Goal: Information Seeking & Learning: Learn about a topic

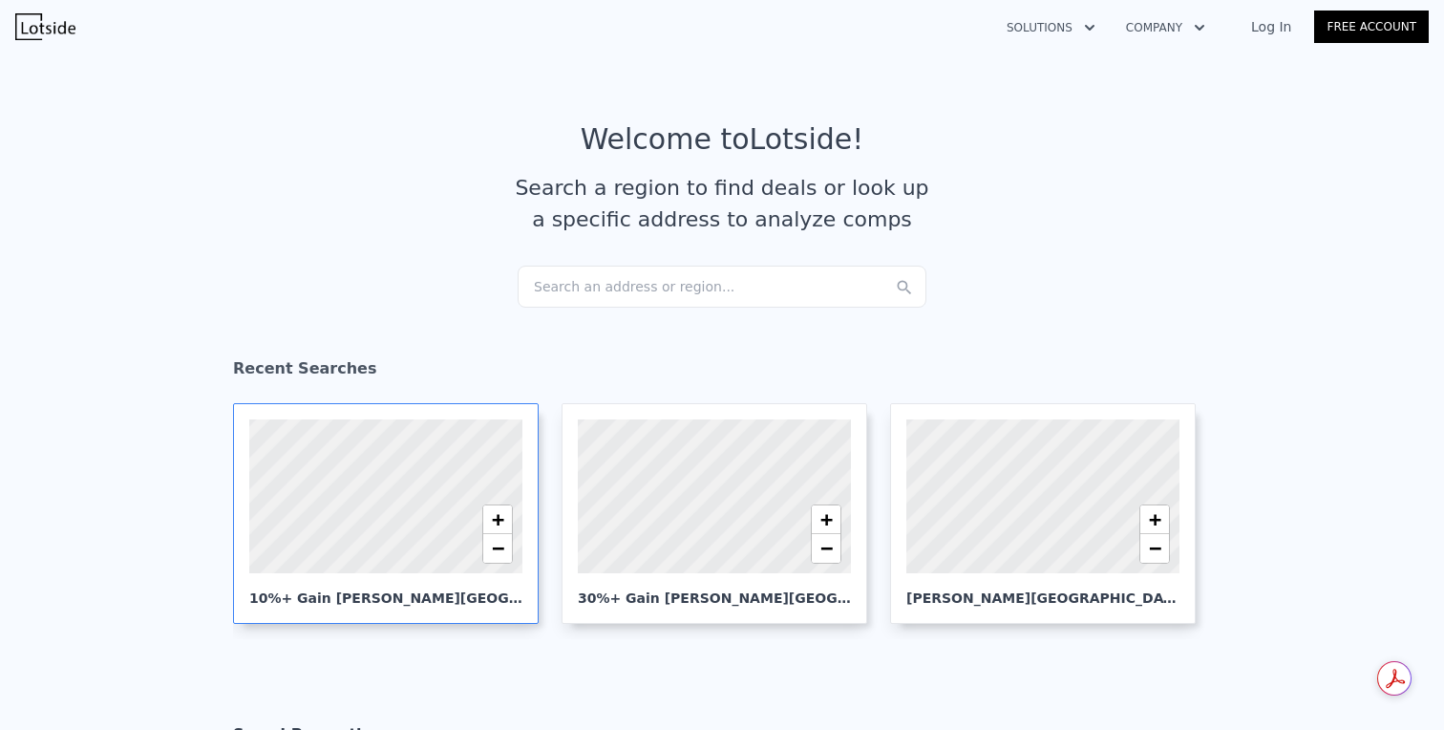
click at [417, 473] on div at bounding box center [386, 496] width 328 height 184
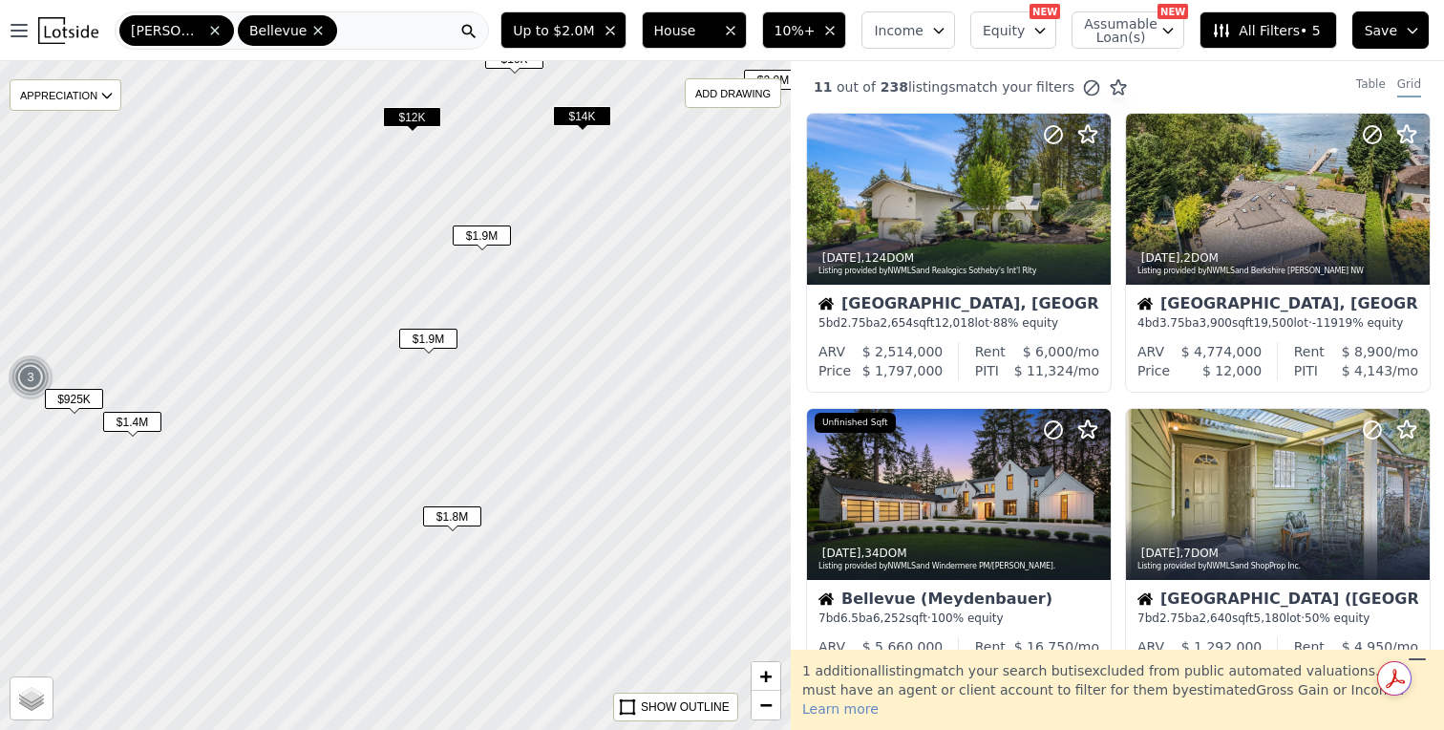
click at [489, 237] on span "$1.9M" at bounding box center [482, 235] width 58 height 20
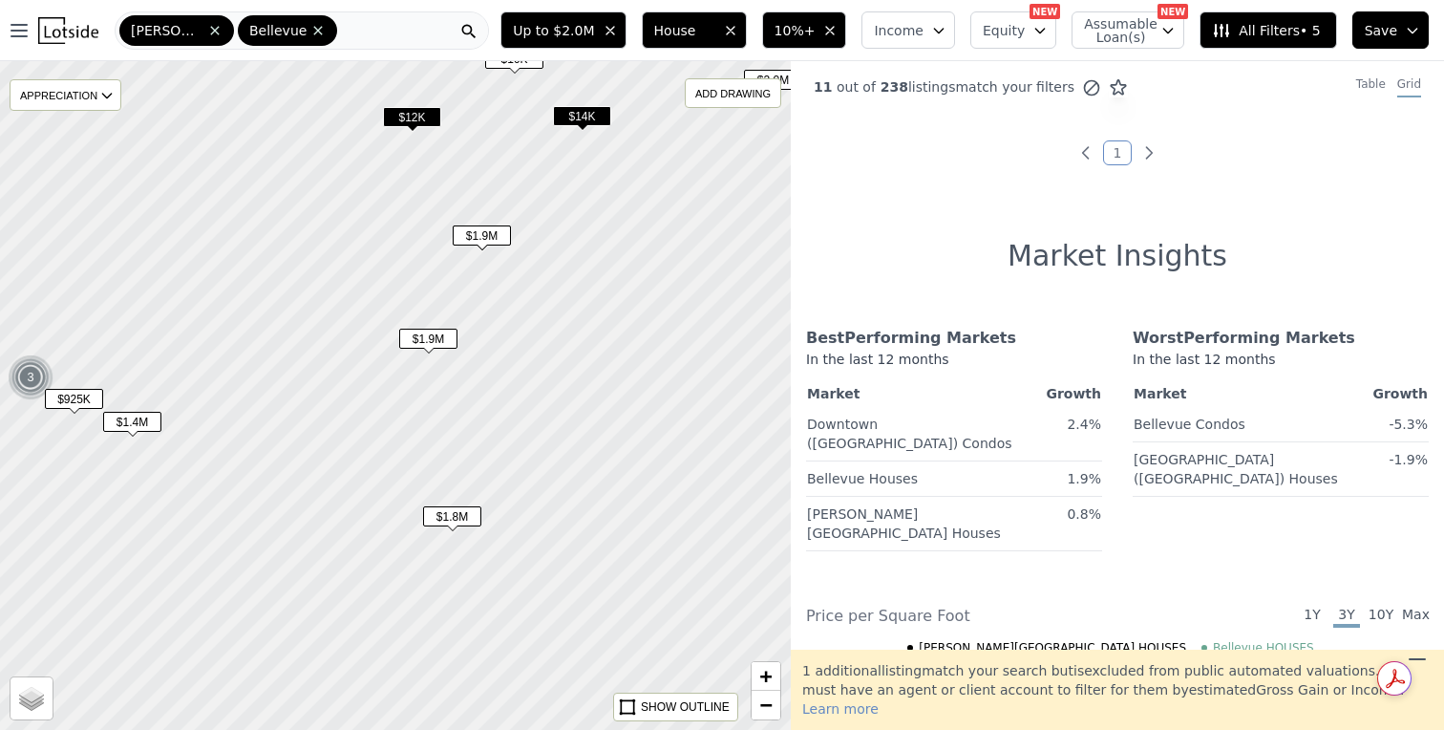
click at [429, 349] on span "$1.9M" at bounding box center [428, 339] width 58 height 20
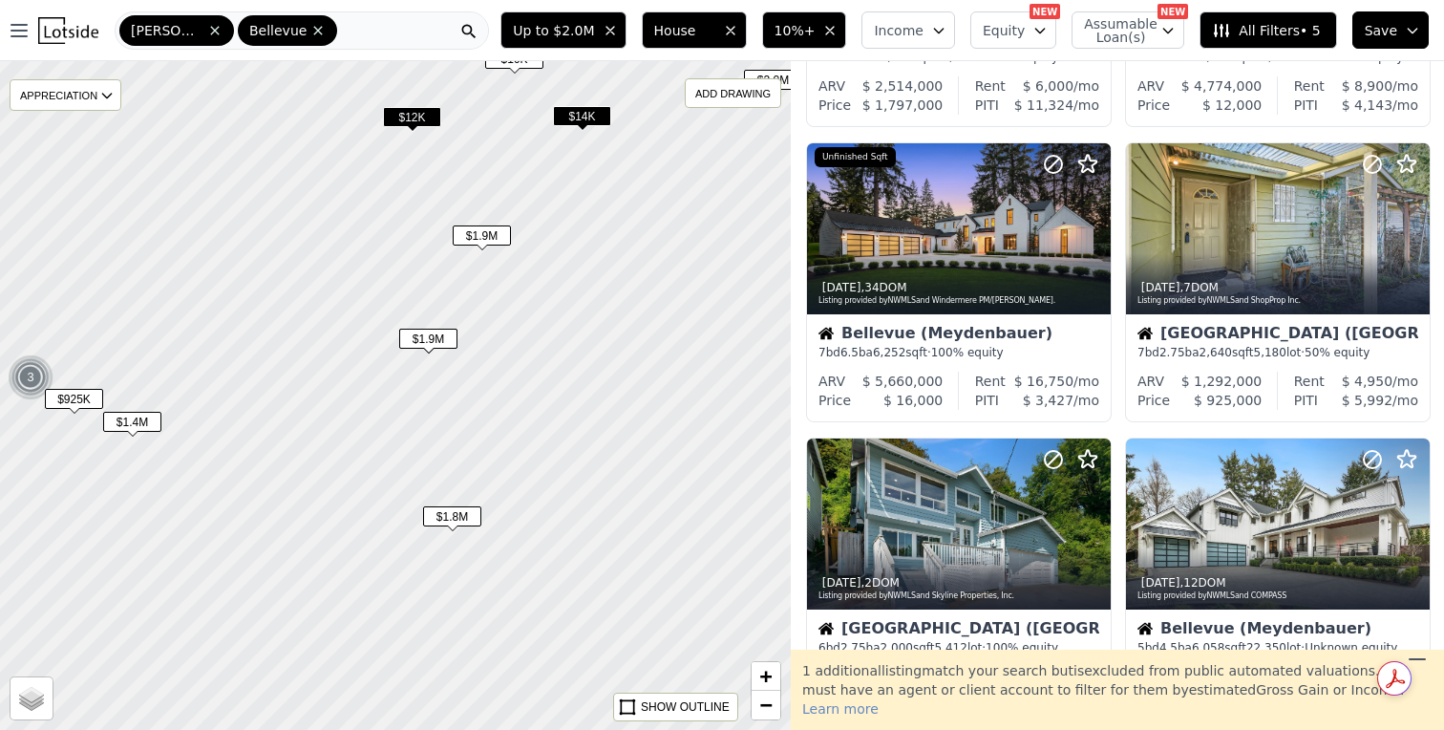
click at [440, 337] on span "$1.9M" at bounding box center [428, 339] width 58 height 20
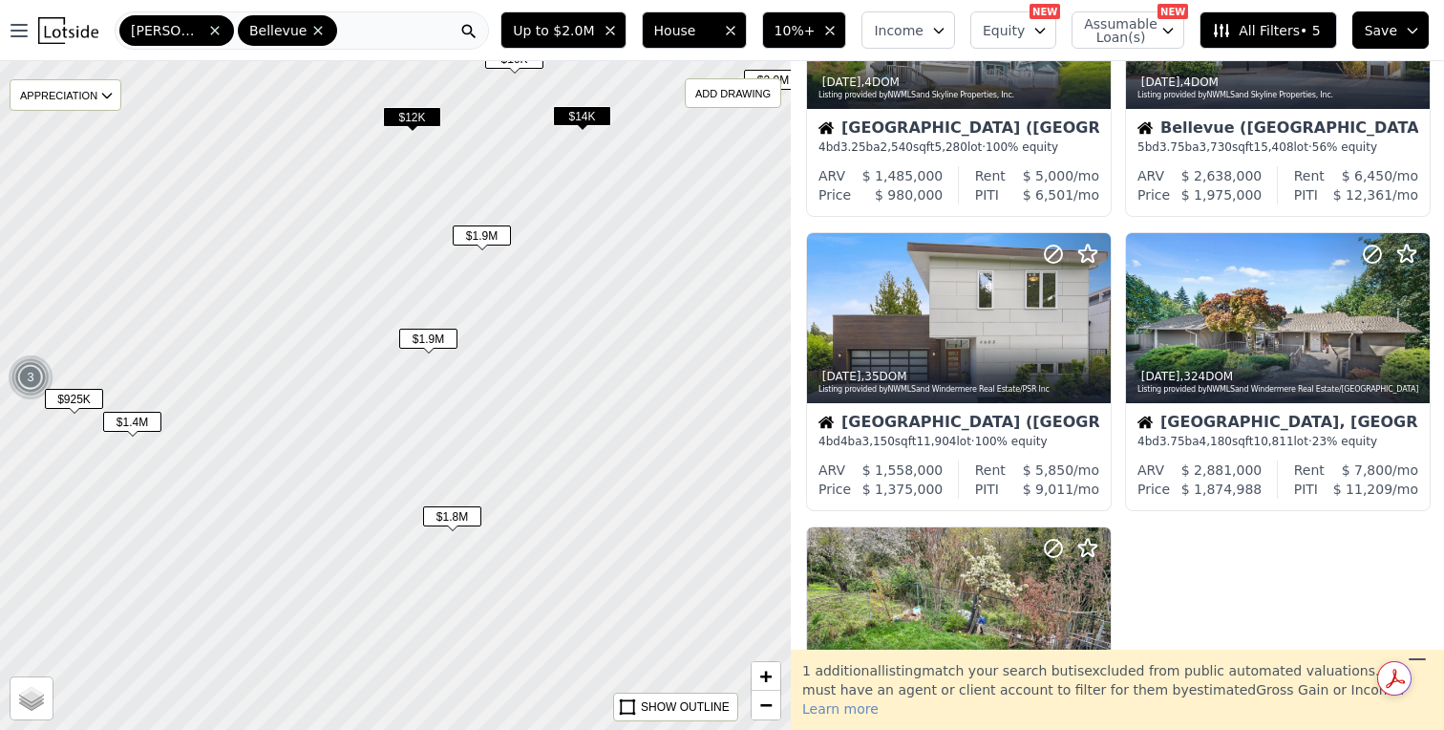
scroll to position [1068, 0]
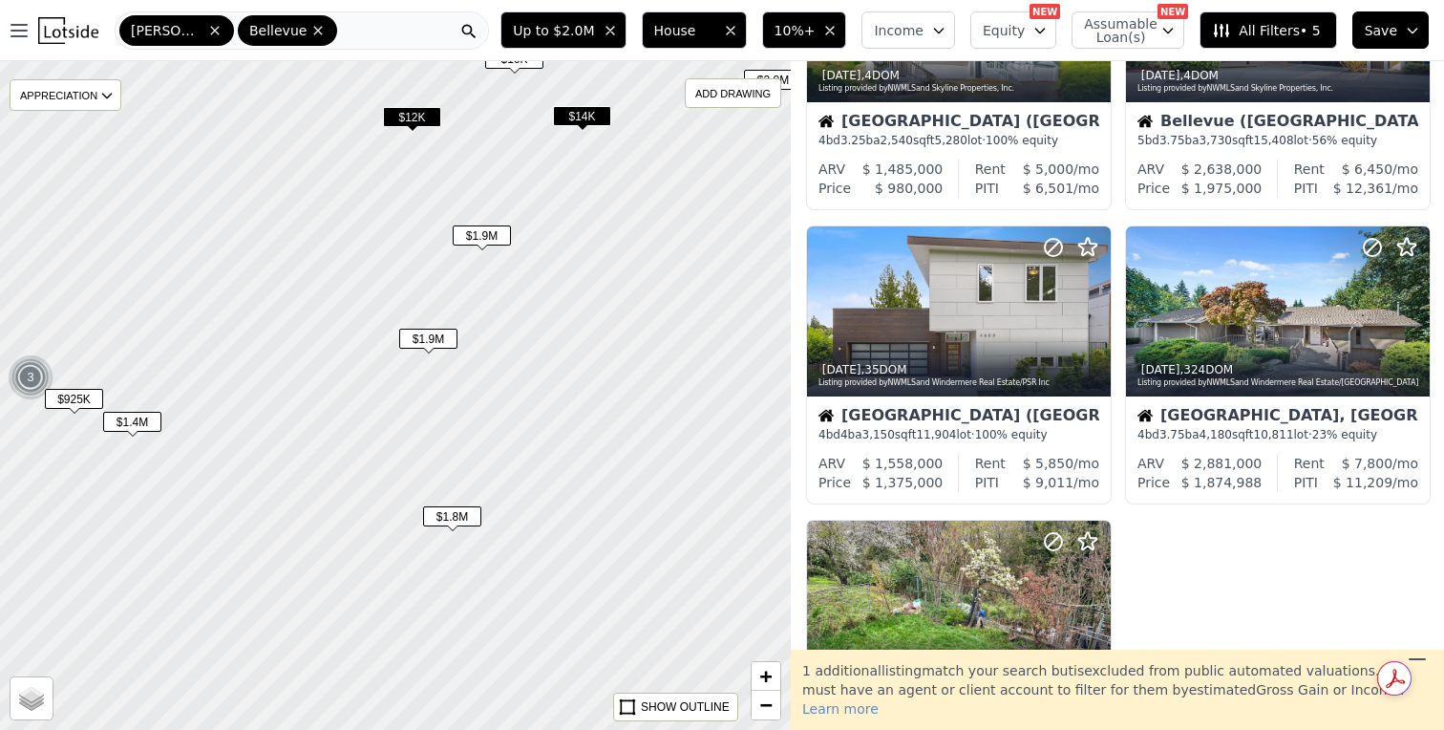
click at [460, 524] on span "$1.8M" at bounding box center [452, 516] width 58 height 20
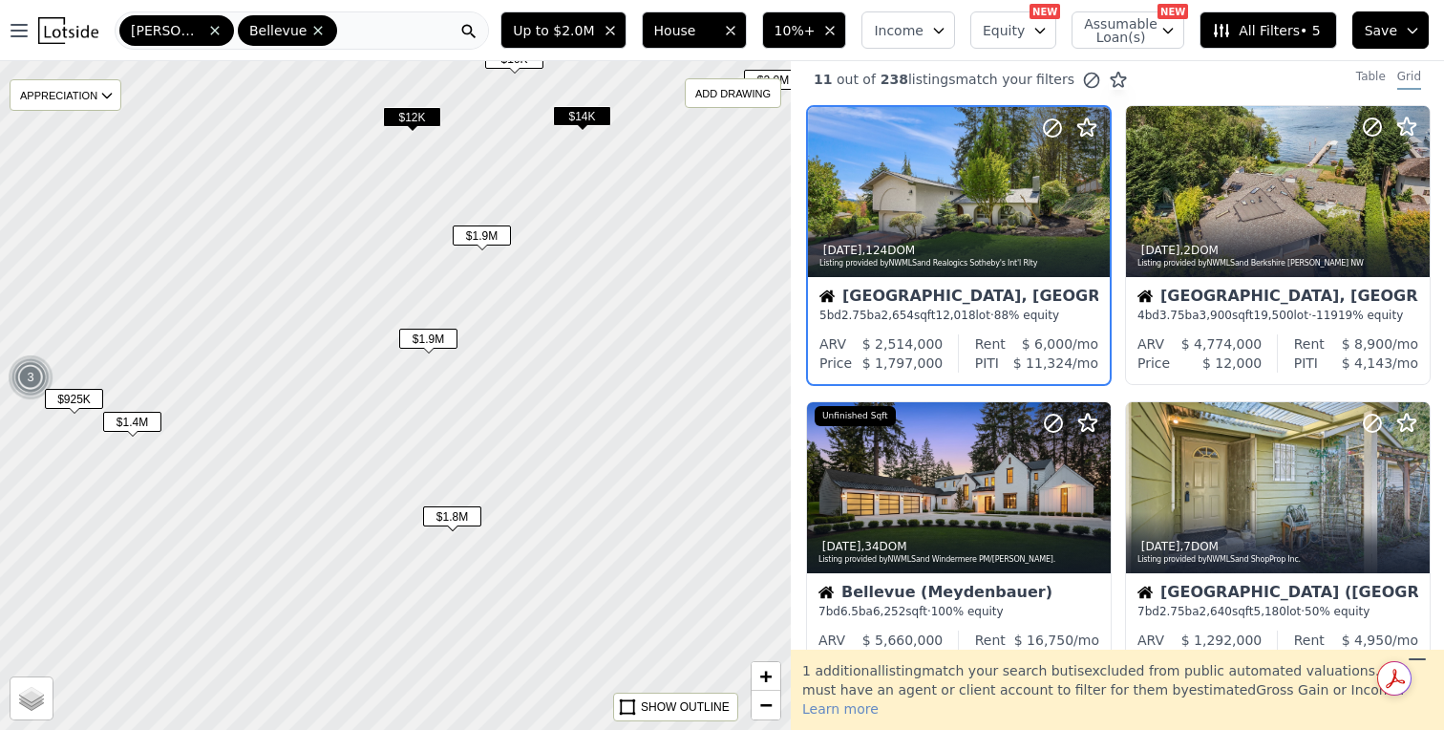
scroll to position [0, 0]
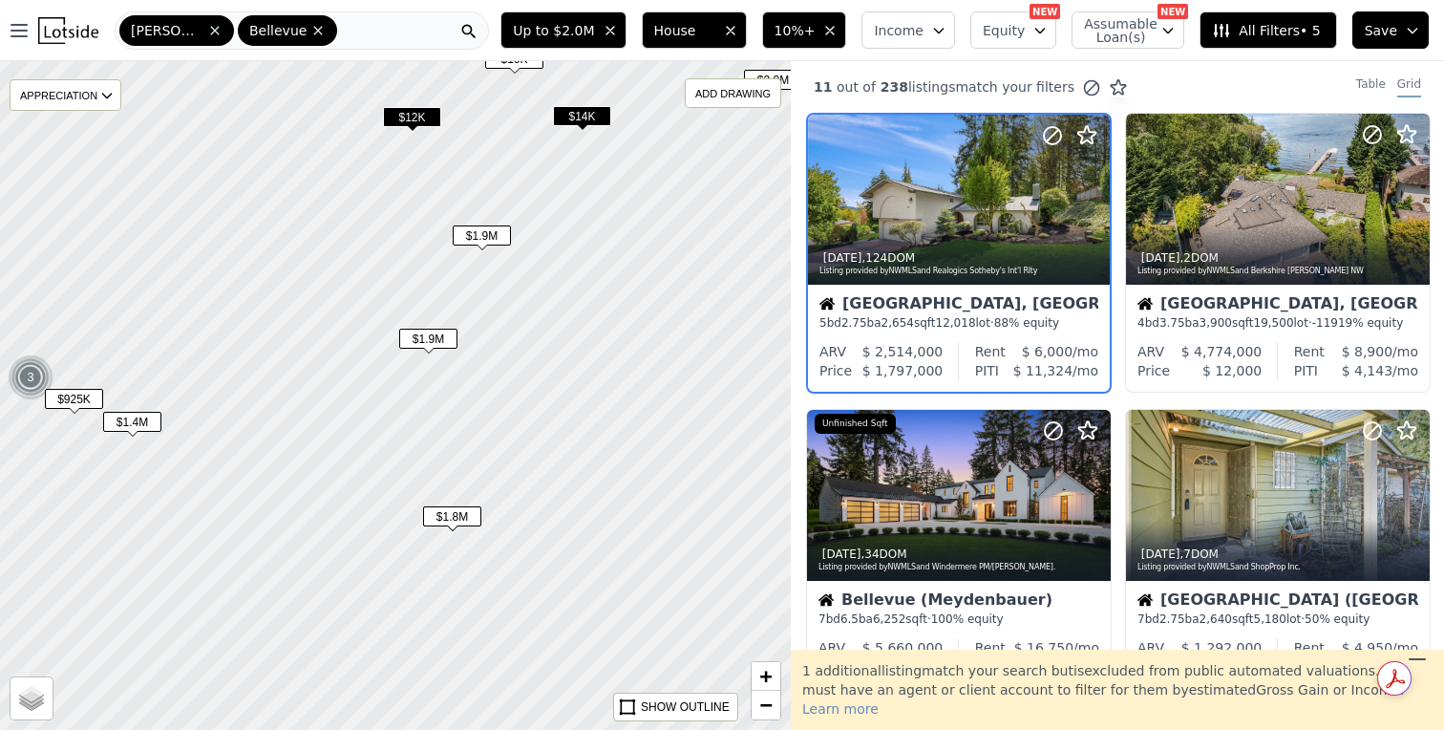
click at [489, 237] on span "$1.9M" at bounding box center [482, 235] width 58 height 20
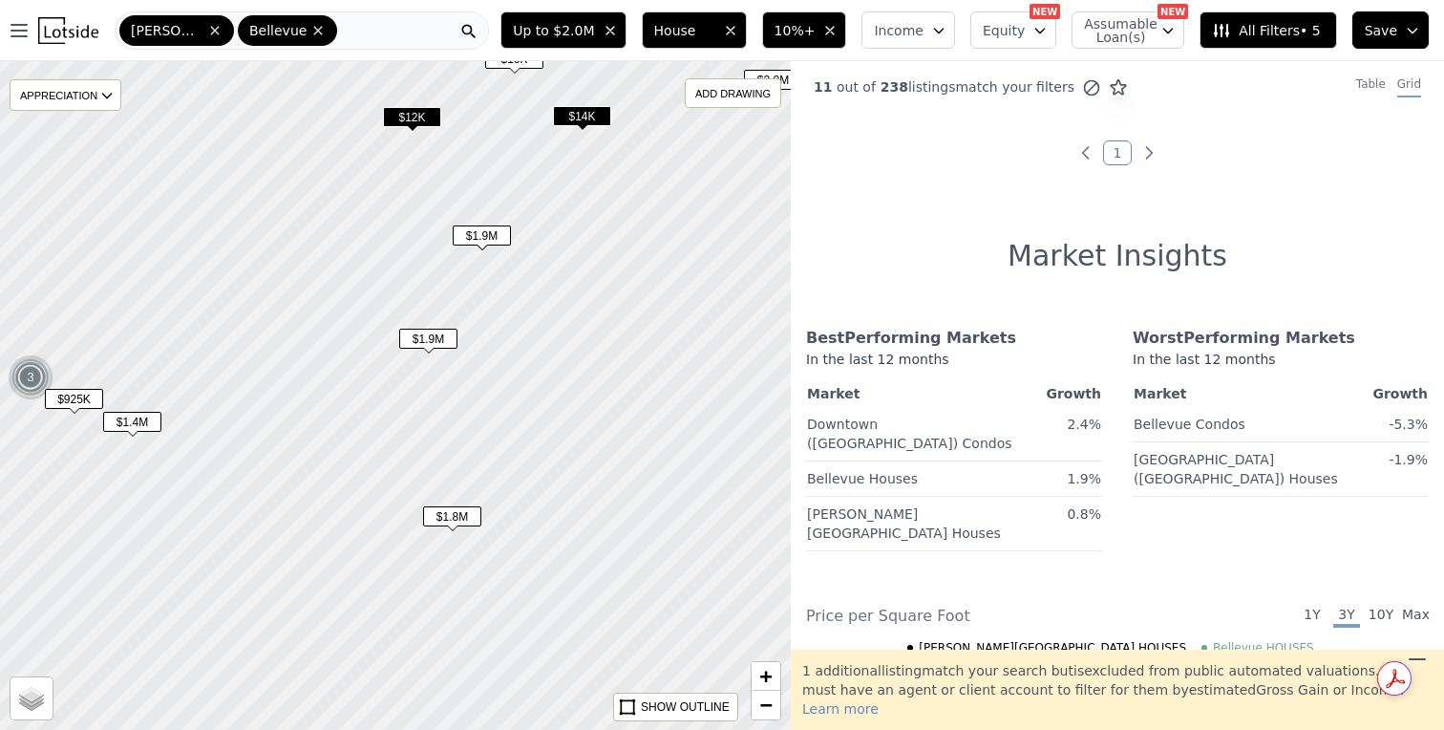
click at [433, 341] on span "$1.9M" at bounding box center [428, 339] width 58 height 20
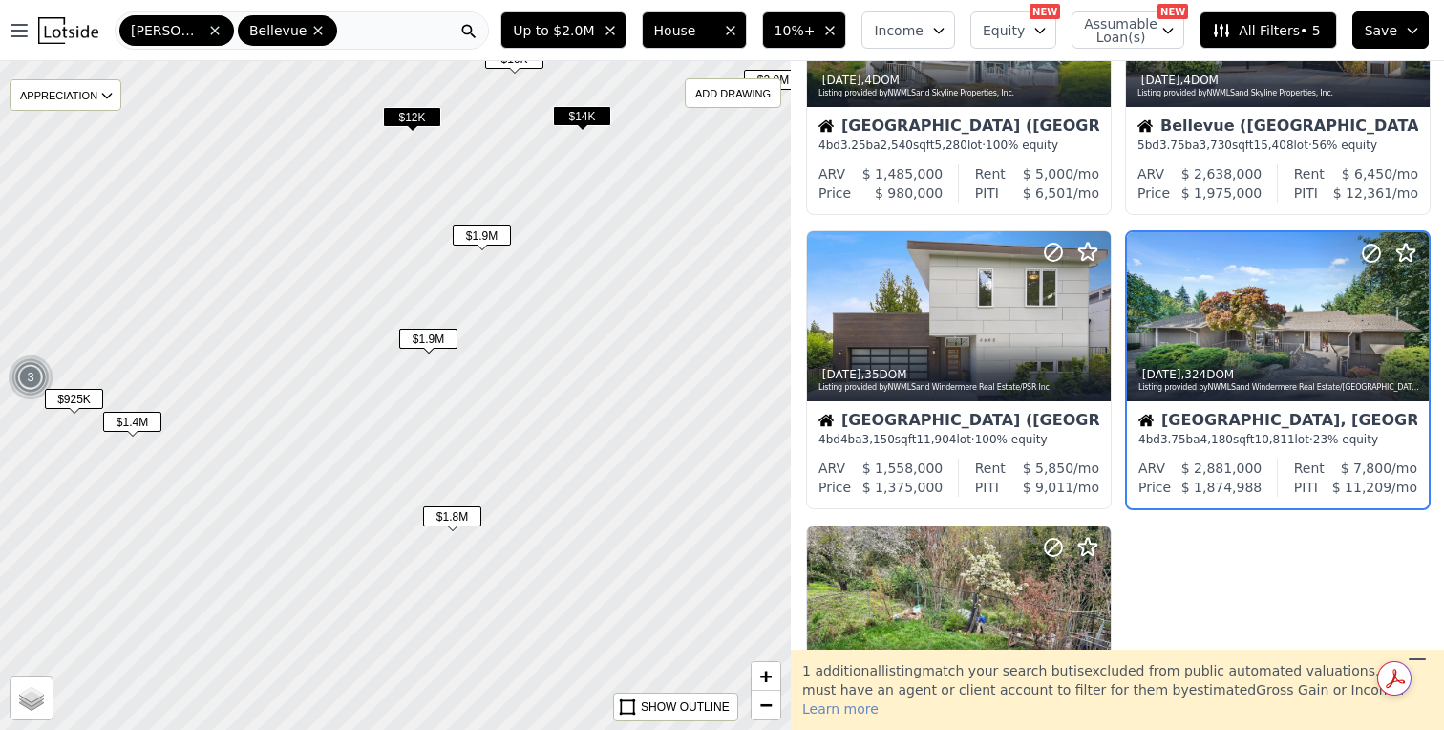
scroll to position [1068, 0]
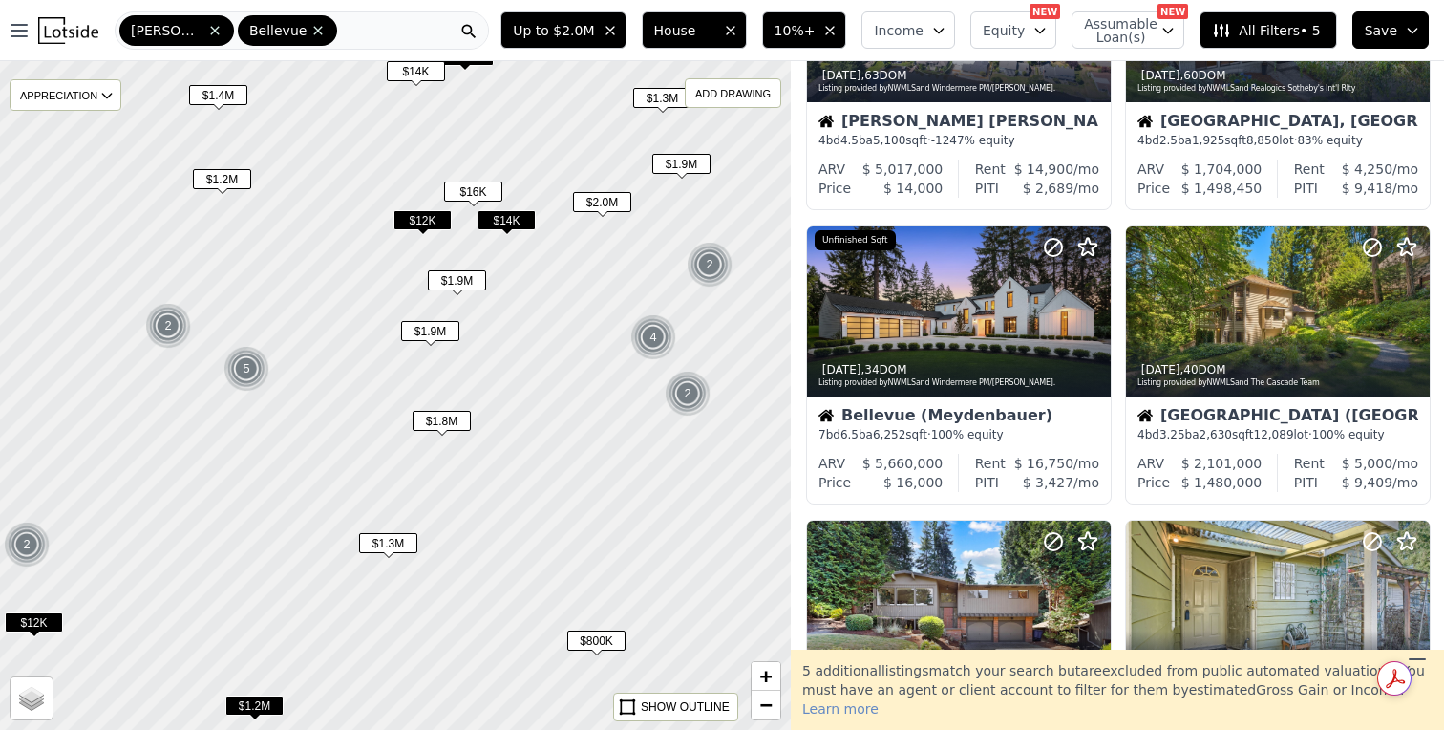
click at [608, 199] on span "$2.0M" at bounding box center [602, 202] width 58 height 20
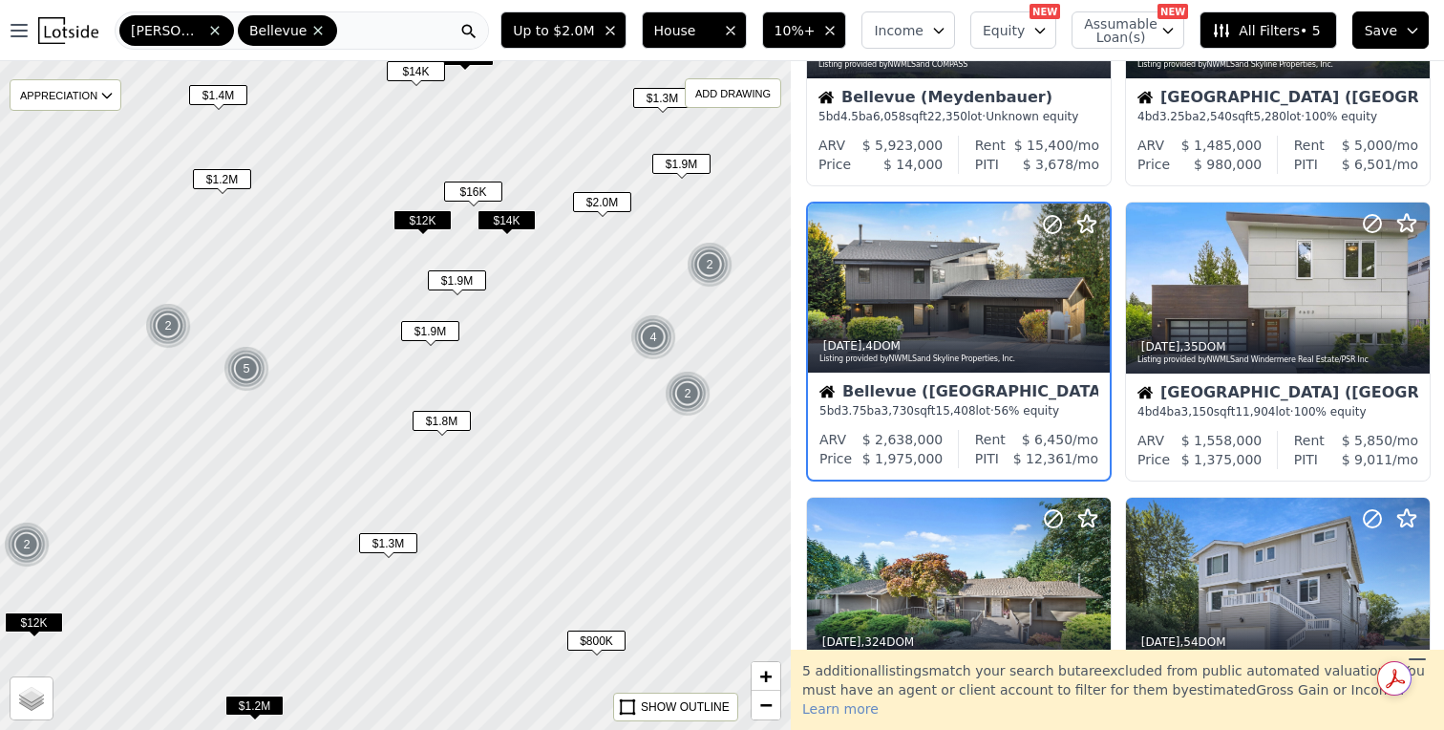
scroll to position [773, 0]
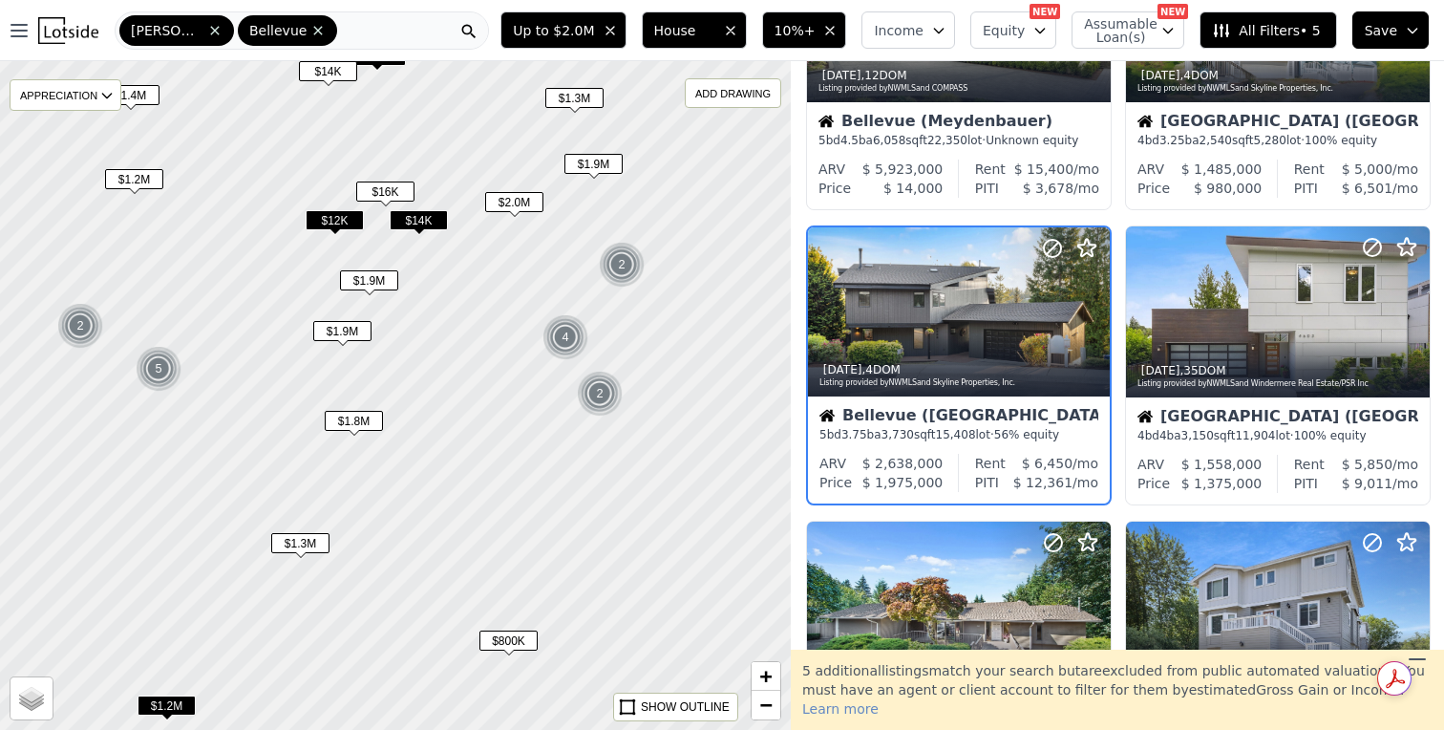
drag, startPoint x: 620, startPoint y: 266, endPoint x: 544, endPoint y: 266, distance: 76.4
click at [544, 266] on div at bounding box center [396, 395] width 950 height 802
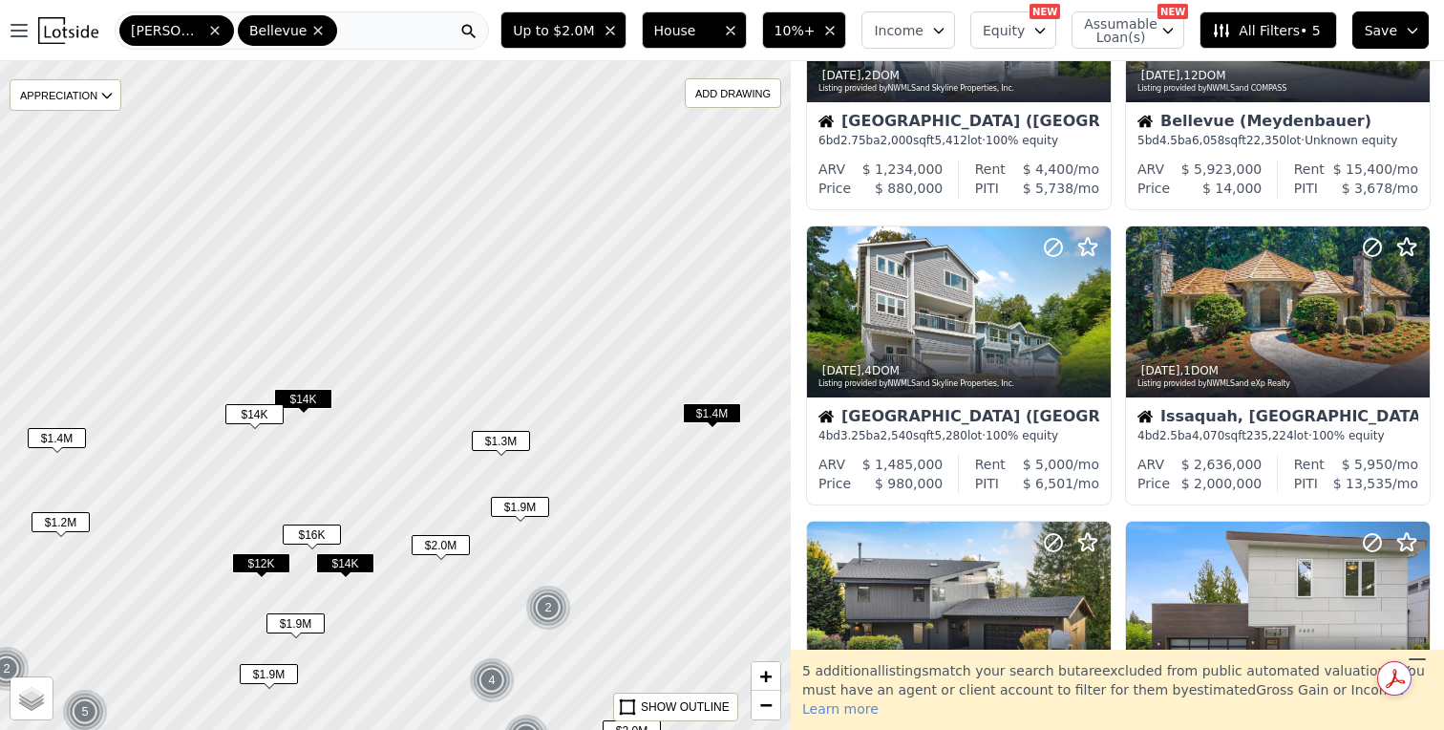
drag, startPoint x: 580, startPoint y: 230, endPoint x: 504, endPoint y: 577, distance: 354.9
click at [504, 577] on div at bounding box center [396, 395] width 950 height 802
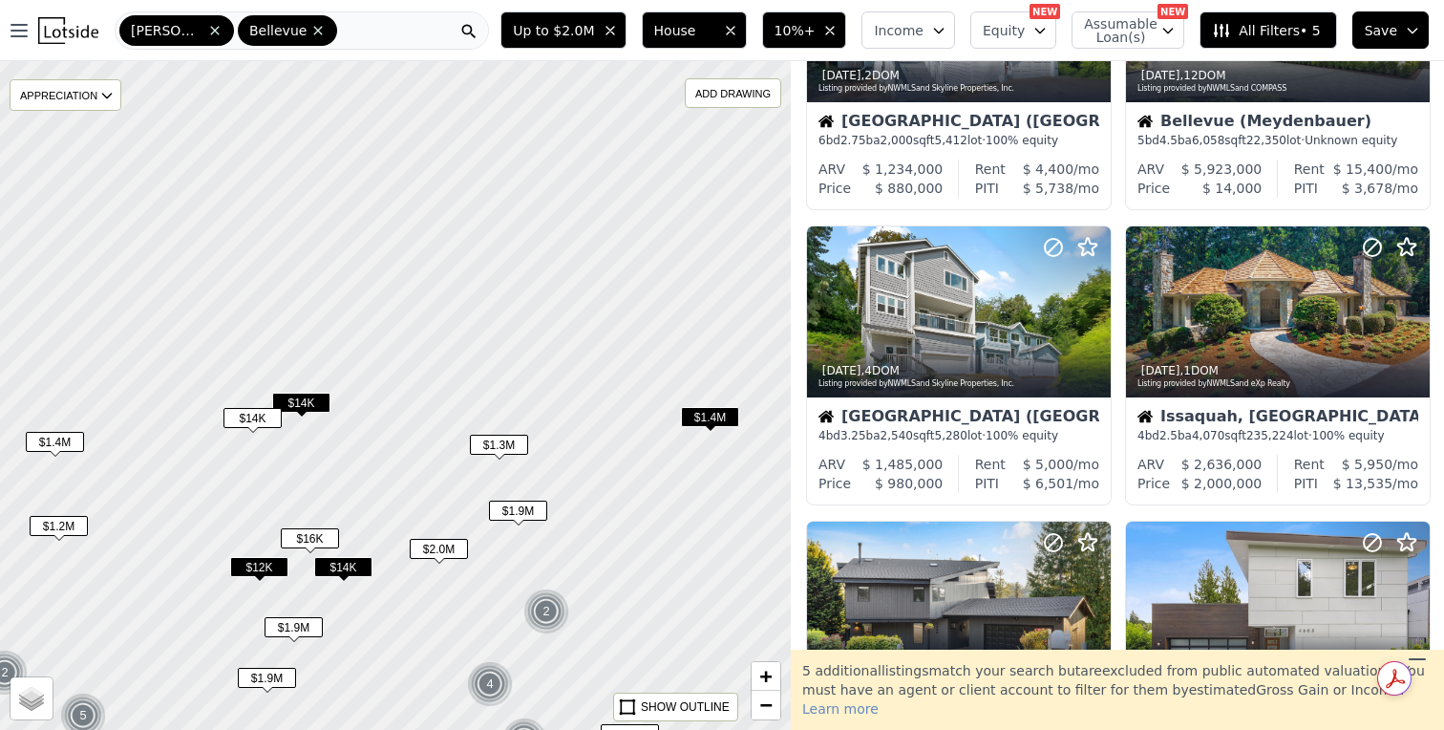
scroll to position [1363, 0]
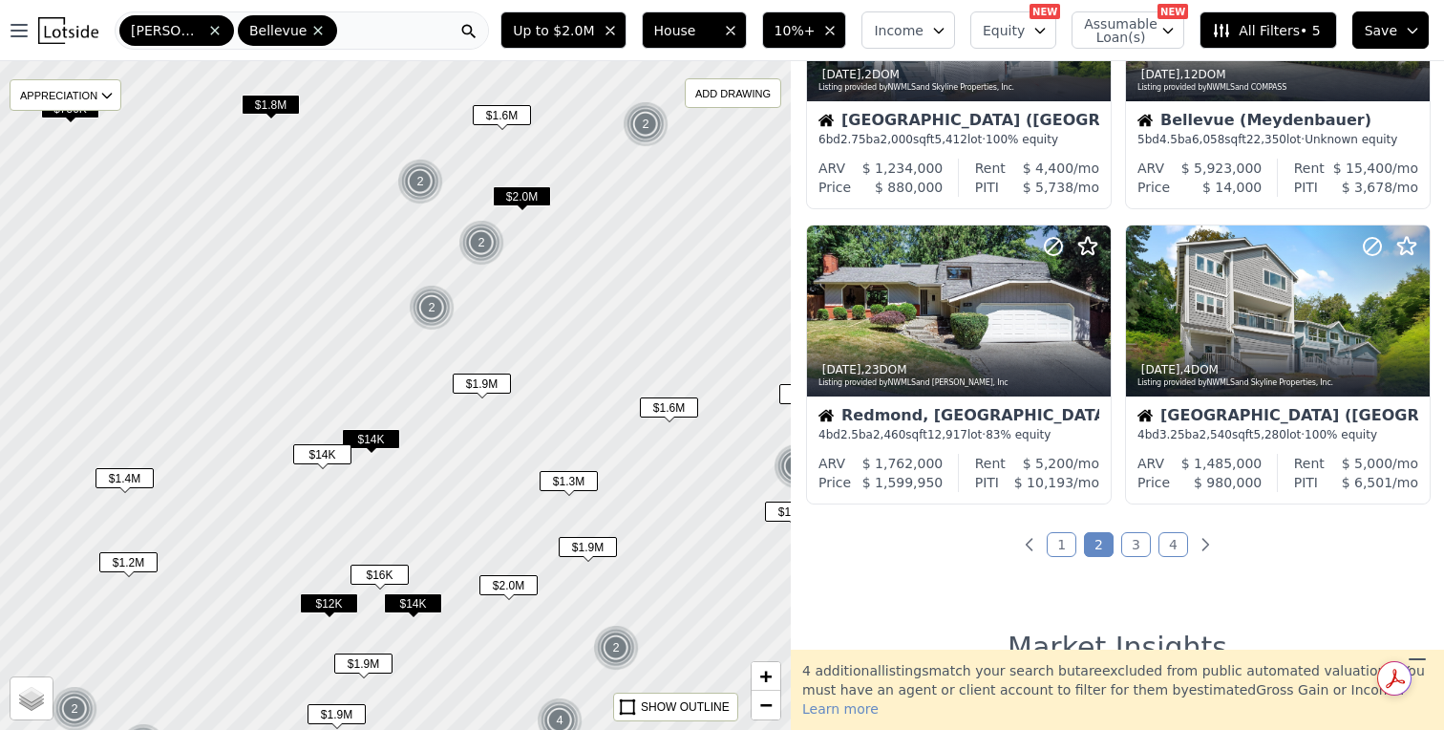
drag, startPoint x: 498, startPoint y: 241, endPoint x: 567, endPoint y: 277, distance: 78.6
click at [567, 277] on div at bounding box center [396, 395] width 950 height 802
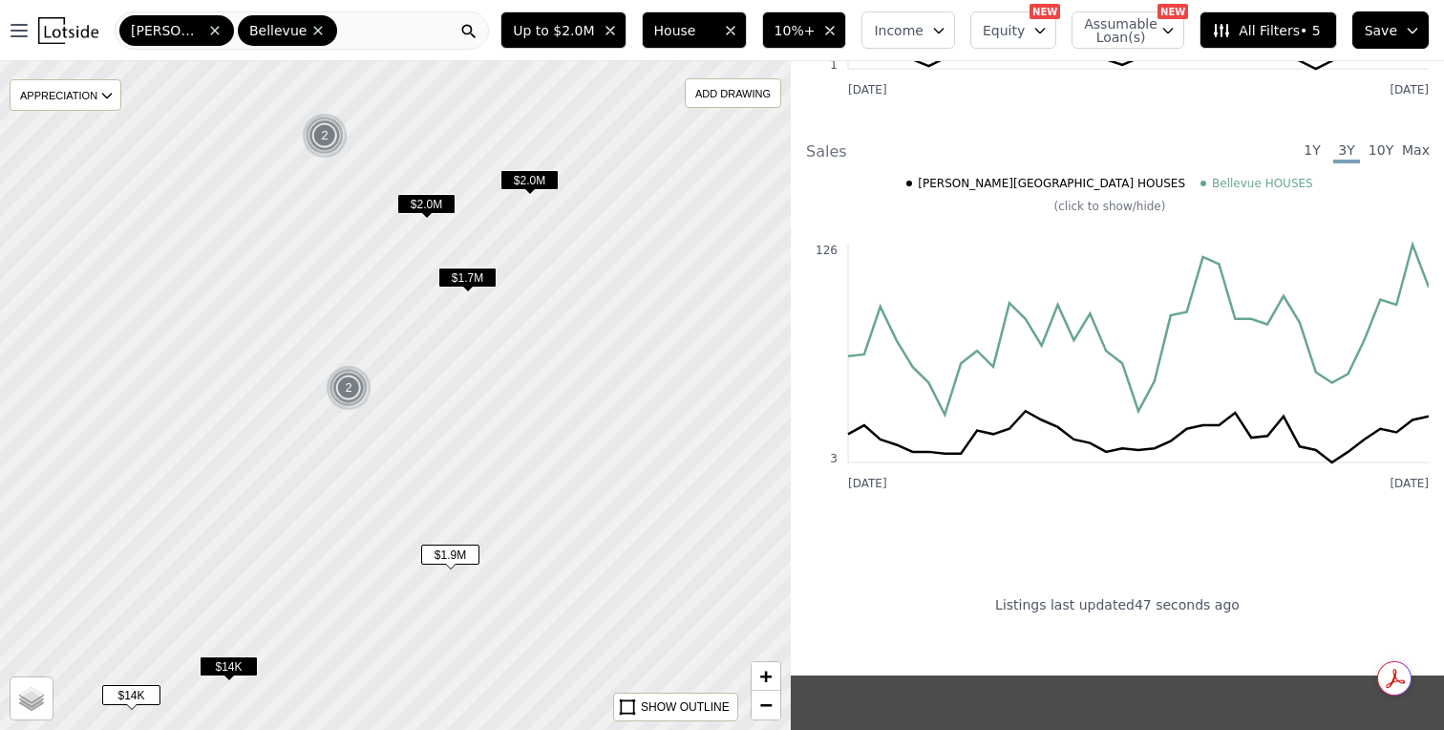
click at [553, 183] on span "$2.0M" at bounding box center [530, 180] width 58 height 20
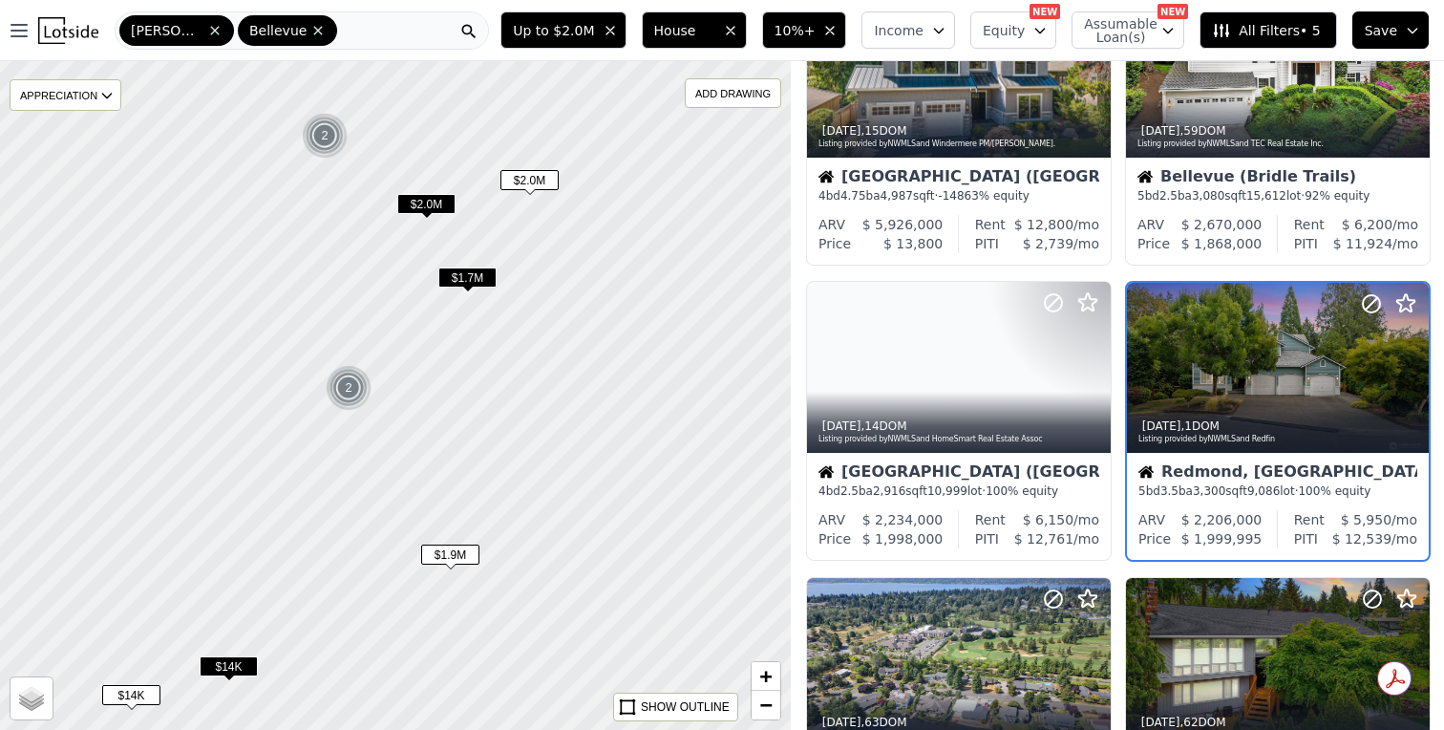
scroll to position [122, 0]
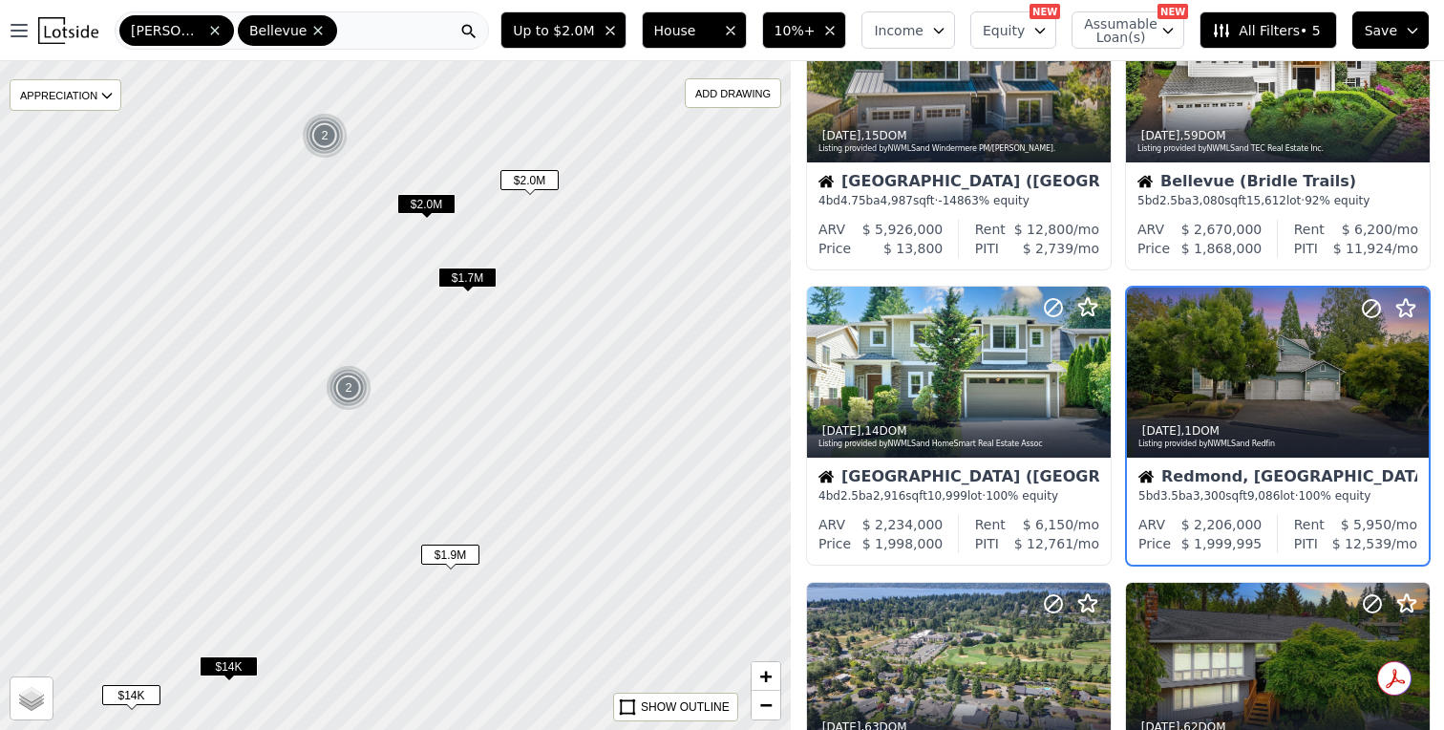
click at [472, 279] on span "$1.7M" at bounding box center [467, 277] width 58 height 20
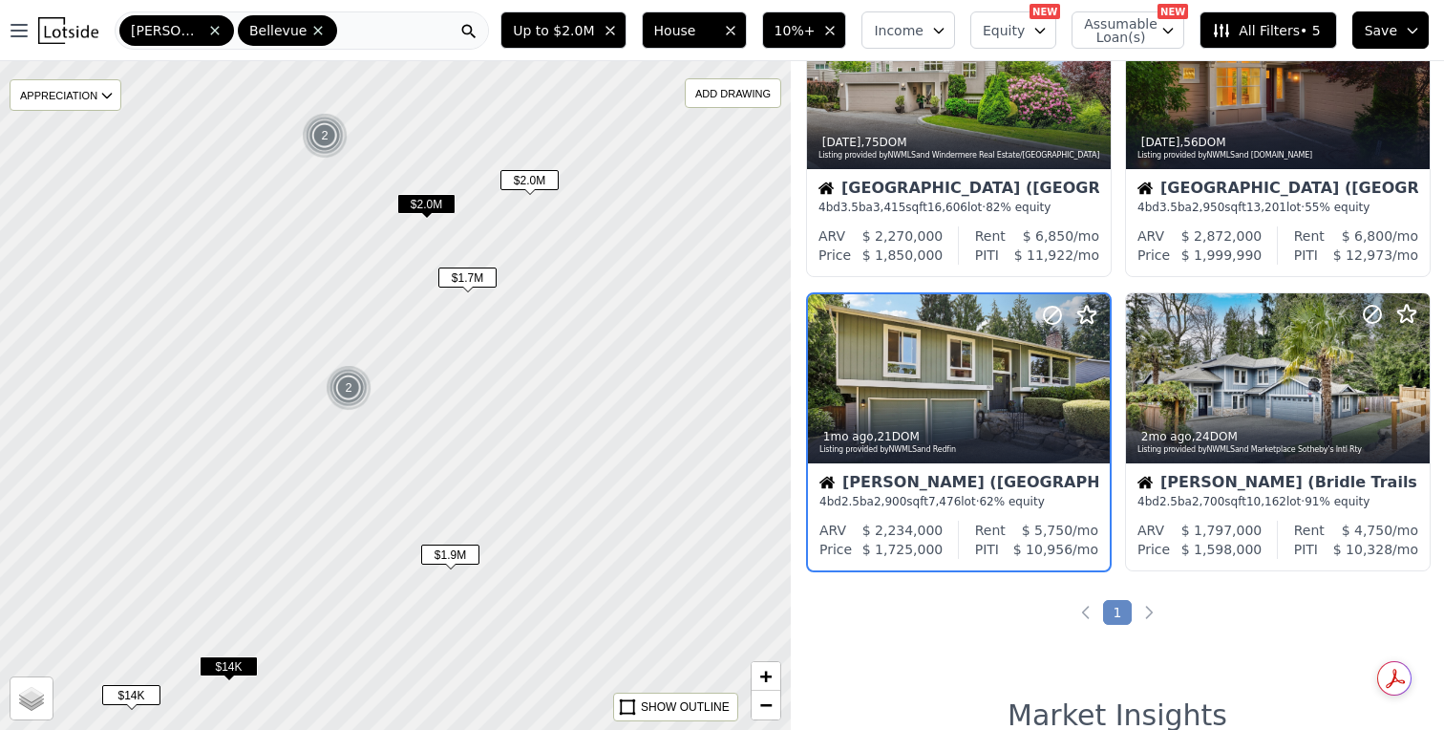
scroll to position [1007, 0]
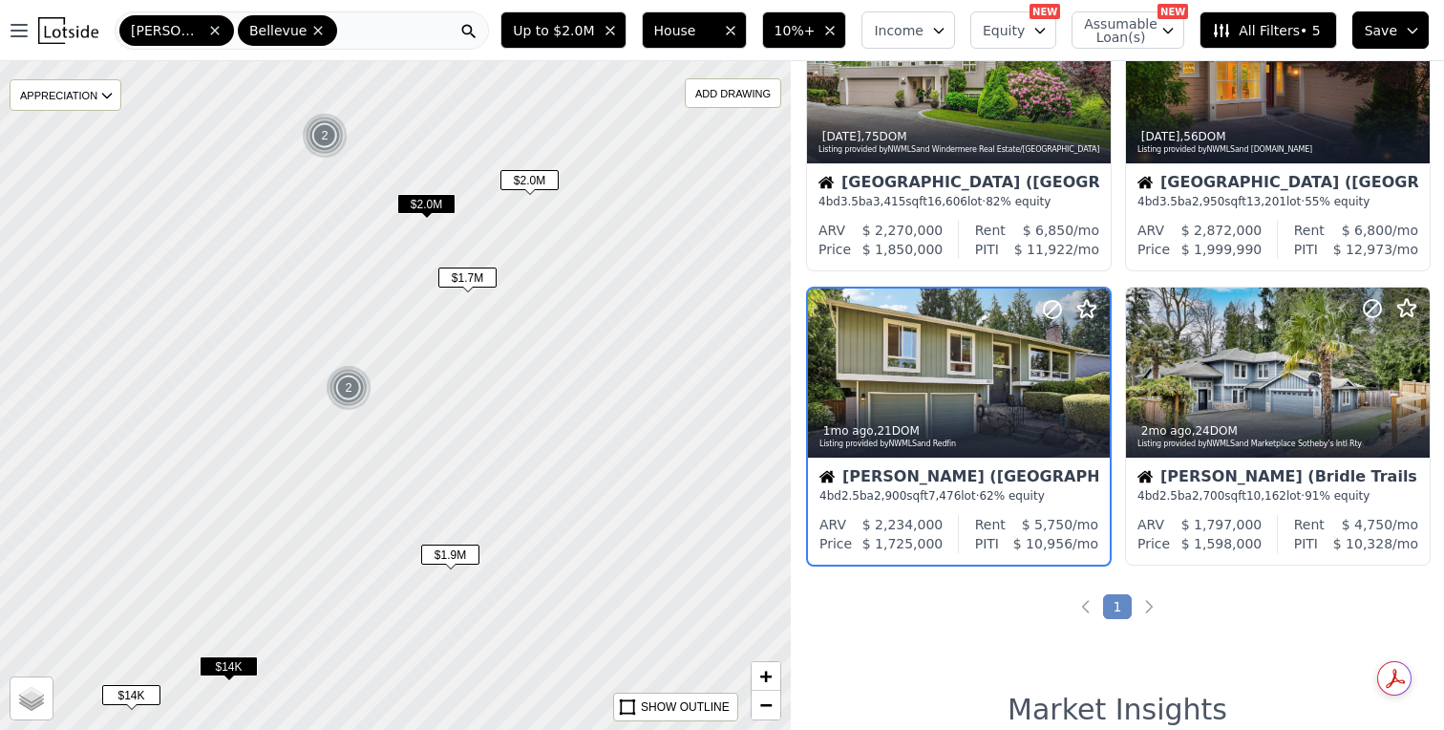
click at [428, 208] on span "$2.0M" at bounding box center [426, 204] width 58 height 20
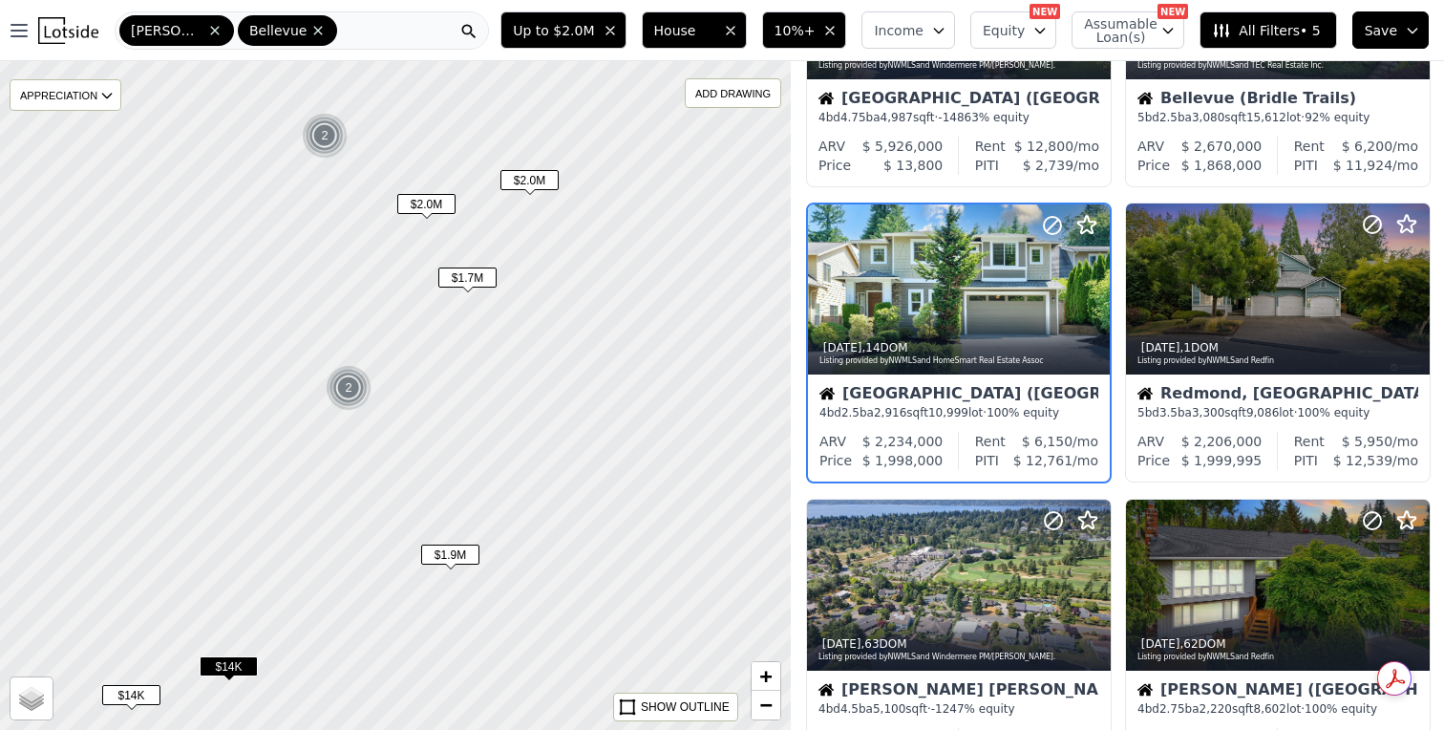
scroll to position [122, 0]
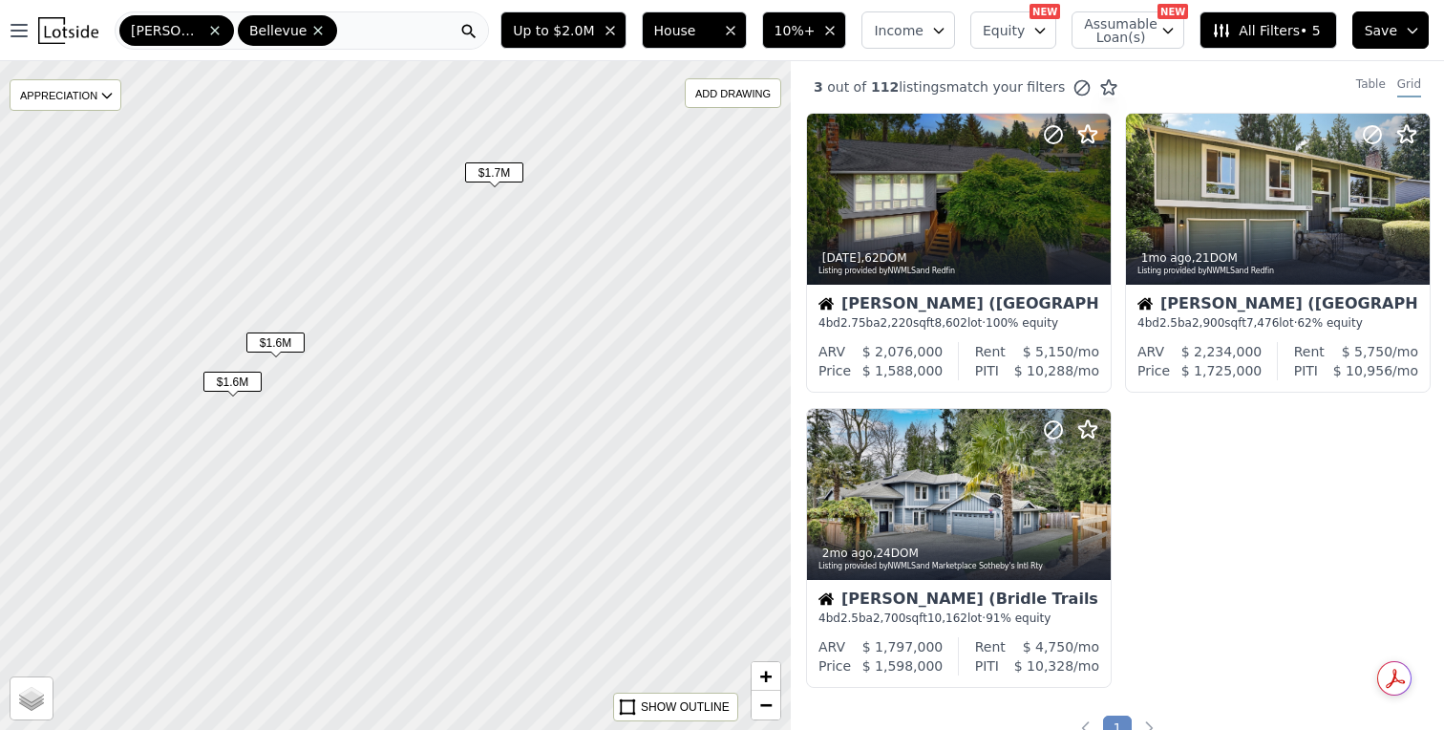
click at [290, 344] on span "$1.6M" at bounding box center [275, 342] width 58 height 20
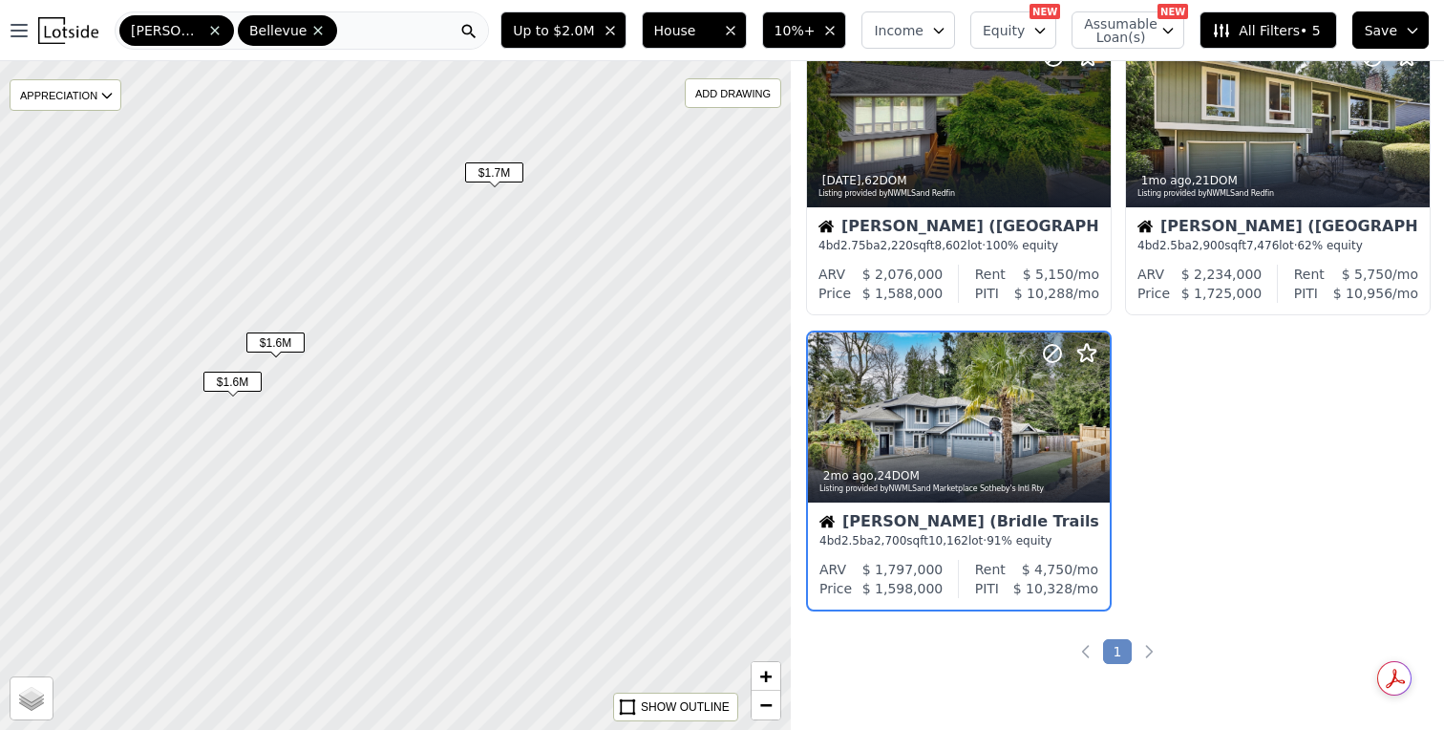
scroll to position [122, 0]
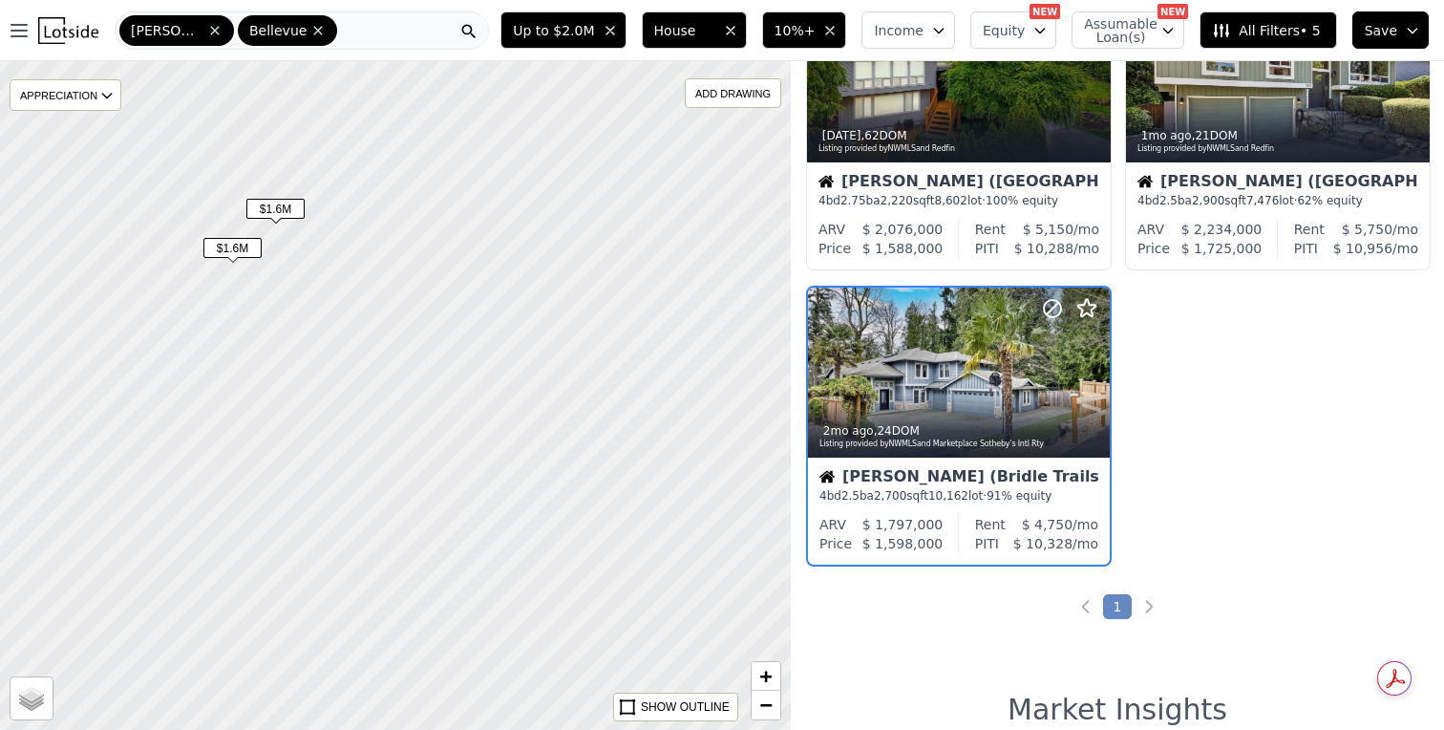
drag, startPoint x: 490, startPoint y: 450, endPoint x: 490, endPoint y: 316, distance: 133.7
click at [490, 316] on div at bounding box center [396, 395] width 950 height 802
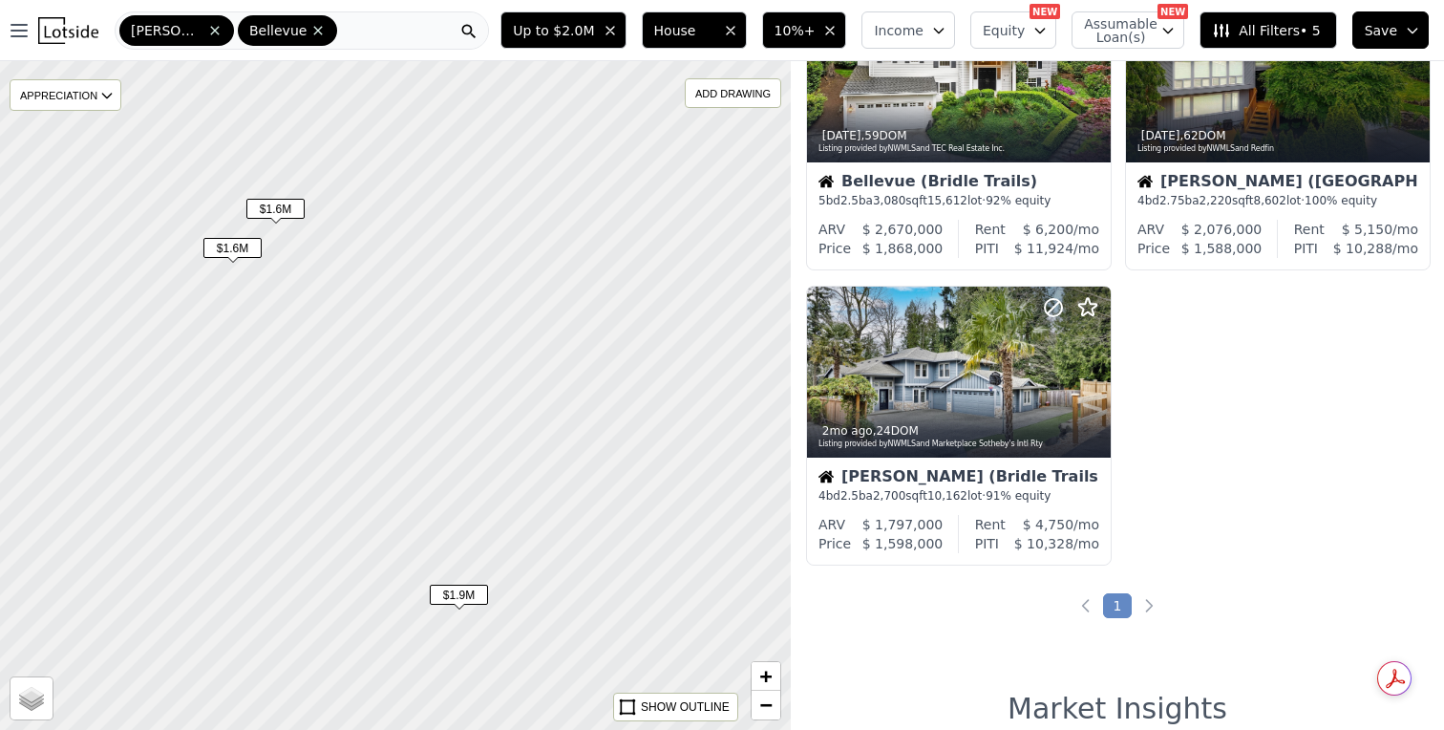
click at [464, 608] on div "$1.9M" at bounding box center [459, 599] width 58 height 28
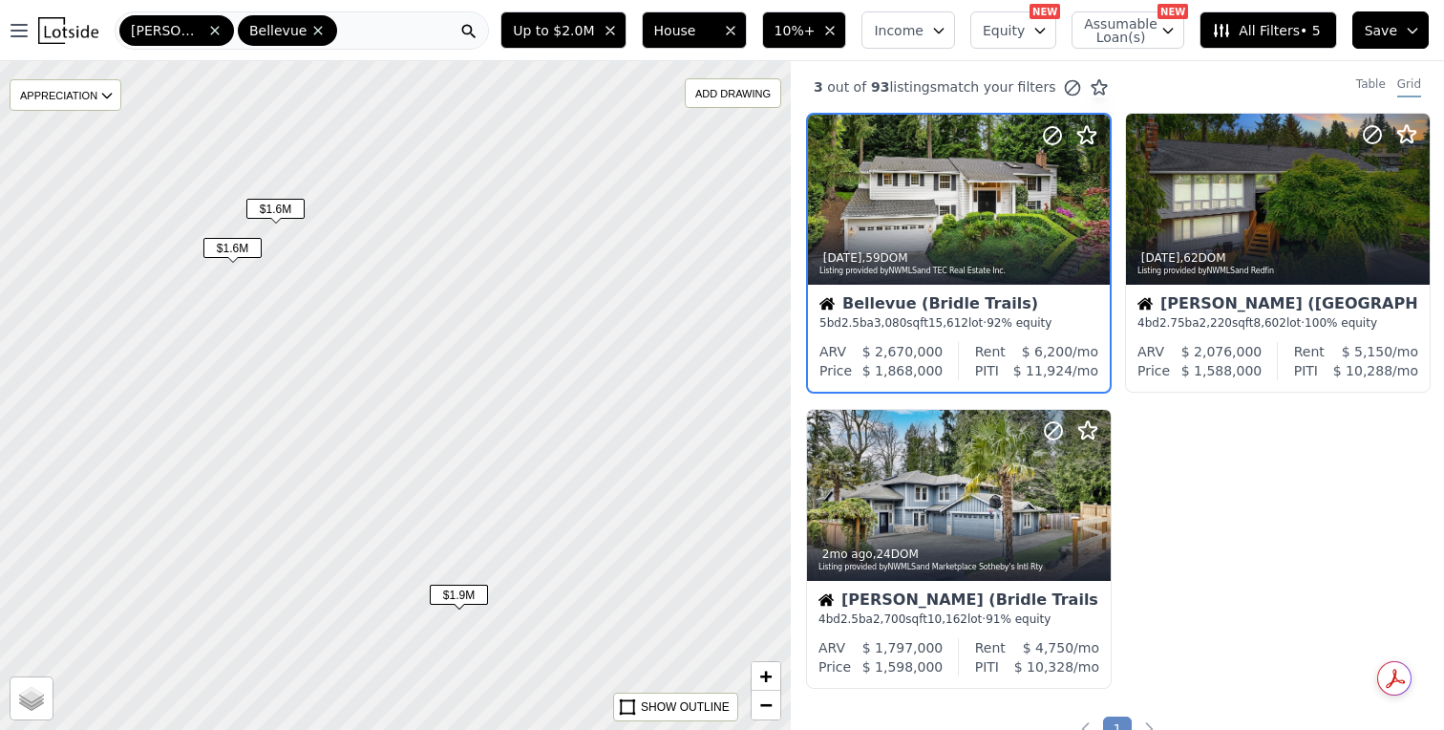
click at [471, 592] on span "$1.9M" at bounding box center [459, 595] width 58 height 20
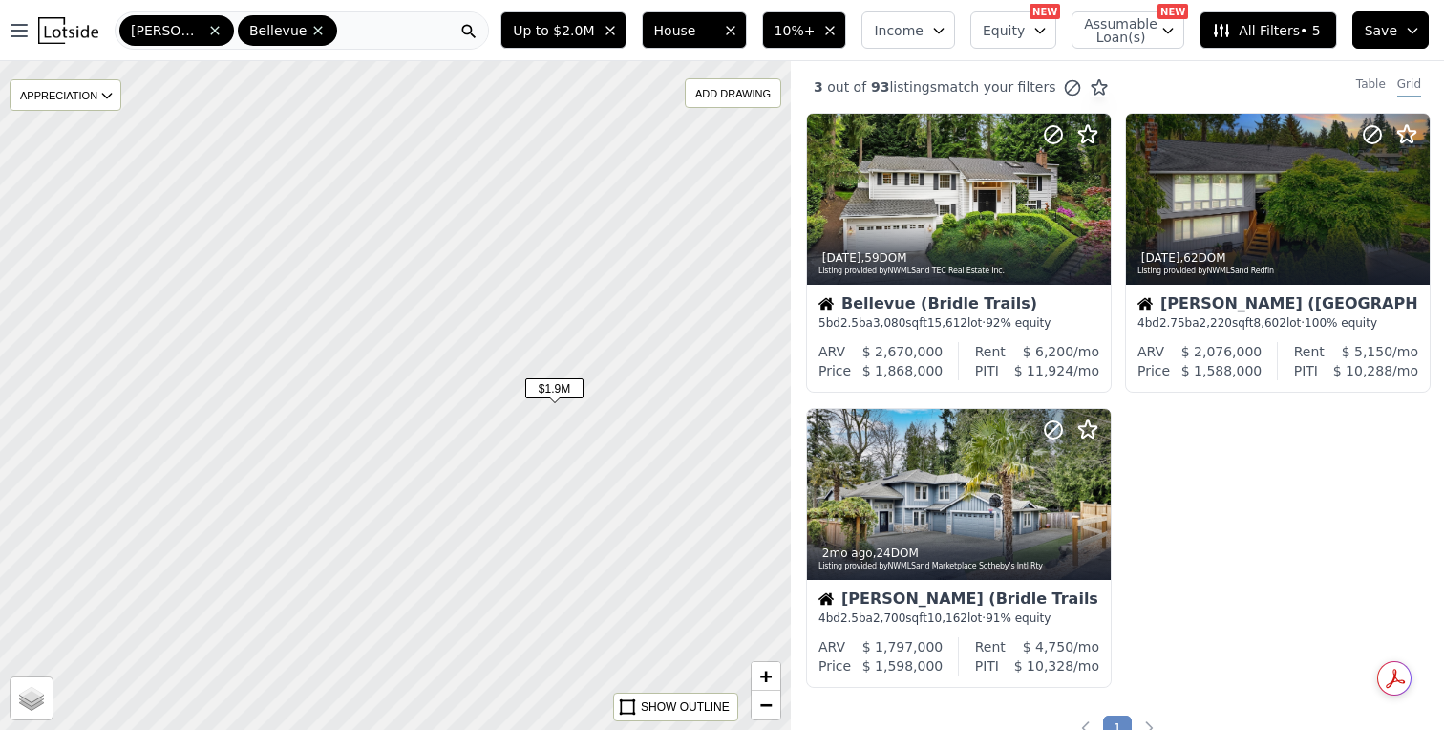
drag, startPoint x: 538, startPoint y: 628, endPoint x: 633, endPoint y: 421, distance: 227.4
click at [633, 421] on div at bounding box center [396, 395] width 950 height 802
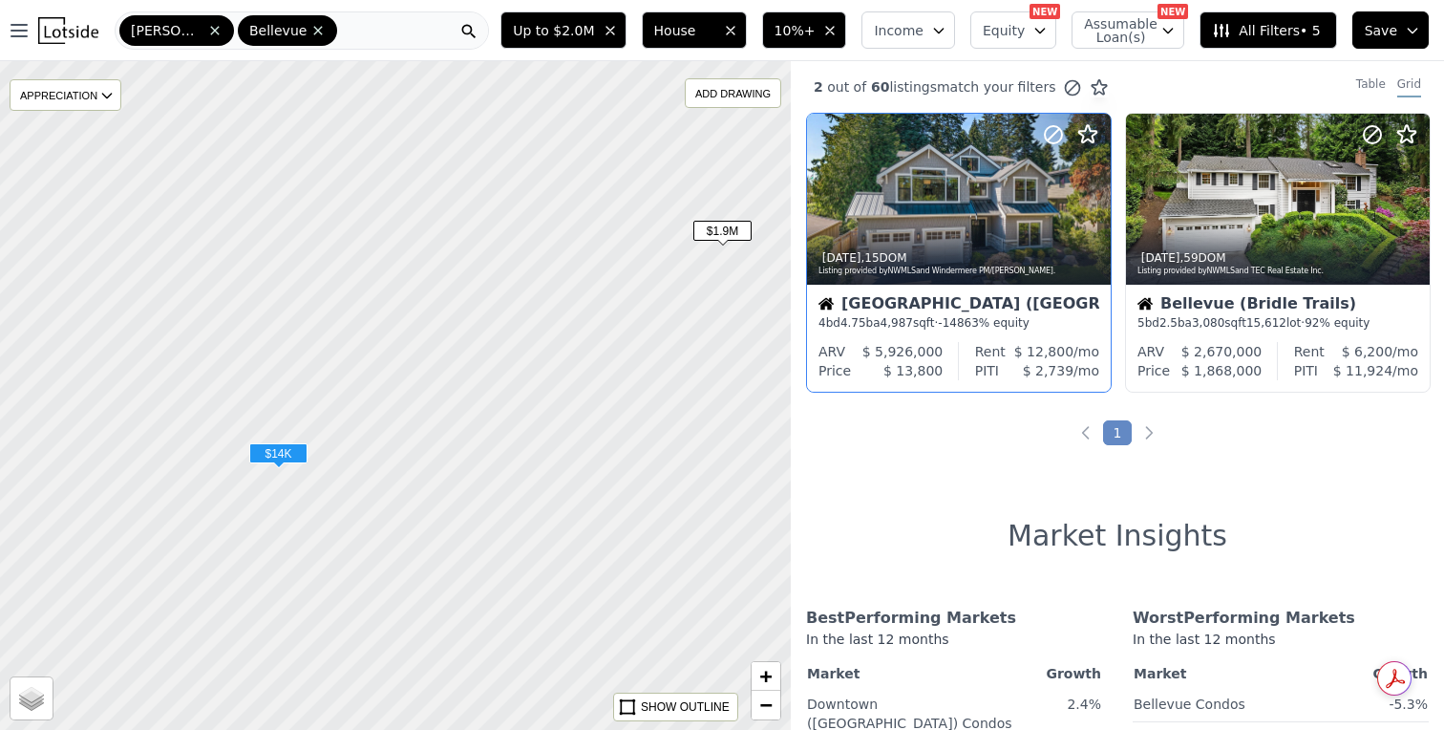
drag, startPoint x: 645, startPoint y: 510, endPoint x: 824, endPoint y: 343, distance: 245.4
click at [824, 343] on div "$1.9M $14K $14K APPRECIATION None 3M 1Y 3Y ADD DRAWING REMOVE ALL DRAWINGS Stre…" at bounding box center [722, 426] width 1444 height 730
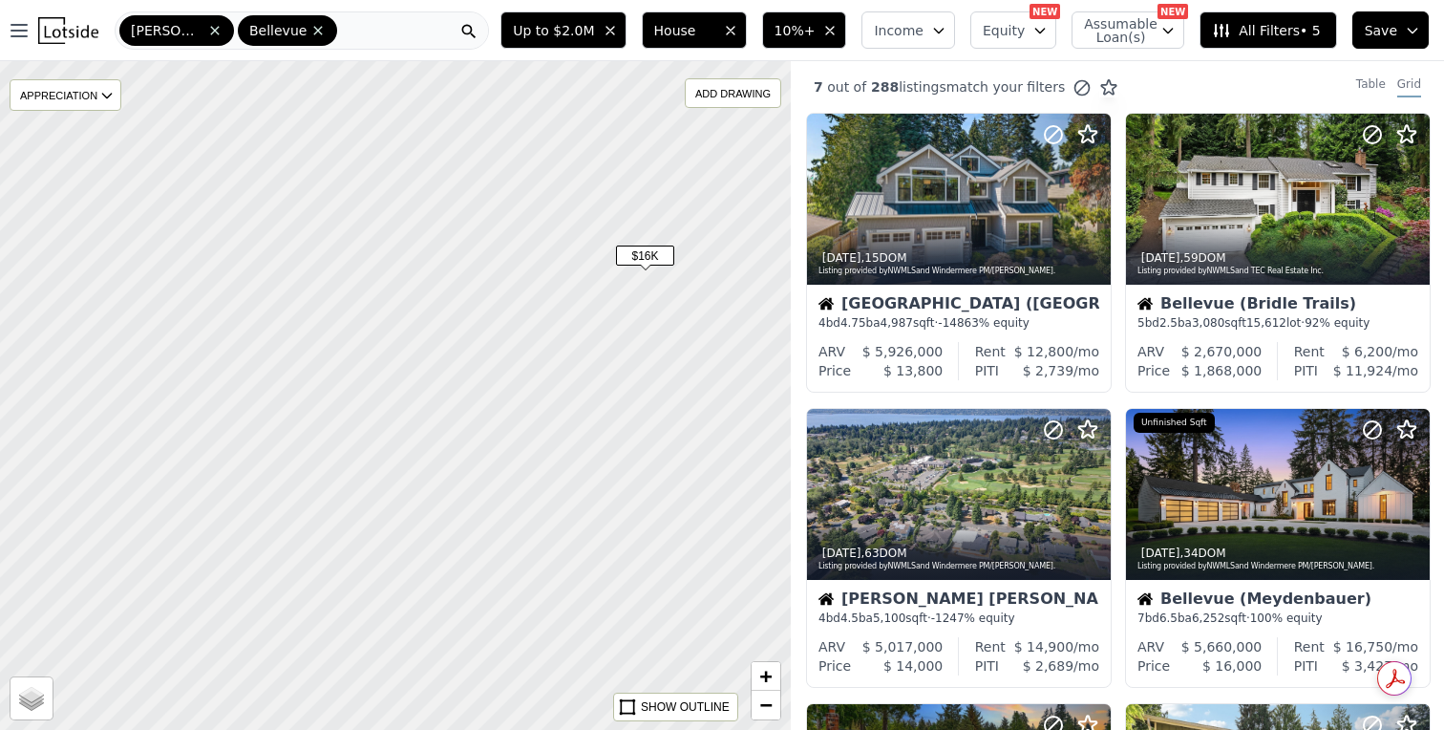
drag, startPoint x: 583, startPoint y: 592, endPoint x: 764, endPoint y: 139, distance: 488.7
click at [764, 139] on div at bounding box center [397, 394] width 950 height 802
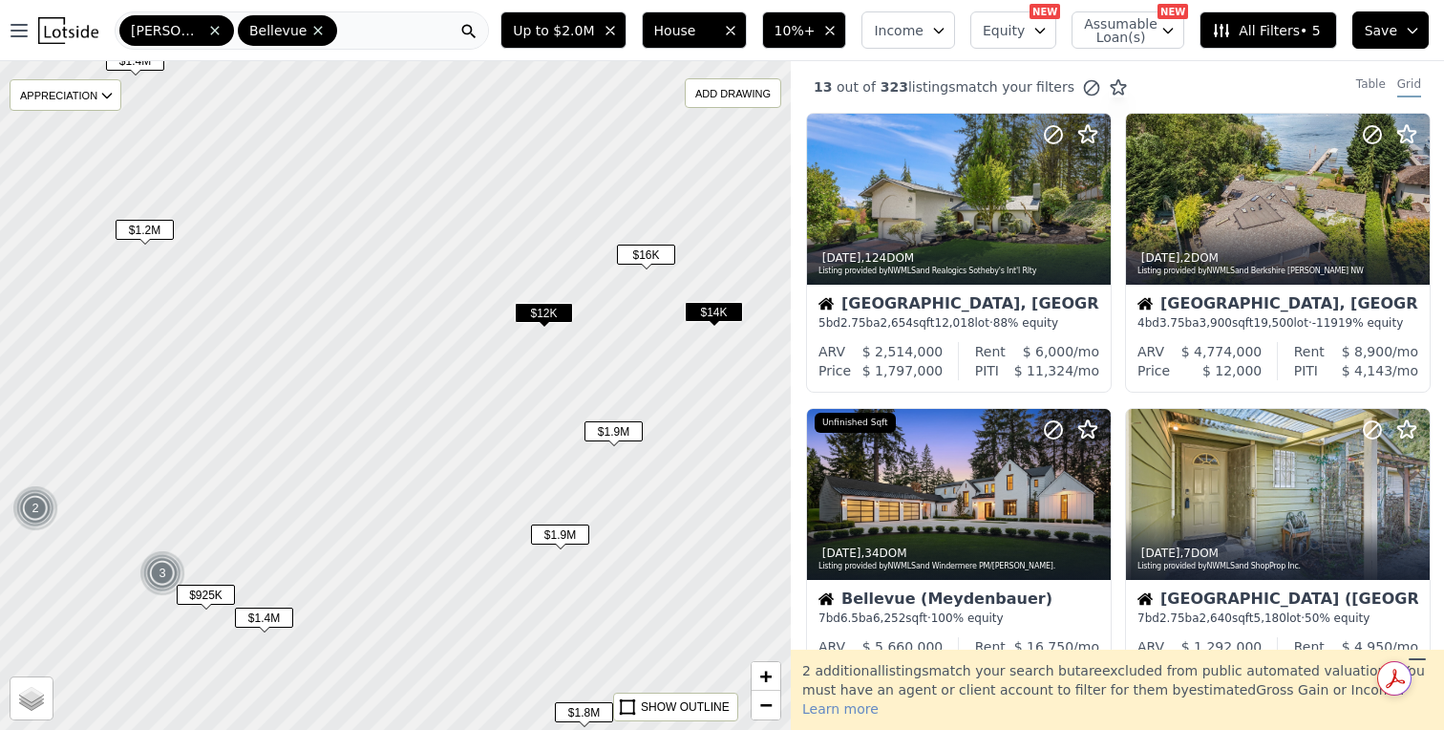
click at [563, 317] on span "$12K" at bounding box center [544, 313] width 58 height 20
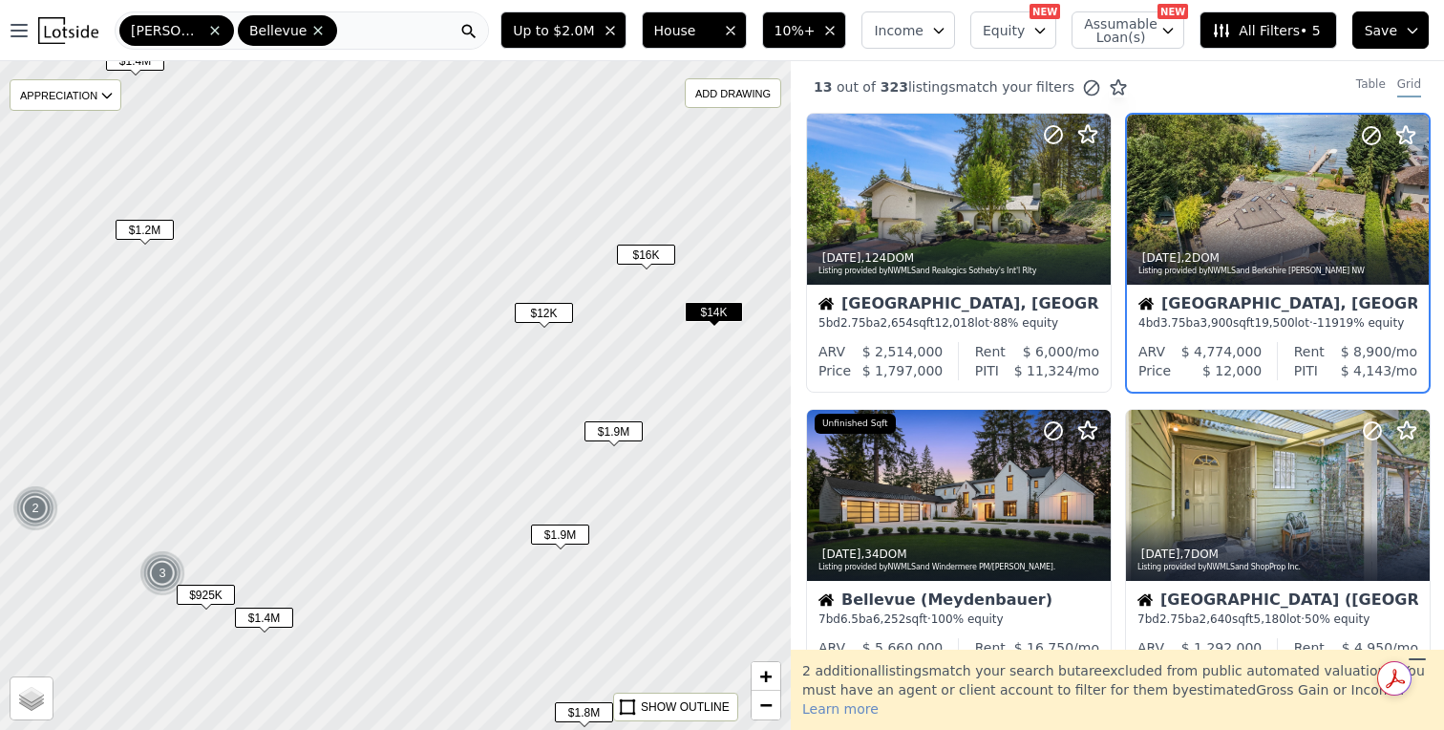
click at [619, 429] on span "$1.9M" at bounding box center [614, 431] width 58 height 20
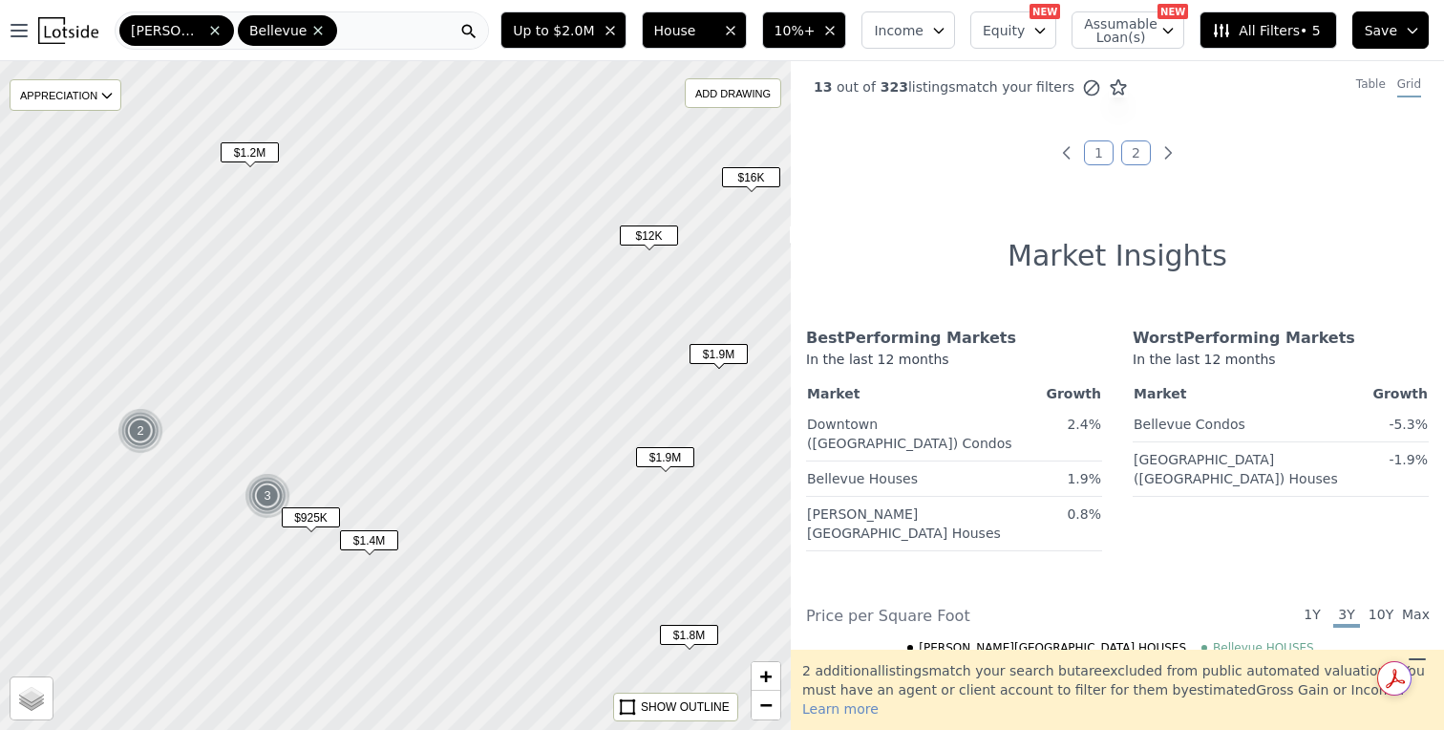
drag, startPoint x: 326, startPoint y: 371, endPoint x: 430, endPoint y: 292, distance: 130.3
click at [430, 292] on div at bounding box center [397, 395] width 950 height 802
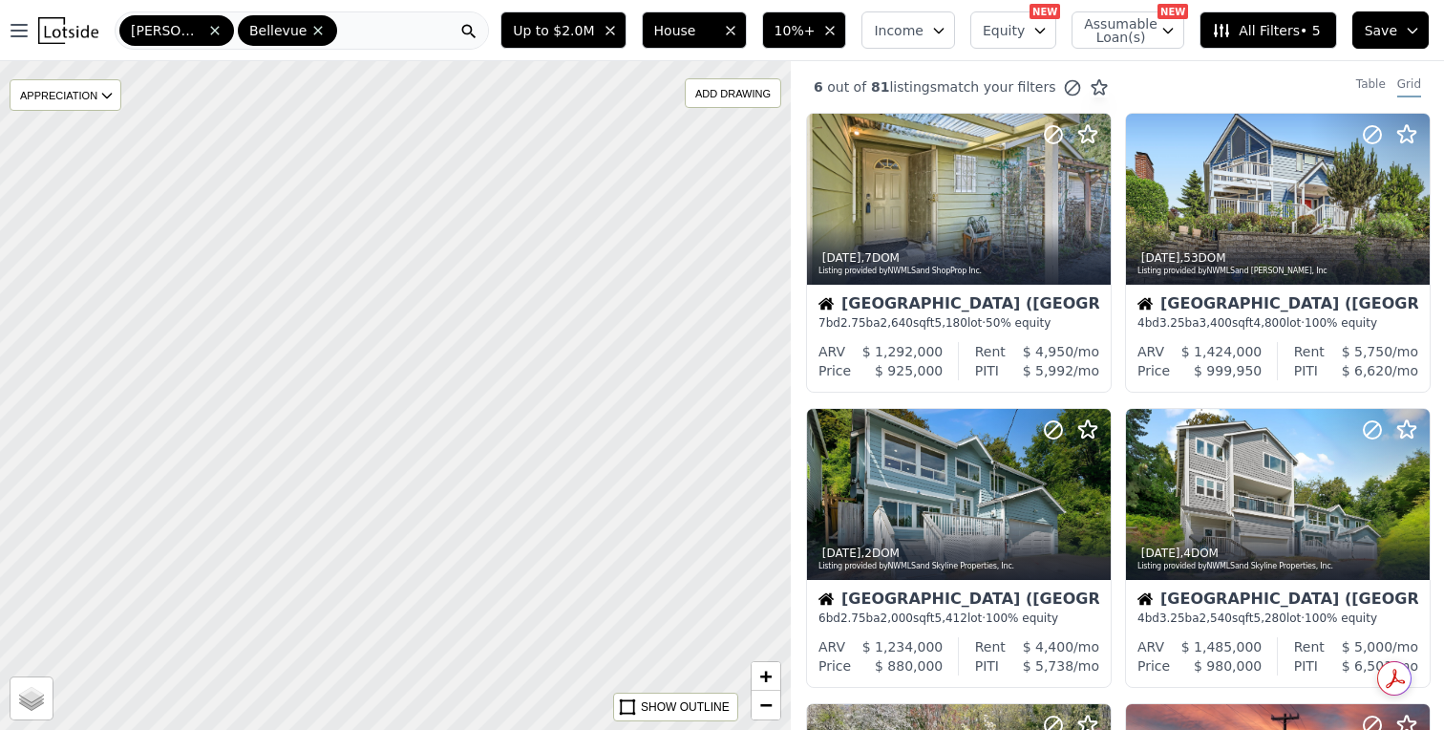
drag, startPoint x: 249, startPoint y: 341, endPoint x: 387, endPoint y: 609, distance: 301.6
click at [387, 609] on div at bounding box center [396, 395] width 950 height 802
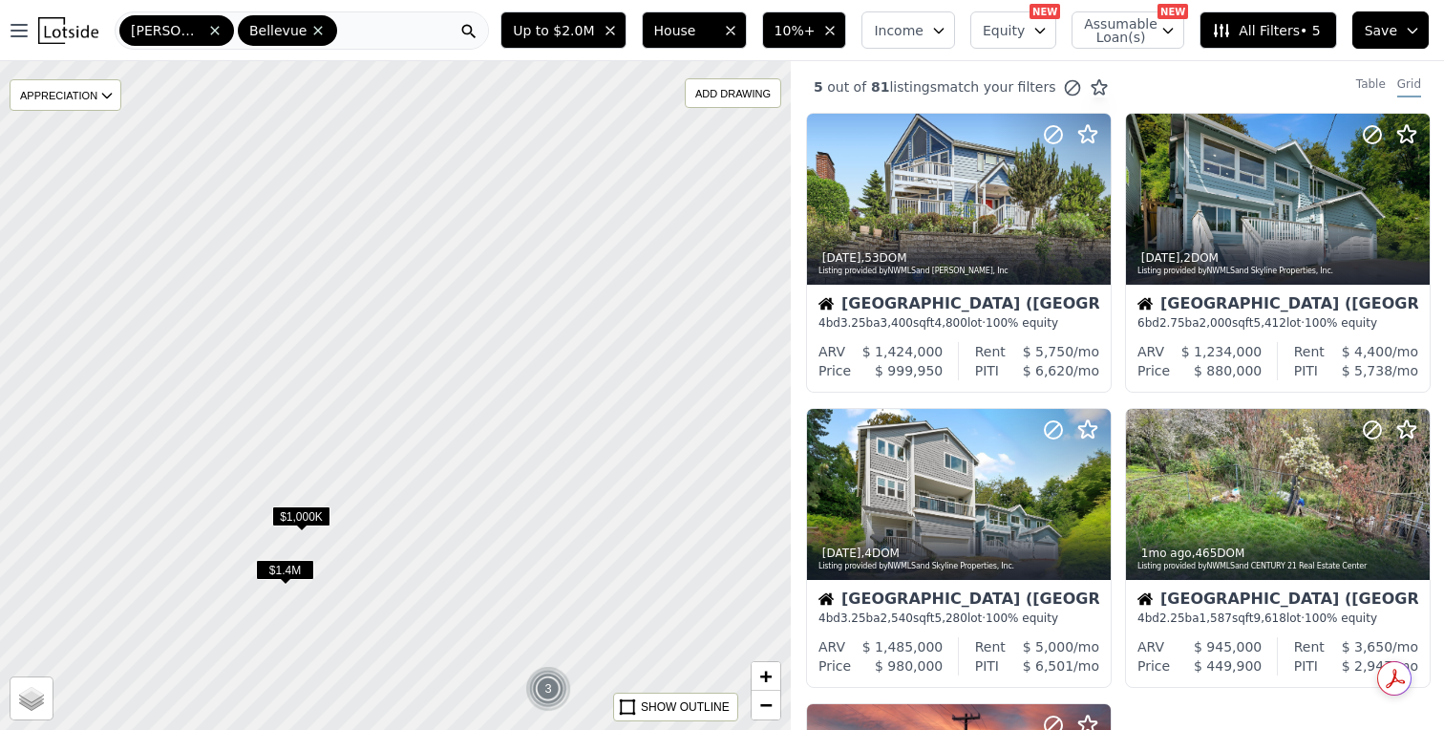
click at [305, 499] on div at bounding box center [396, 395] width 950 height 802
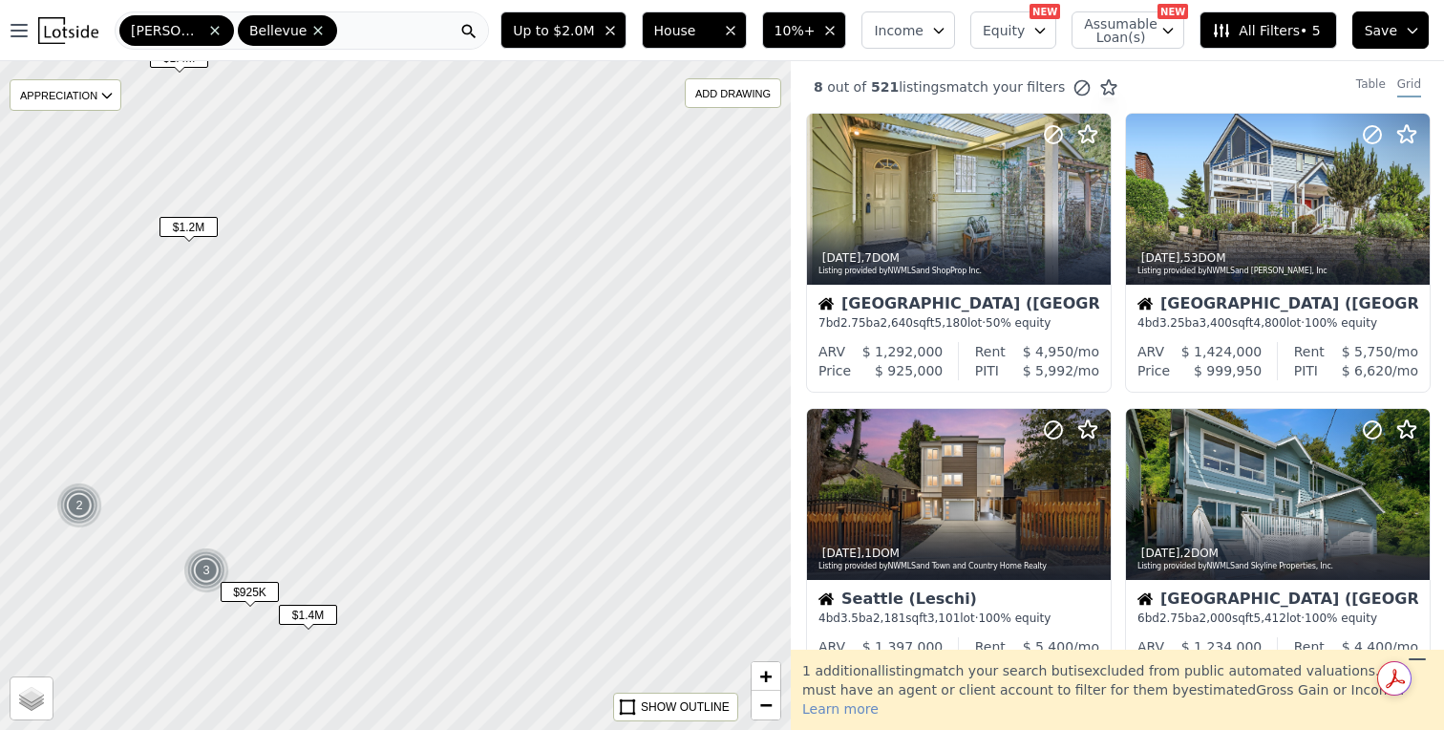
drag, startPoint x: 624, startPoint y: 447, endPoint x: 297, endPoint y: 445, distance: 326.7
click at [297, 445] on div at bounding box center [396, 395] width 950 height 802
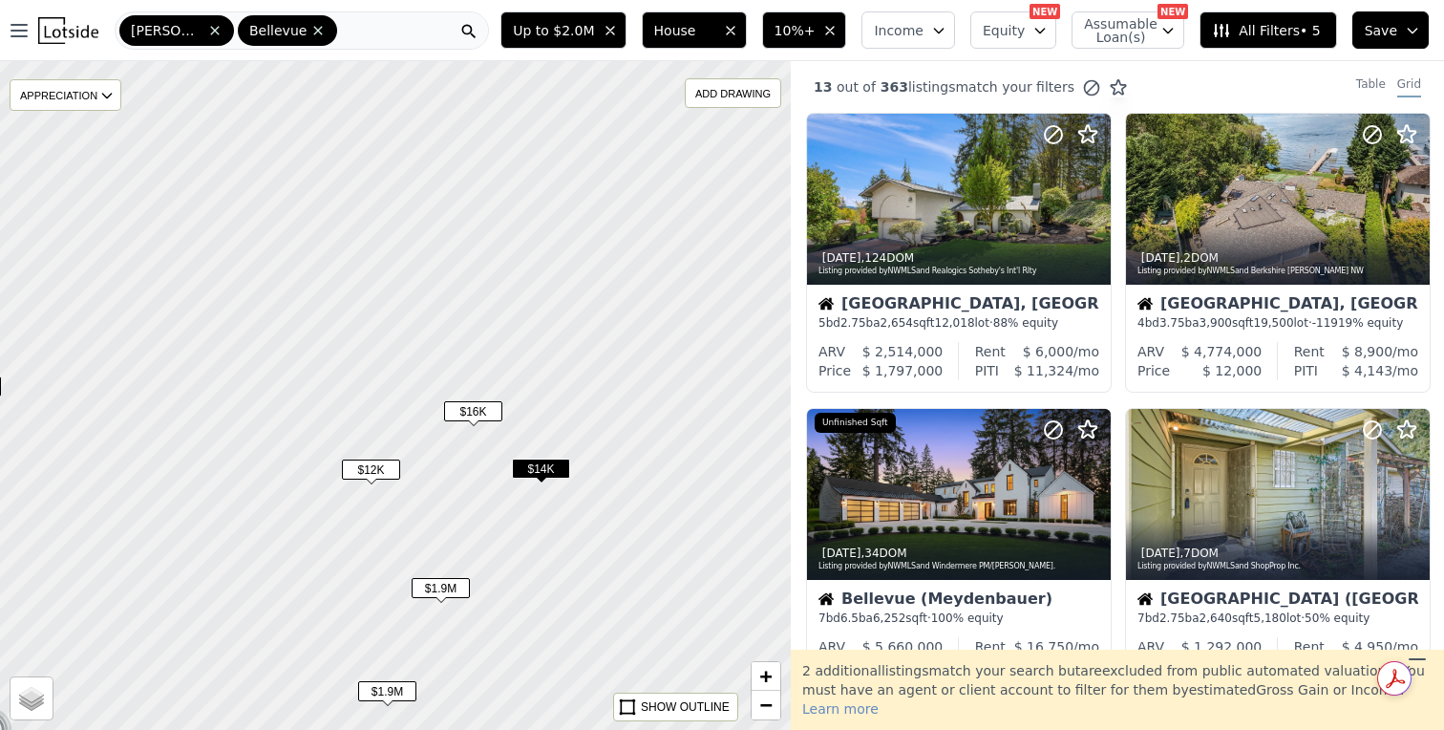
drag, startPoint x: 571, startPoint y: 397, endPoint x: 353, endPoint y: 557, distance: 270.0
click at [353, 557] on div at bounding box center [396, 395] width 950 height 802
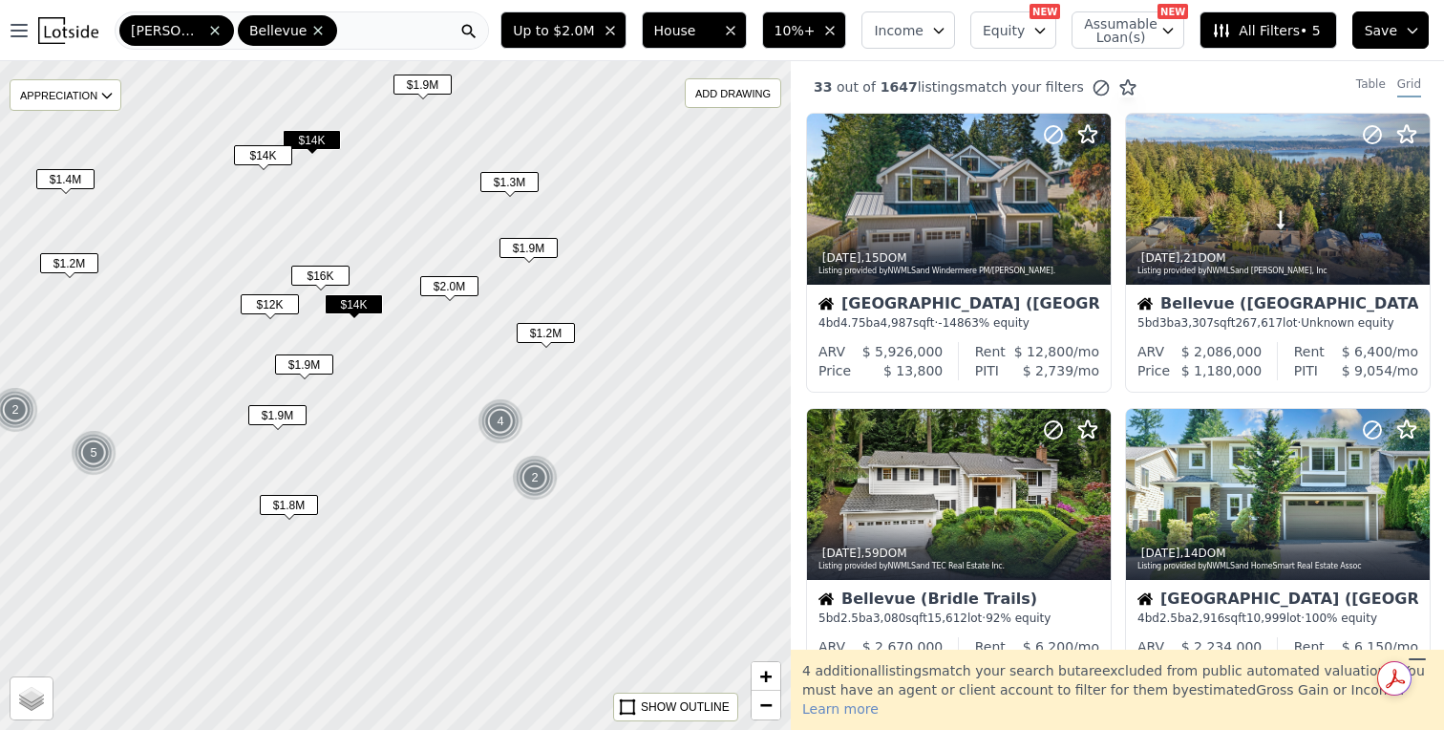
drag, startPoint x: 709, startPoint y: 569, endPoint x: 481, endPoint y: 391, distance: 289.1
click at [481, 391] on div at bounding box center [396, 395] width 950 height 802
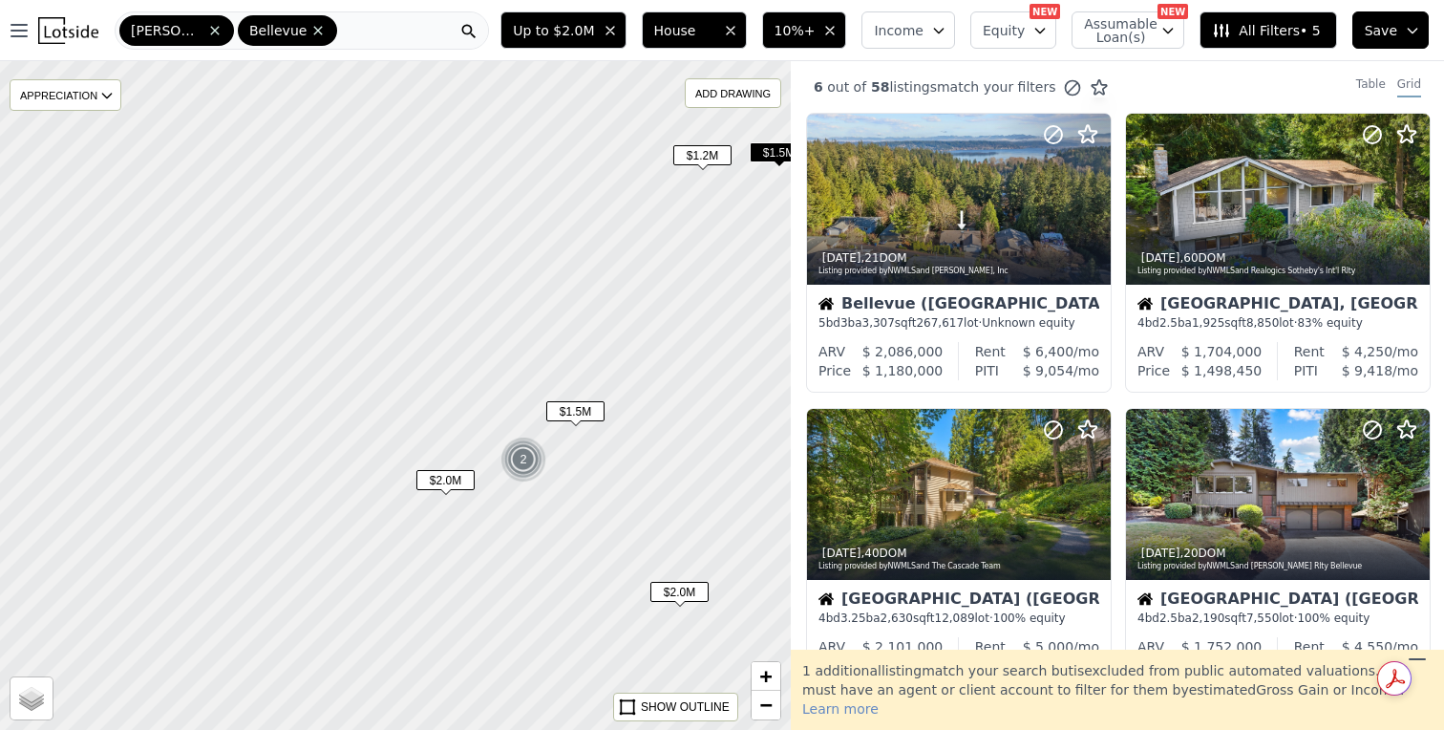
click at [579, 411] on span "$1.5M" at bounding box center [575, 411] width 58 height 20
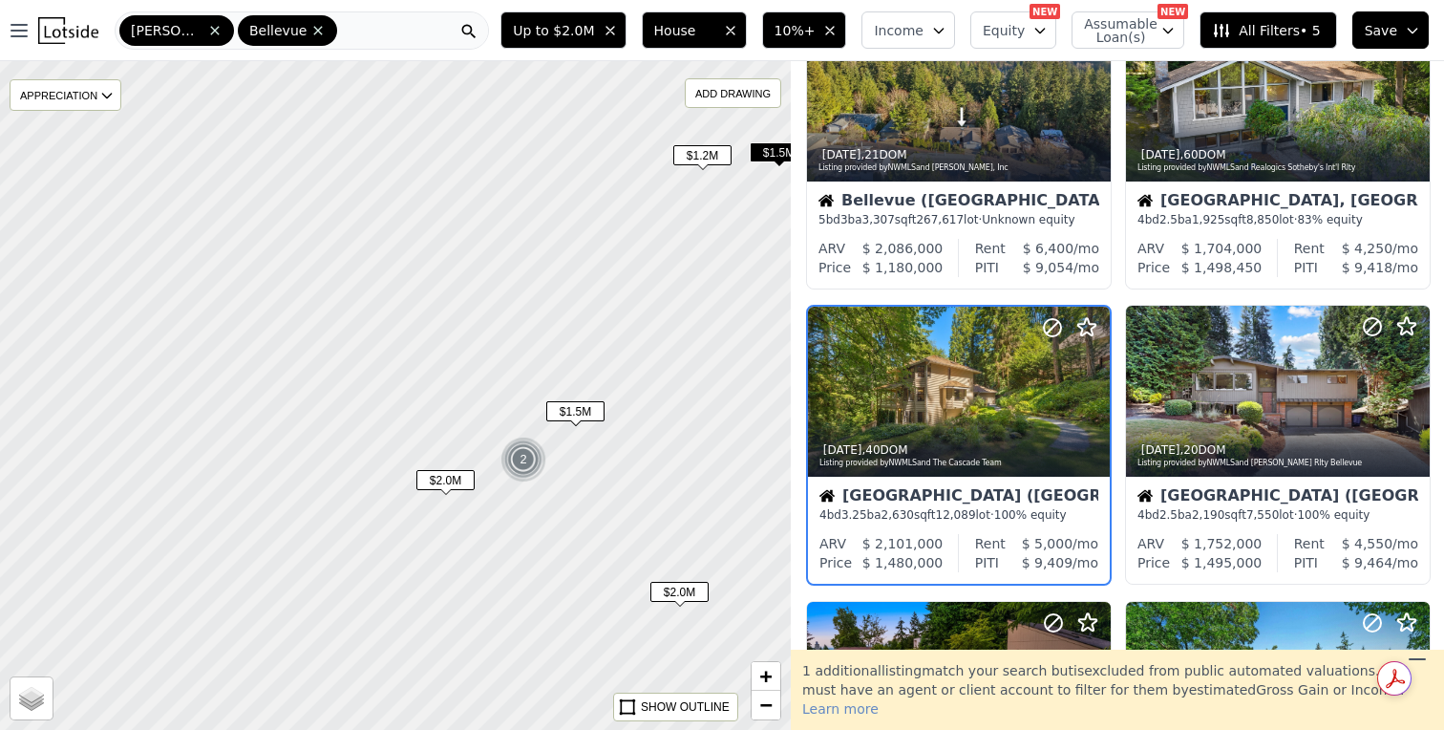
scroll to position [183, 0]
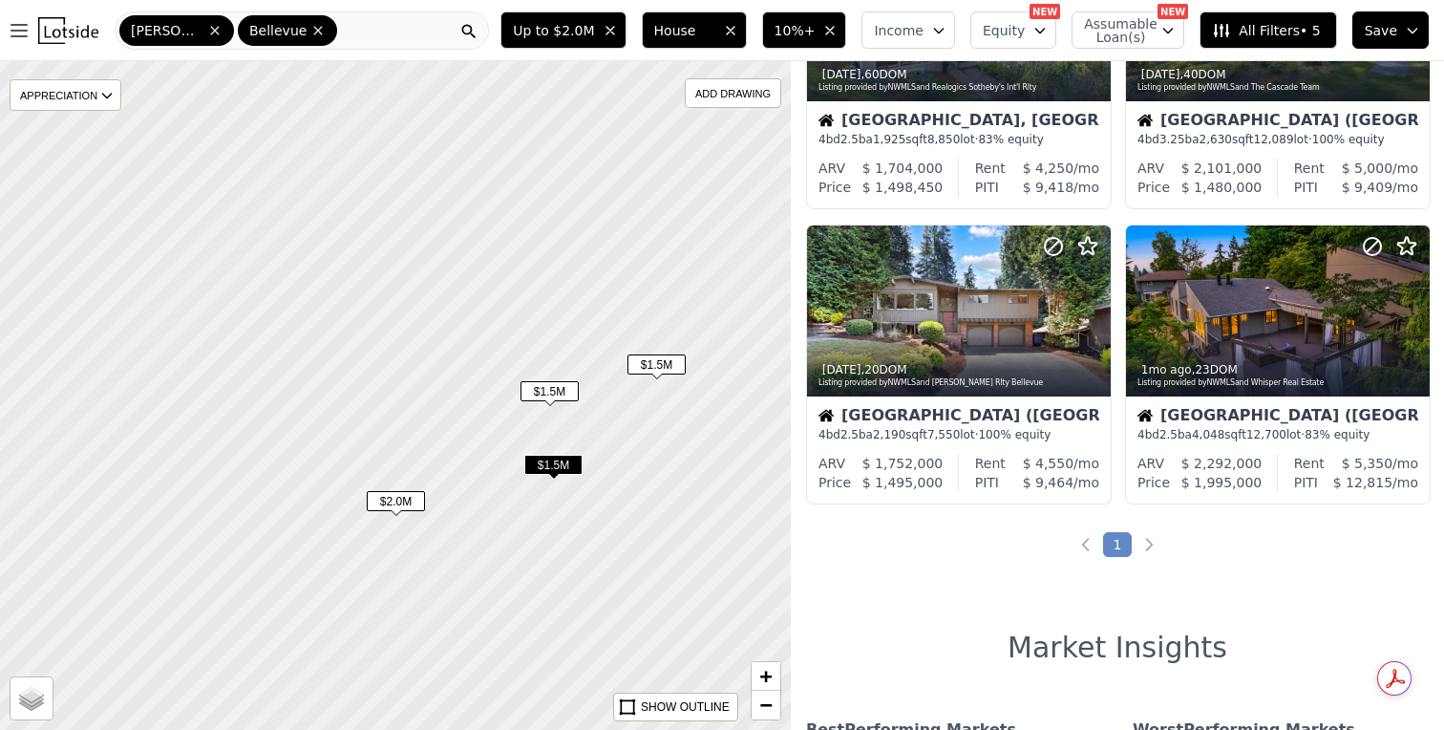
click at [564, 395] on span "$1.5M" at bounding box center [550, 391] width 58 height 20
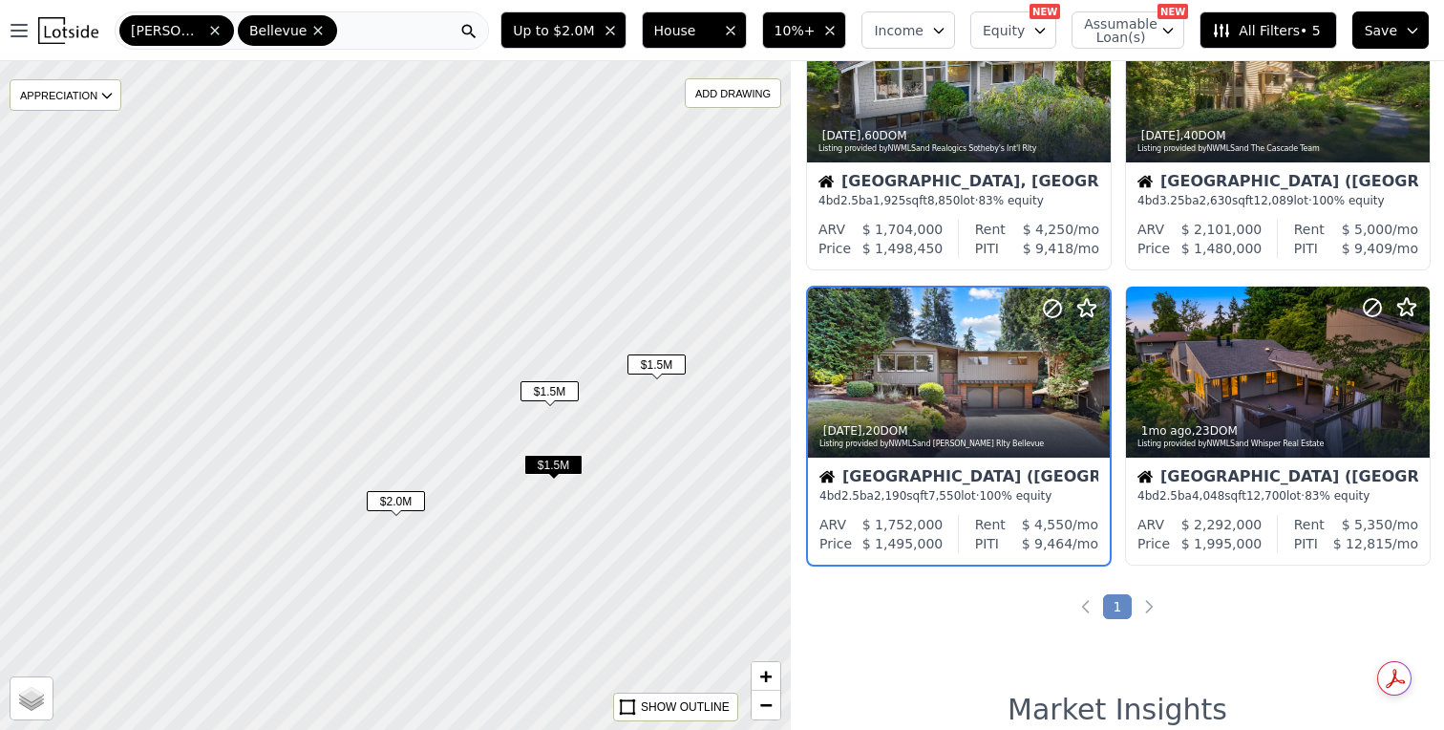
scroll to position [122, 0]
click at [555, 391] on span "$1.5M" at bounding box center [550, 391] width 58 height 20
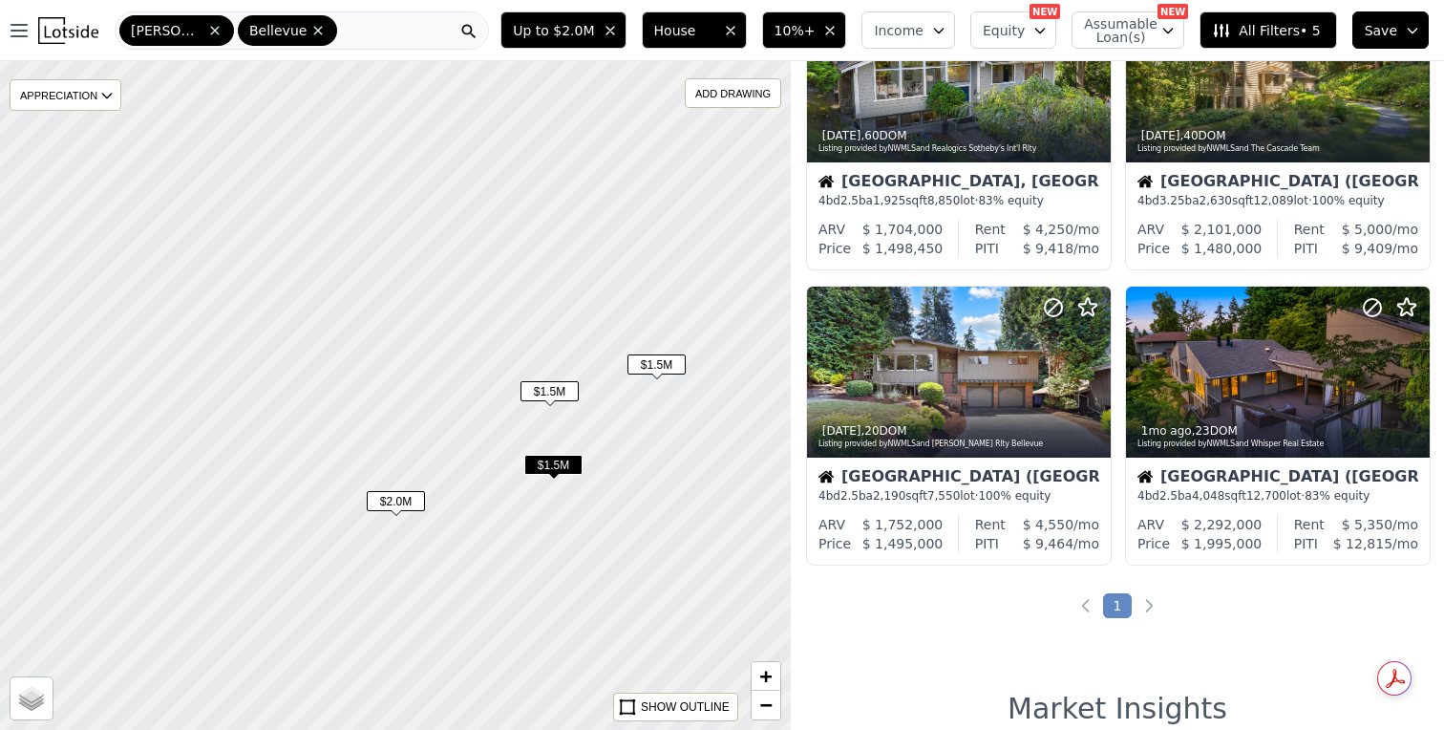
click at [555, 391] on span "$1.5M" at bounding box center [550, 391] width 58 height 20
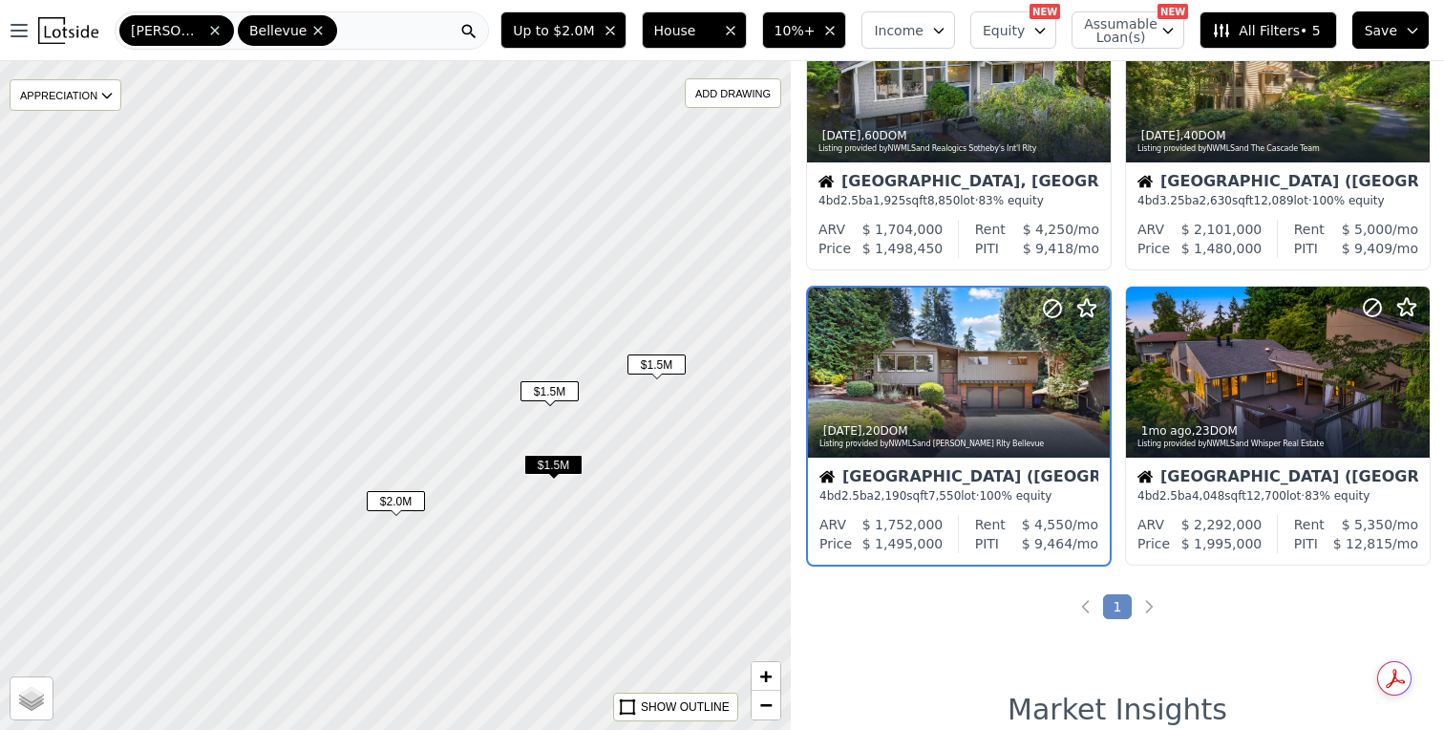
click at [556, 466] on span "$1.5M" at bounding box center [553, 465] width 58 height 20
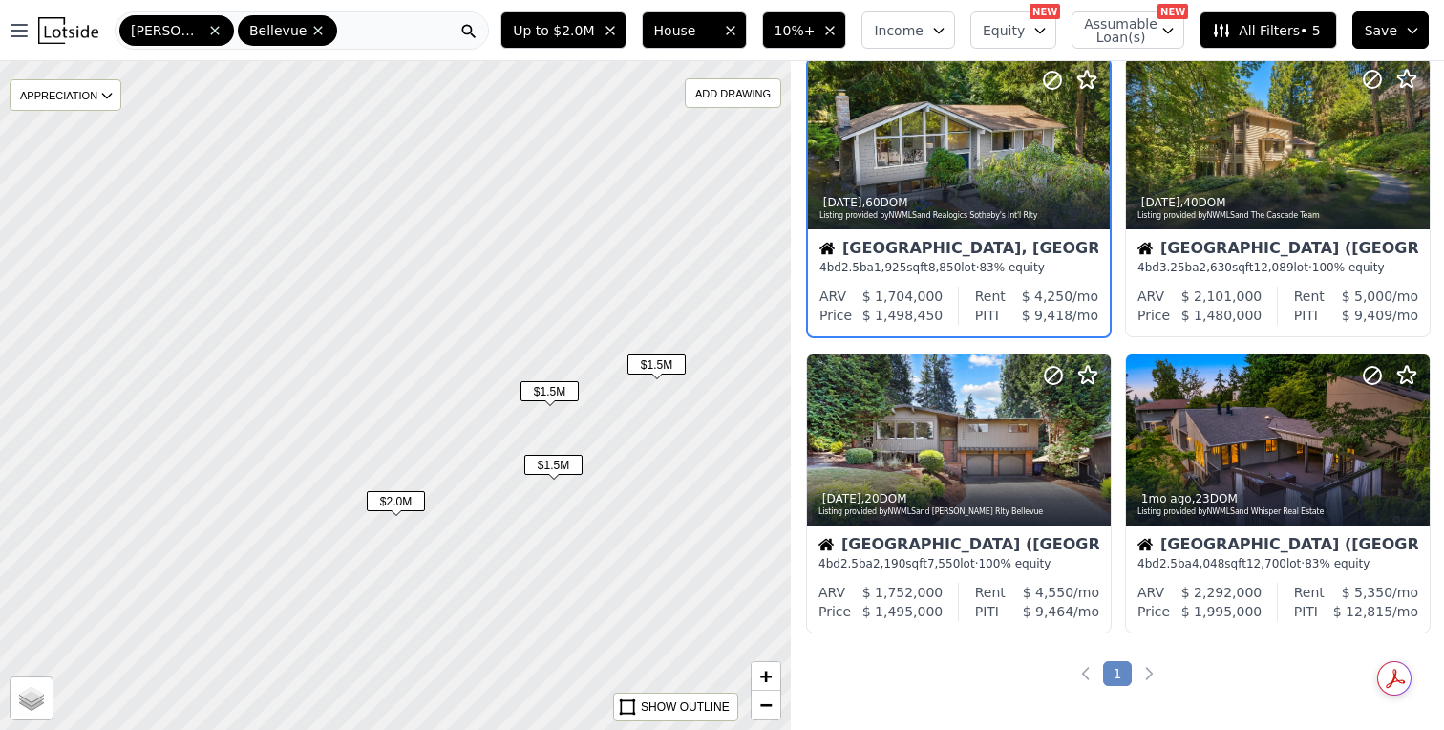
scroll to position [0, 0]
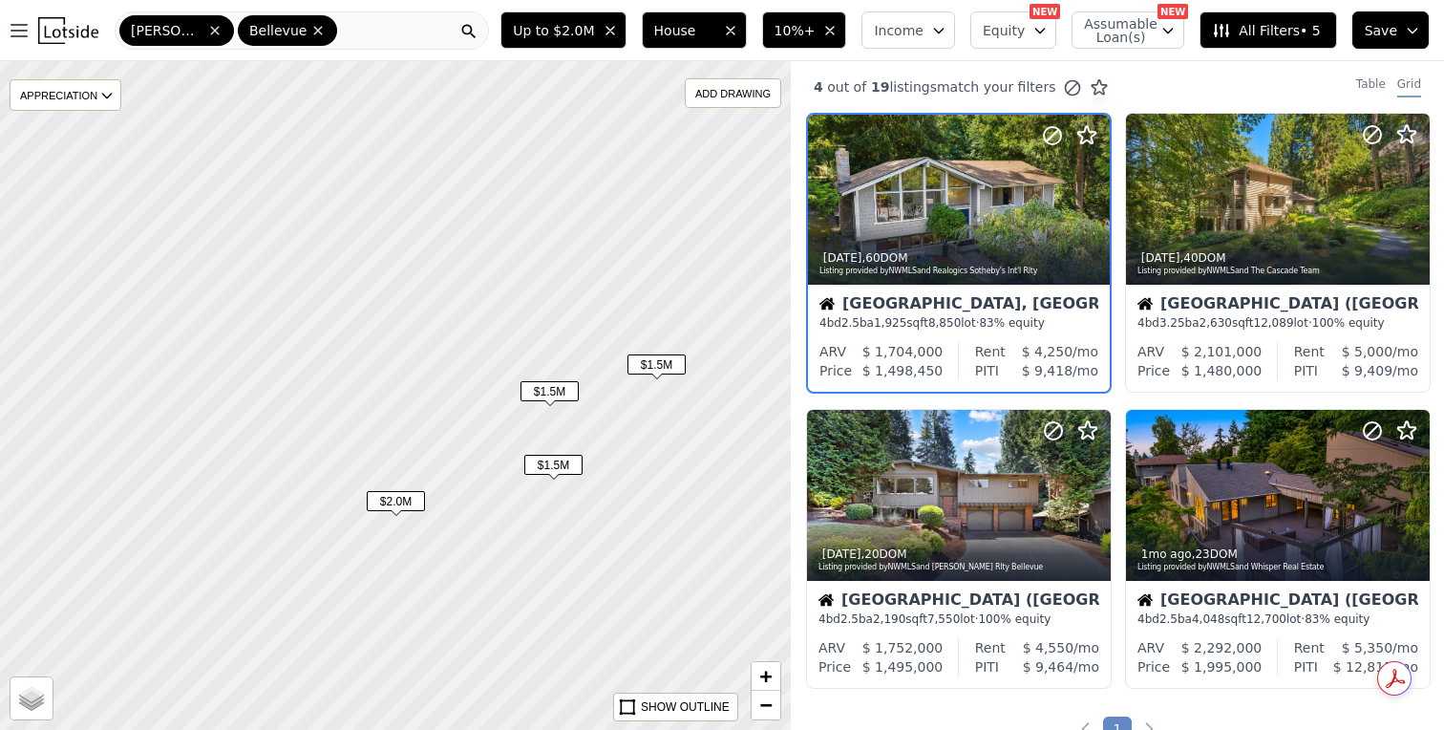
click at [554, 399] on span "$1.5M" at bounding box center [550, 391] width 58 height 20
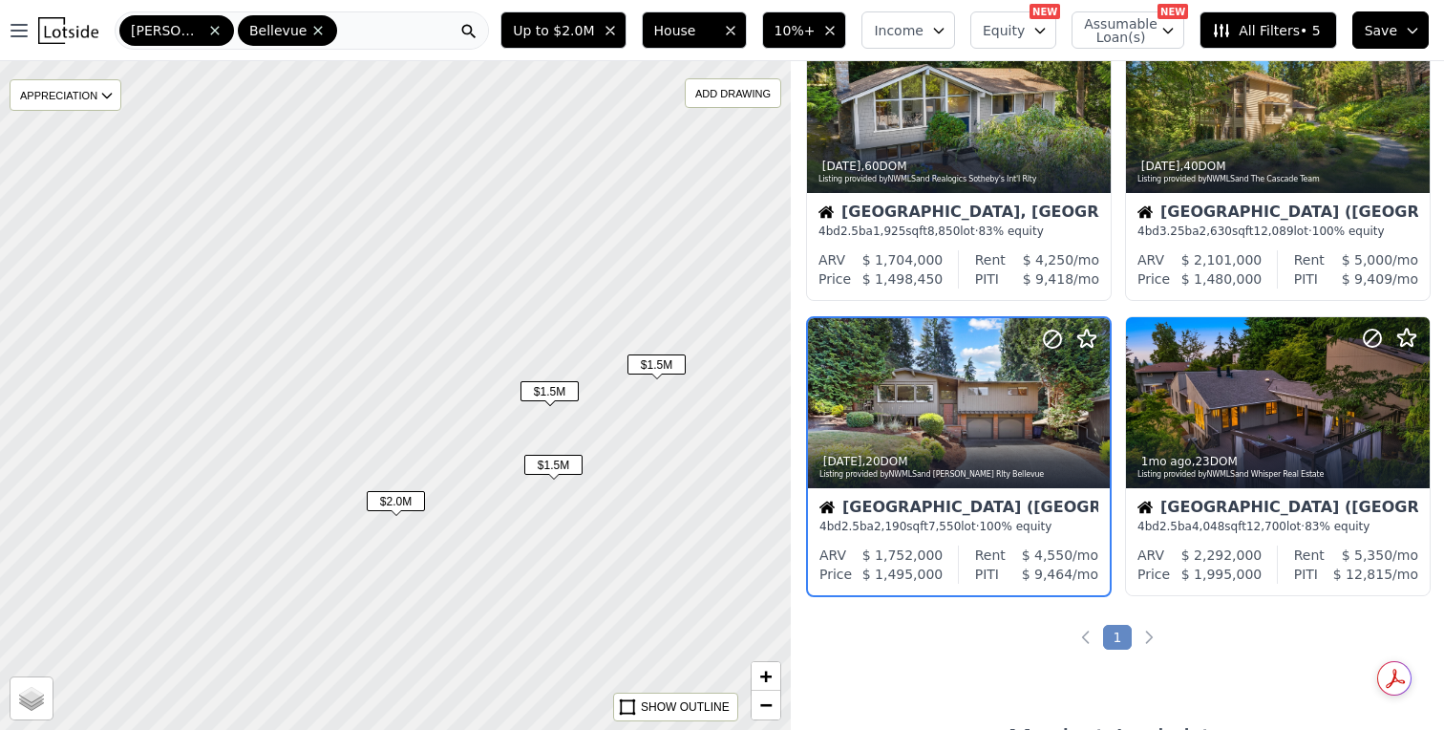
scroll to position [122, 0]
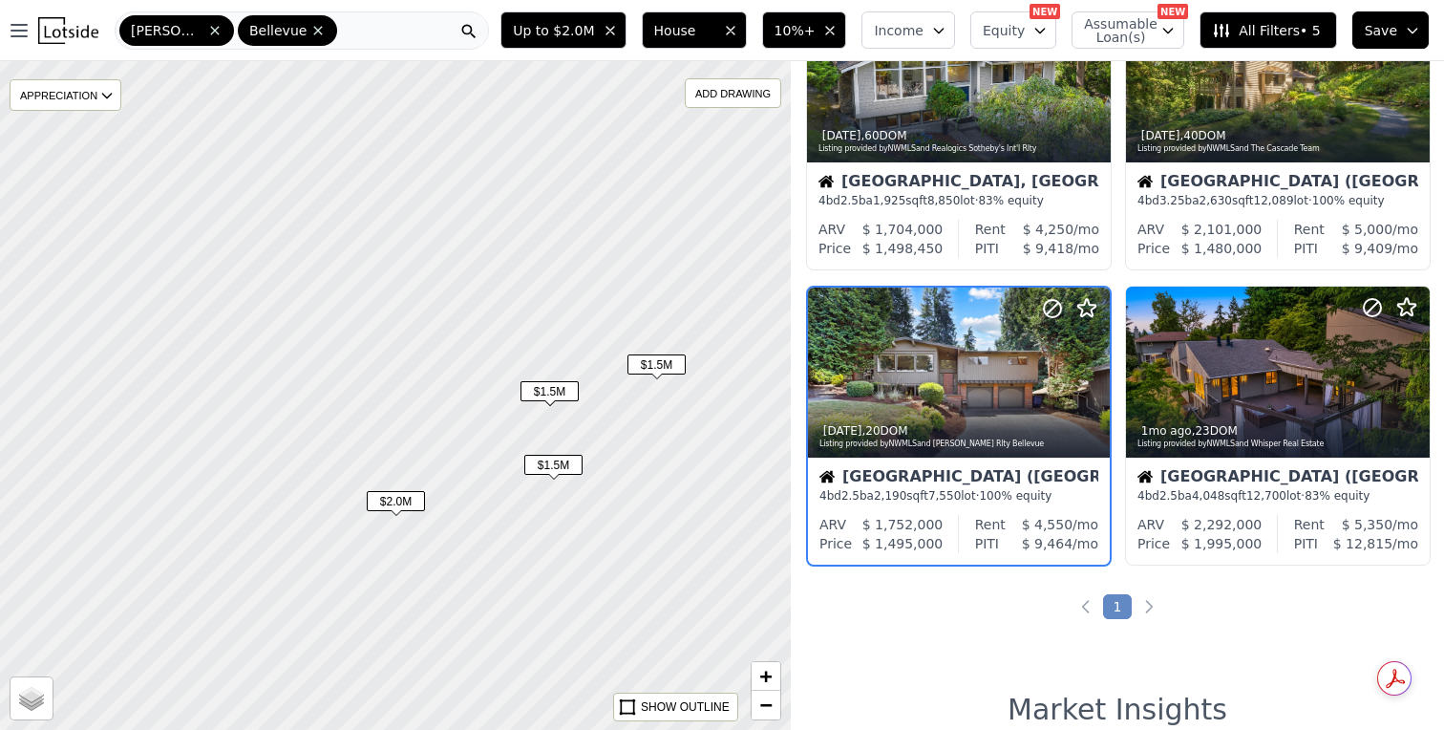
click at [554, 475] on span "$1.5M" at bounding box center [553, 465] width 58 height 20
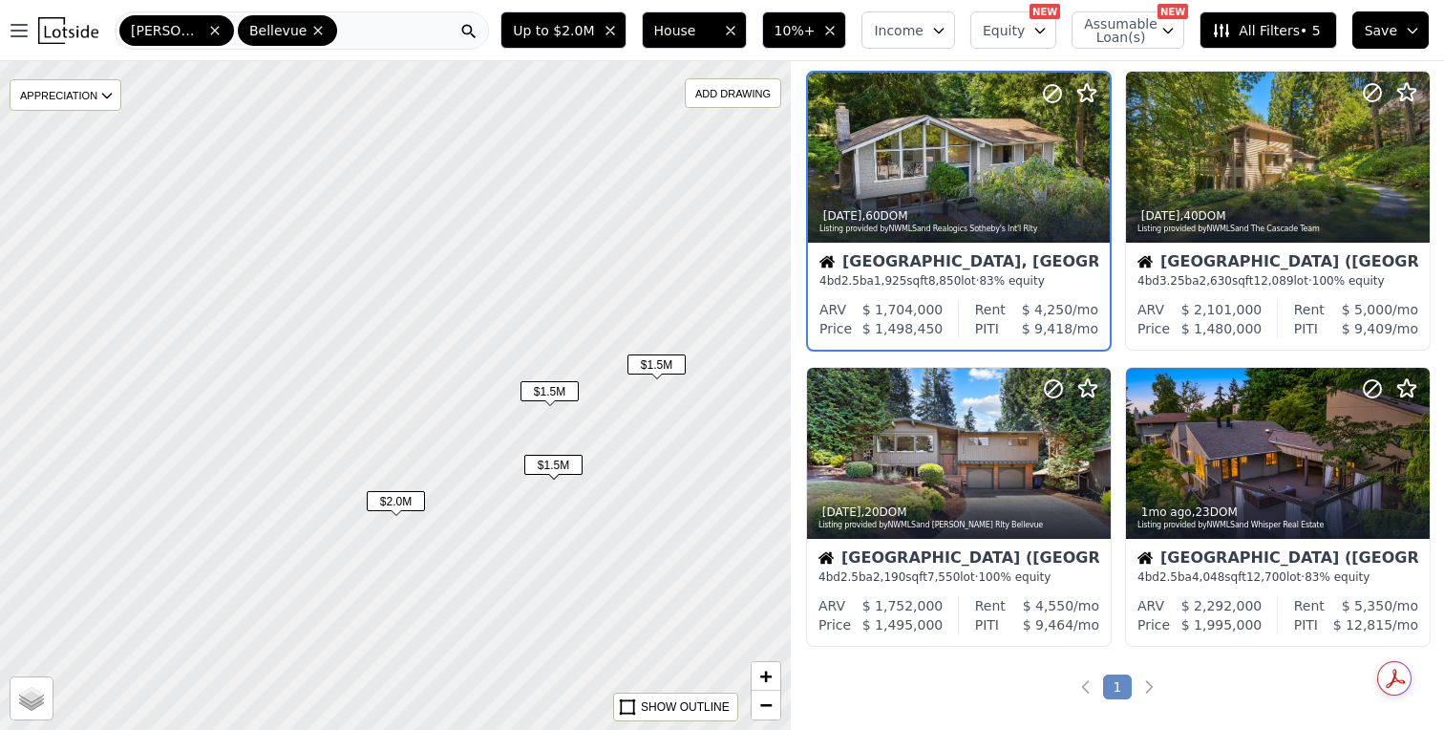
scroll to position [0, 0]
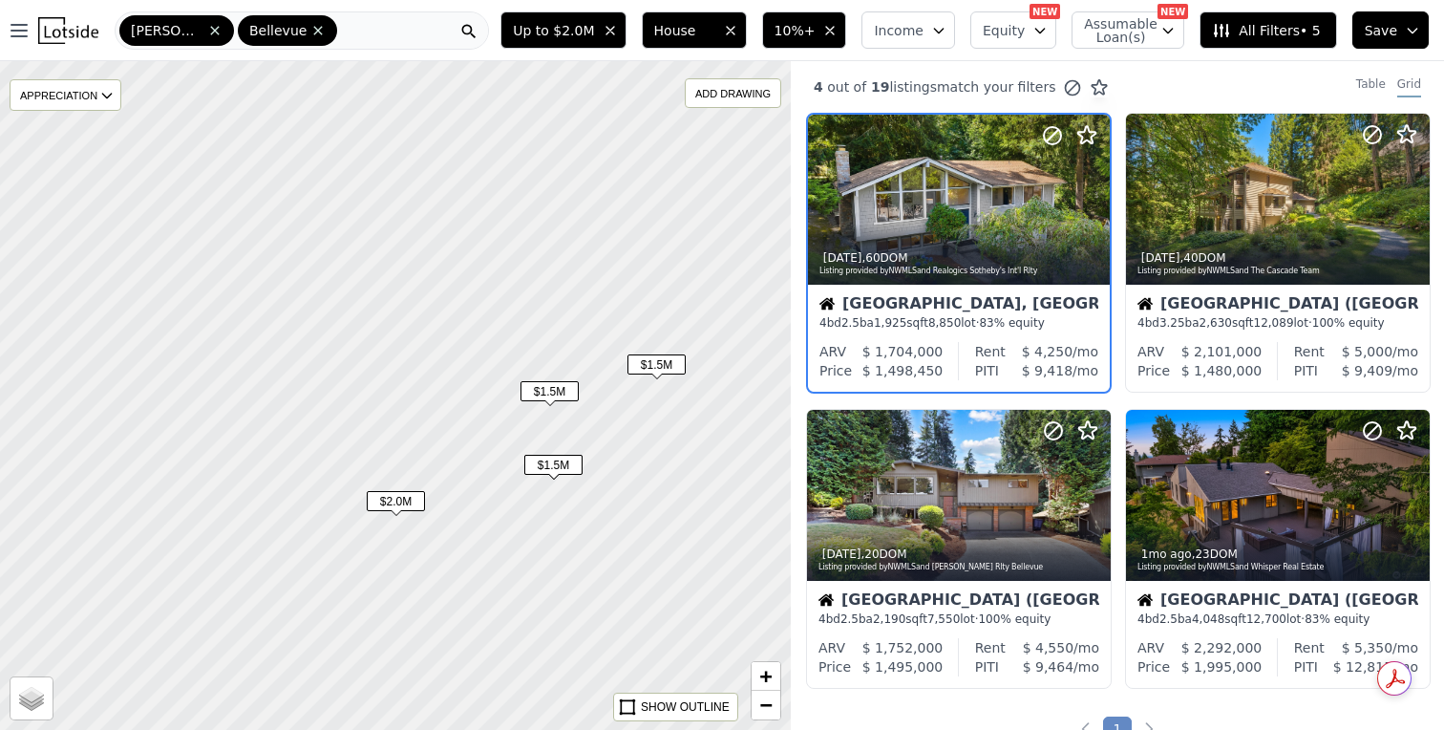
click at [549, 401] on span "$1.5M" at bounding box center [550, 391] width 58 height 20
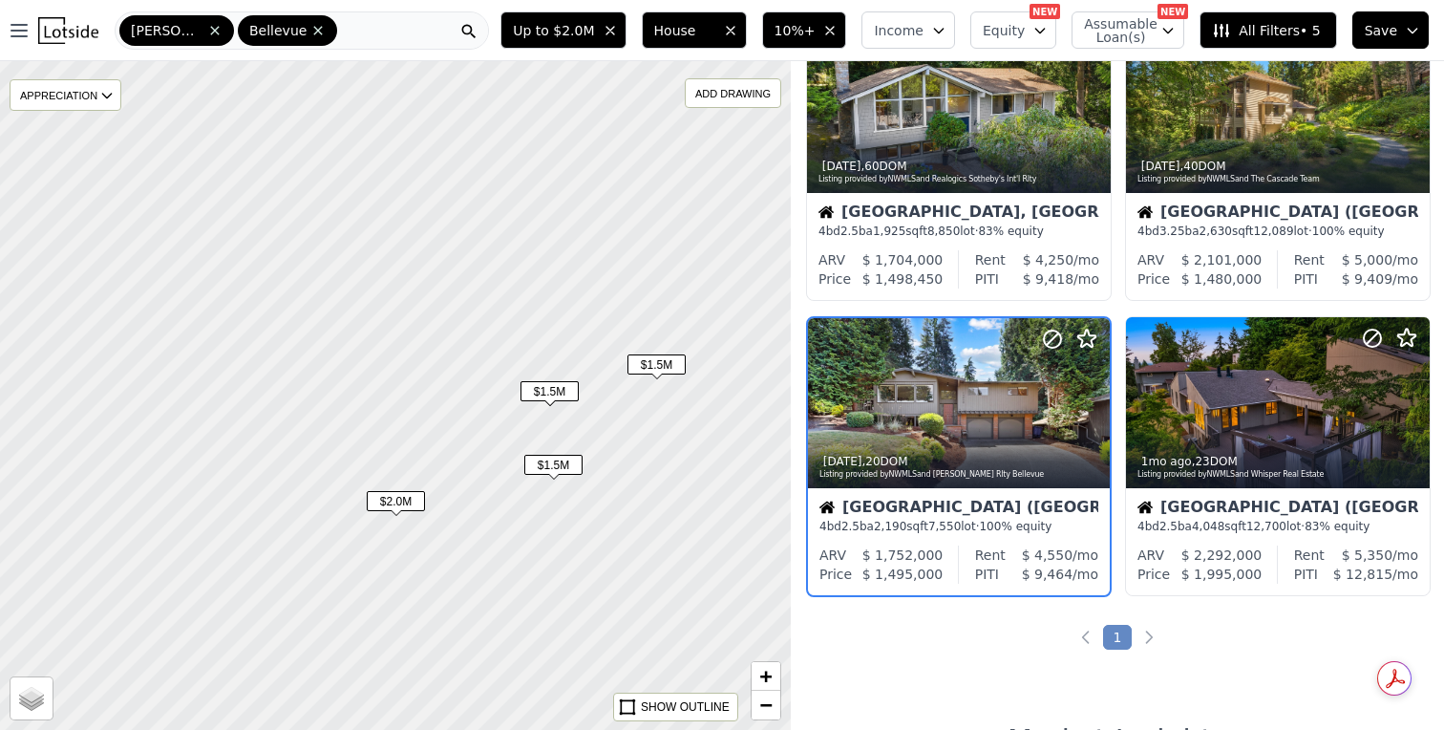
scroll to position [122, 0]
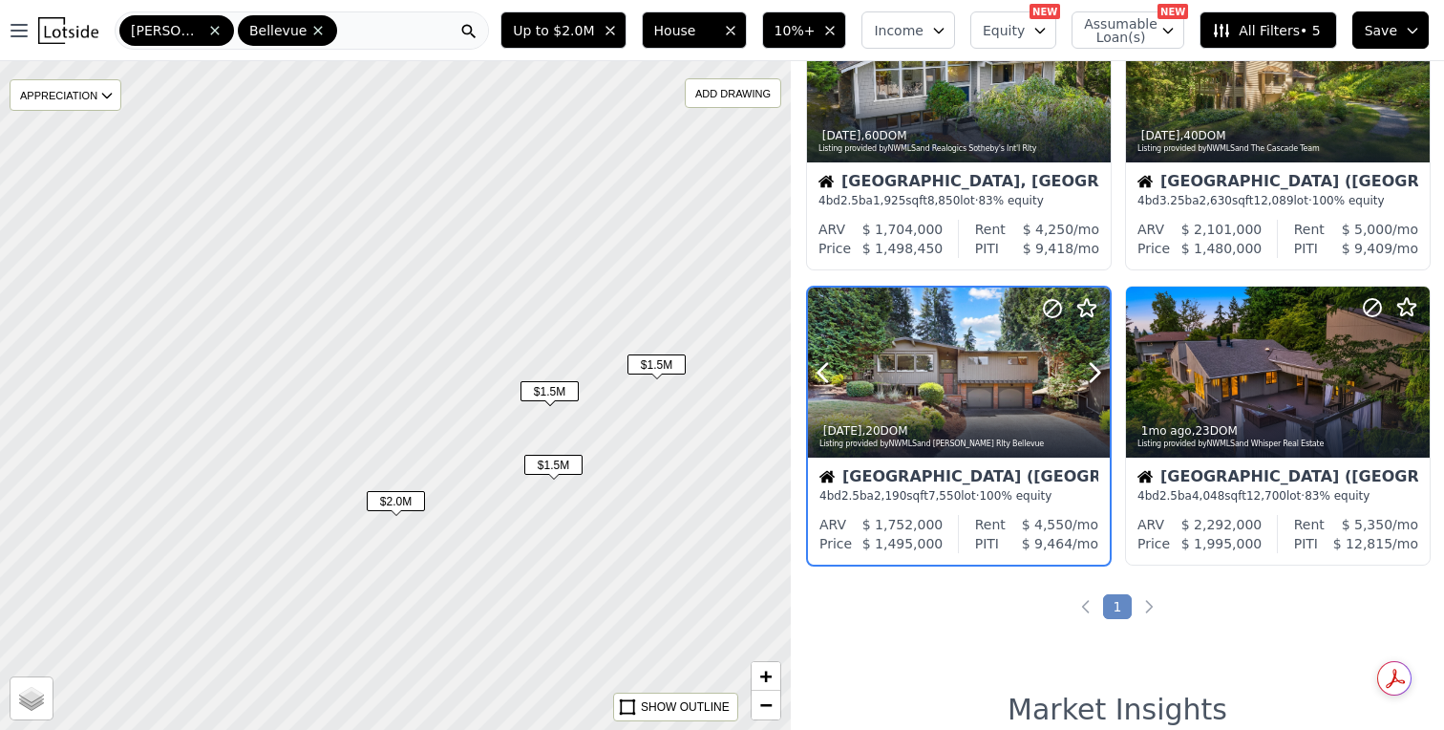
click at [973, 360] on div at bounding box center [959, 373] width 302 height 170
click at [1305, 445] on div "Listing provided by NWMLS and Whisper Real Estate" at bounding box center [1279, 443] width 283 height 11
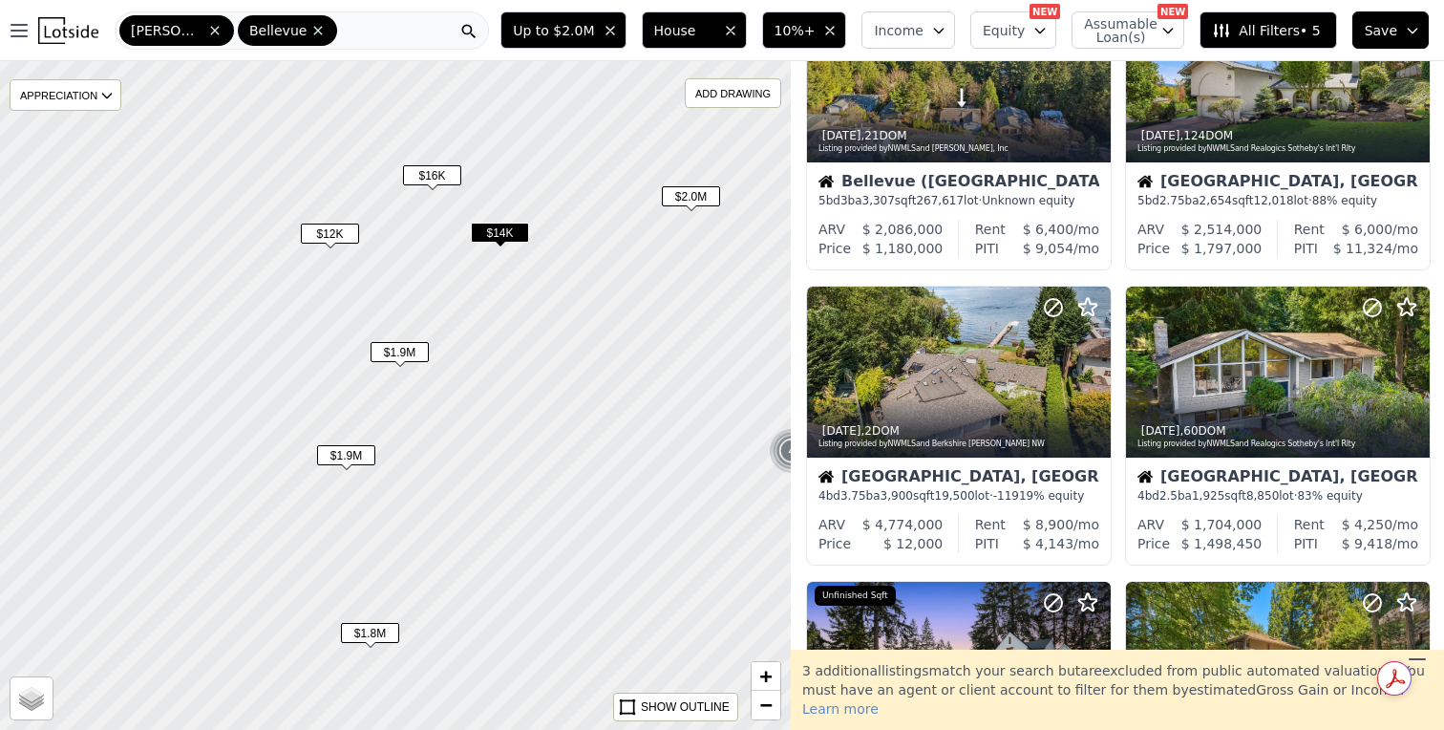
drag, startPoint x: 267, startPoint y: 331, endPoint x: 573, endPoint y: 340, distance: 306.8
click at [573, 340] on div at bounding box center [396, 395] width 950 height 802
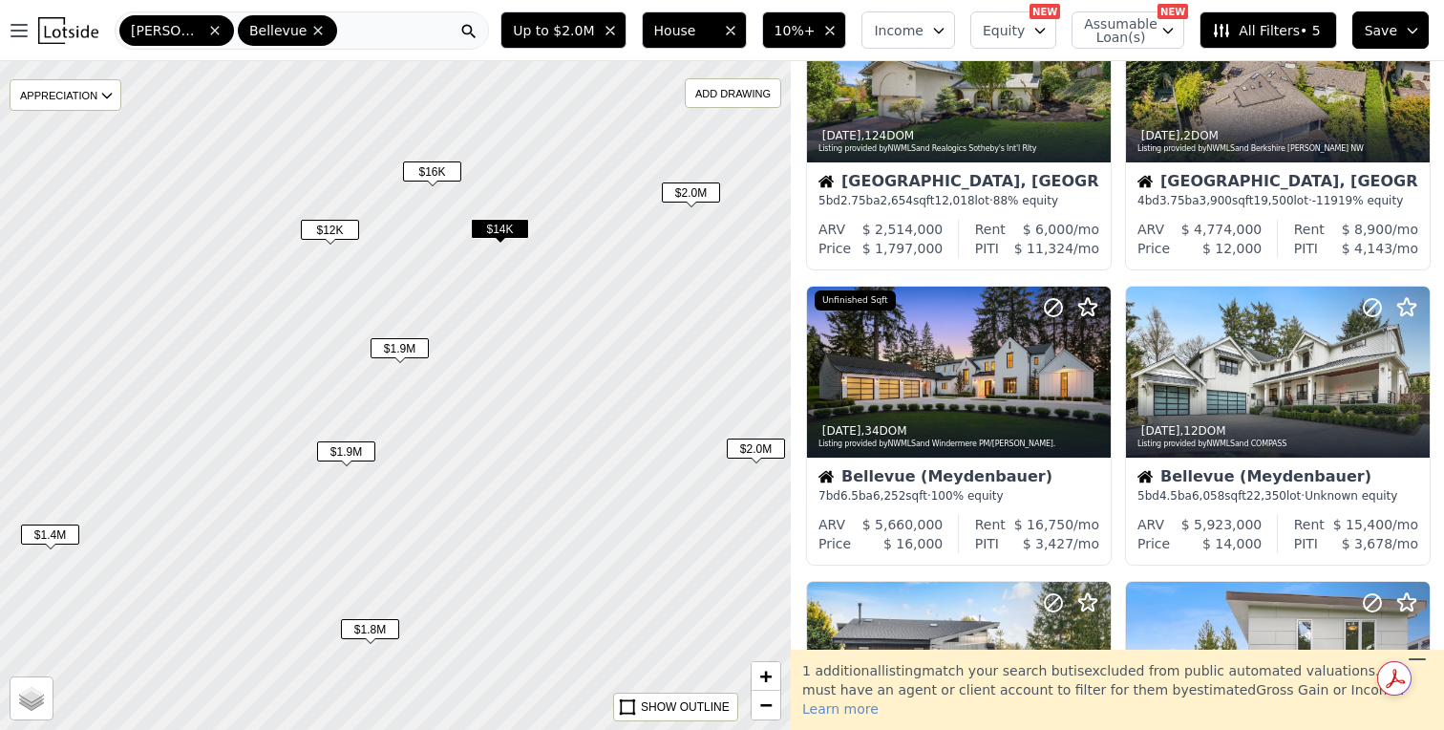
click at [380, 623] on span "$1.8M" at bounding box center [370, 629] width 58 height 20
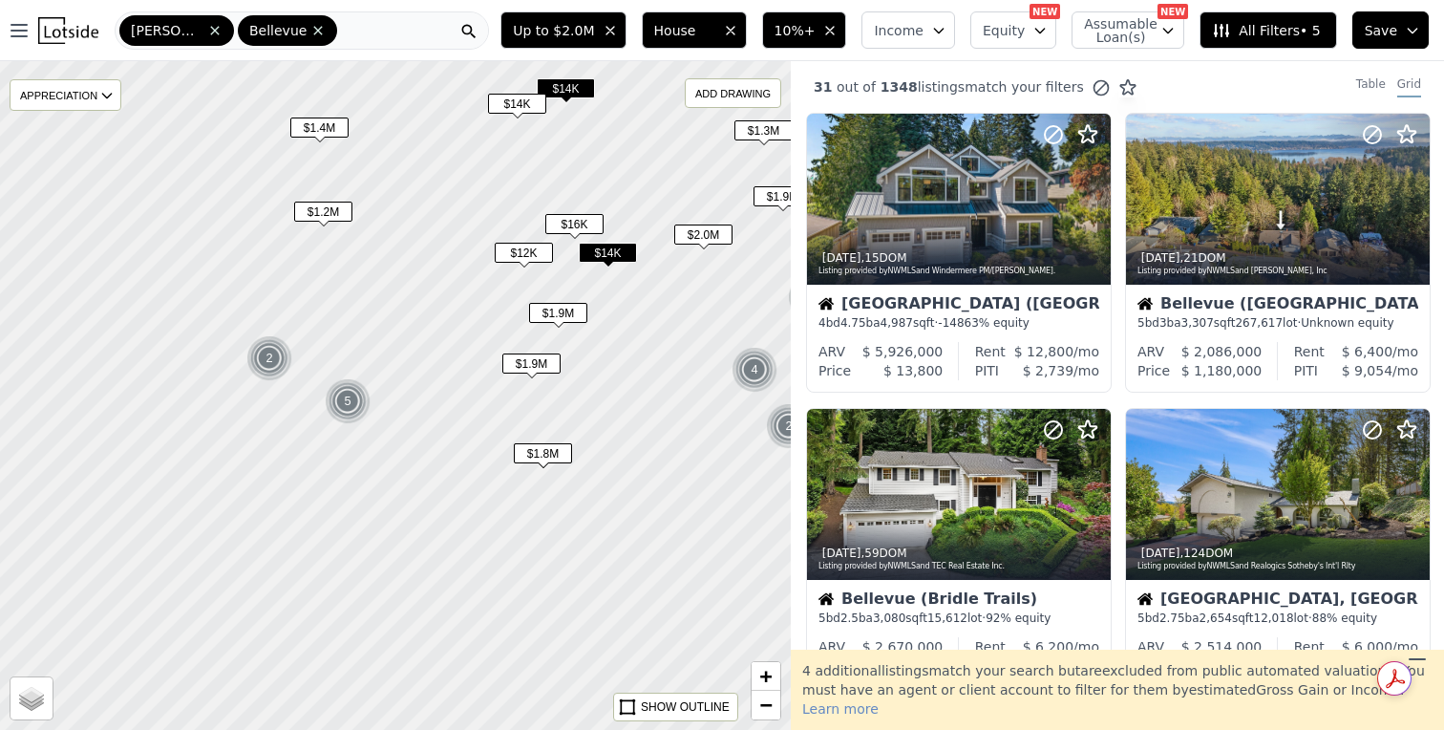
drag, startPoint x: 399, startPoint y: 578, endPoint x: 566, endPoint y: 415, distance: 233.7
click at [566, 415] on div at bounding box center [396, 395] width 950 height 802
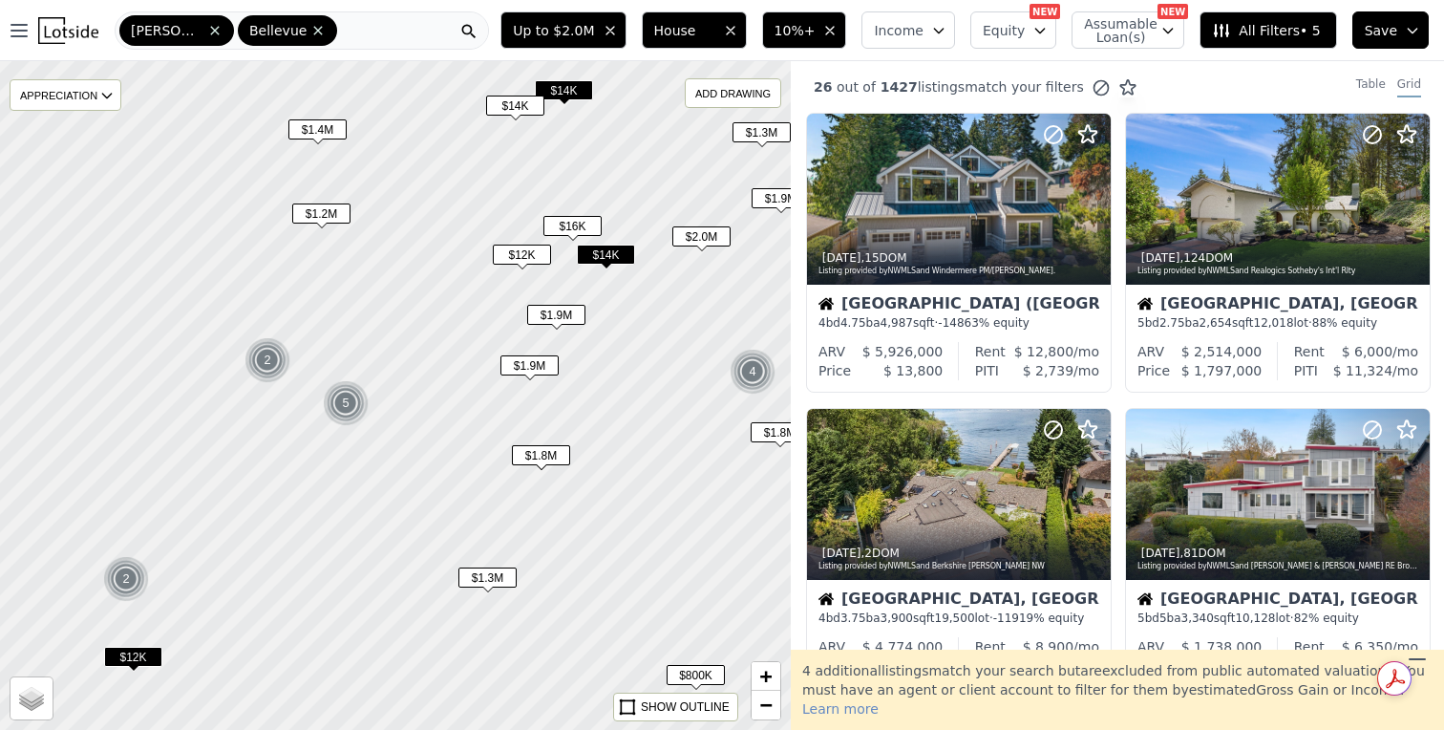
click at [793, 29] on span "10%+" at bounding box center [795, 30] width 41 height 19
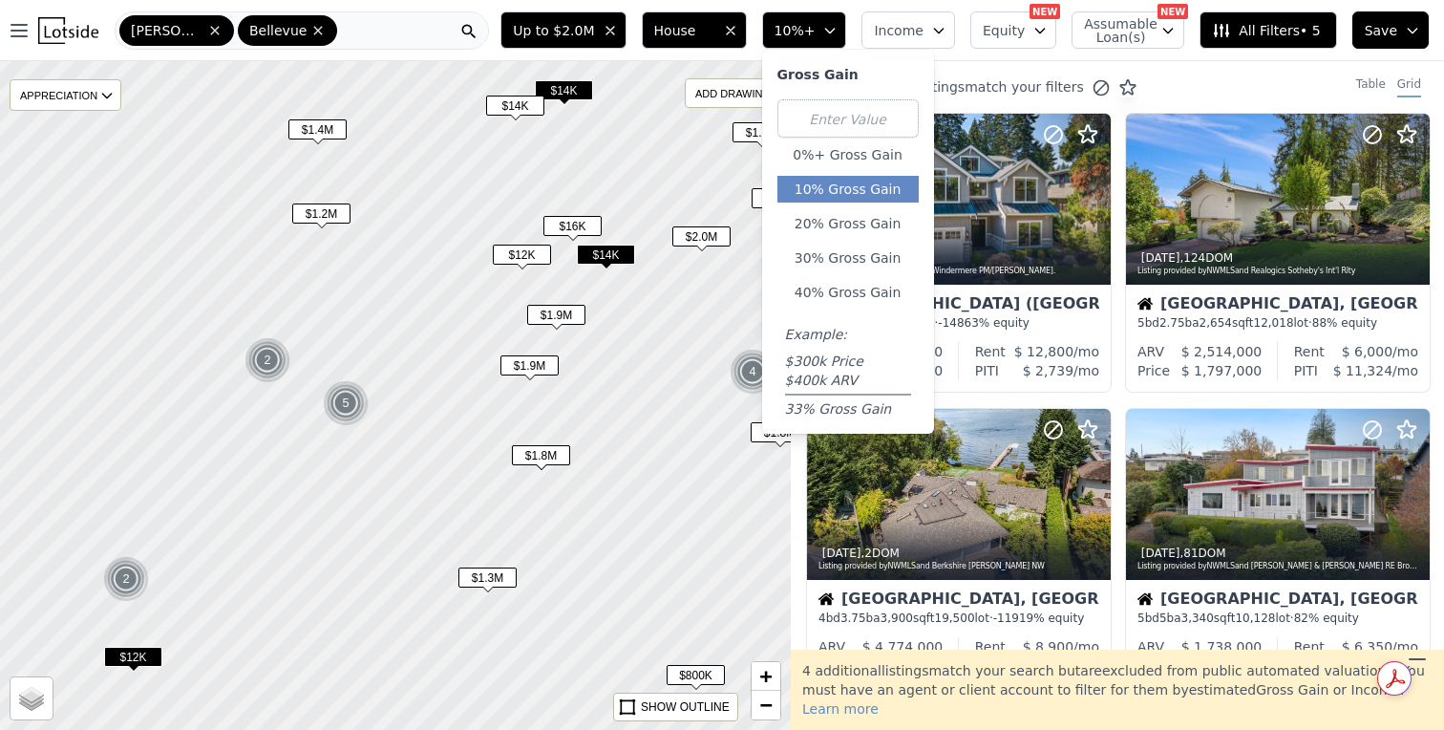
click at [793, 29] on span "10%+" at bounding box center [795, 30] width 41 height 19
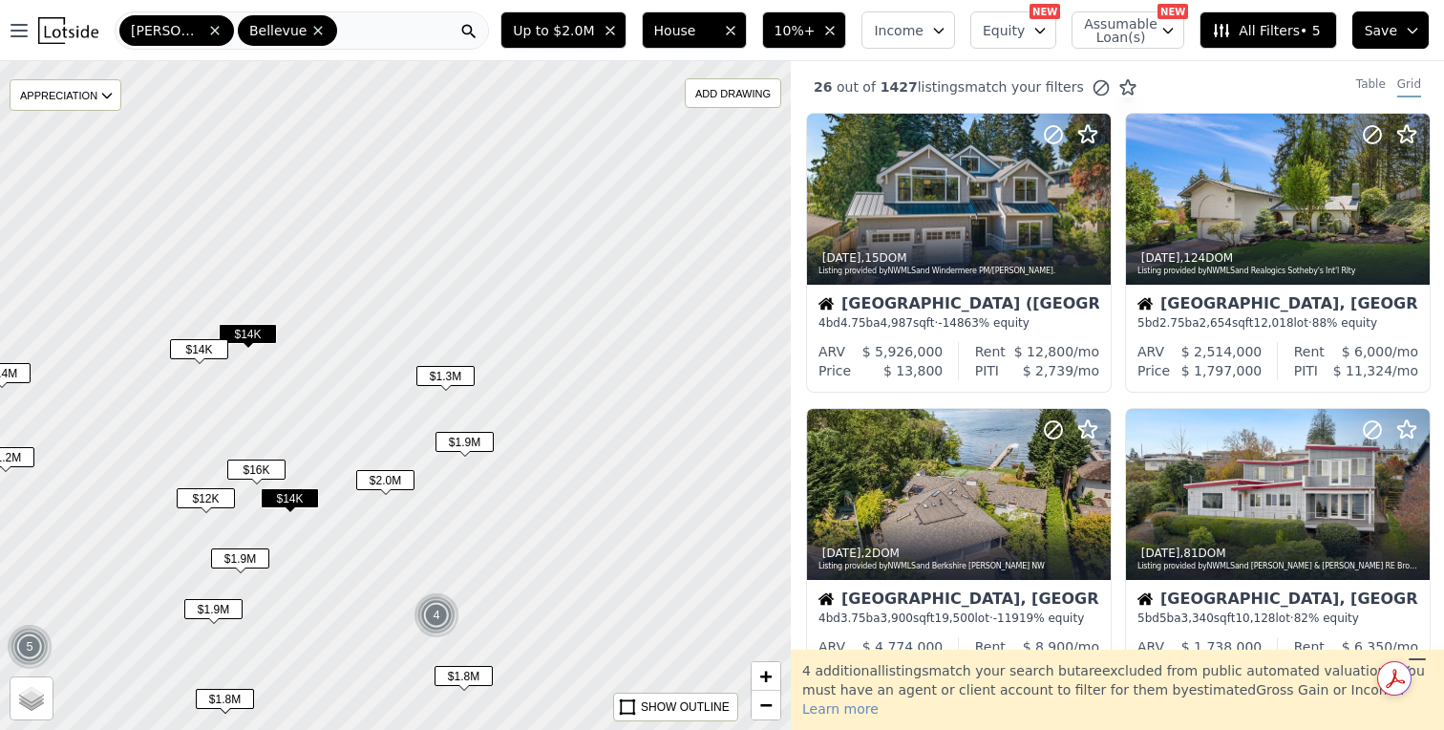
drag, startPoint x: 645, startPoint y: 195, endPoint x: 329, endPoint y: 438, distance: 399.1
click at [329, 438] on div at bounding box center [396, 395] width 950 height 802
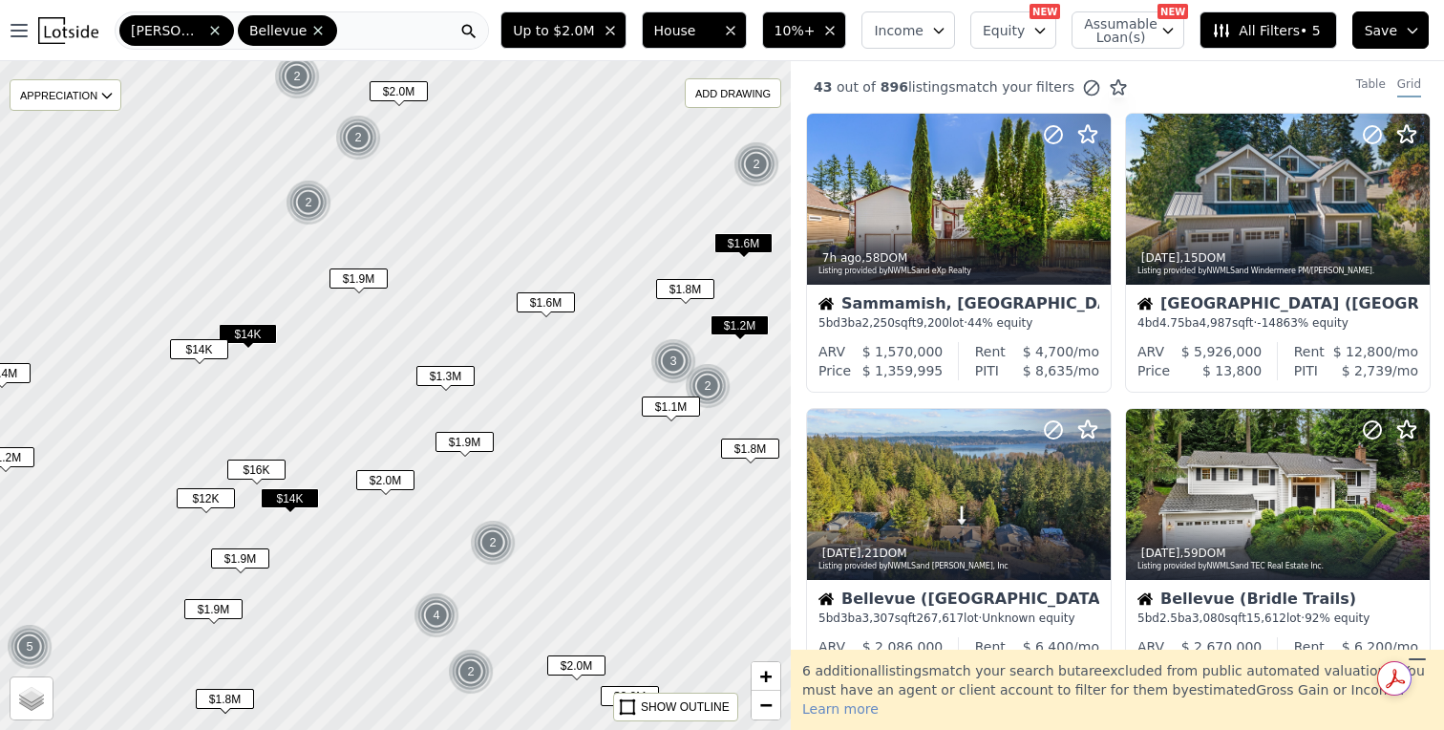
click at [563, 309] on span "$1.6M" at bounding box center [546, 302] width 58 height 20
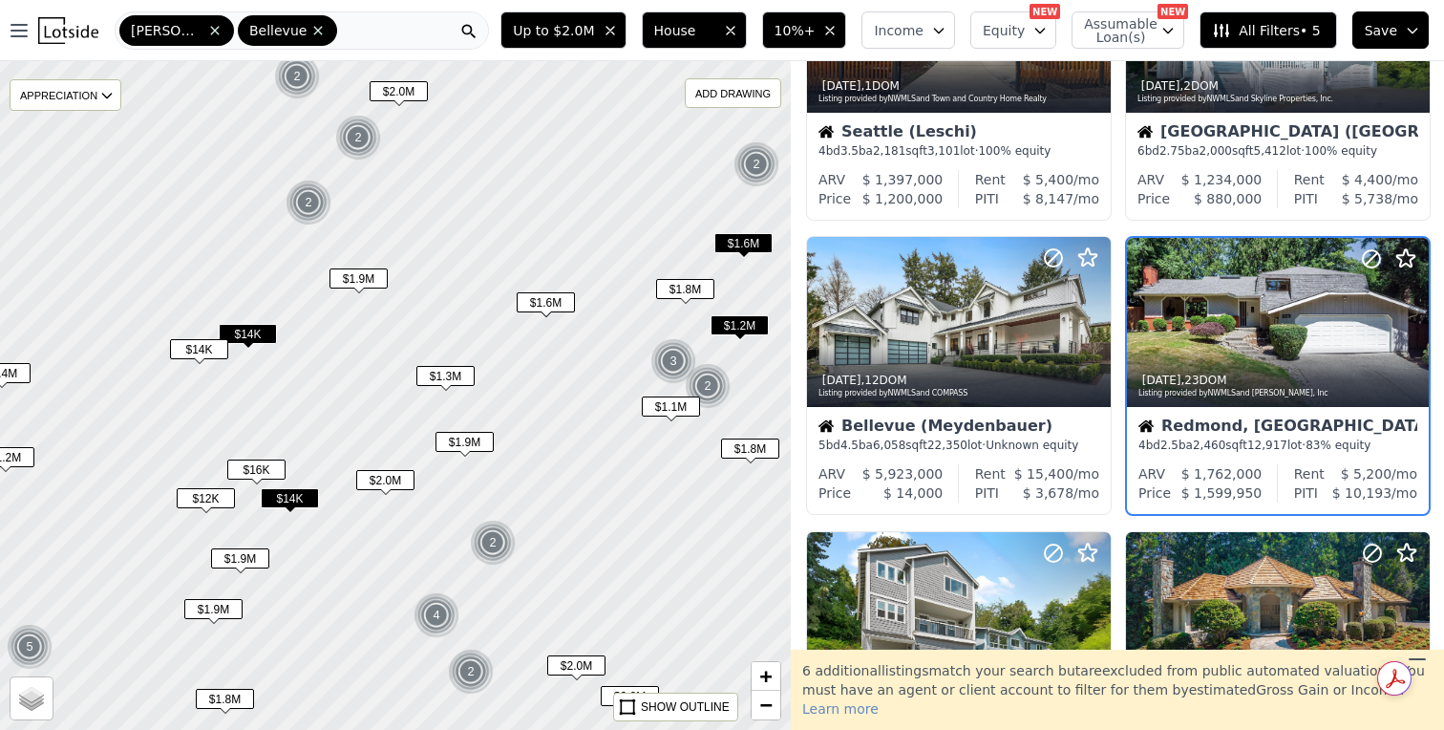
scroll to position [1068, 0]
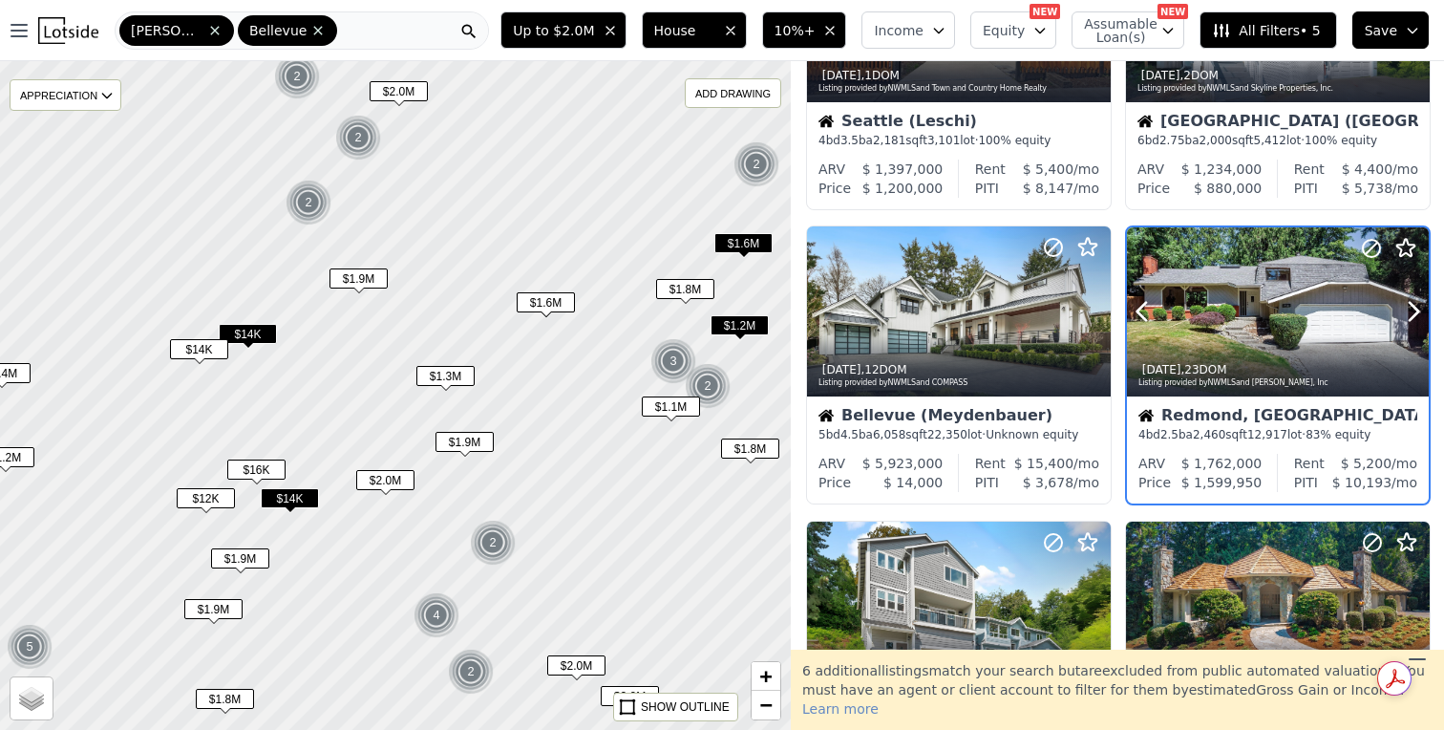
click at [1268, 290] on div at bounding box center [1278, 312] width 302 height 170
click at [549, 307] on span "$1.6M" at bounding box center [546, 302] width 58 height 20
click at [1270, 362] on div "2w ago , 23 DOM" at bounding box center [1279, 369] width 281 height 15
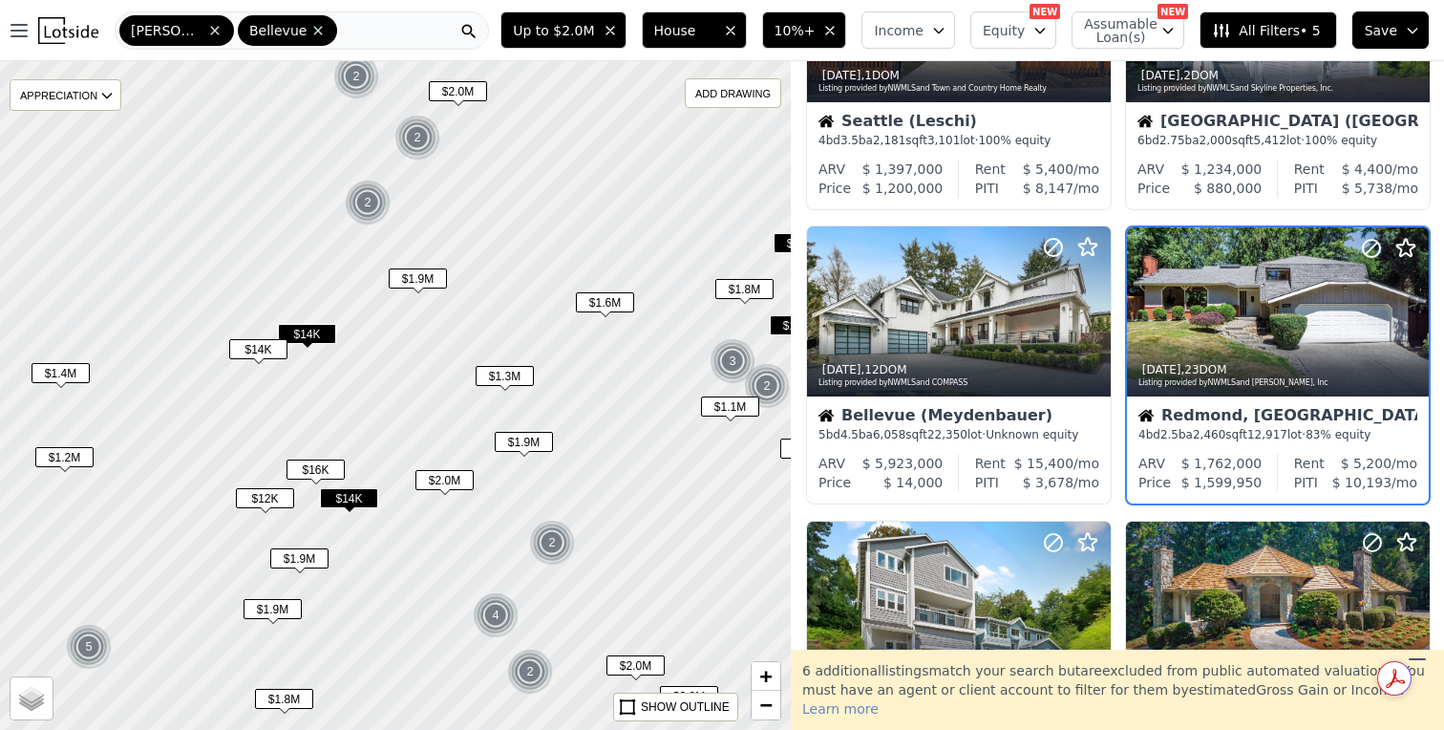
drag, startPoint x: 403, startPoint y: 274, endPoint x: 461, endPoint y: 274, distance: 58.3
click at [462, 274] on div at bounding box center [395, 395] width 950 height 802
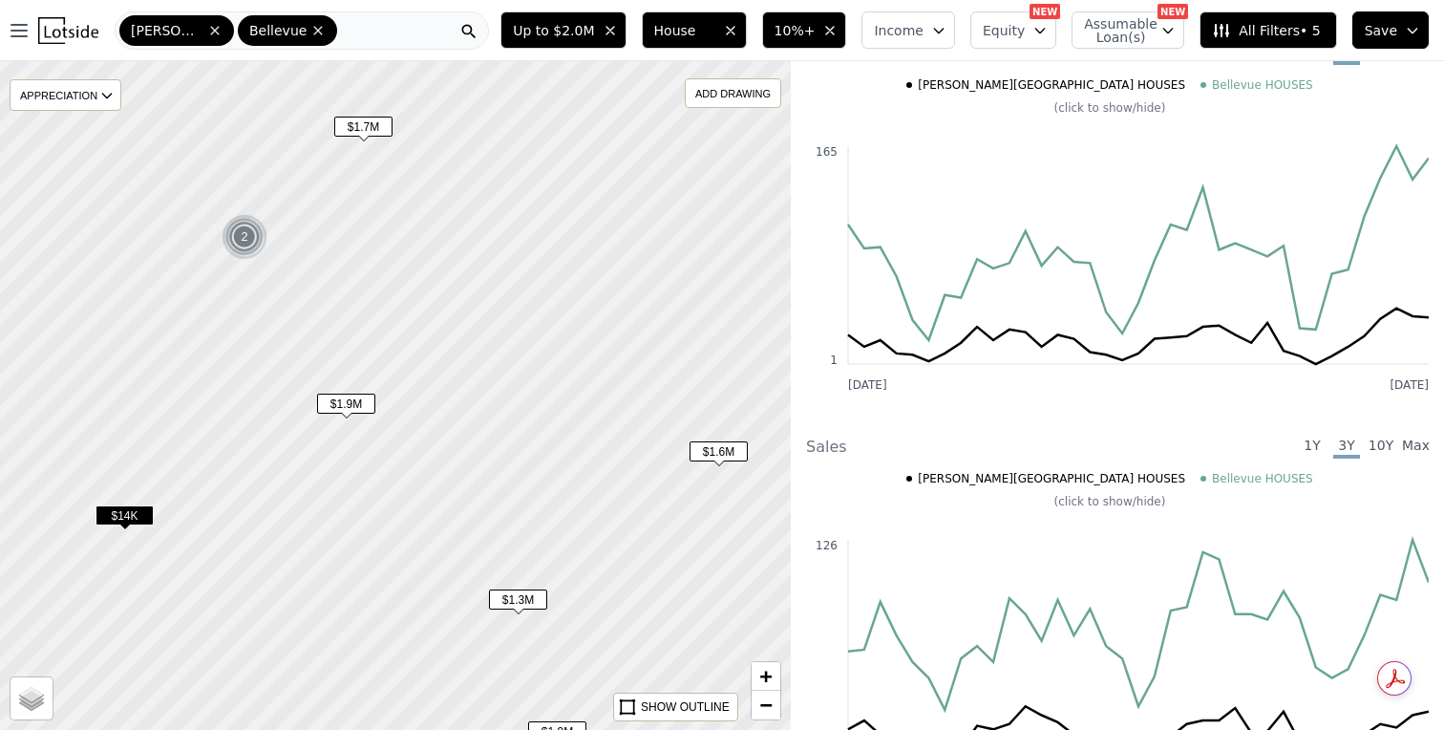
drag, startPoint x: 364, startPoint y: 185, endPoint x: 405, endPoint y: 204, distance: 45.3
click at [405, 204] on div at bounding box center [396, 395] width 950 height 802
click at [373, 128] on span "$1.7M" at bounding box center [363, 127] width 58 height 20
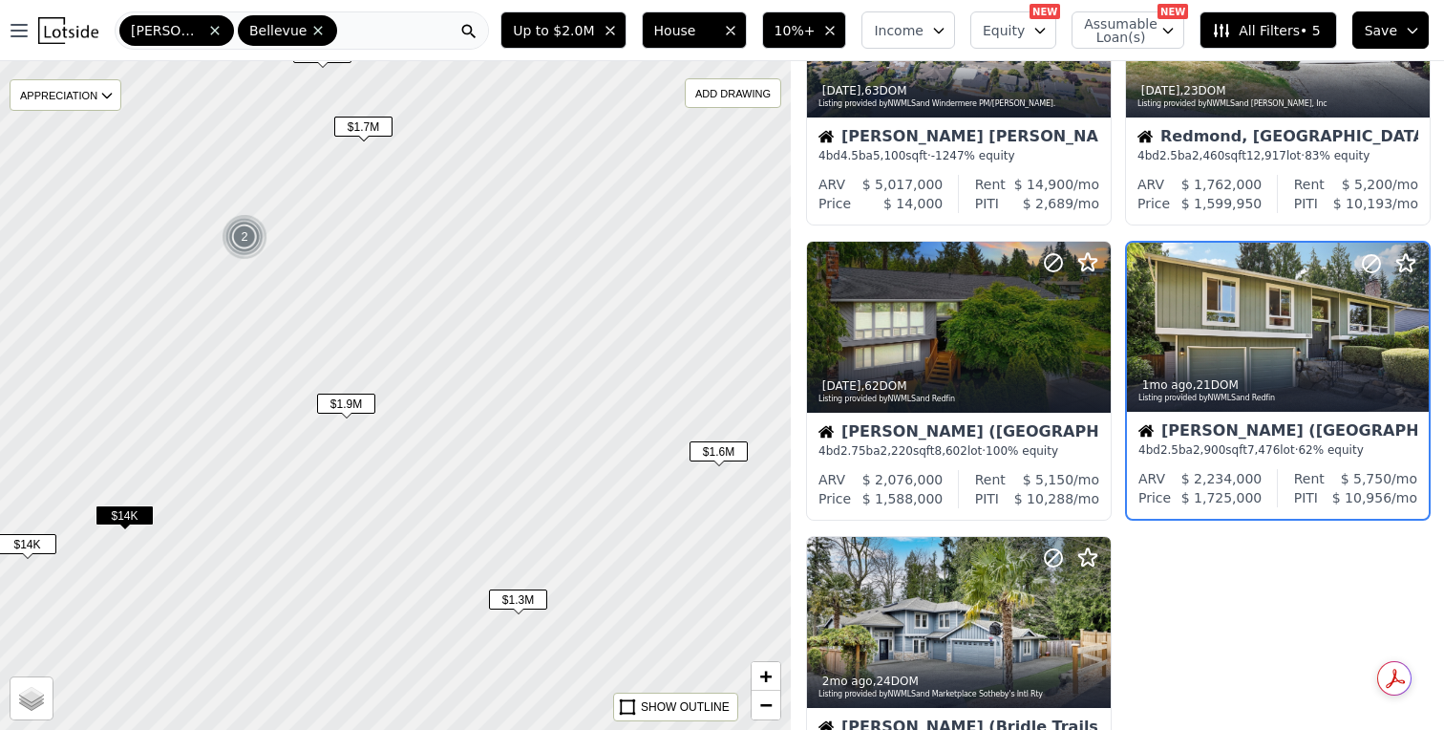
scroll to position [712, 0]
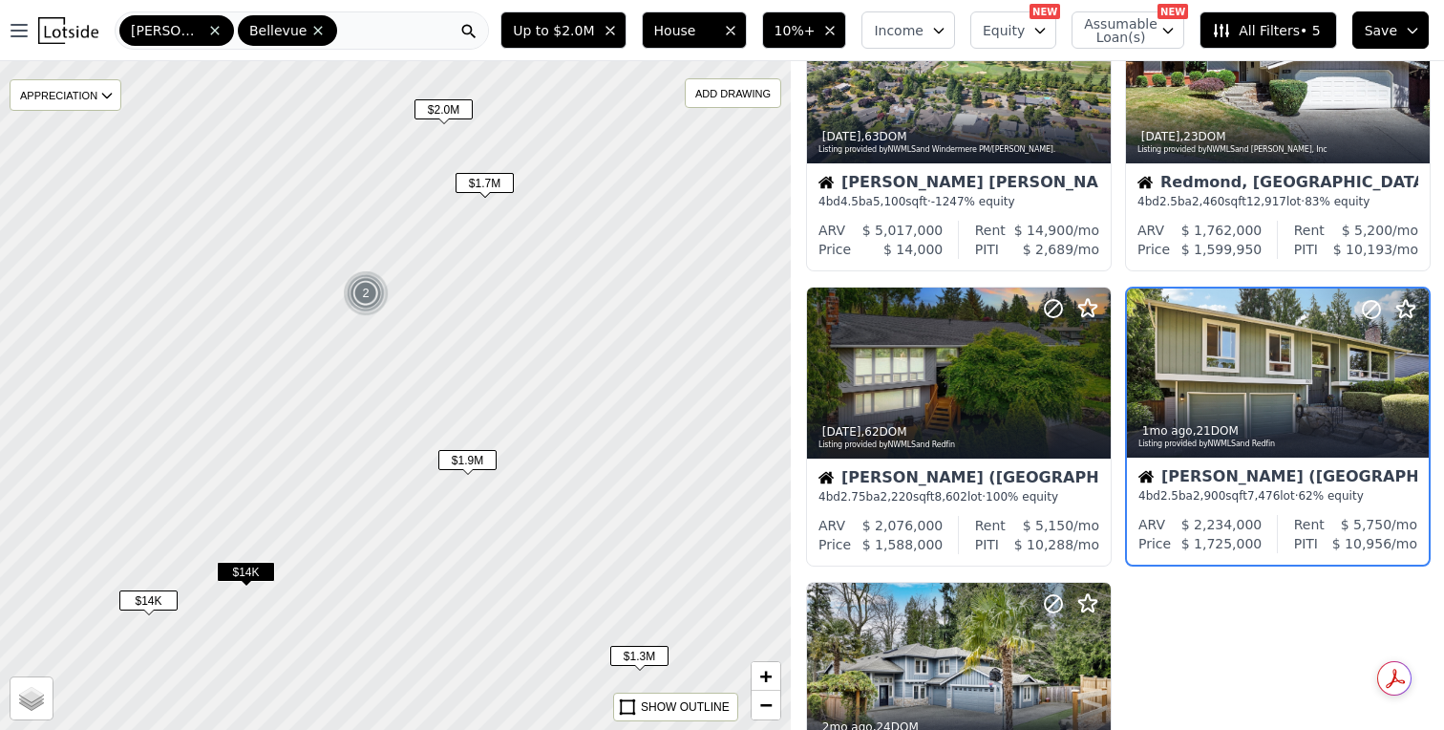
drag, startPoint x: 314, startPoint y: 201, endPoint x: 436, endPoint y: 256, distance: 133.4
click at [436, 256] on div at bounding box center [396, 395] width 950 height 802
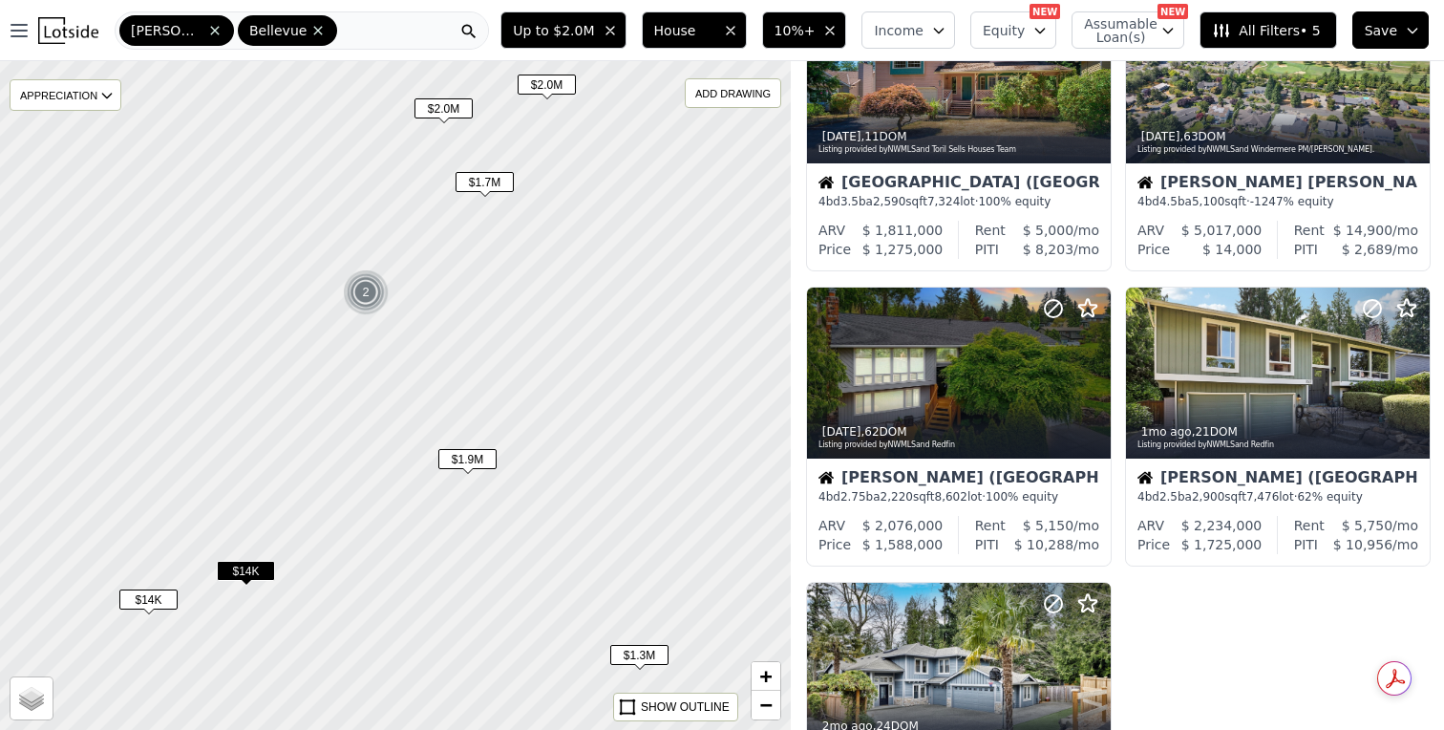
click at [457, 110] on span "$2.0M" at bounding box center [444, 108] width 58 height 20
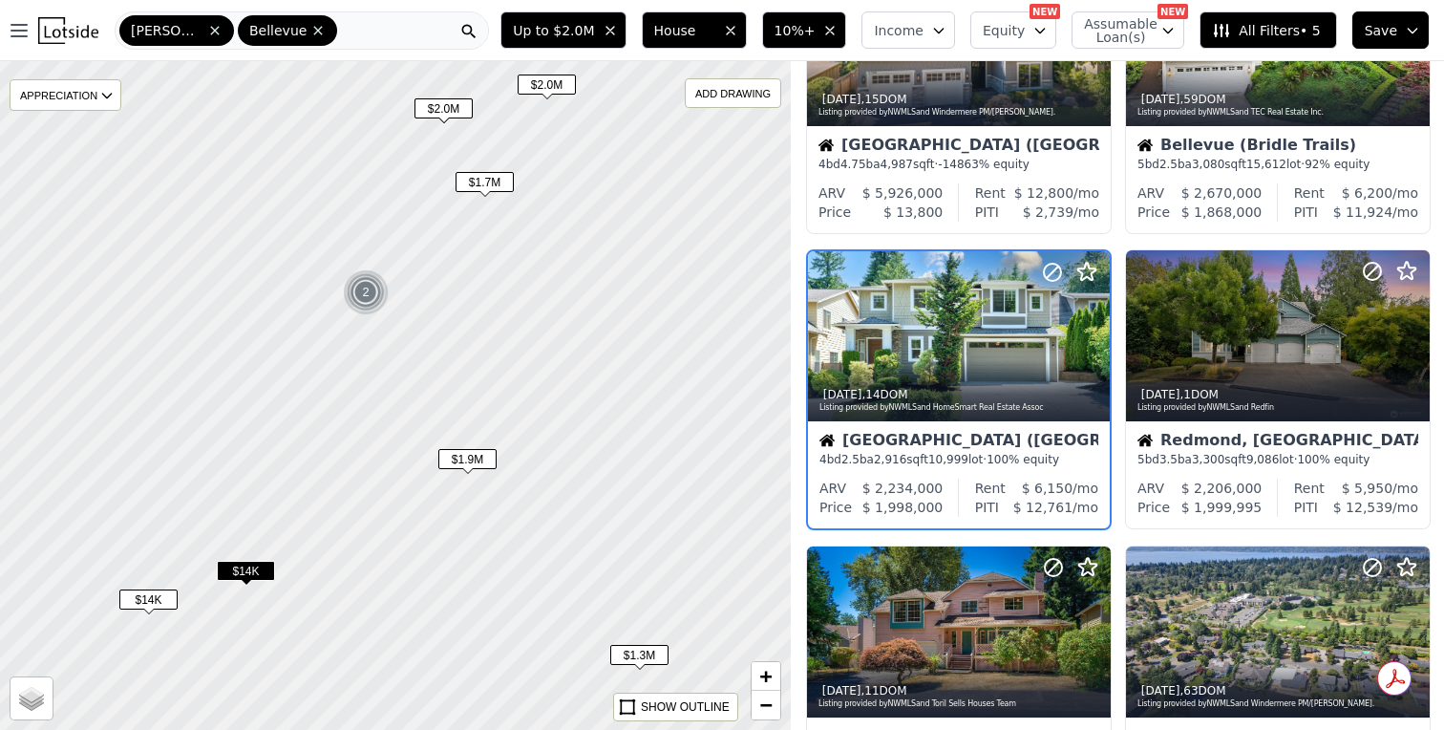
scroll to position [122, 0]
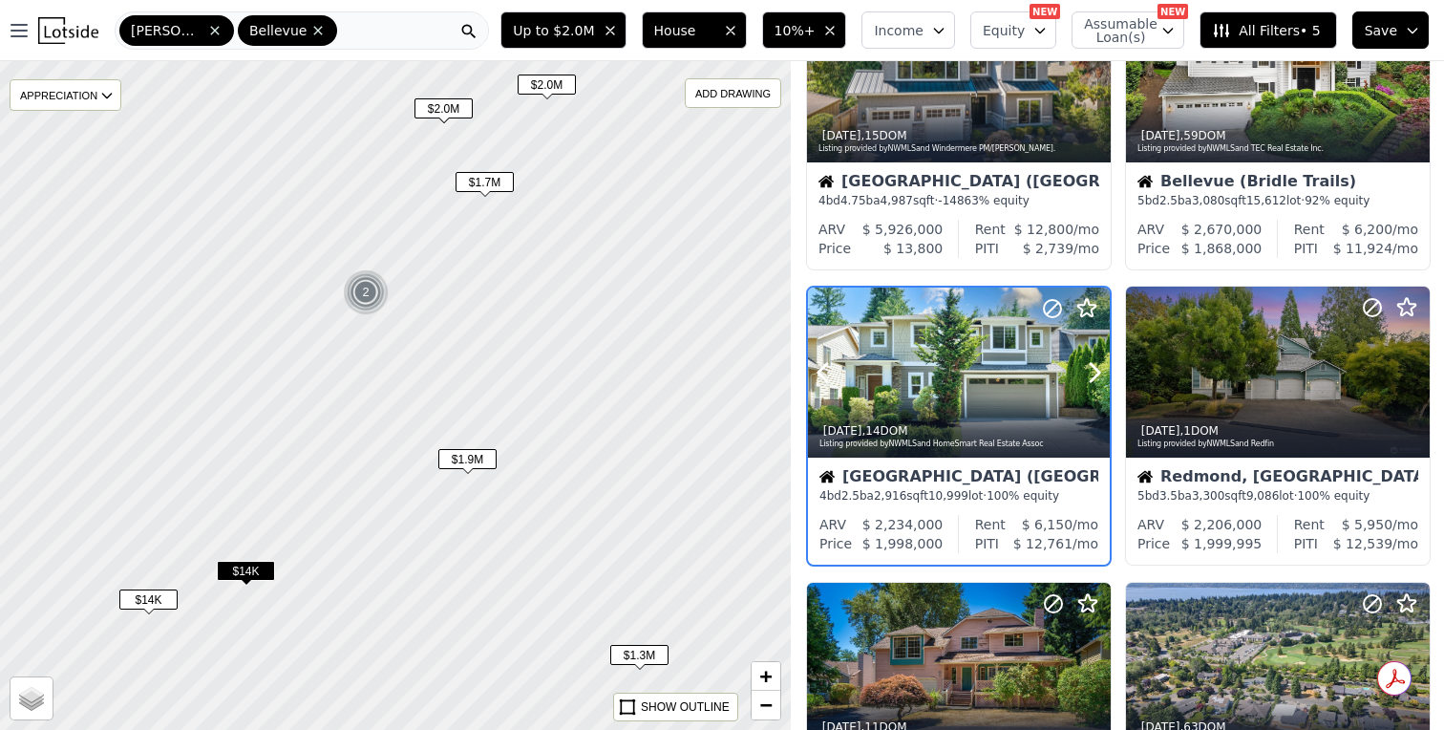
click at [960, 403] on div at bounding box center [959, 413] width 302 height 34
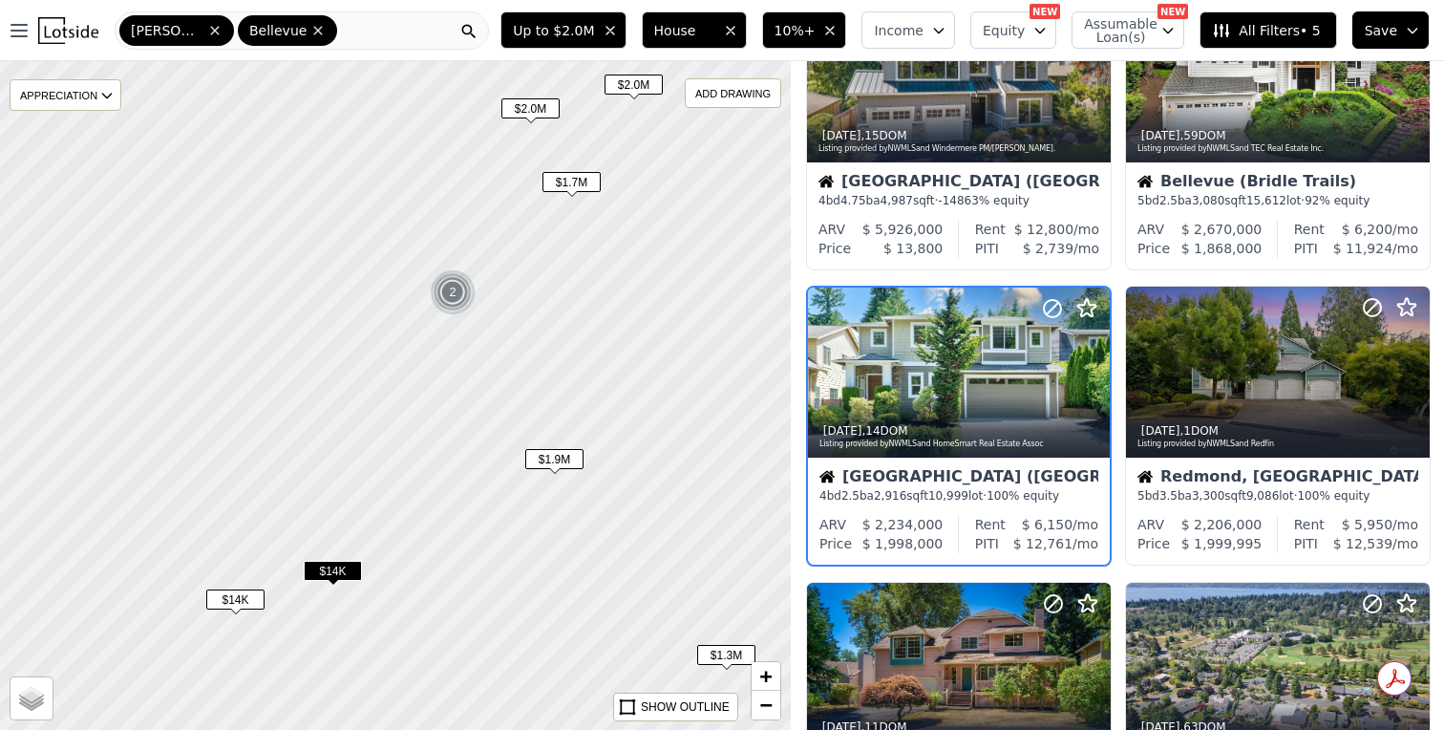
drag, startPoint x: 430, startPoint y: 345, endPoint x: 514, endPoint y: 348, distance: 84.1
click at [514, 346] on div at bounding box center [396, 395] width 950 height 802
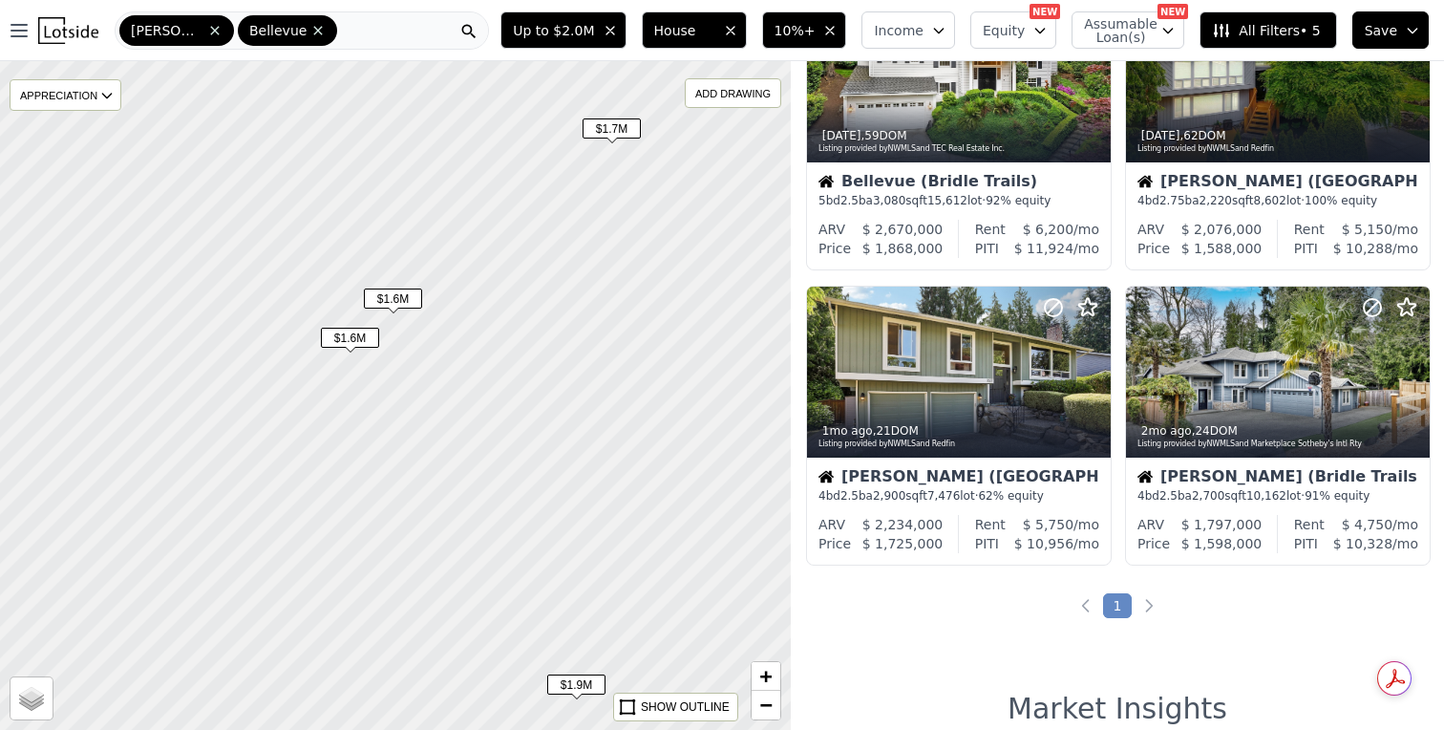
click at [392, 297] on span "$1.6M" at bounding box center [393, 298] width 58 height 20
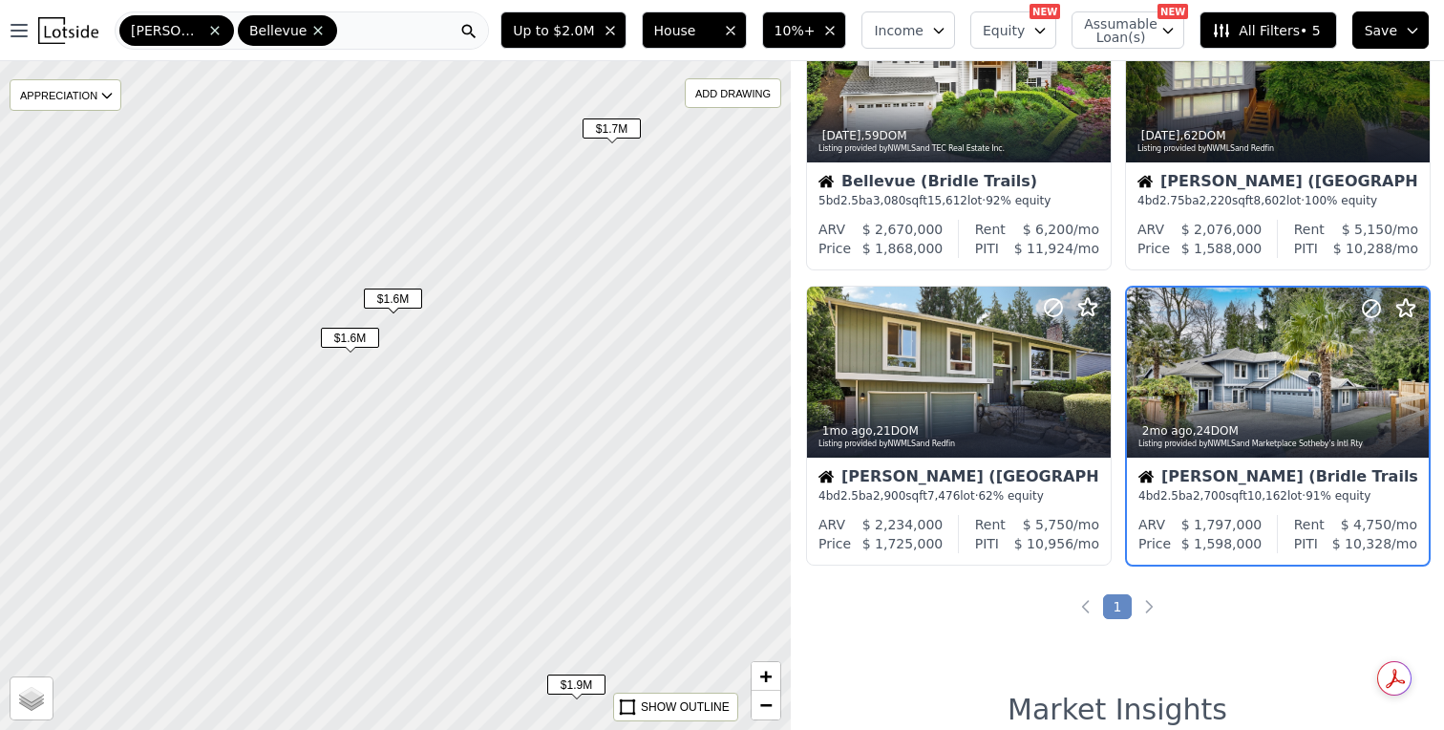
click at [352, 342] on span "$1.6M" at bounding box center [350, 338] width 58 height 20
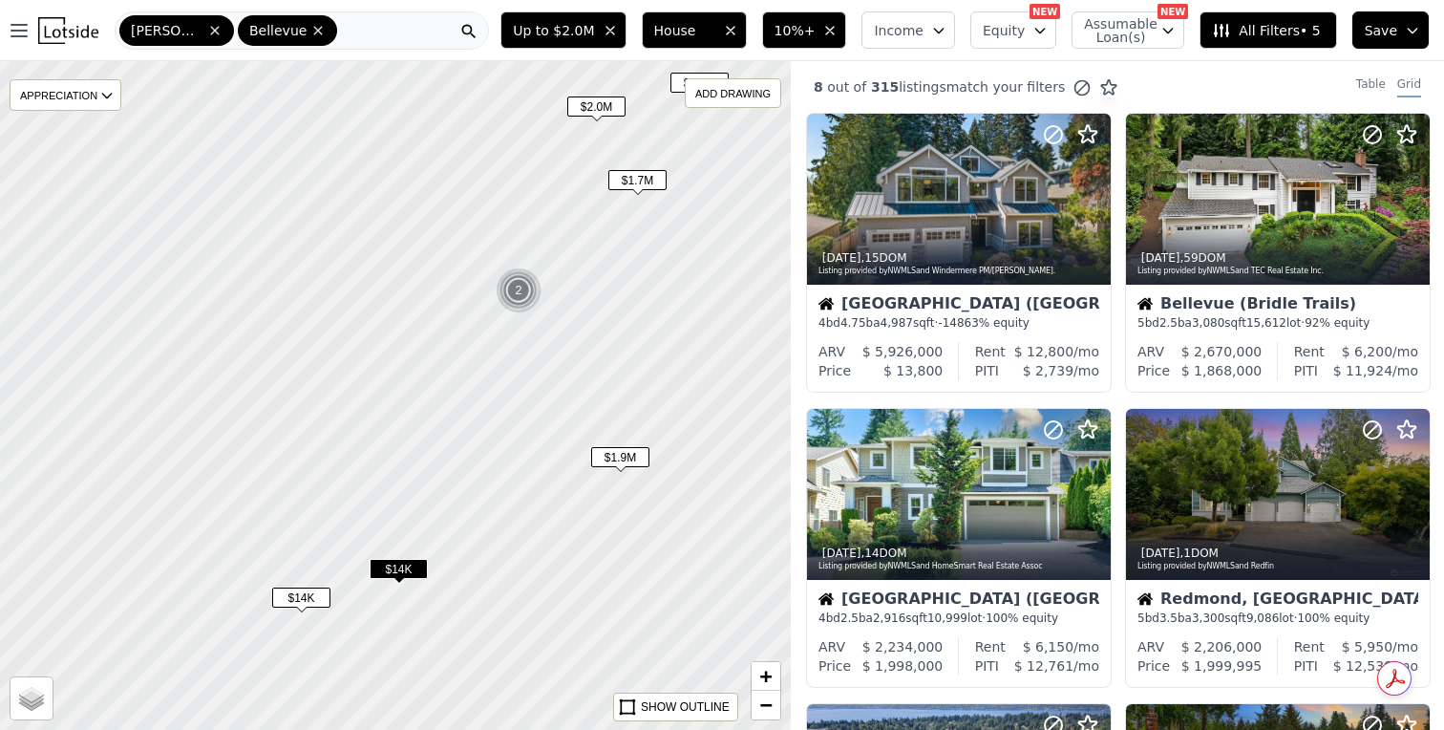
click at [648, 189] on span "$1.7M" at bounding box center [637, 180] width 58 height 20
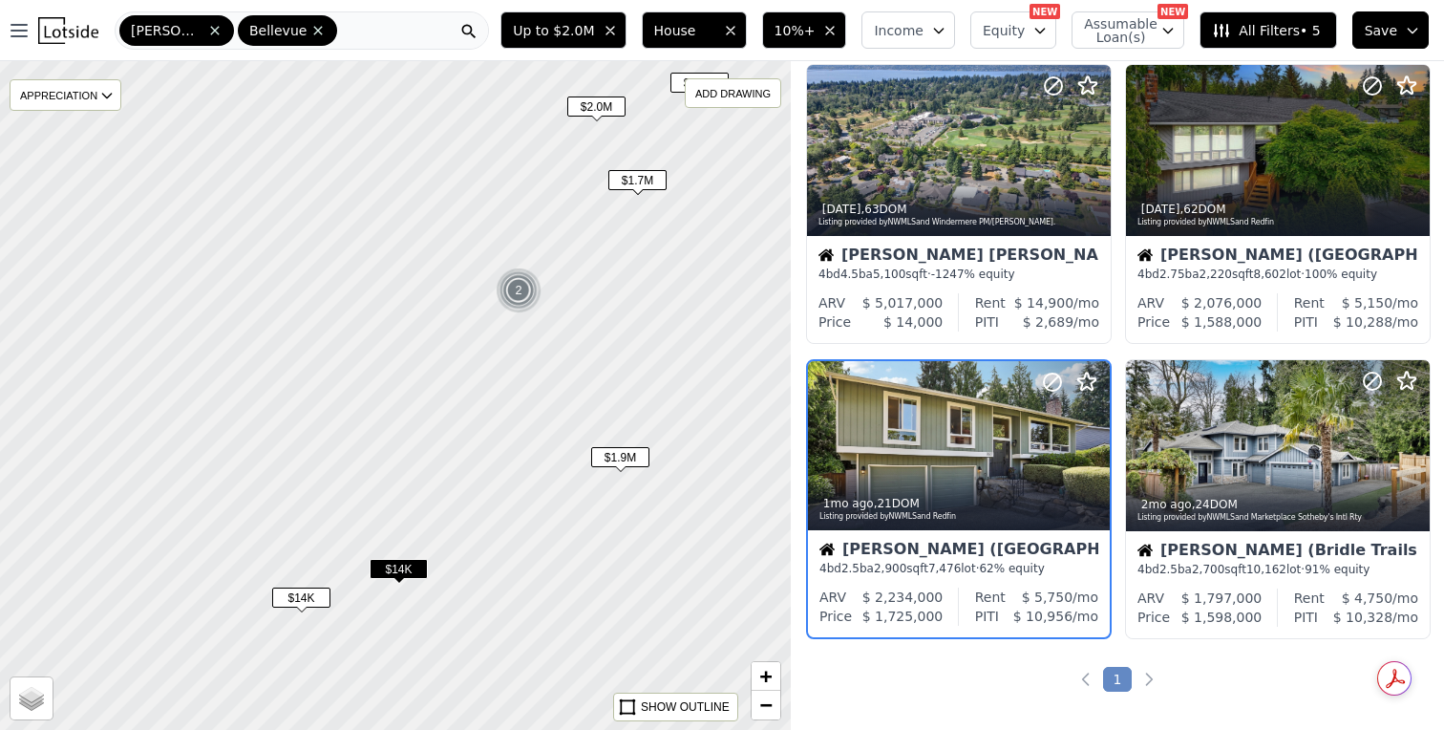
scroll to position [712, 0]
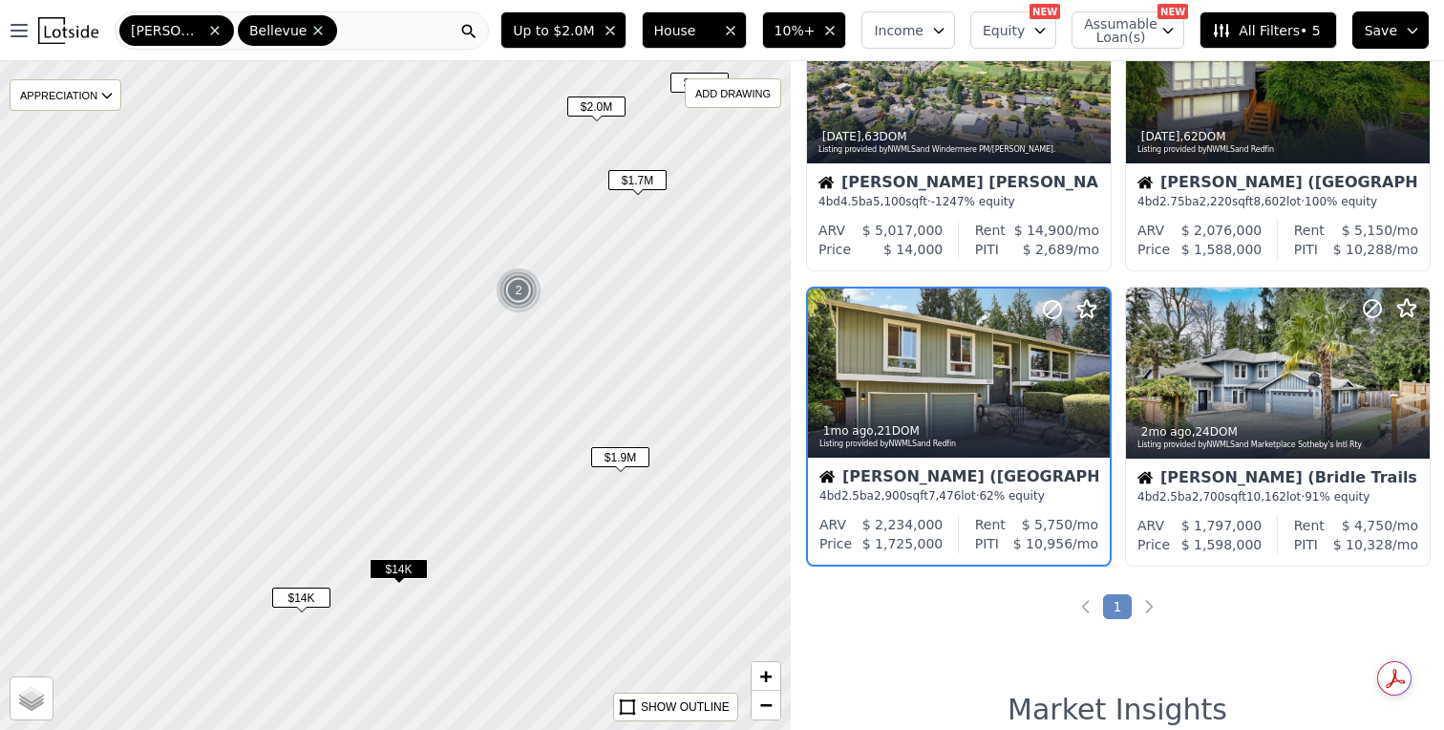
click at [627, 460] on span "$1.9M" at bounding box center [620, 457] width 58 height 20
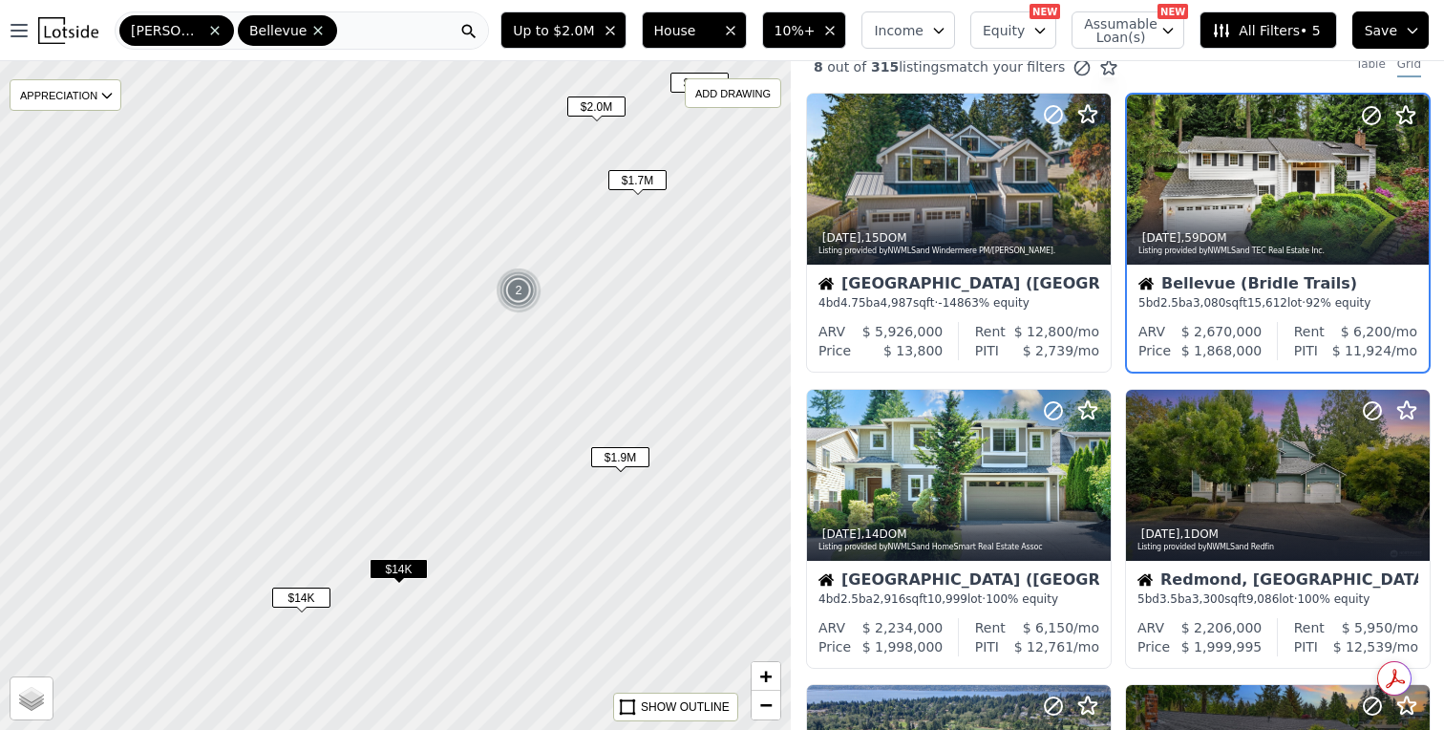
scroll to position [0, 0]
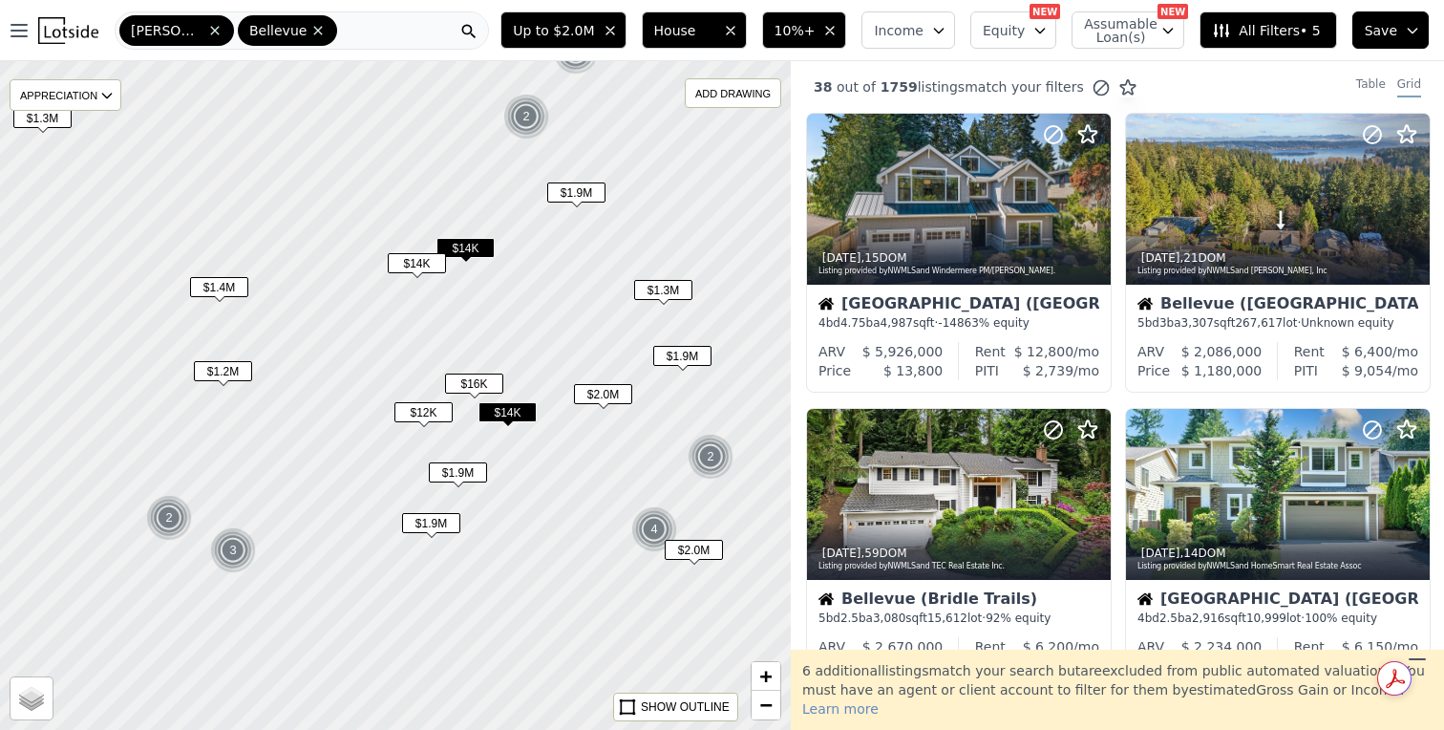
drag, startPoint x: 676, startPoint y: 326, endPoint x: 613, endPoint y: 161, distance: 176.0
click at [613, 161] on div at bounding box center [390, 388] width 950 height 802
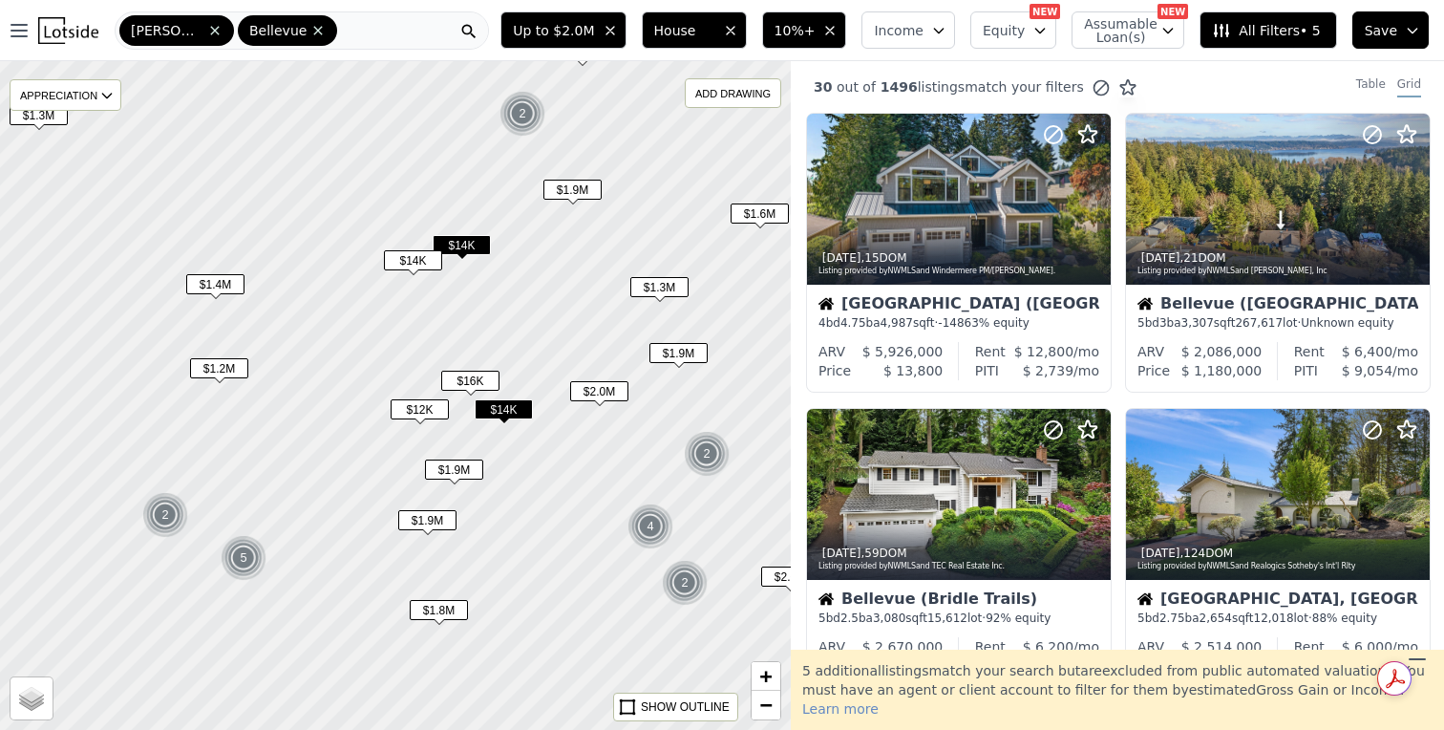
click at [681, 298] on div "$1.3M" at bounding box center [659, 291] width 58 height 28
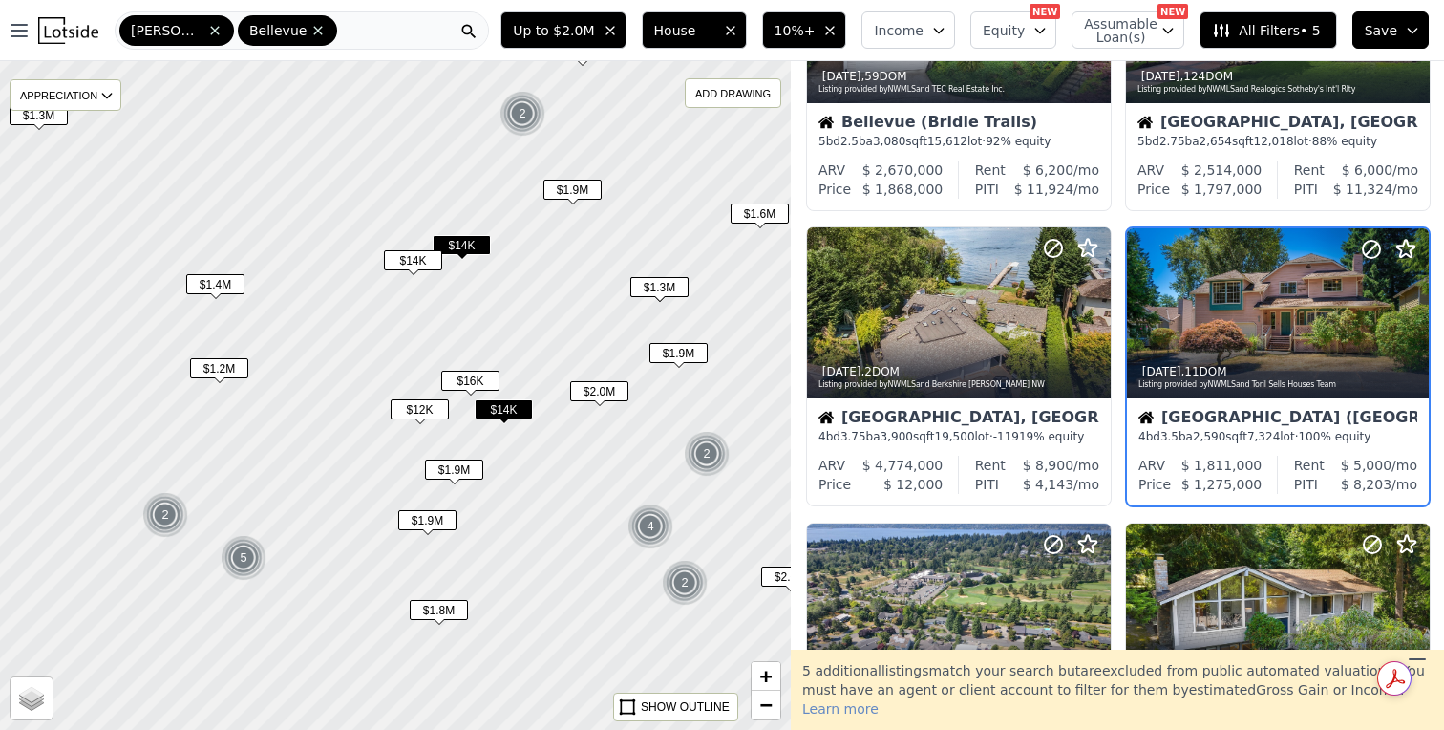
scroll to position [478, 0]
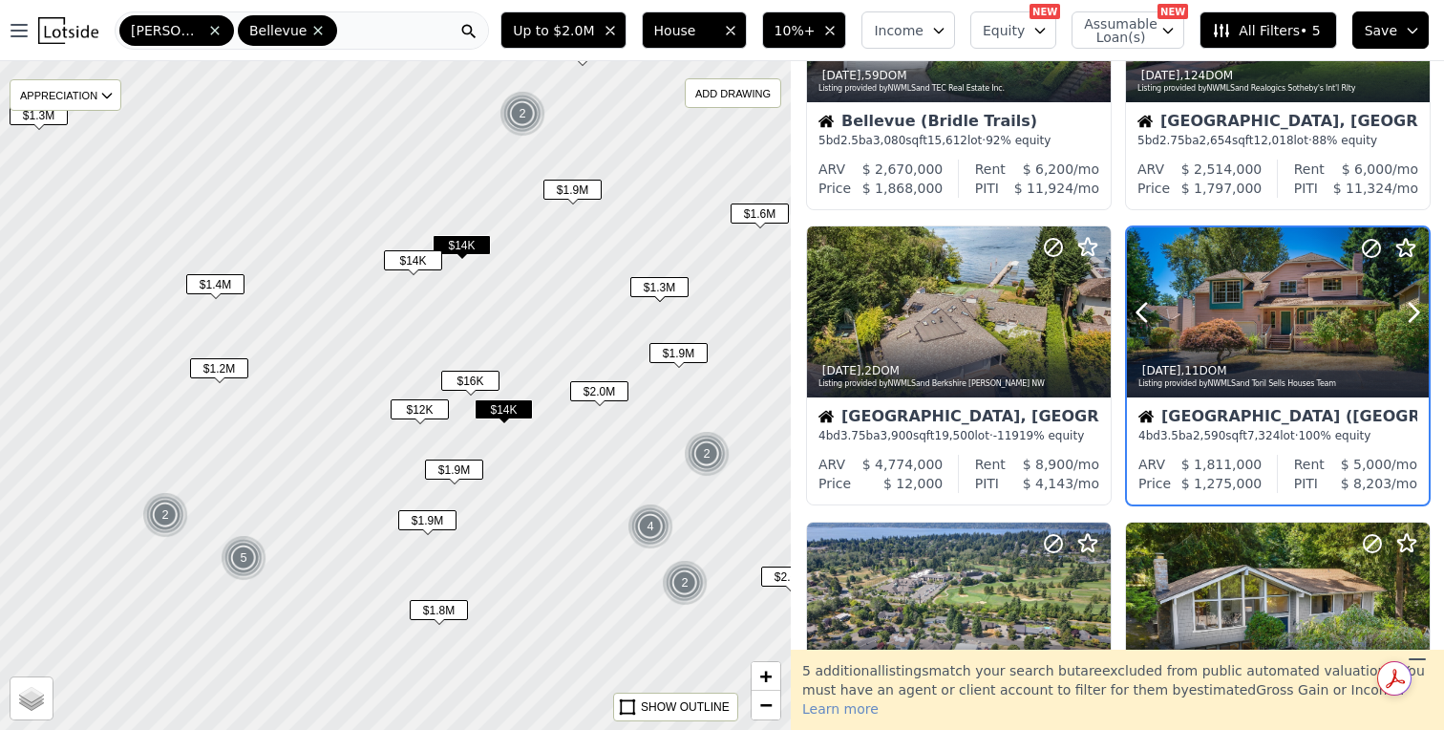
click at [1263, 378] on div "Listing provided by NWMLS and Toril Sells Houses Team" at bounding box center [1279, 383] width 281 height 11
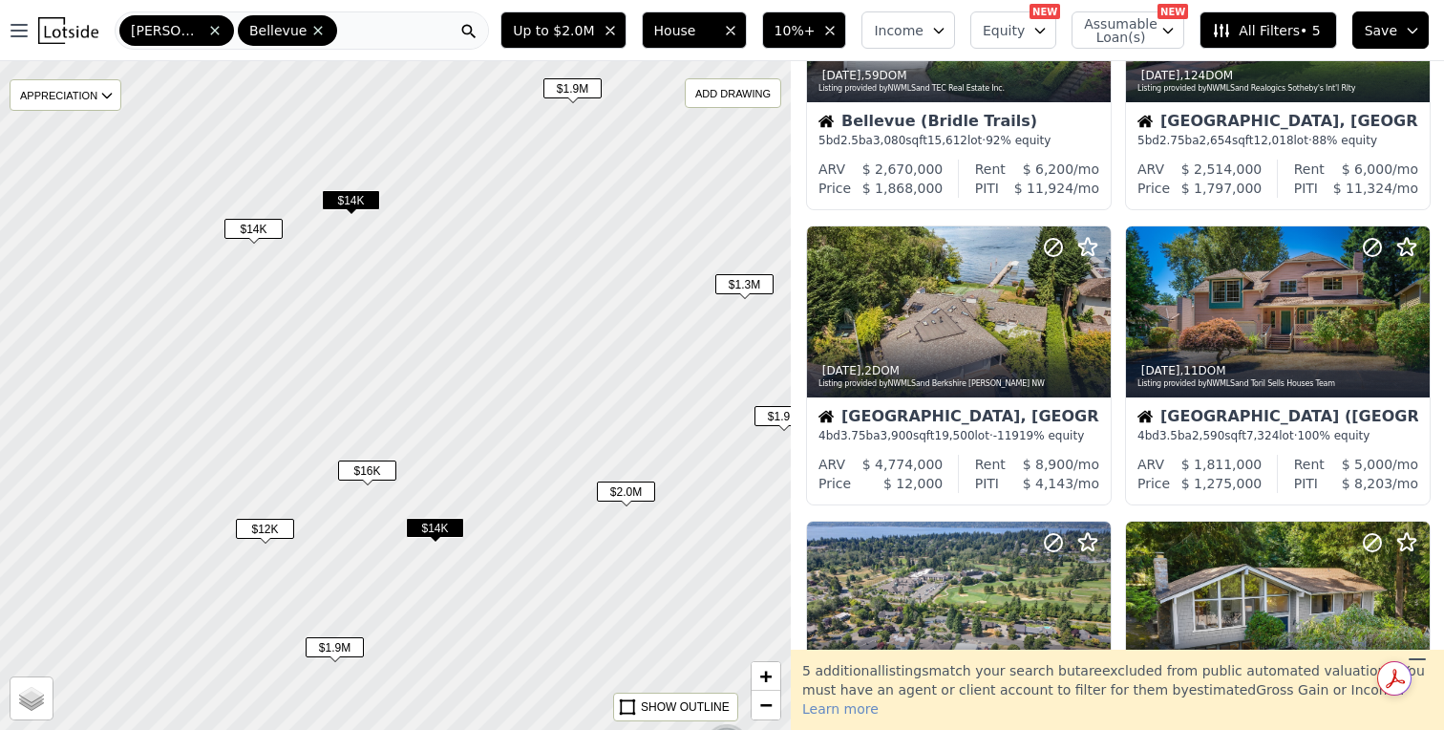
scroll to position [182, 0]
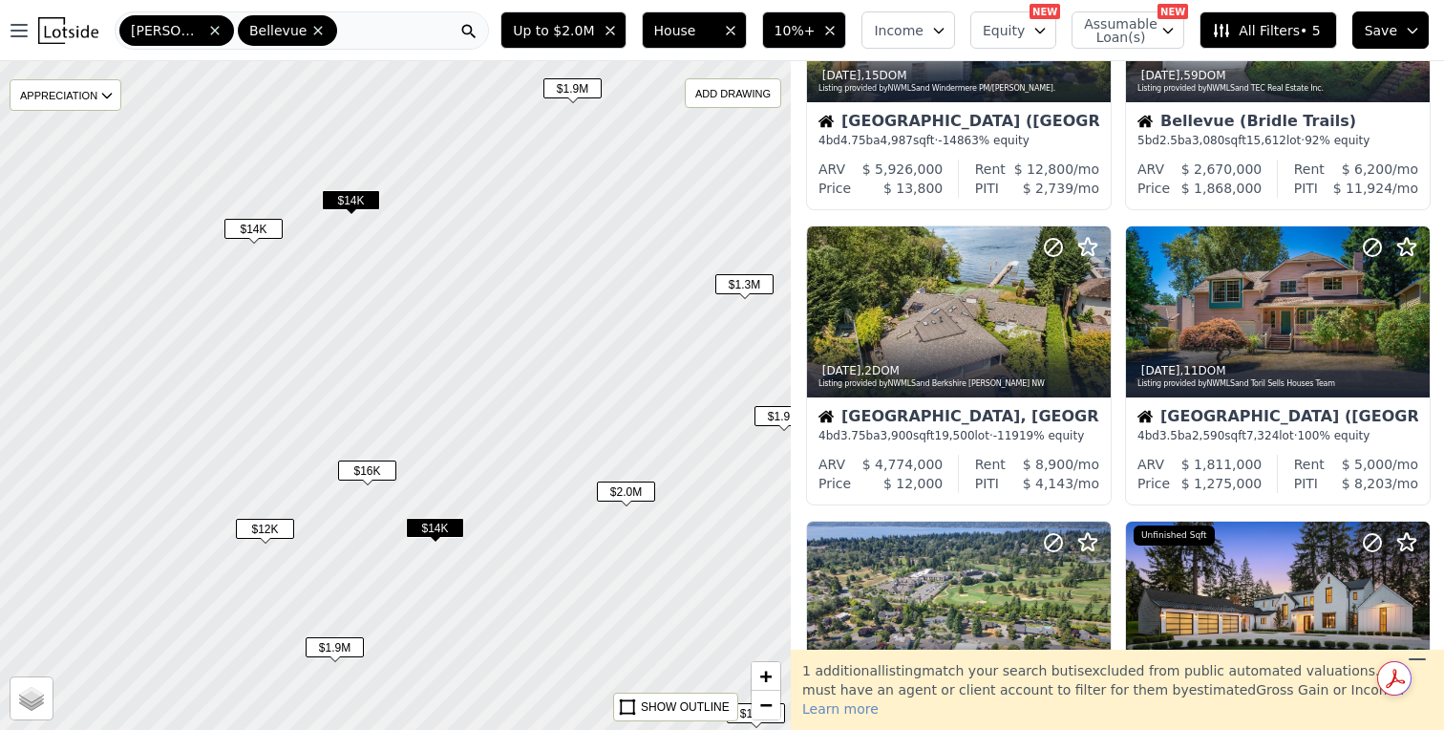
click at [751, 290] on span "$1.3M" at bounding box center [744, 284] width 58 height 20
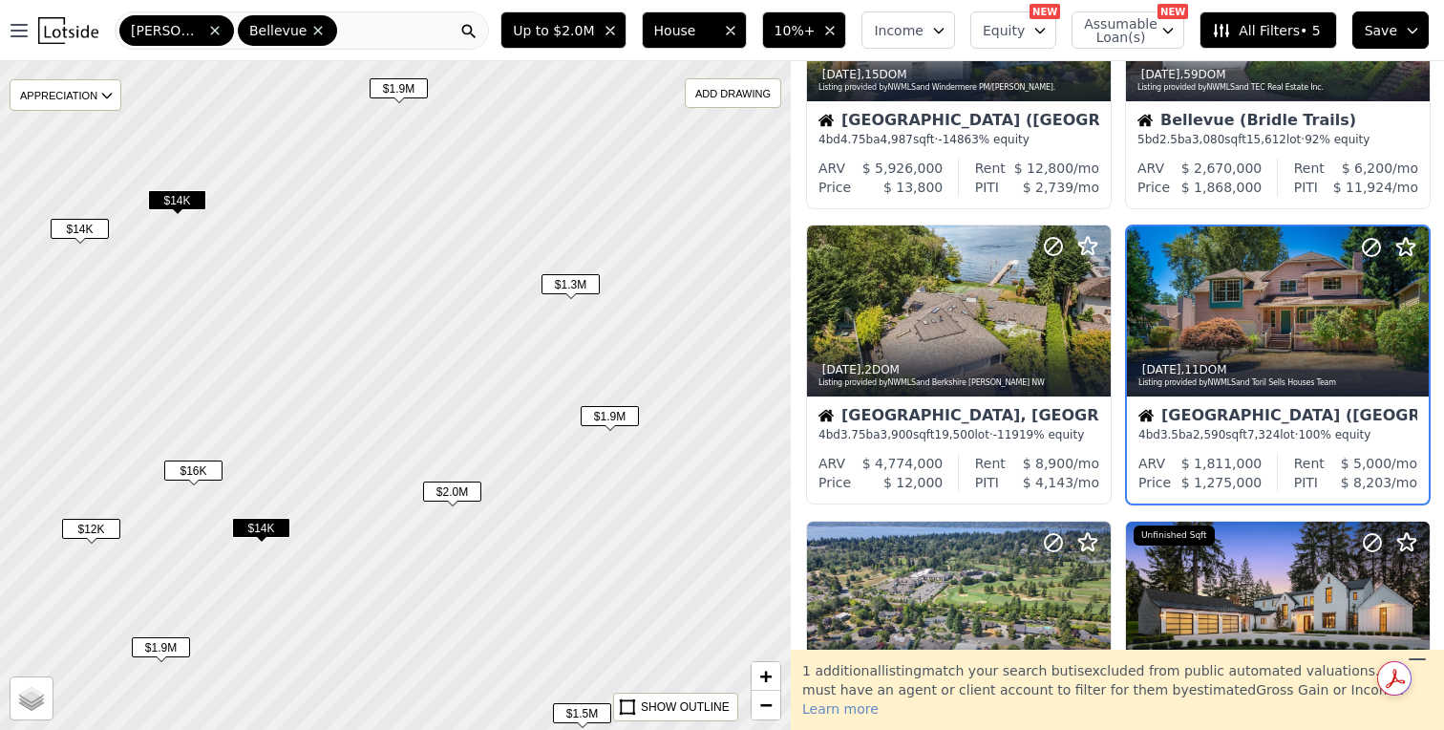
drag, startPoint x: 701, startPoint y: 329, endPoint x: 524, endPoint y: 328, distance: 176.7
click at [524, 328] on div at bounding box center [383, 395] width 950 height 802
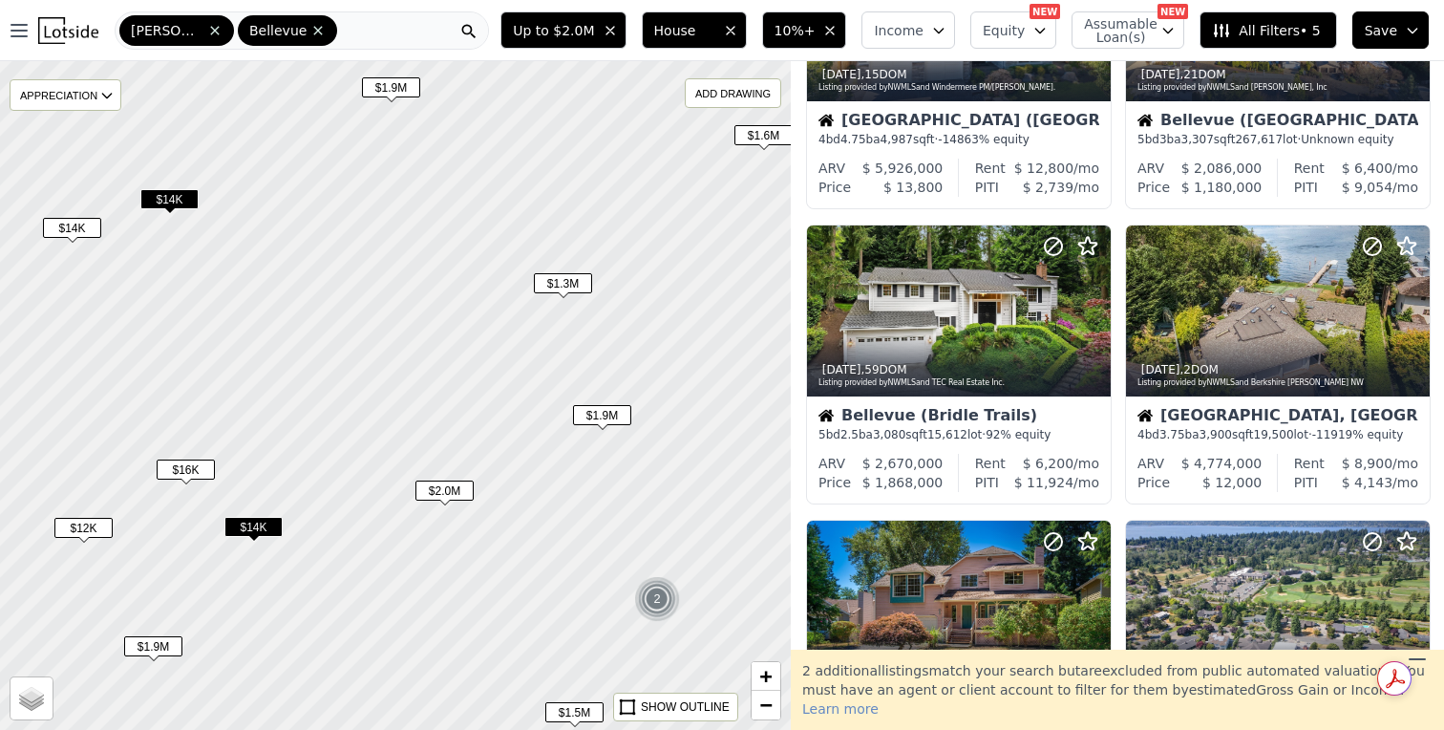
click at [575, 282] on span "$1.3M" at bounding box center [563, 283] width 58 height 20
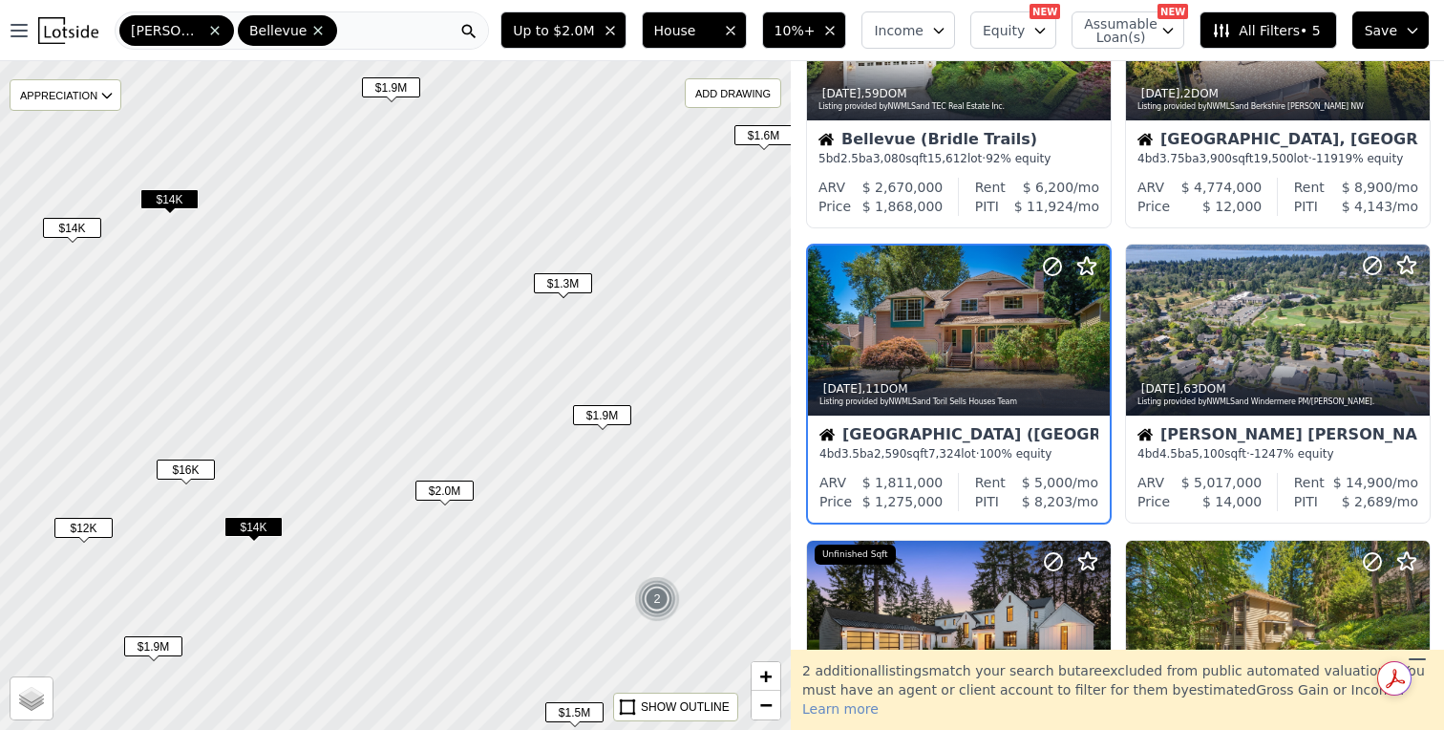
scroll to position [478, 0]
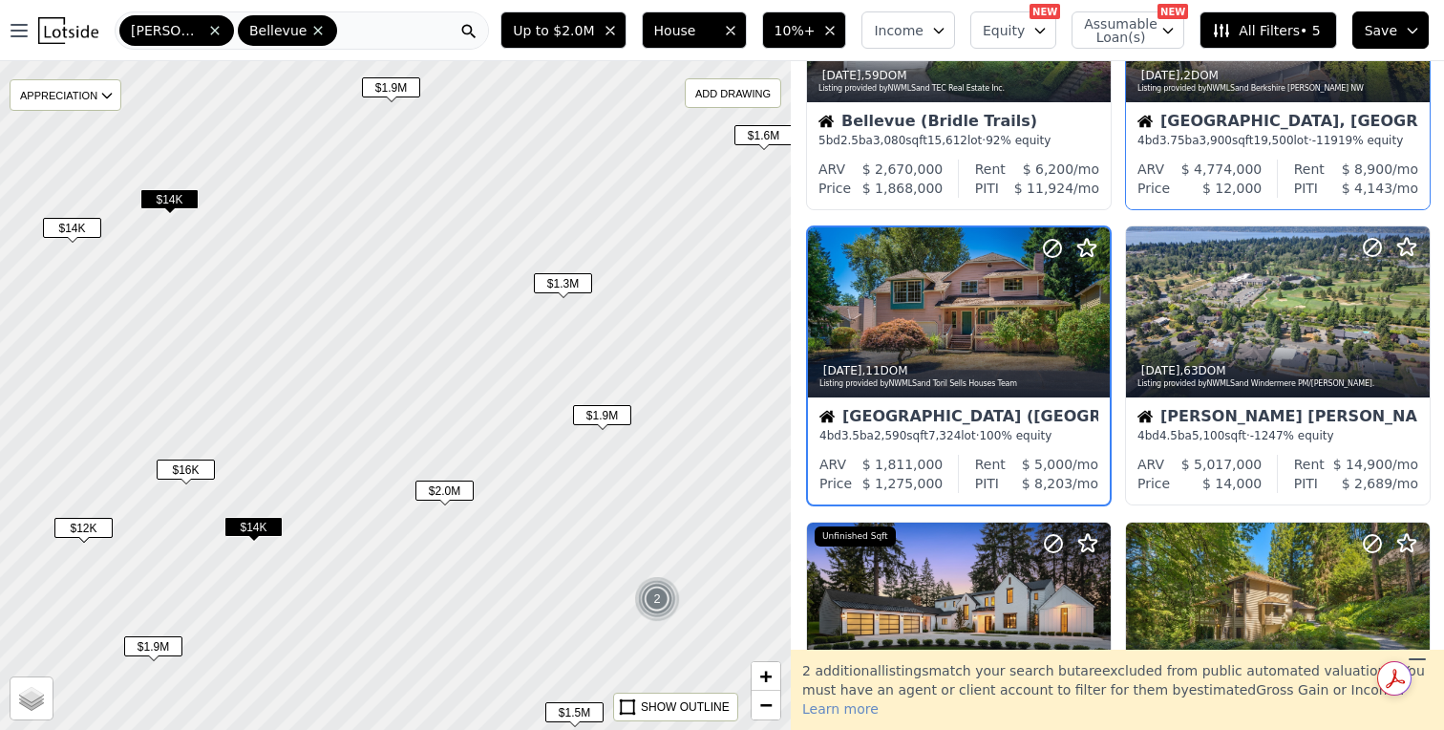
click at [1345, 141] on div "4 bd 3.75 ba 3,900 sqft 19,500 lot · -11919% equity" at bounding box center [1278, 140] width 281 height 15
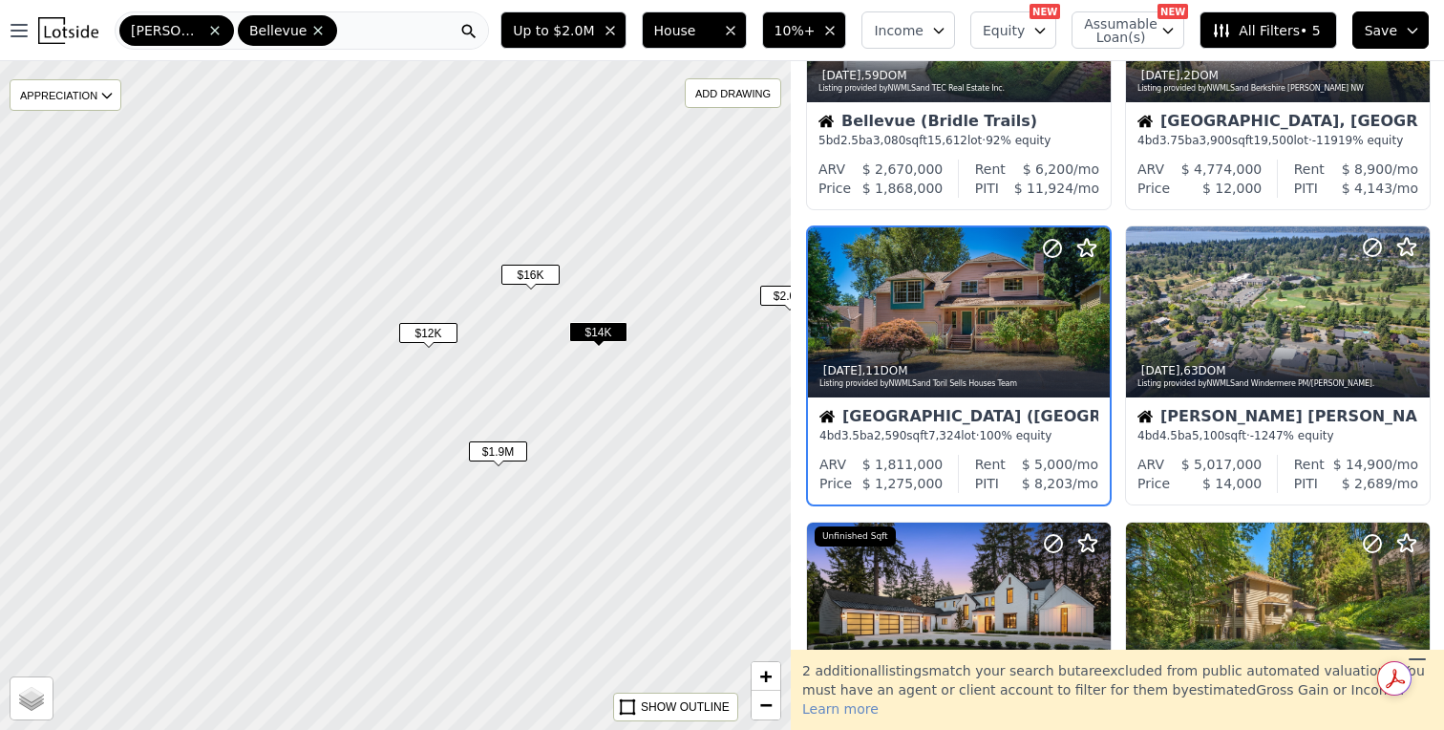
drag, startPoint x: 376, startPoint y: 417, endPoint x: 721, endPoint y: 223, distance: 396.1
click at [721, 223] on div at bounding box center [397, 395] width 950 height 802
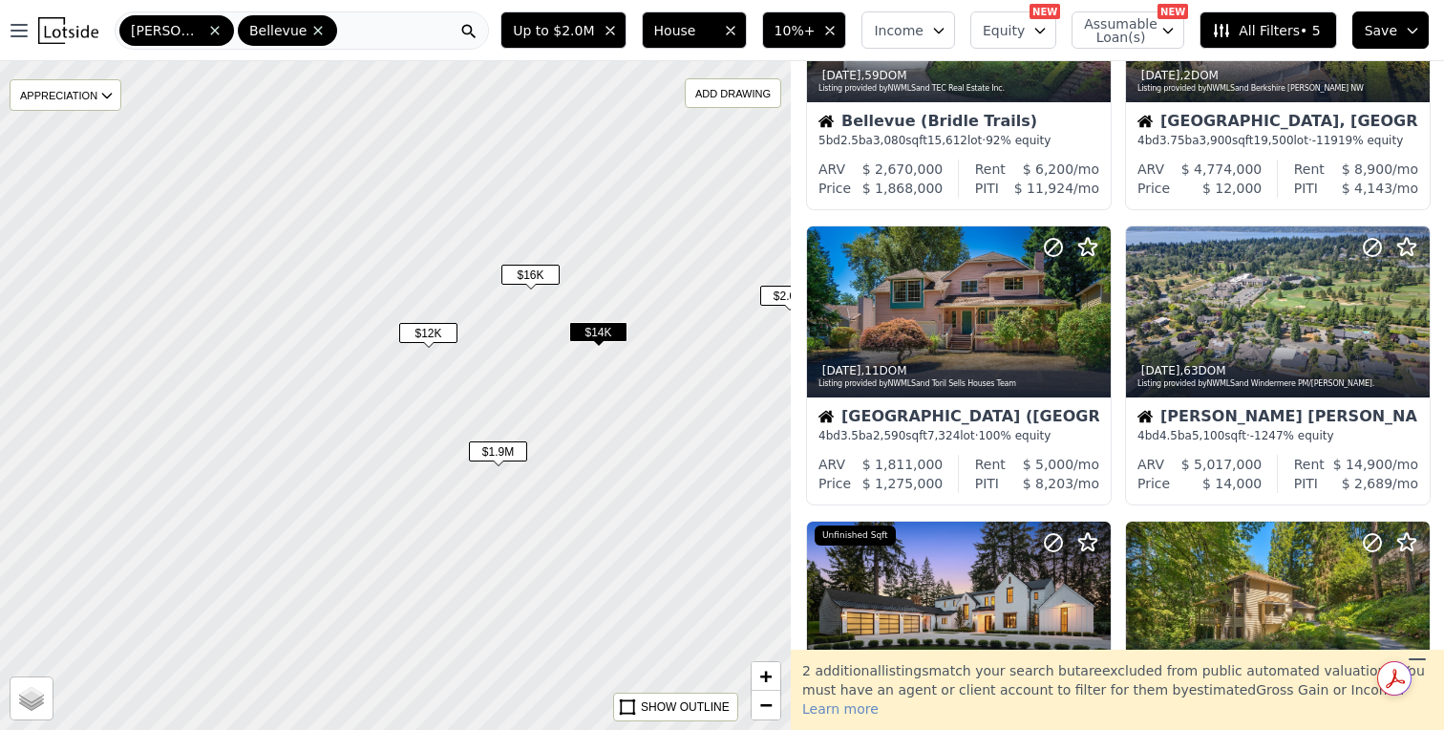
scroll to position [182, 0]
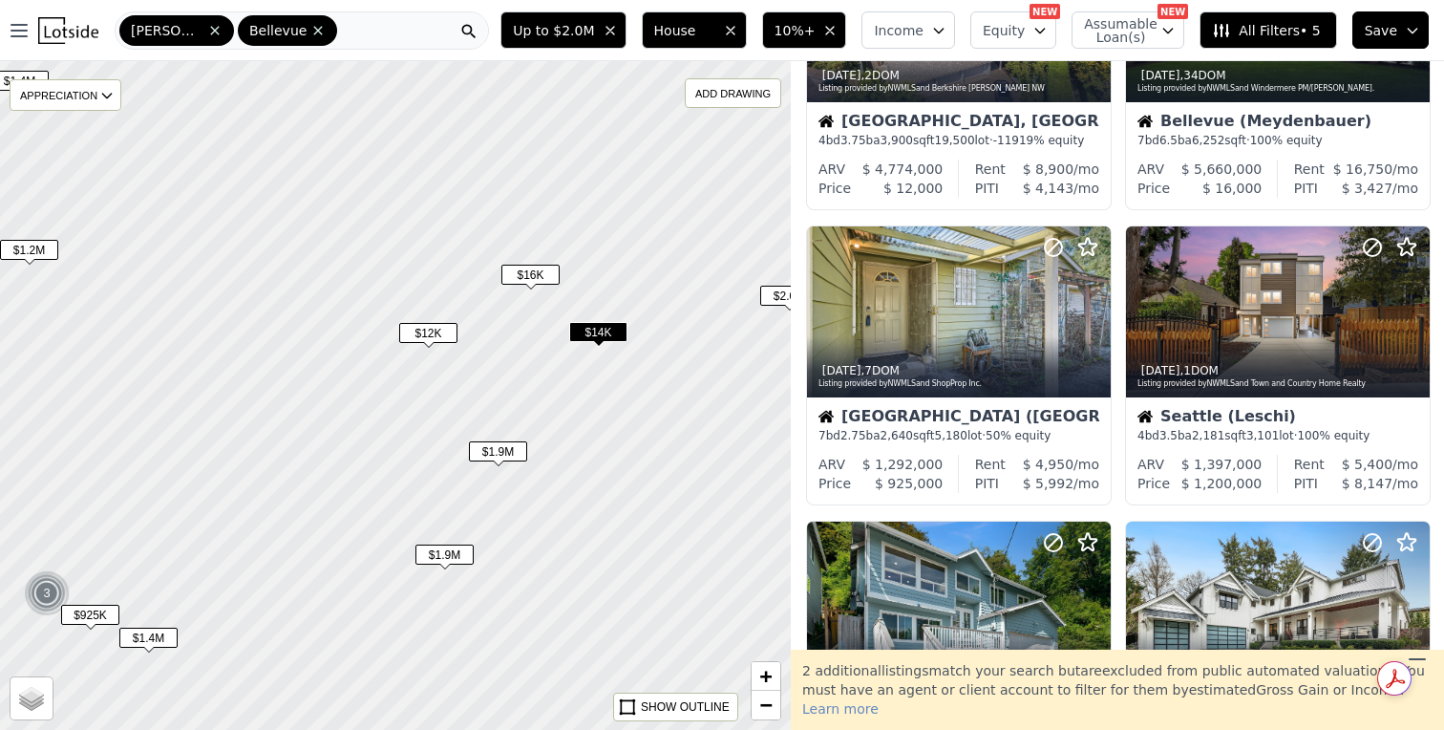
click at [433, 334] on span "$12K" at bounding box center [428, 333] width 58 height 20
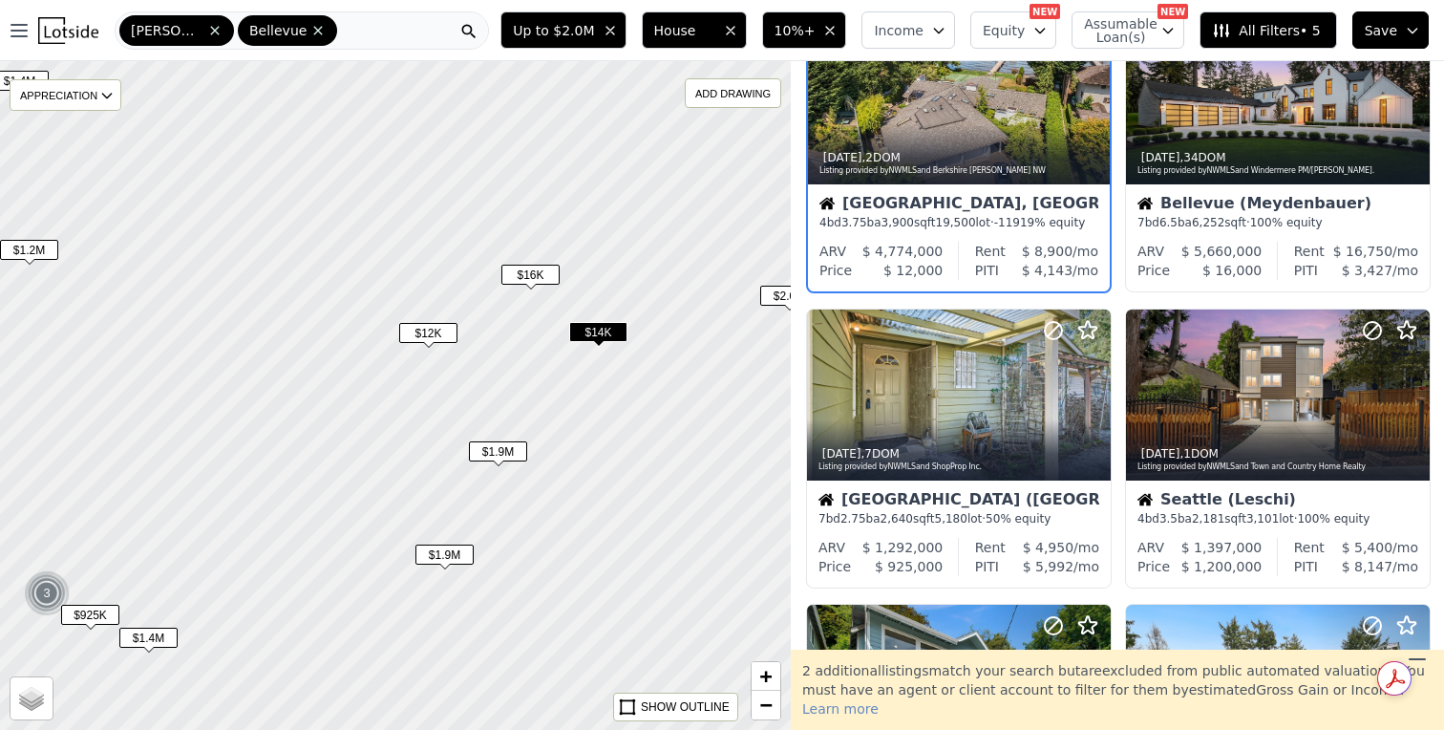
scroll to position [0, 0]
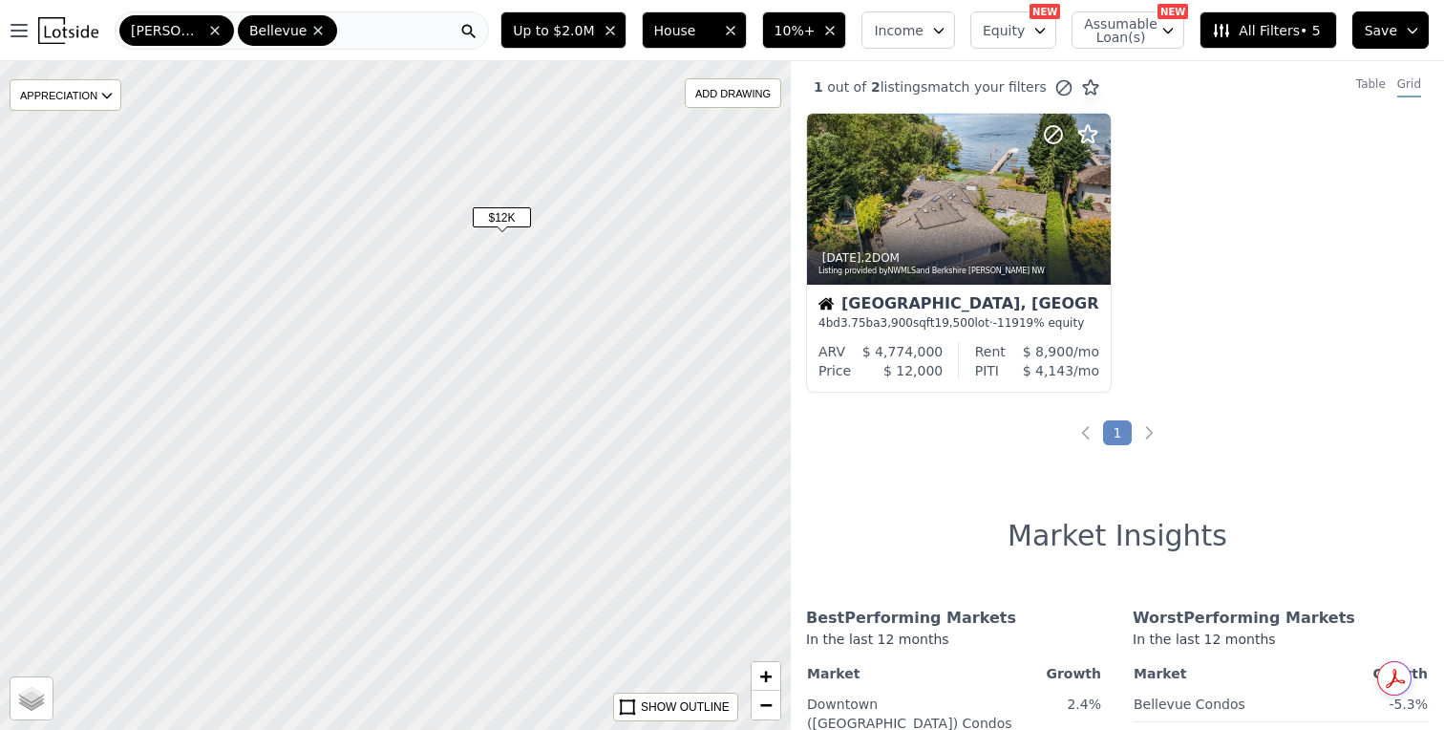
drag, startPoint x: 326, startPoint y: 502, endPoint x: 539, endPoint y: 324, distance: 278.0
click at [539, 324] on div at bounding box center [405, 390] width 950 height 802
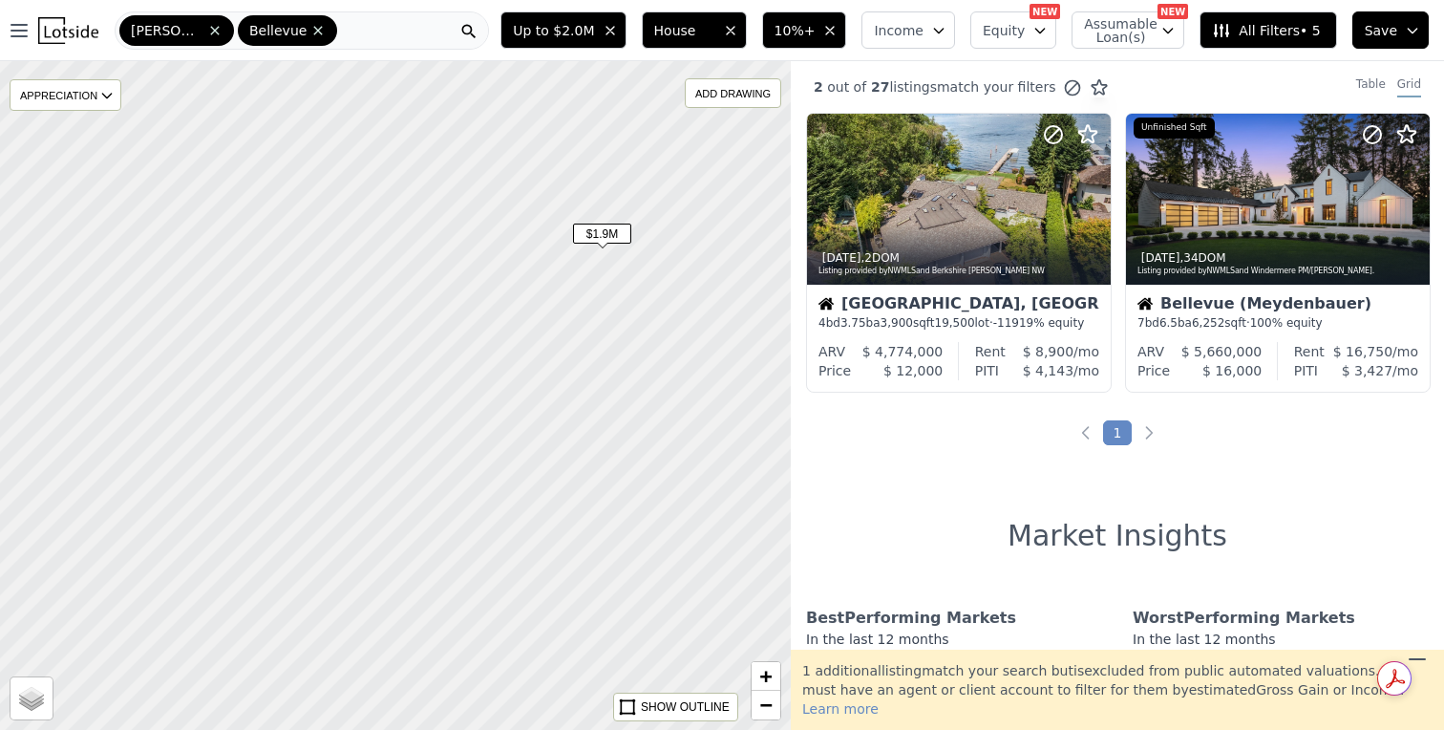
drag, startPoint x: 511, startPoint y: 373, endPoint x: 471, endPoint y: 261, distance: 118.7
click at [471, 261] on div at bounding box center [396, 395] width 950 height 802
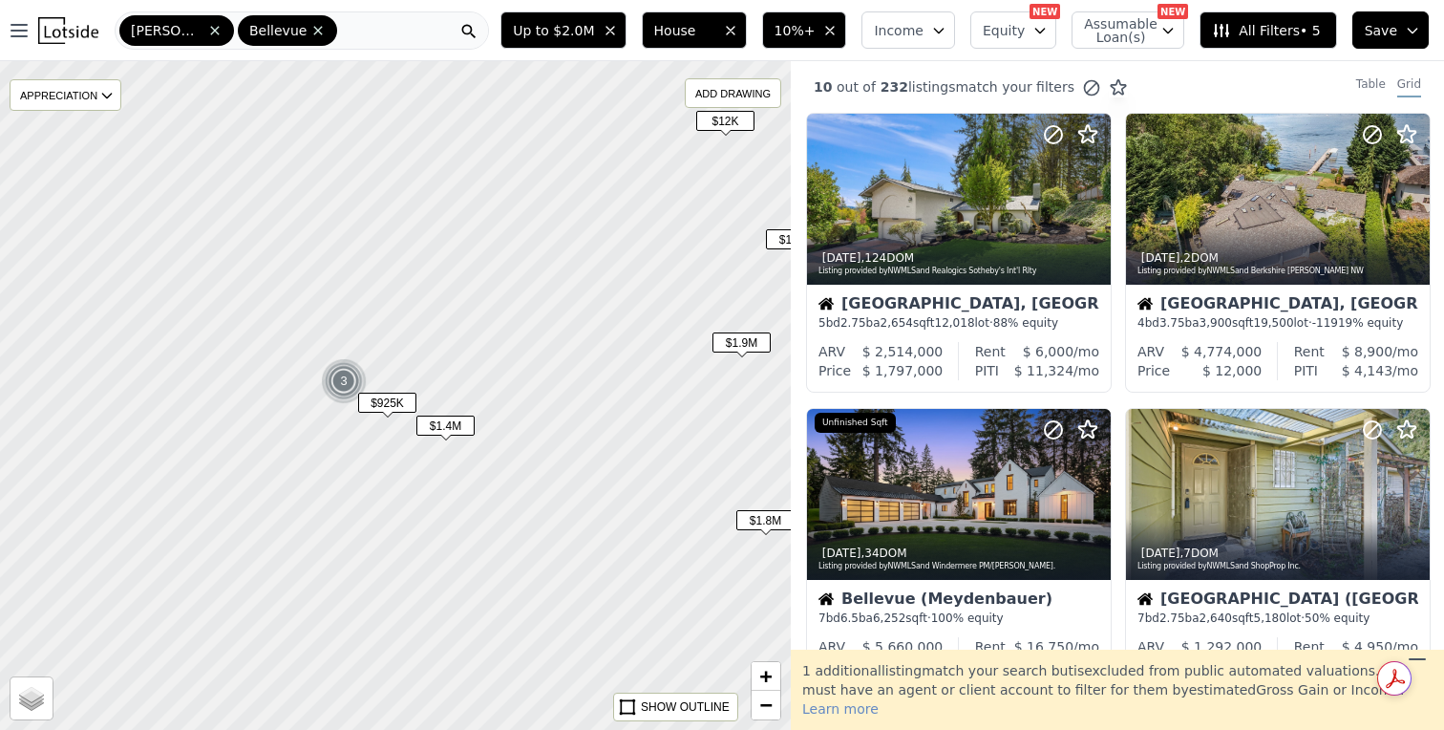
drag, startPoint x: 373, startPoint y: 365, endPoint x: 632, endPoint y: 365, distance: 259.8
click at [632, 365] on div at bounding box center [396, 395] width 950 height 802
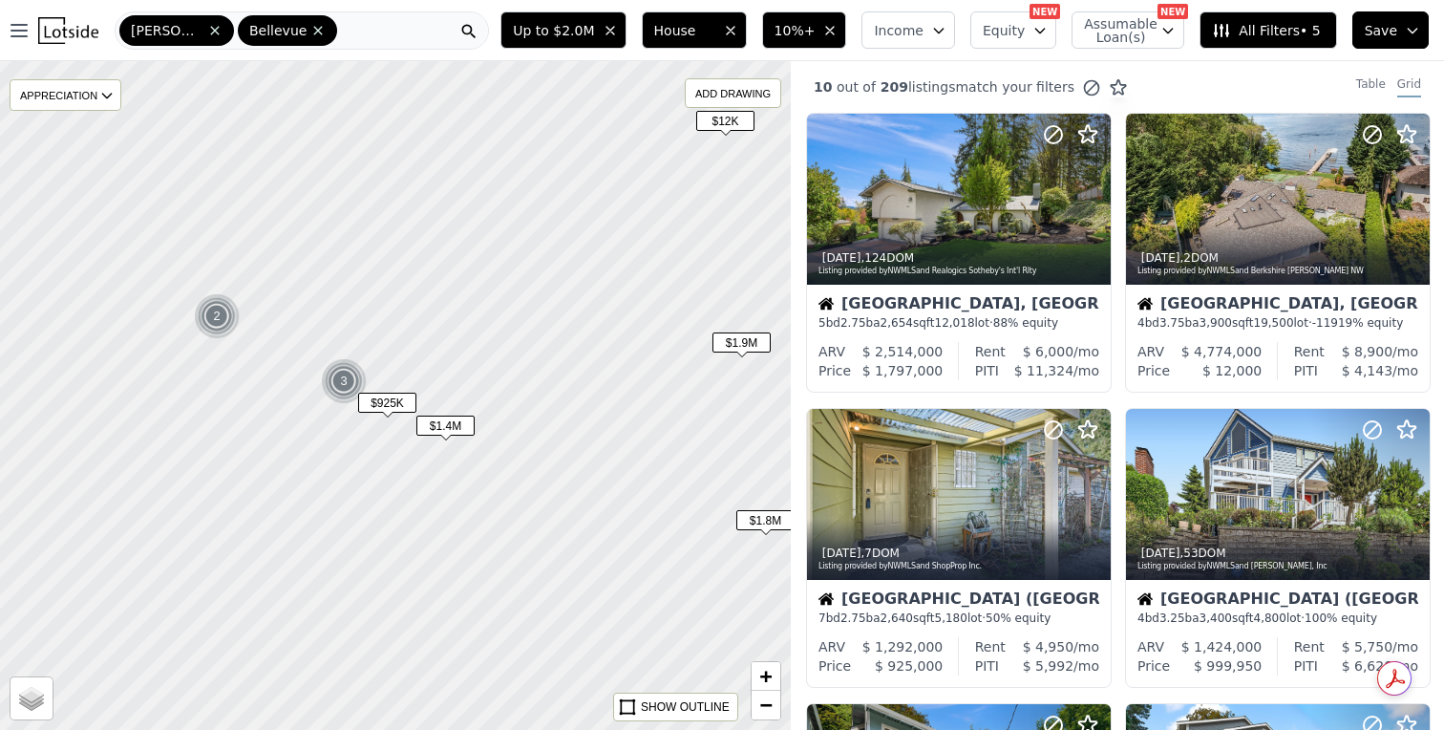
click at [441, 432] on span "$1.4M" at bounding box center [445, 426] width 58 height 20
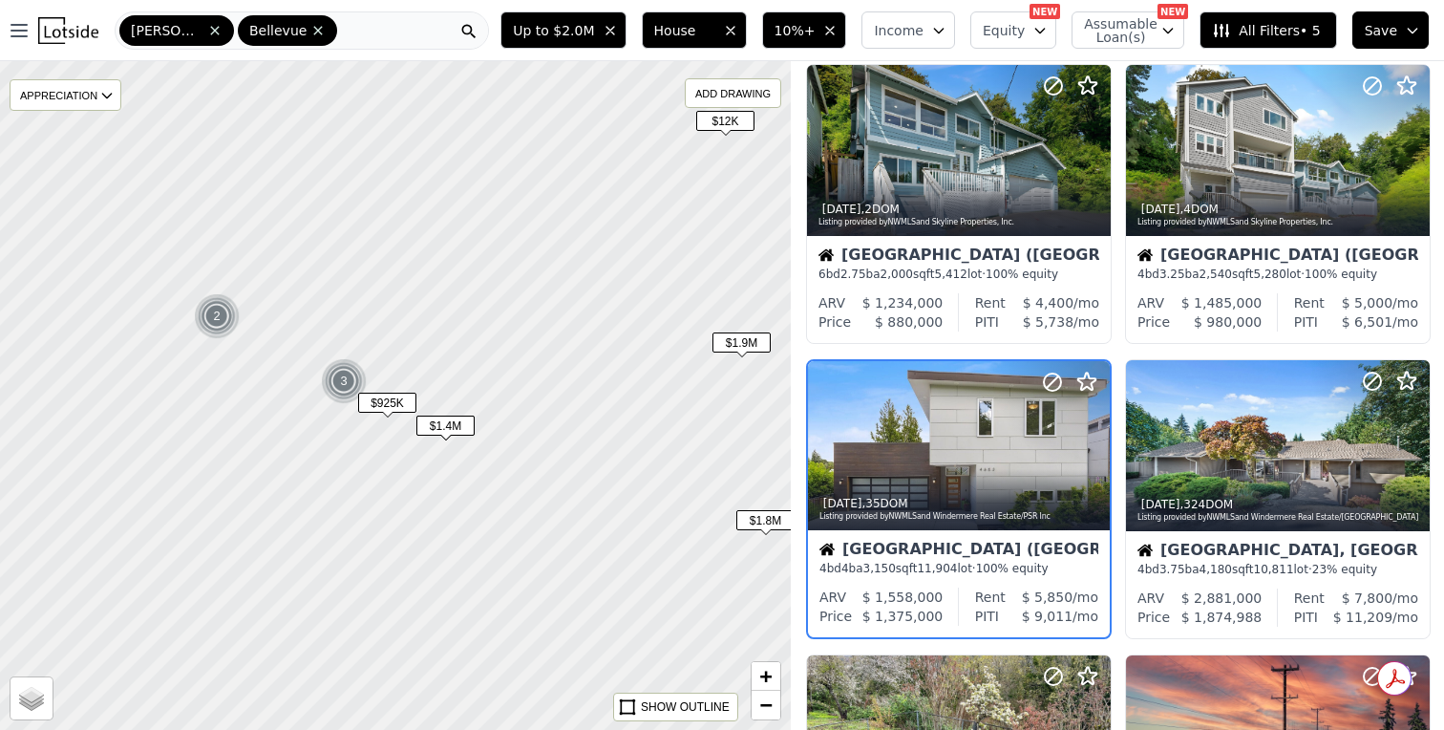
scroll to position [712, 0]
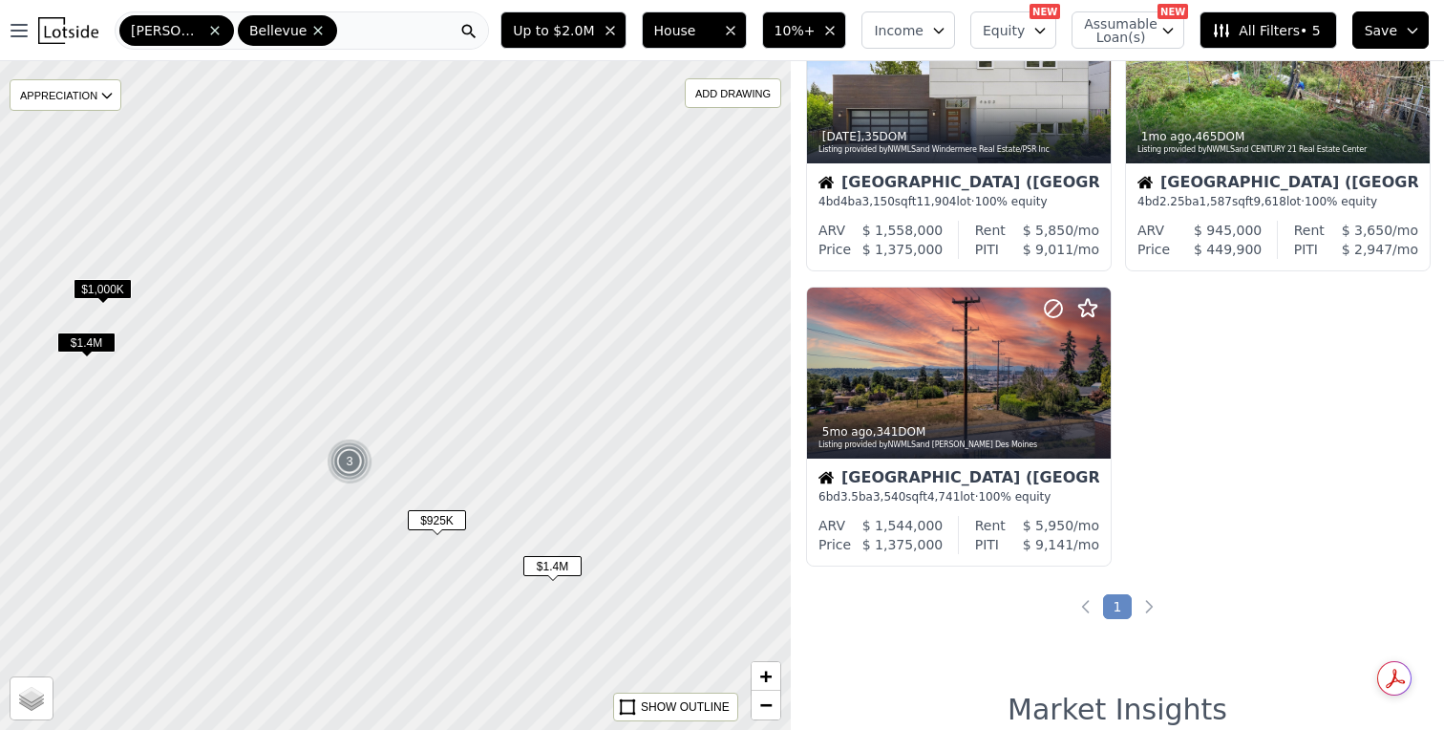
scroll to position [416, 0]
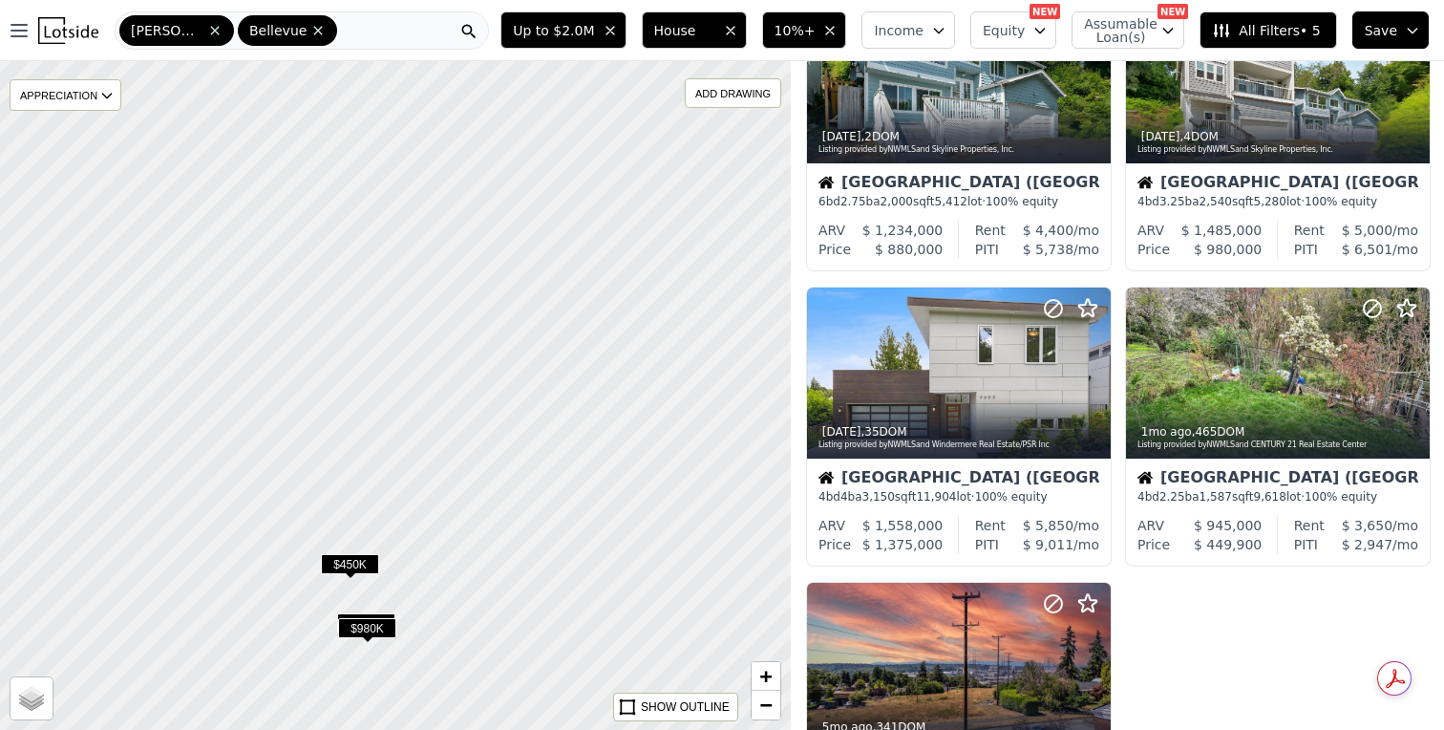
scroll to position [121, 0]
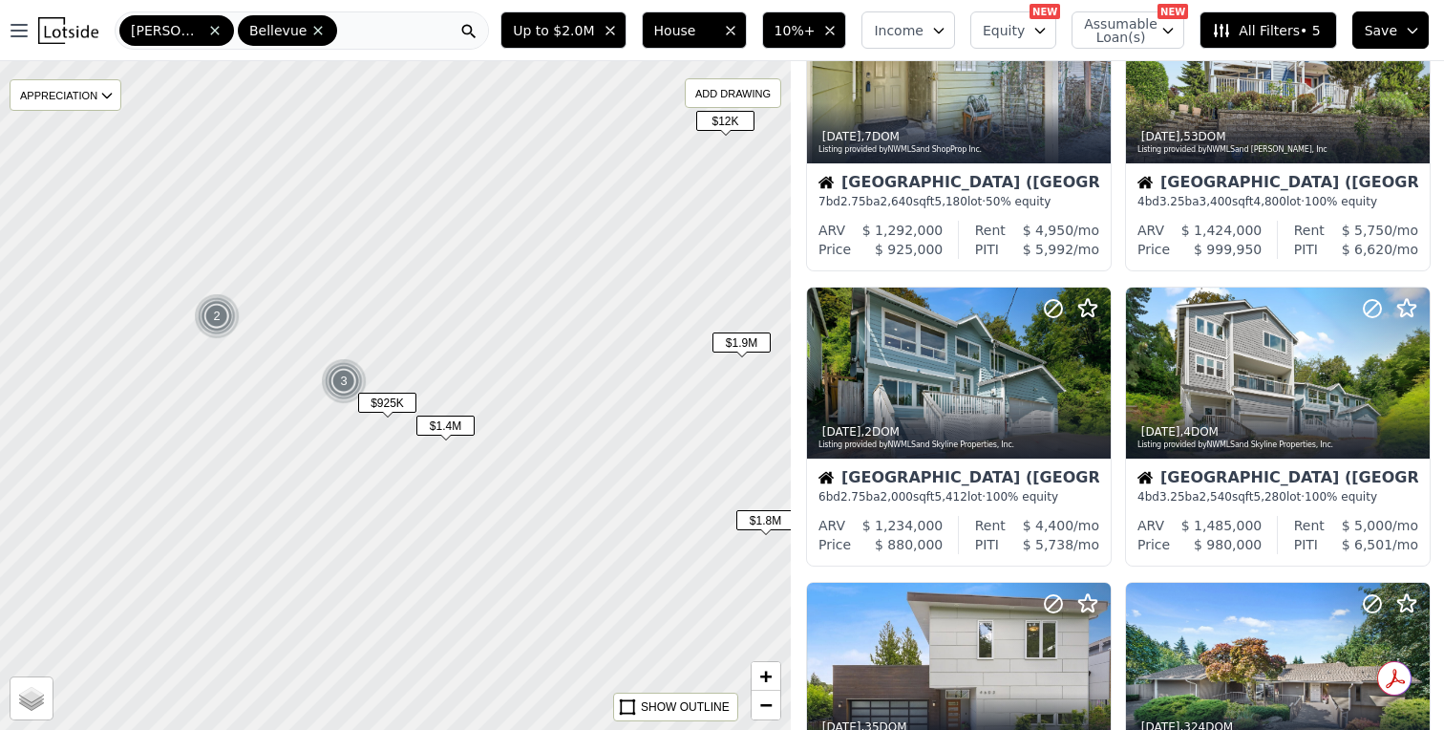
scroll to position [712, 0]
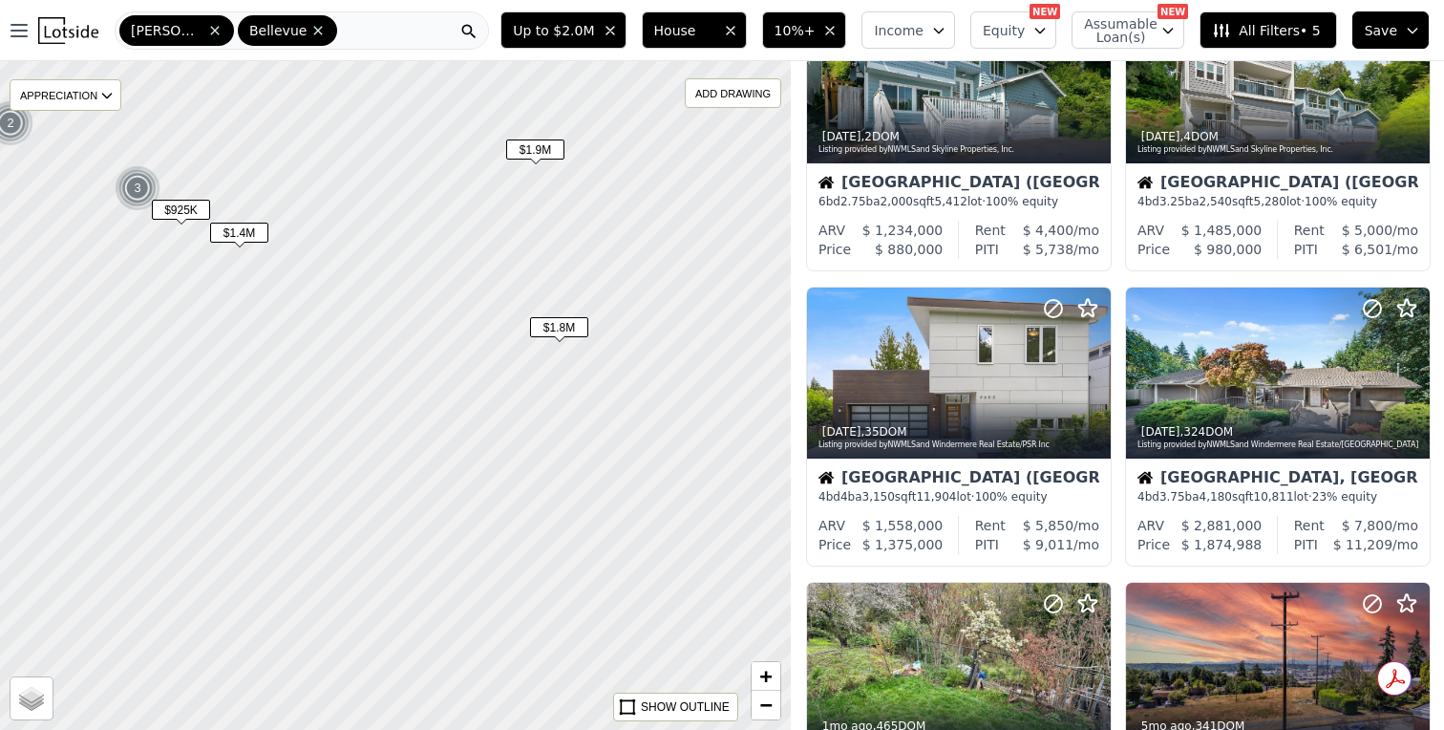
drag, startPoint x: 551, startPoint y: 379, endPoint x: 379, endPoint y: 224, distance: 232.0
click at [379, 224] on div at bounding box center [396, 392] width 950 height 802
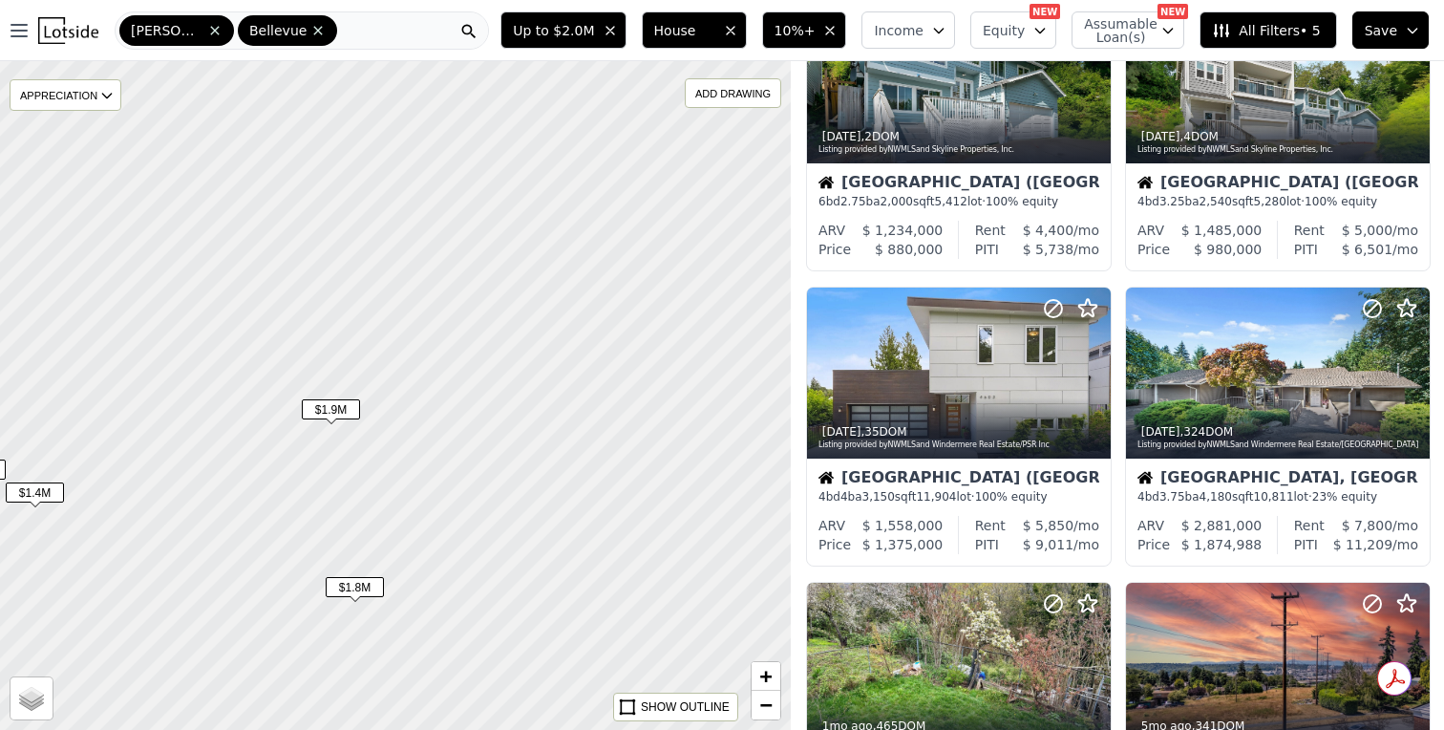
drag, startPoint x: 696, startPoint y: 413, endPoint x: 493, endPoint y: 673, distance: 330.0
click at [493, 673] on div at bounding box center [396, 395] width 950 height 802
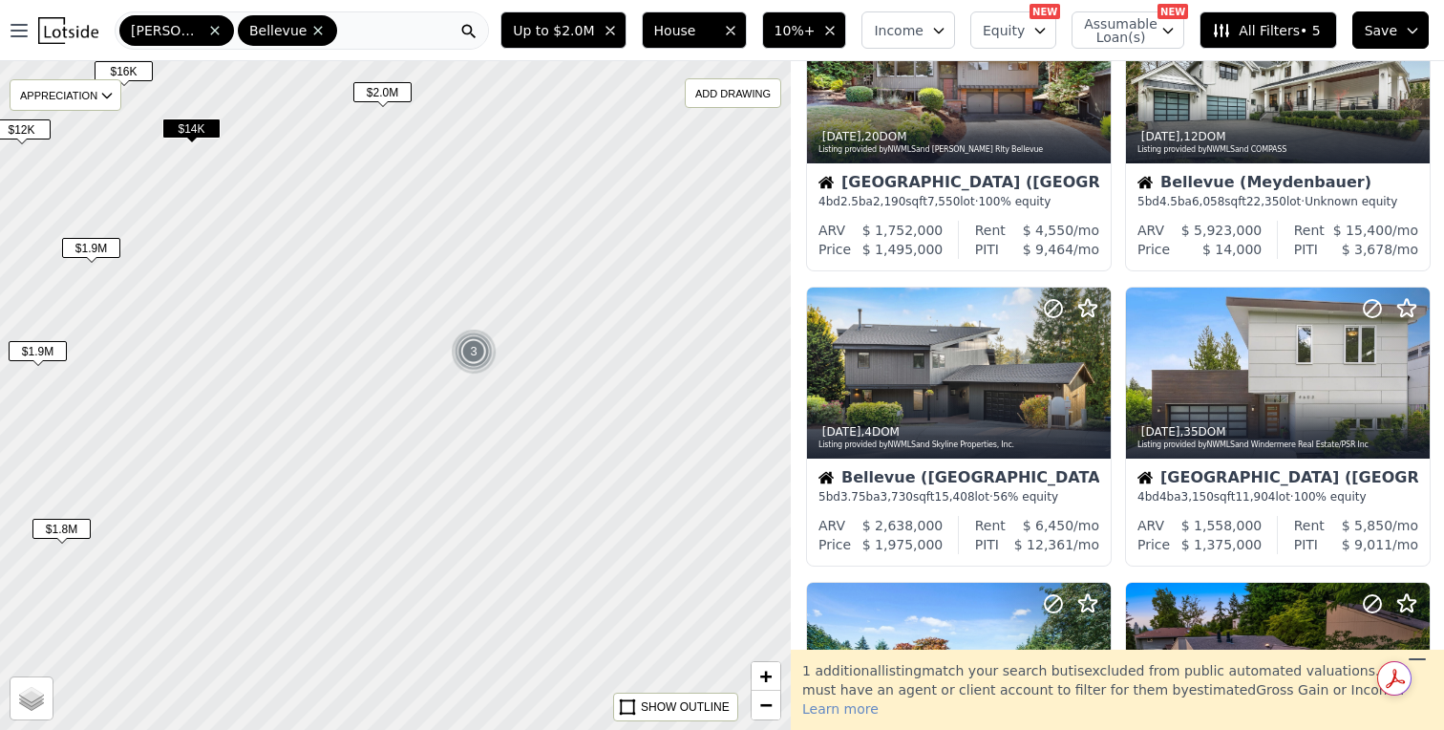
drag, startPoint x: 662, startPoint y: 516, endPoint x: 357, endPoint y: 459, distance: 310.1
click at [357, 459] on div at bounding box center [350, 393] width 950 height 802
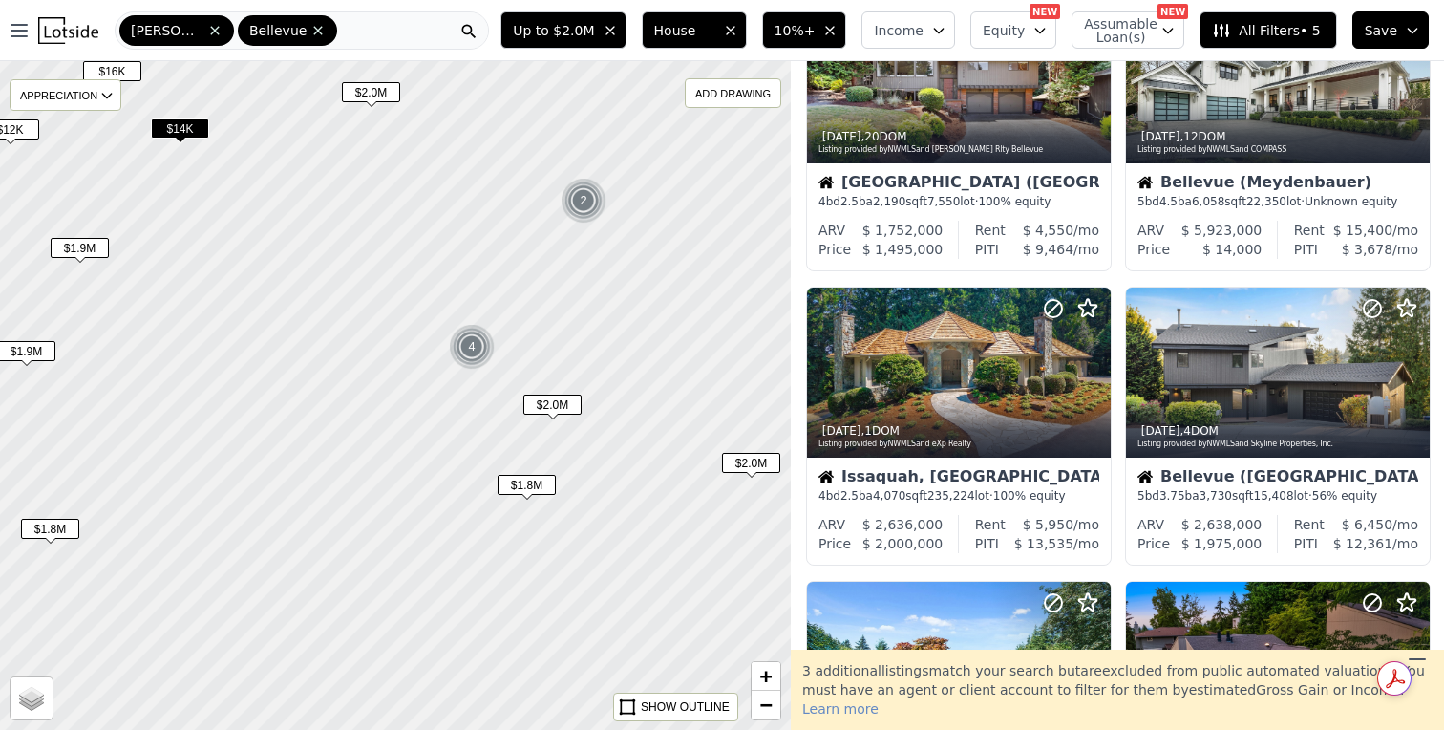
click at [543, 488] on span "$1.8M" at bounding box center [527, 485] width 58 height 20
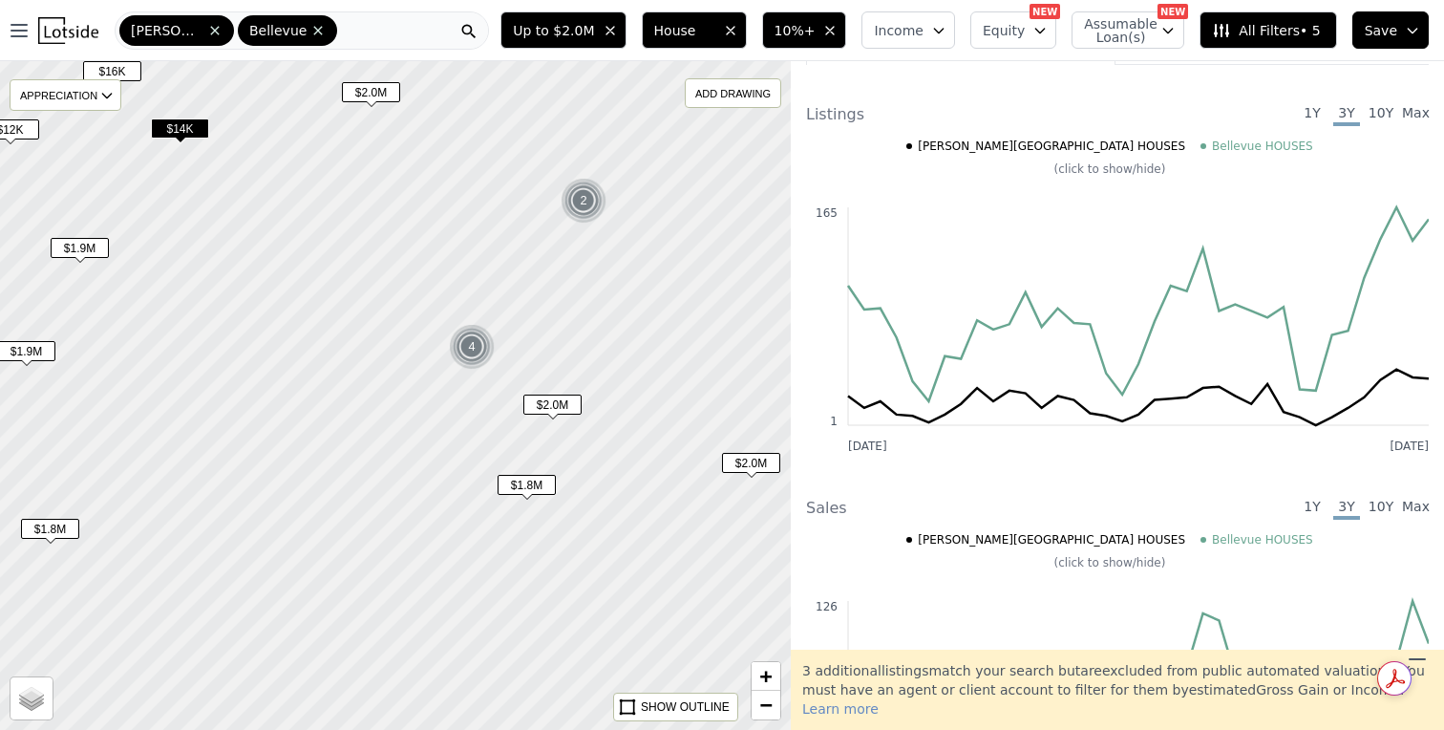
click at [540, 483] on span "$1.8M" at bounding box center [527, 485] width 58 height 20
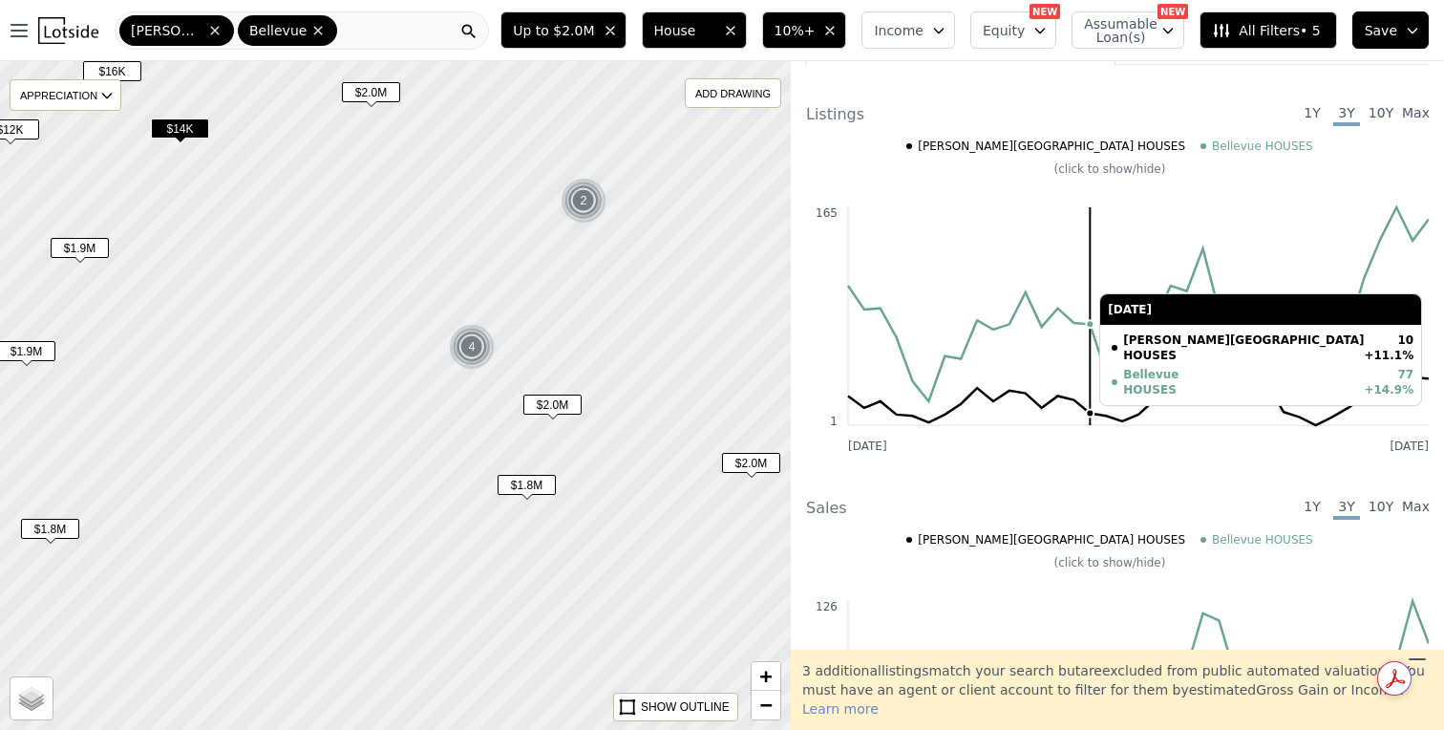
scroll to position [0, 0]
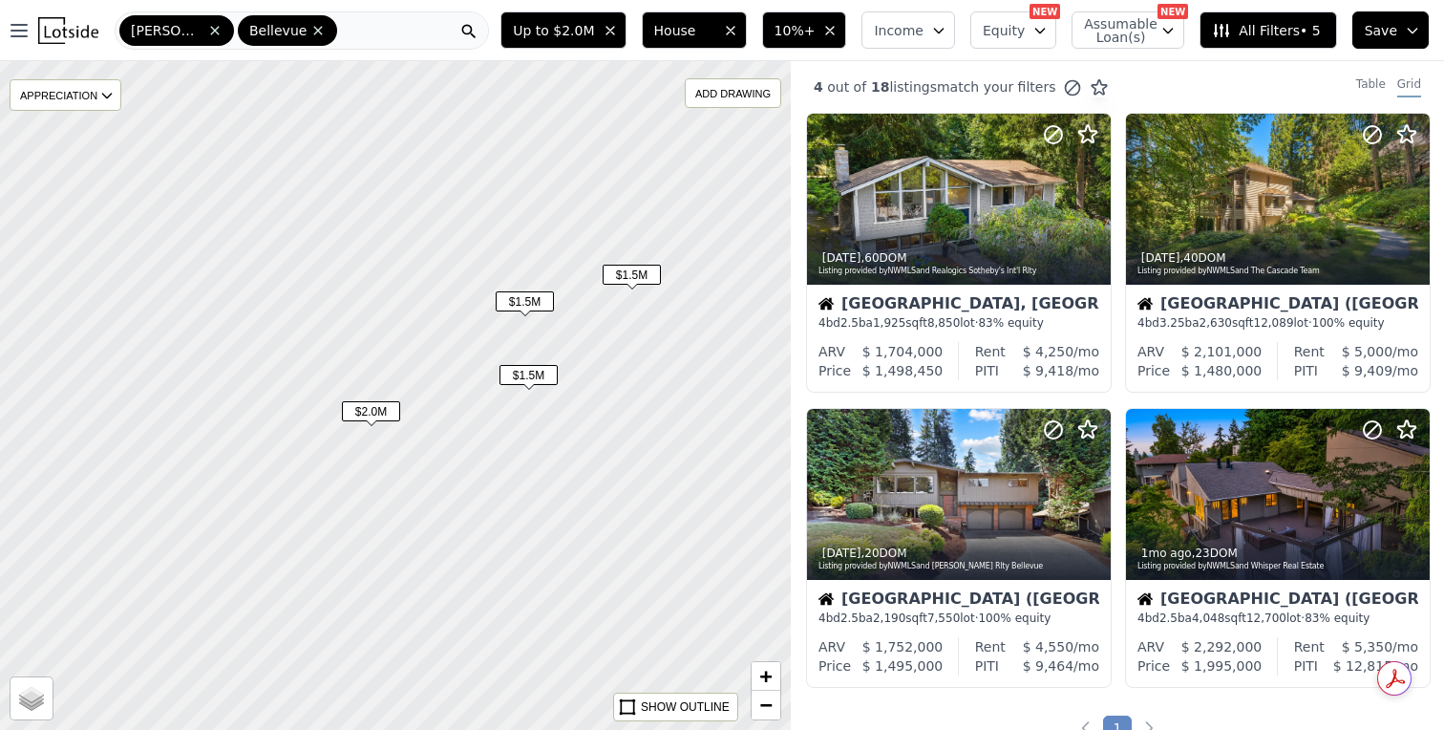
click at [517, 309] on span "$1.5M" at bounding box center [525, 301] width 58 height 20
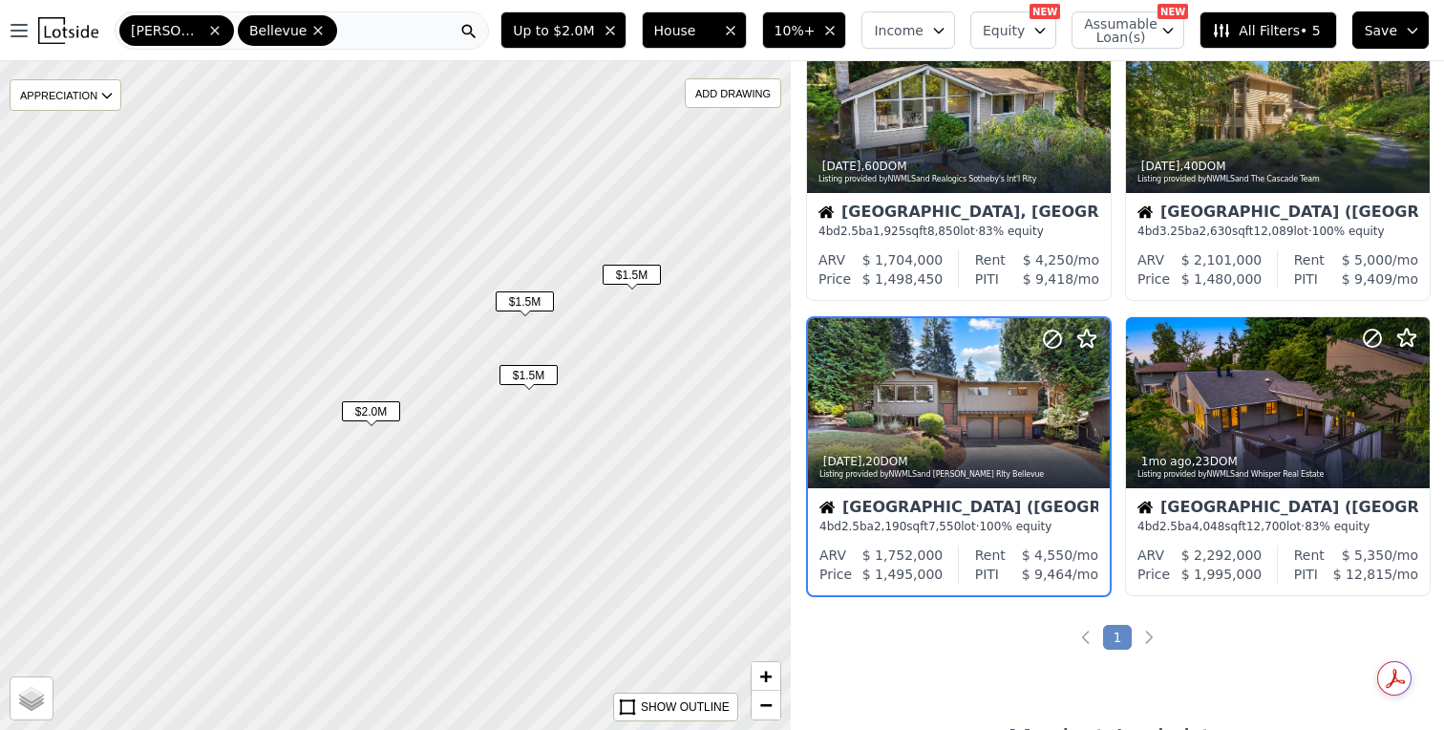
scroll to position [122, 0]
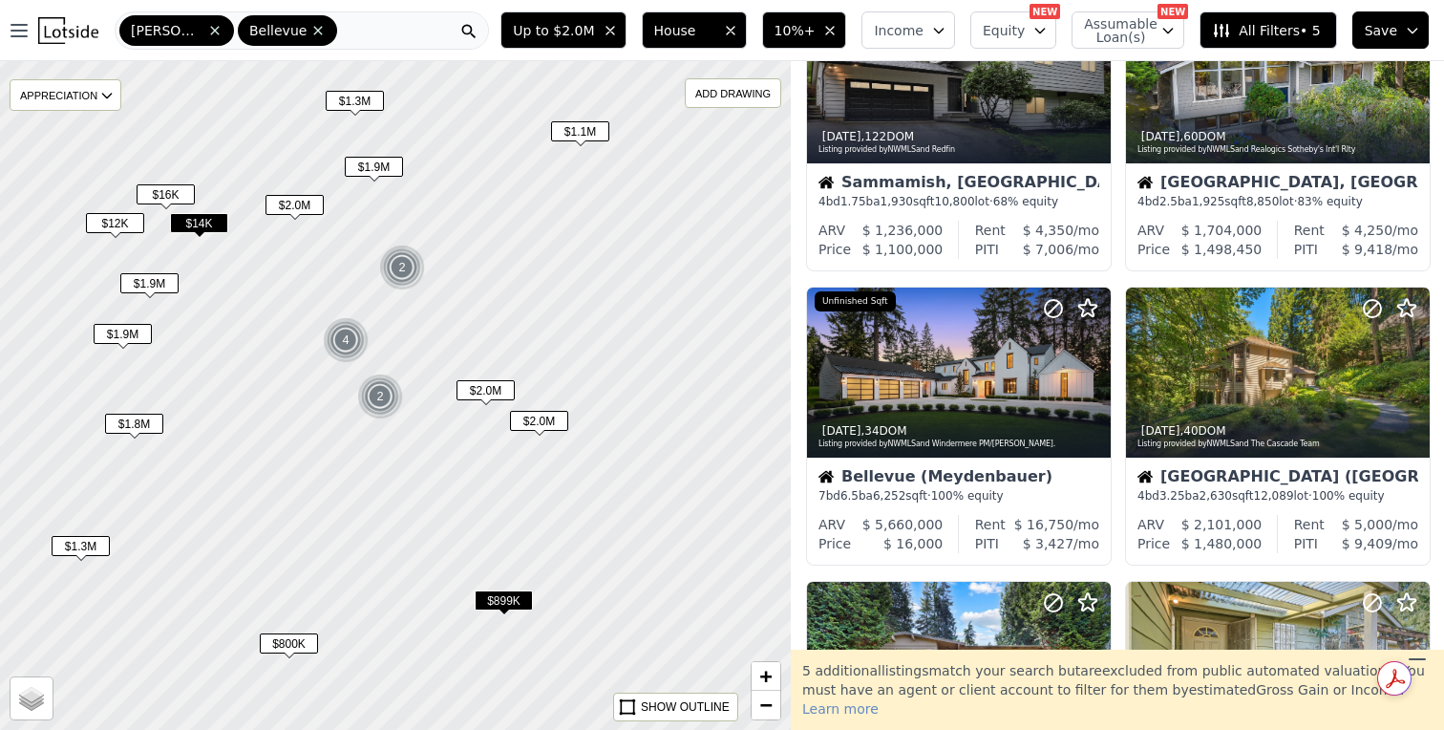
drag, startPoint x: 662, startPoint y: 272, endPoint x: 473, endPoint y: 313, distance: 193.5
click at [473, 314] on div at bounding box center [390, 396] width 950 height 802
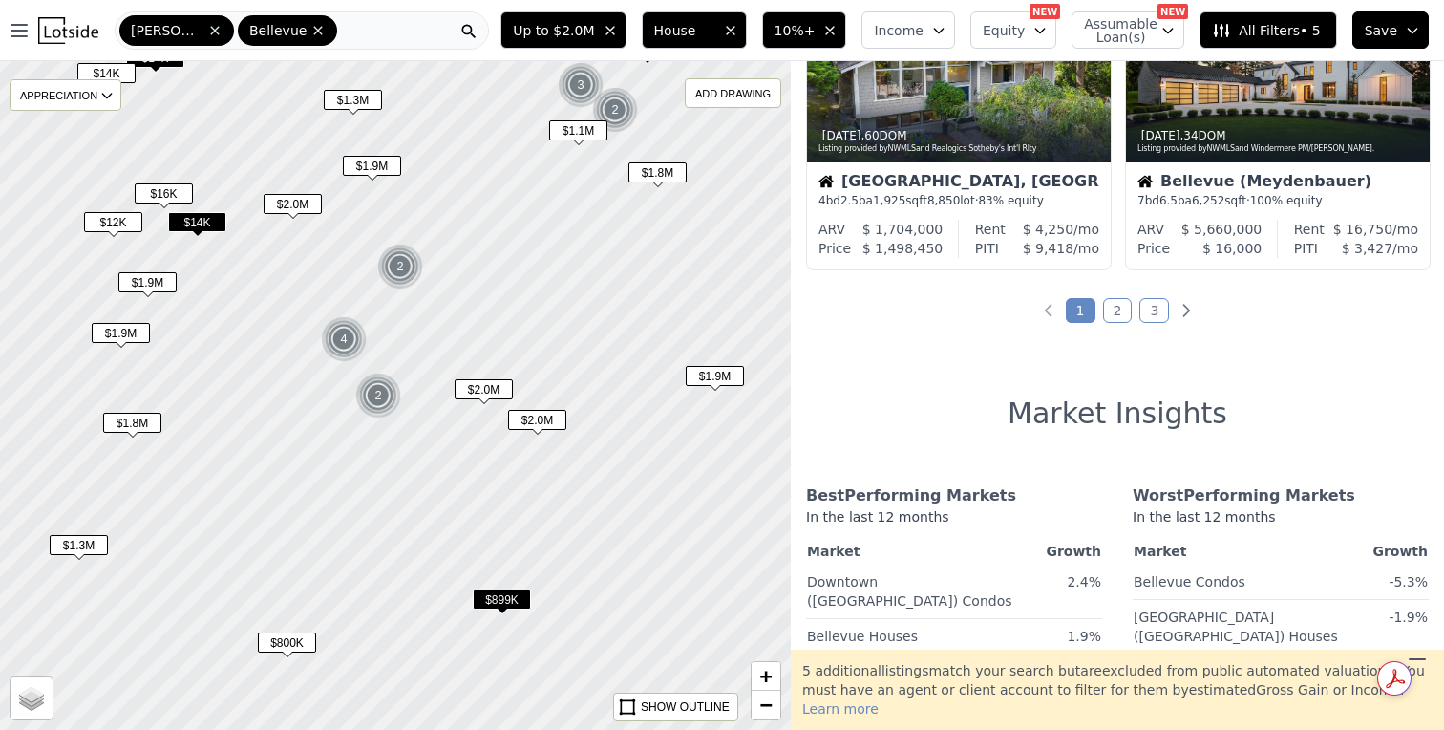
click at [736, 382] on span "$1.9M" at bounding box center [715, 376] width 58 height 20
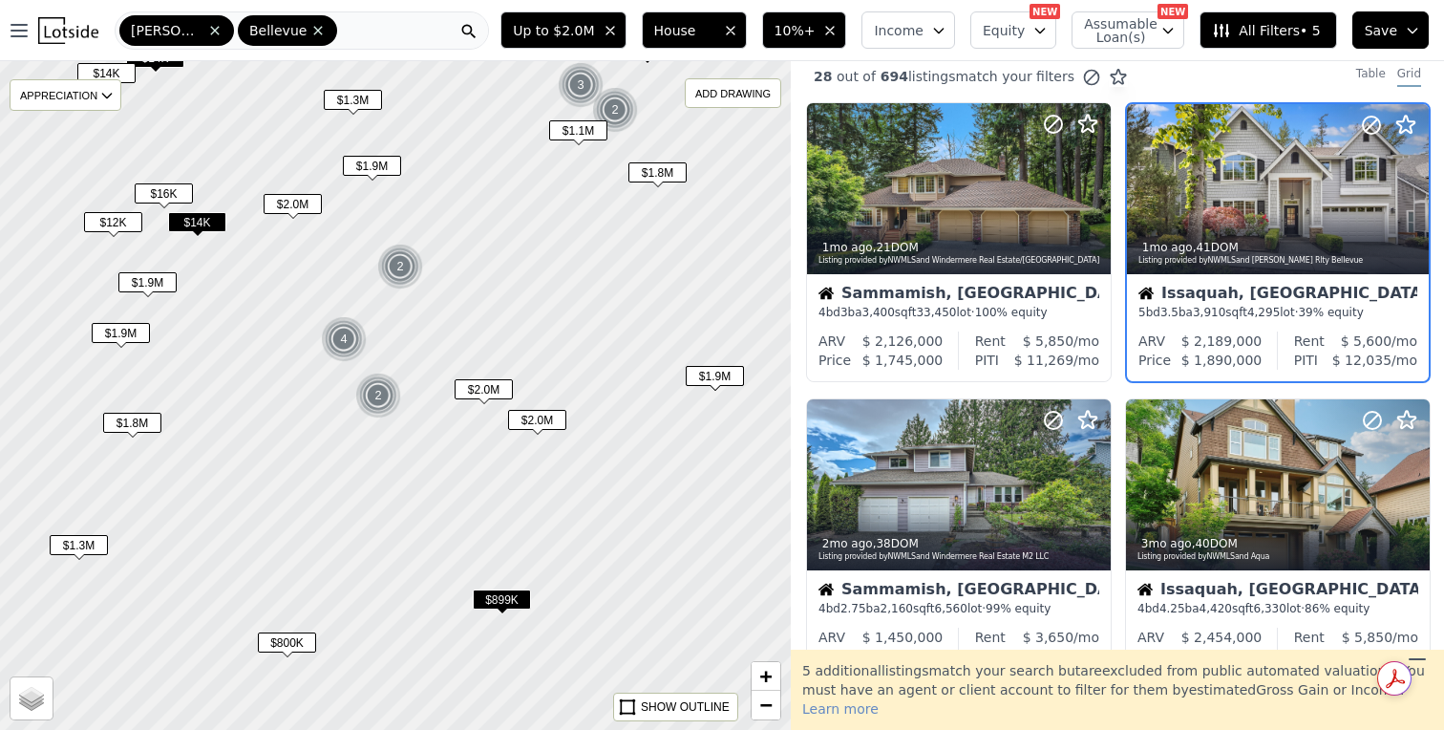
scroll to position [0, 0]
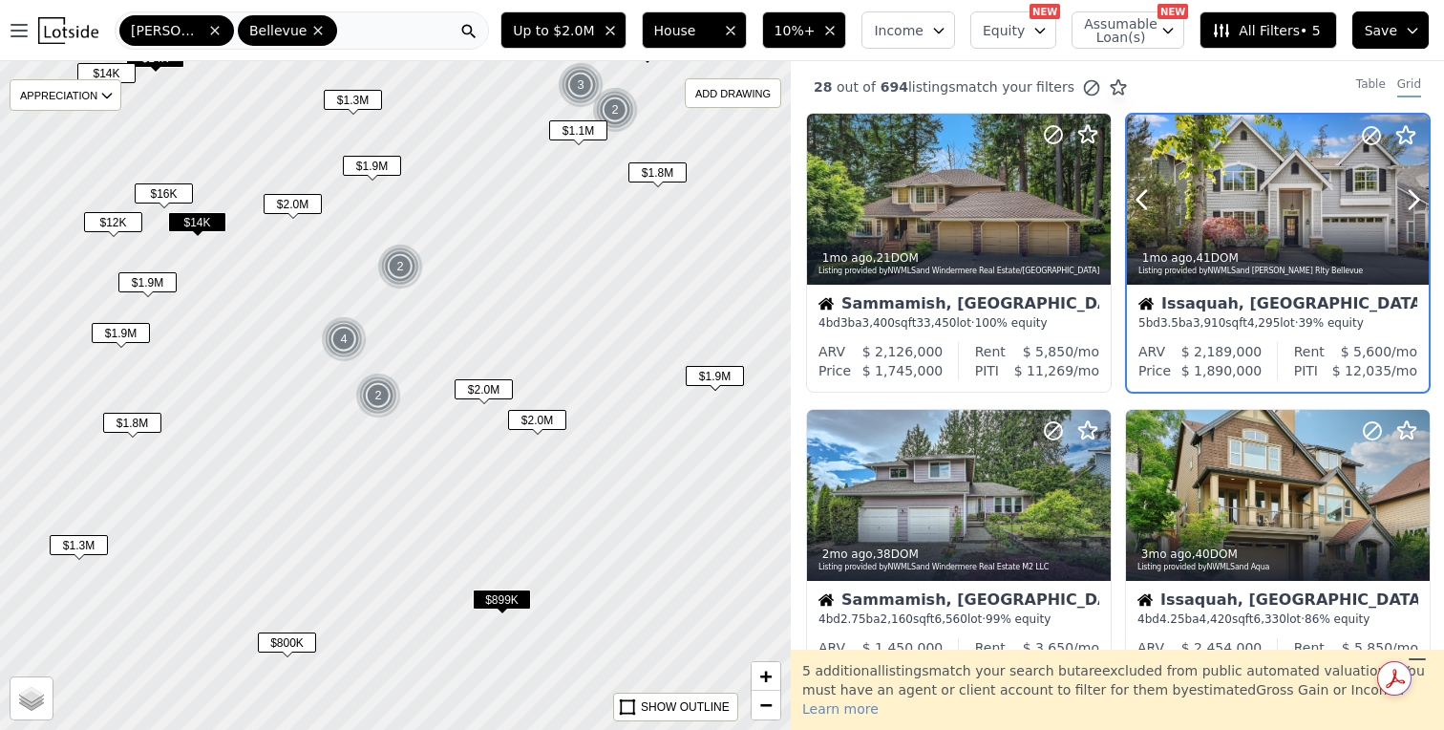
click at [1252, 239] on div "1mo ago , 41 DOM Listing provided by NWMLS and Keller Williams Rlty Bellevue" at bounding box center [1278, 262] width 302 height 46
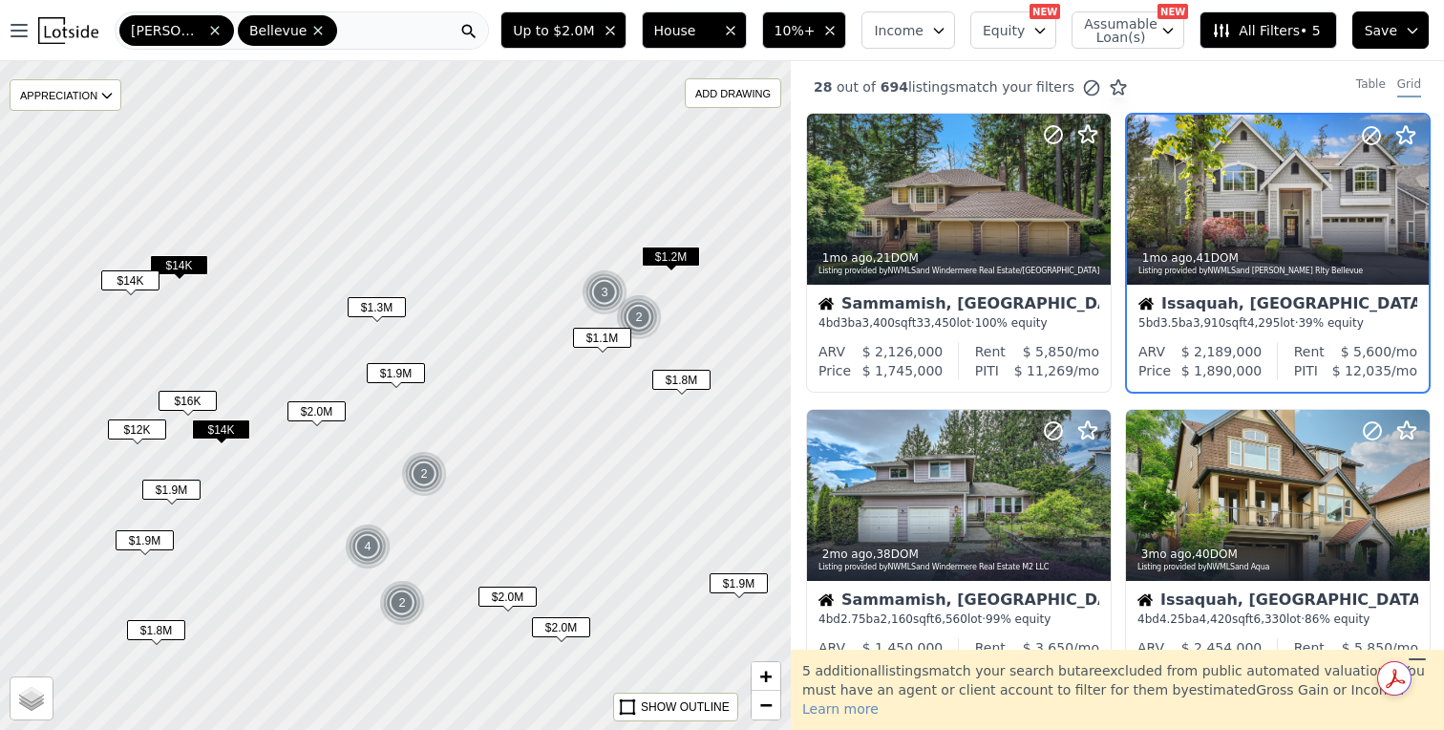
drag, startPoint x: 544, startPoint y: 321, endPoint x: 561, endPoint y: 527, distance: 207.0
click at [565, 529] on div at bounding box center [395, 395] width 950 height 802
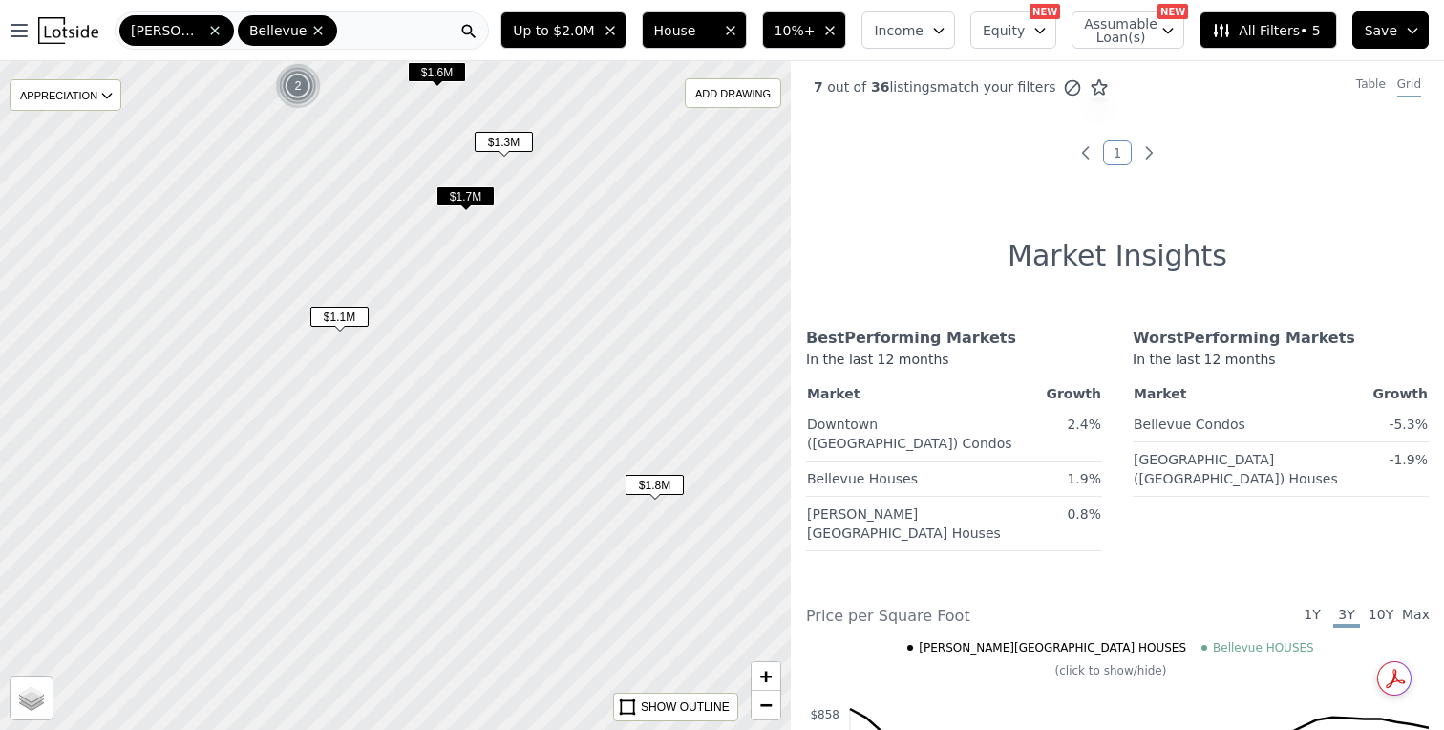
click at [358, 330] on div "$1.1M" at bounding box center [339, 321] width 58 height 28
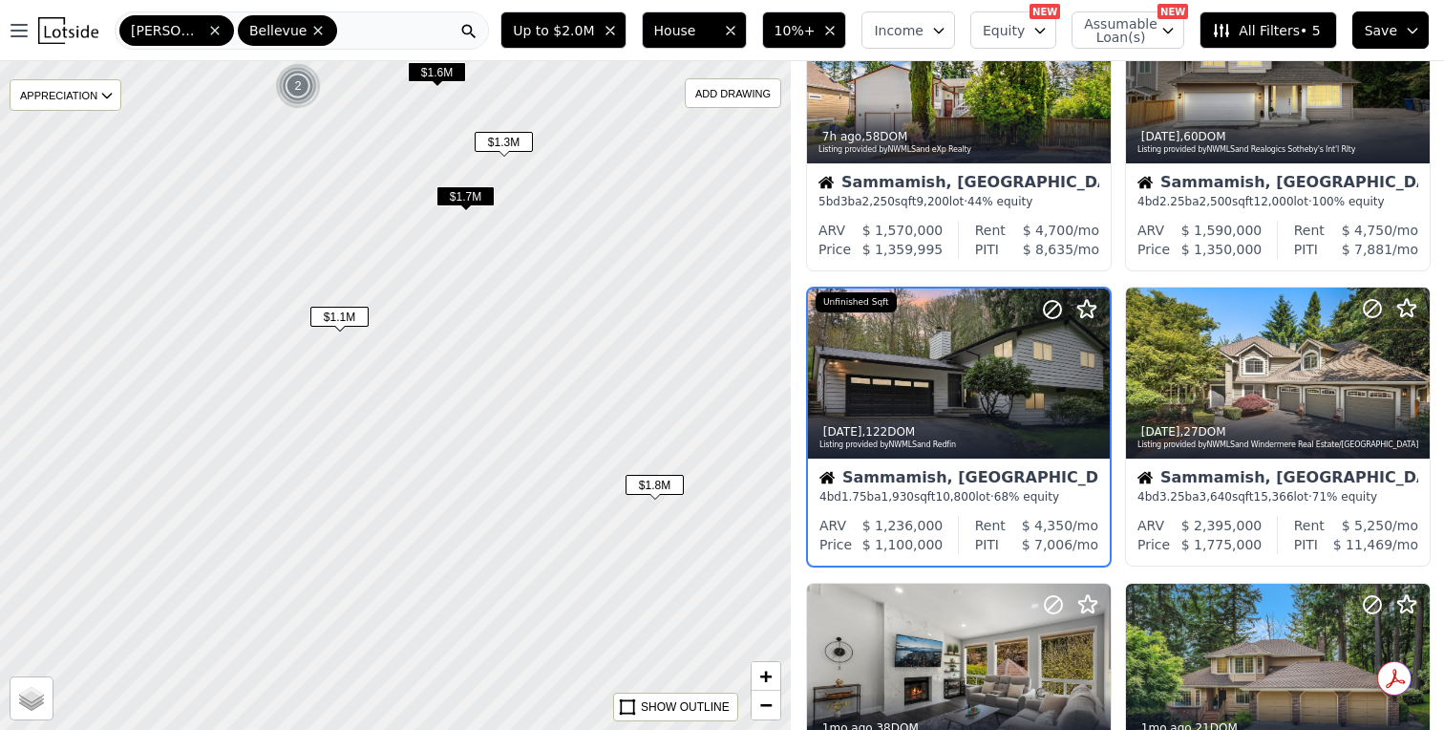
scroll to position [122, 0]
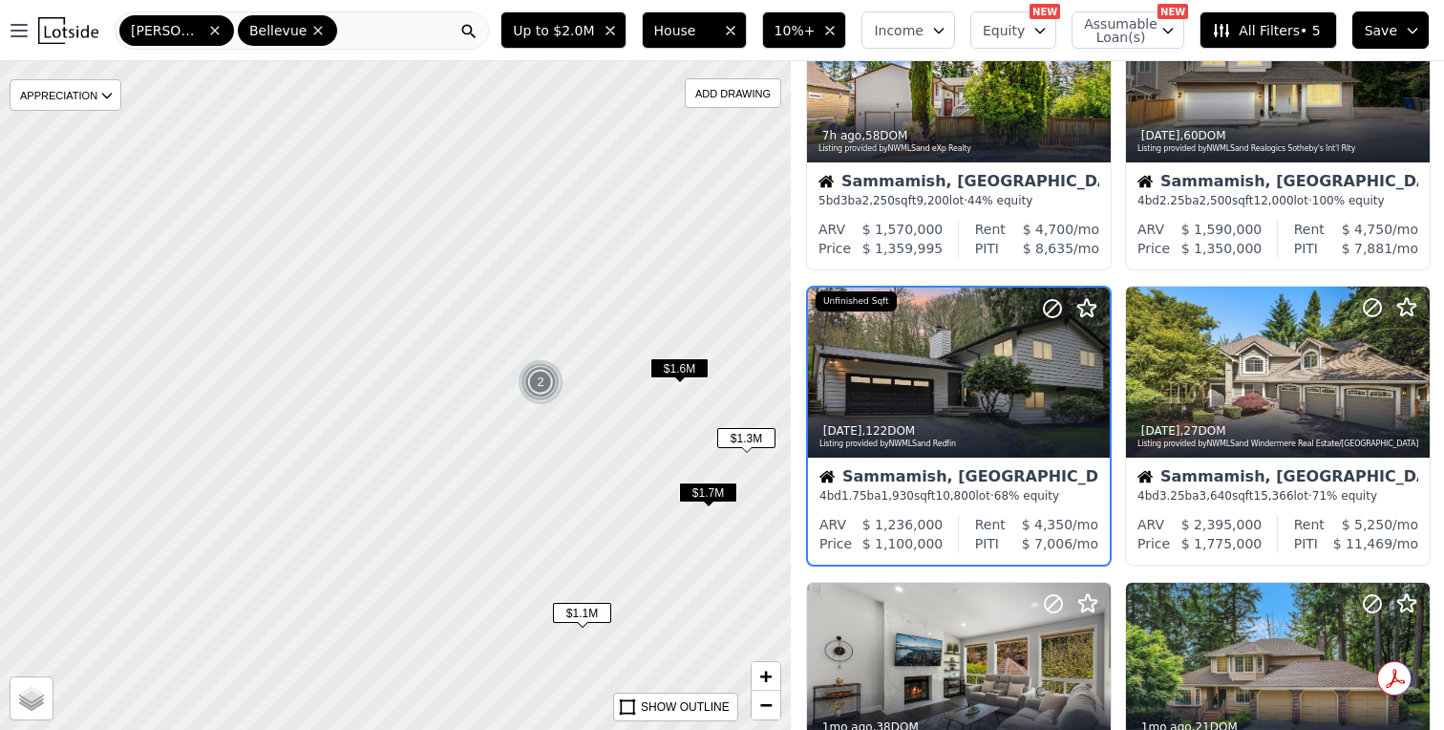
drag, startPoint x: 327, startPoint y: 256, endPoint x: 620, endPoint y: 621, distance: 468.1
click at [622, 621] on div at bounding box center [405, 407] width 950 height 802
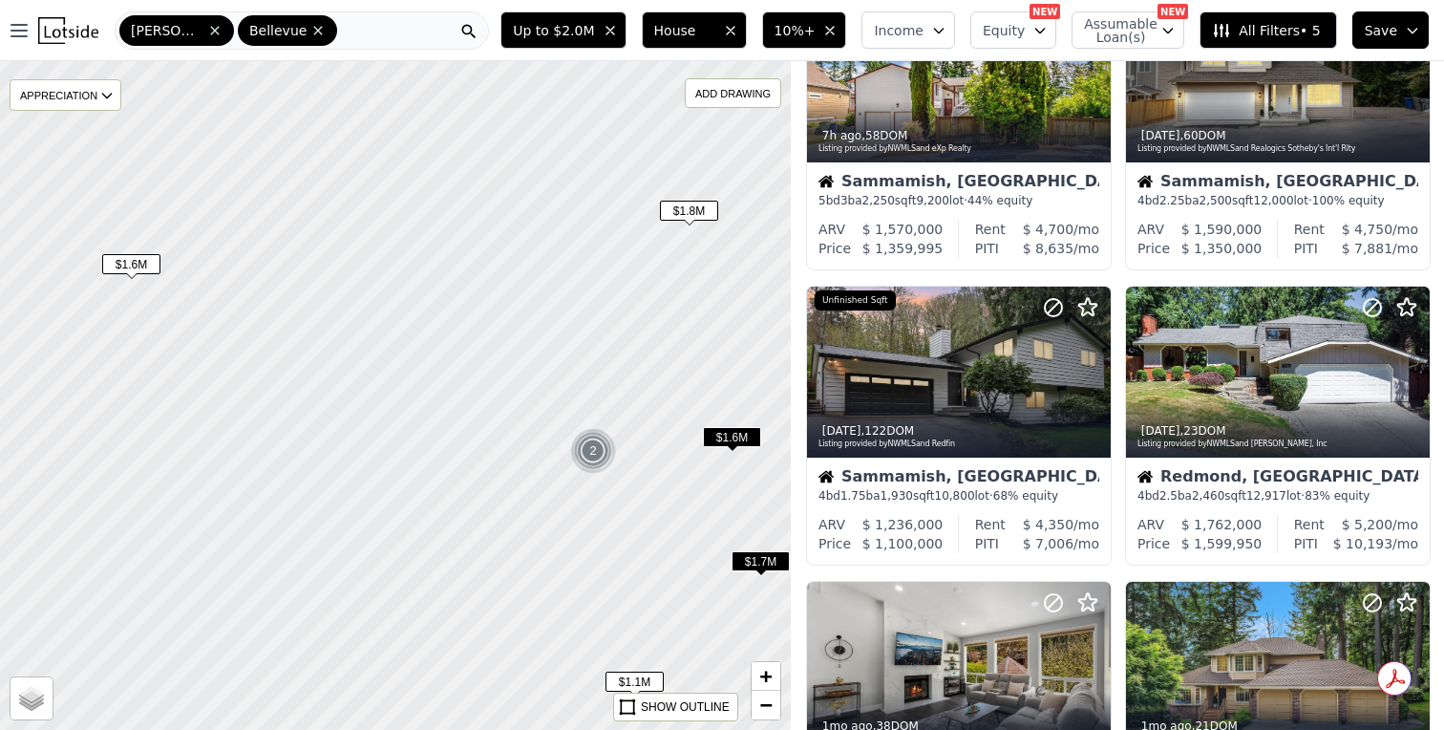
click at [702, 210] on span "$1.8M" at bounding box center [689, 211] width 58 height 20
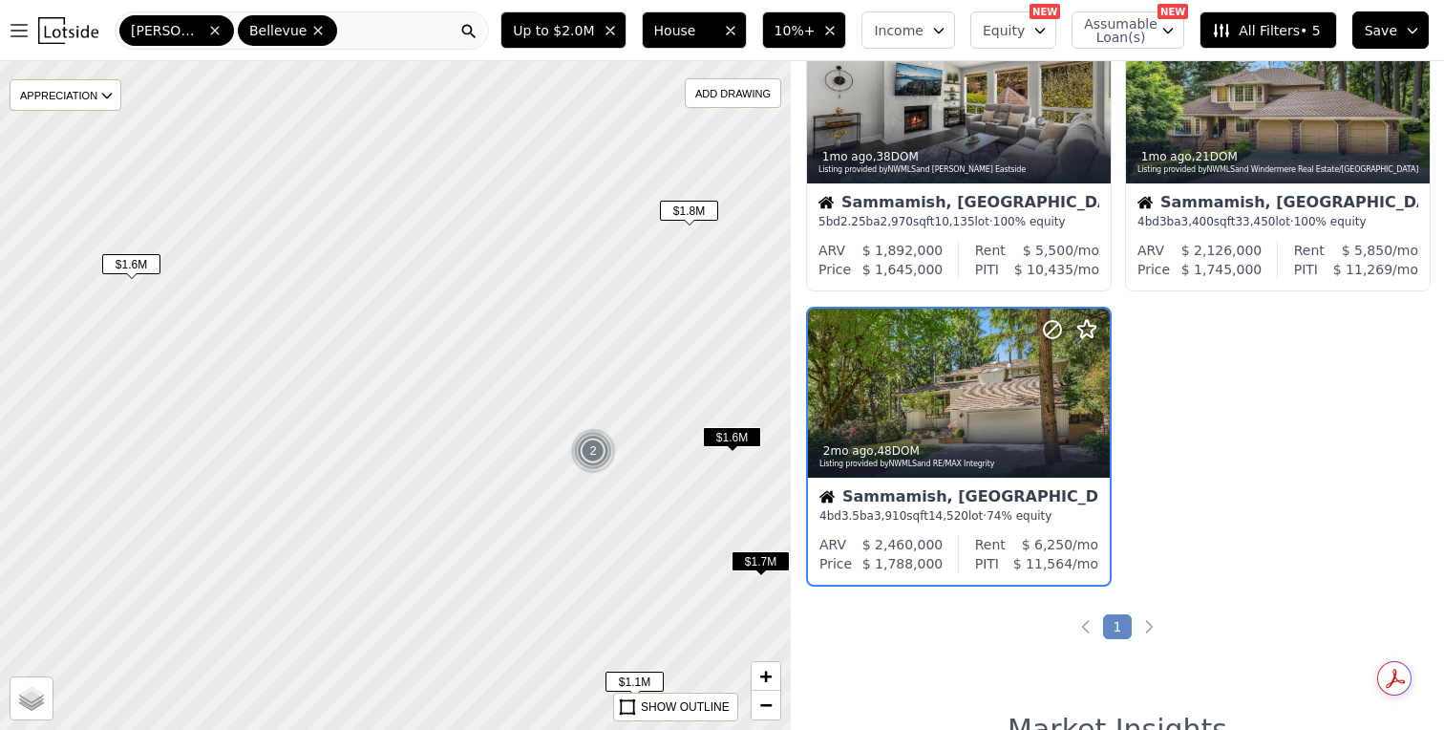
scroll to position [712, 0]
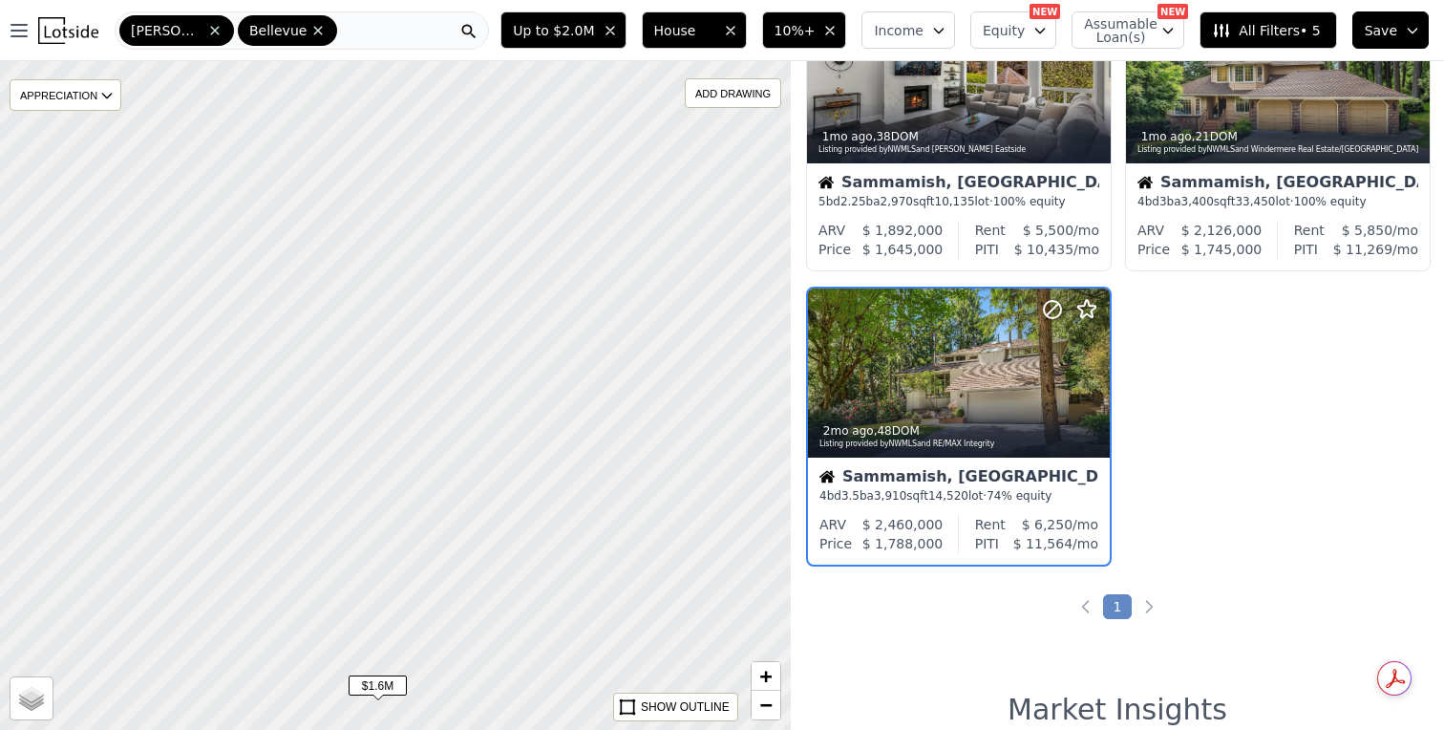
drag, startPoint x: 457, startPoint y: 245, endPoint x: 715, endPoint y: 690, distance: 515.0
click at [715, 690] on div at bounding box center [414, 429] width 950 height 802
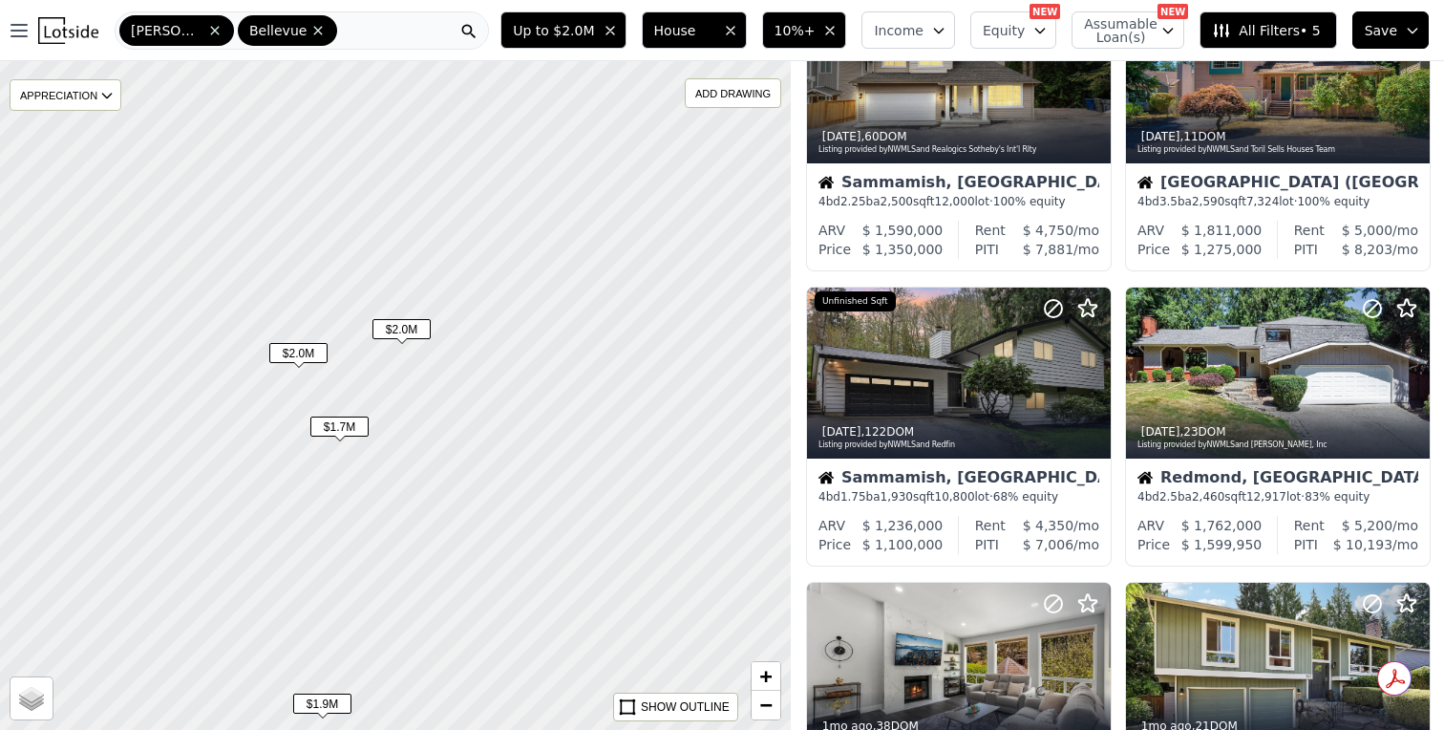
drag, startPoint x: 353, startPoint y: 201, endPoint x: 586, endPoint y: 451, distance: 341.4
click at [586, 451] on div at bounding box center [396, 395] width 950 height 802
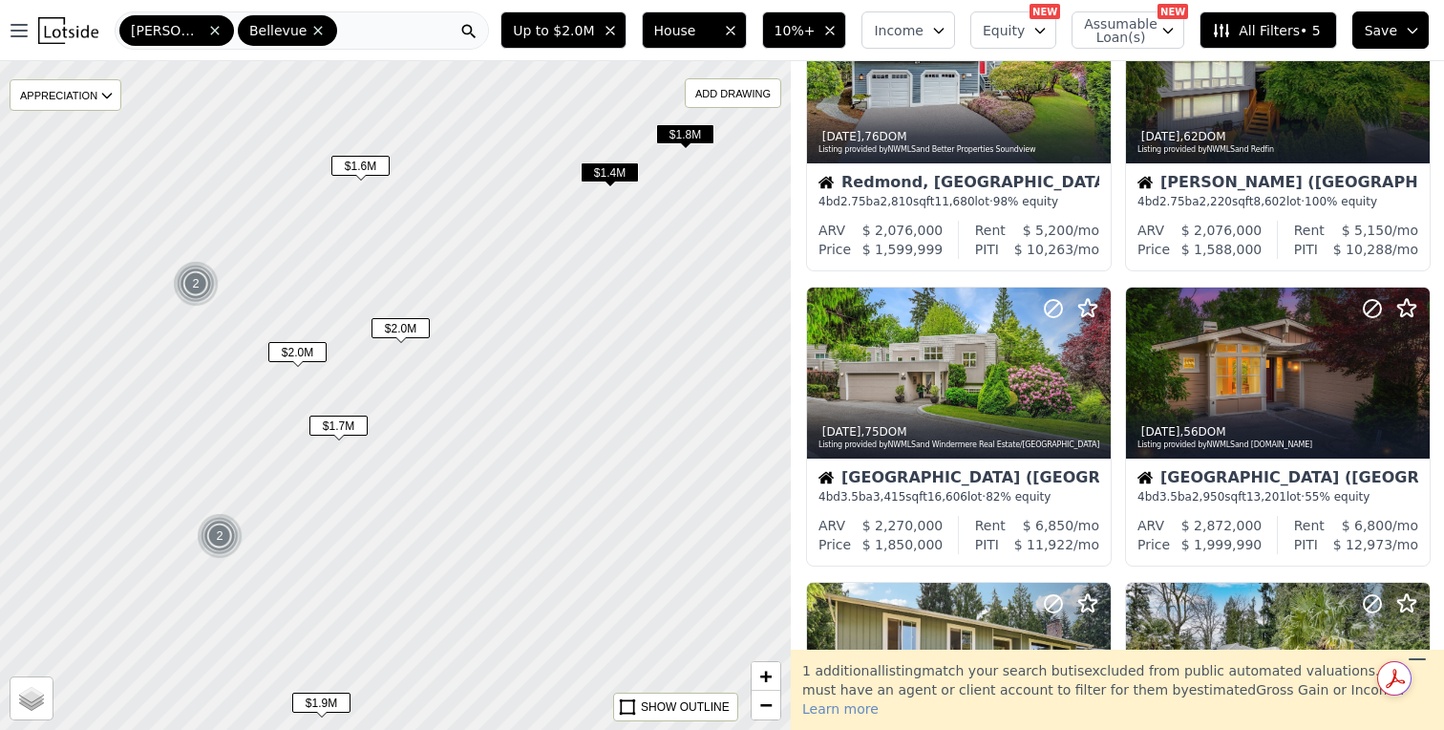
click at [598, 195] on div at bounding box center [396, 395] width 950 height 802
click at [618, 179] on span "$1.4M" at bounding box center [610, 172] width 58 height 20
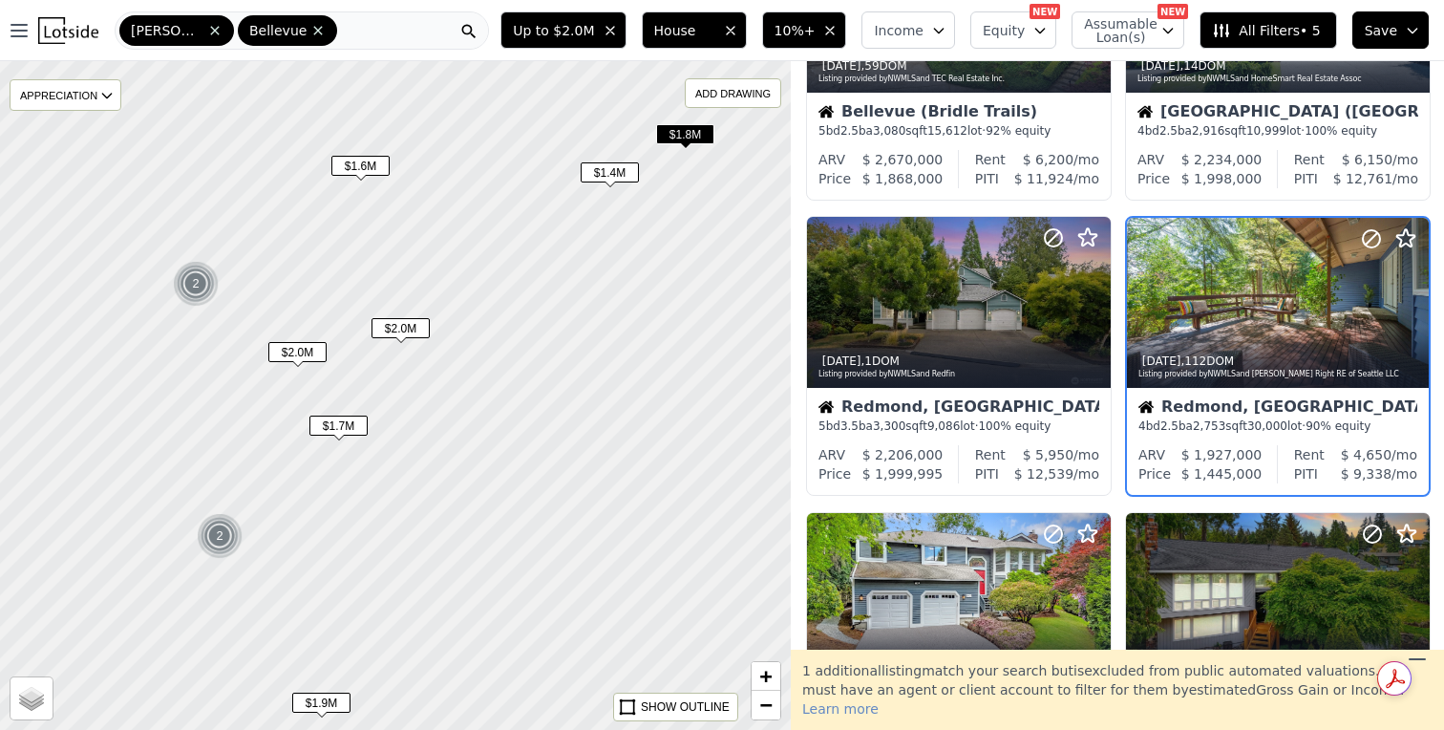
scroll to position [183, 0]
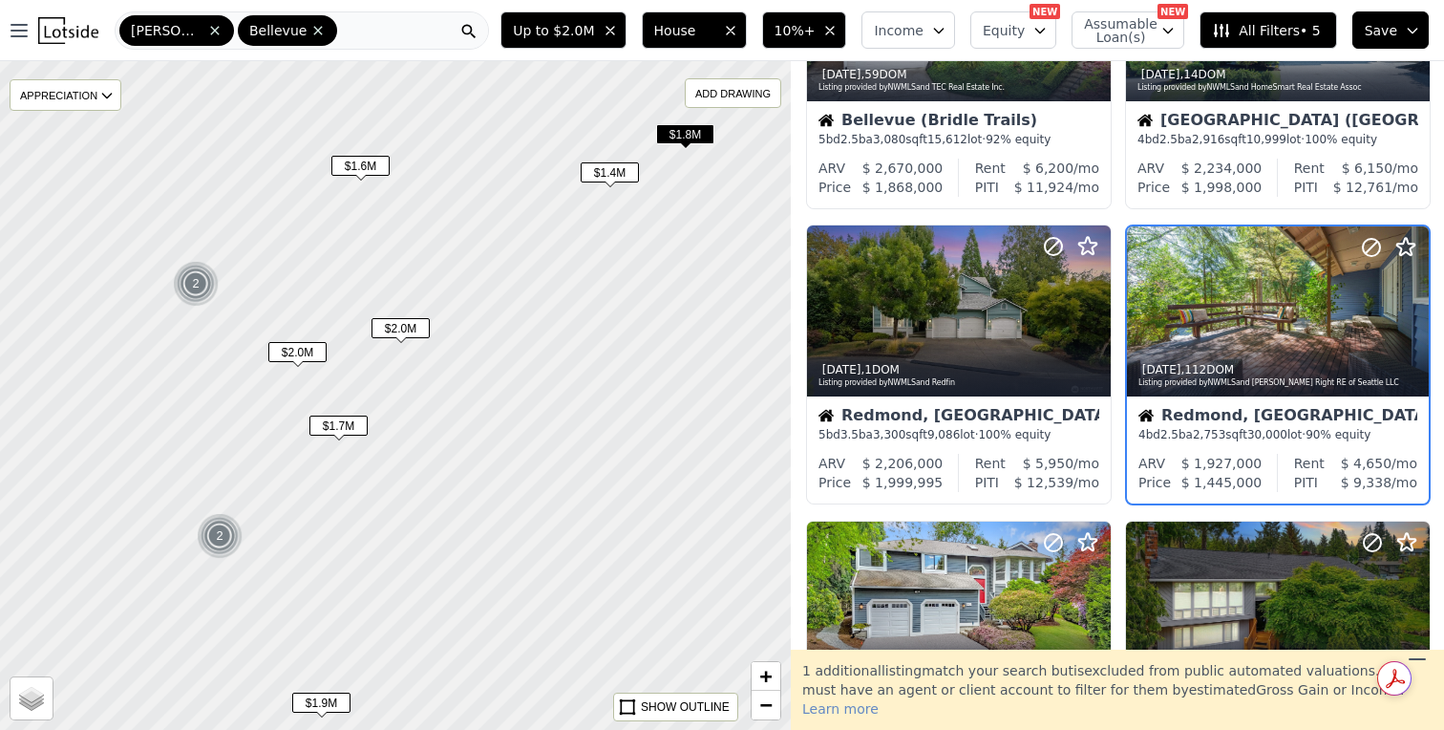
click at [701, 132] on span "$1.8M" at bounding box center [685, 134] width 58 height 20
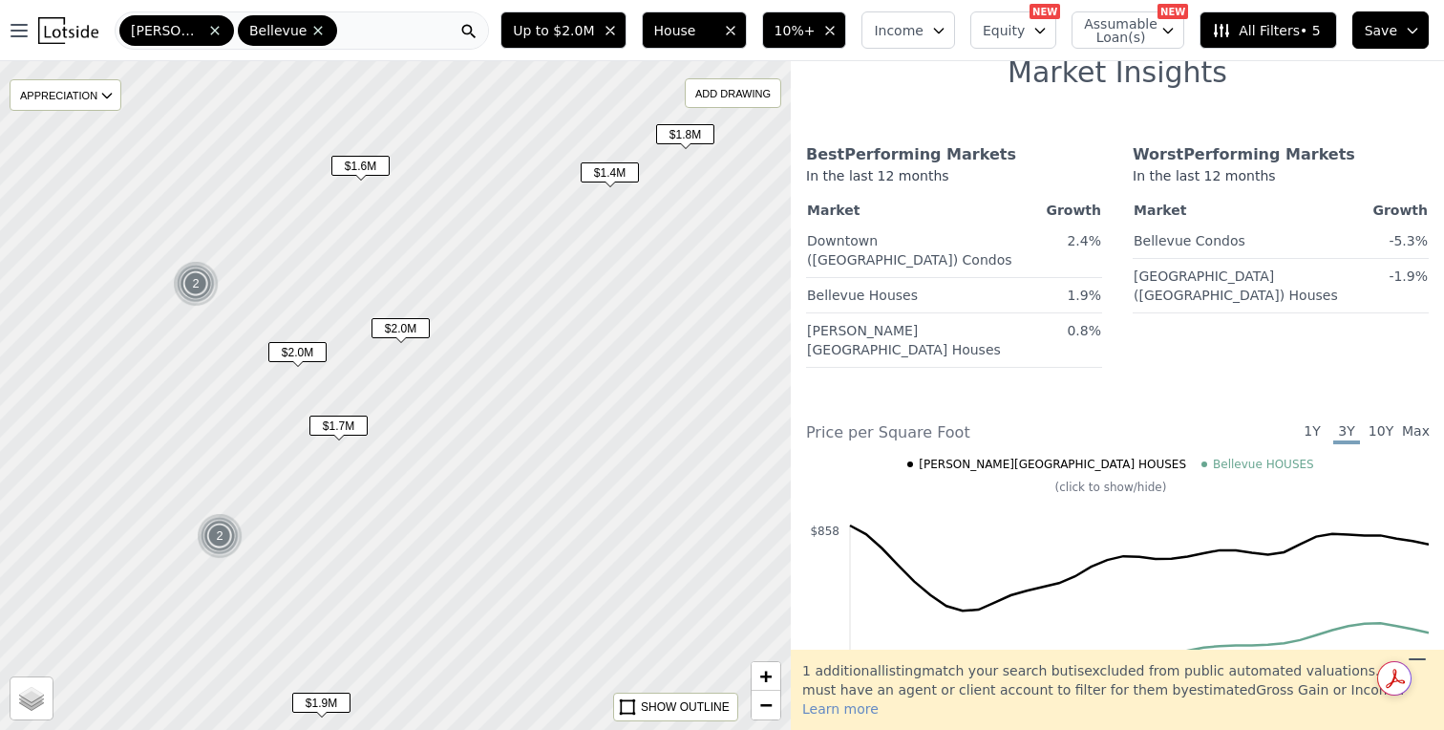
click at [373, 166] on span "$1.6M" at bounding box center [360, 166] width 58 height 20
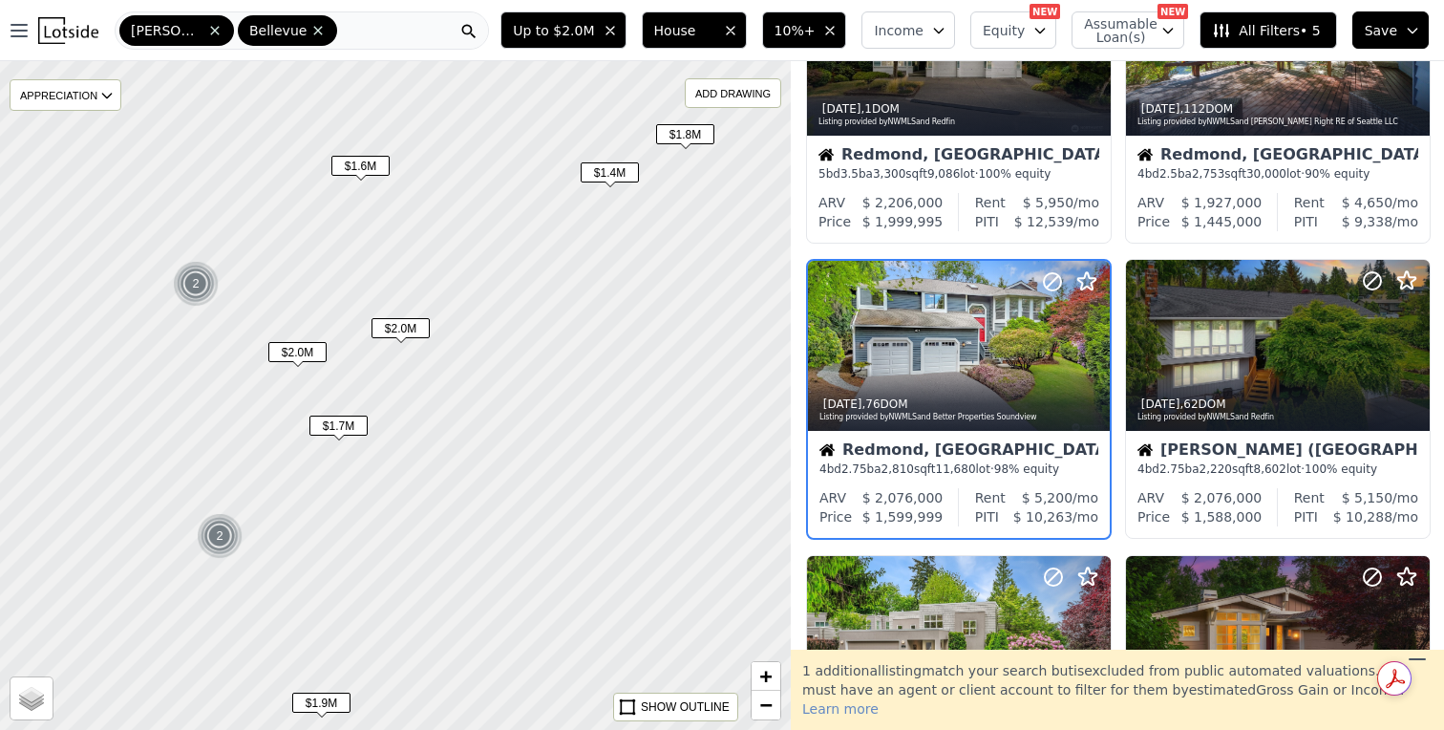
scroll to position [478, 0]
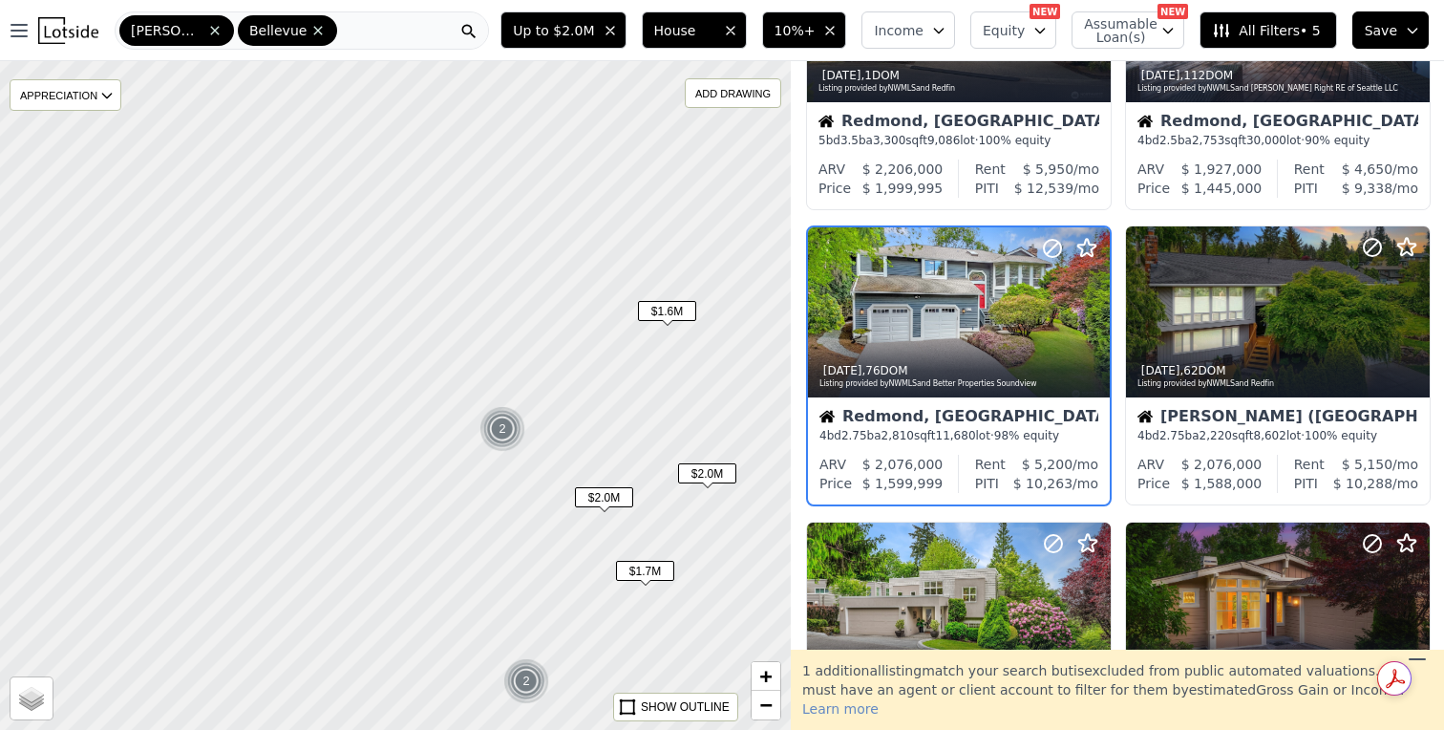
drag, startPoint x: 326, startPoint y: 198, endPoint x: 632, endPoint y: 343, distance: 339.3
click at [632, 343] on div at bounding box center [396, 395] width 950 height 802
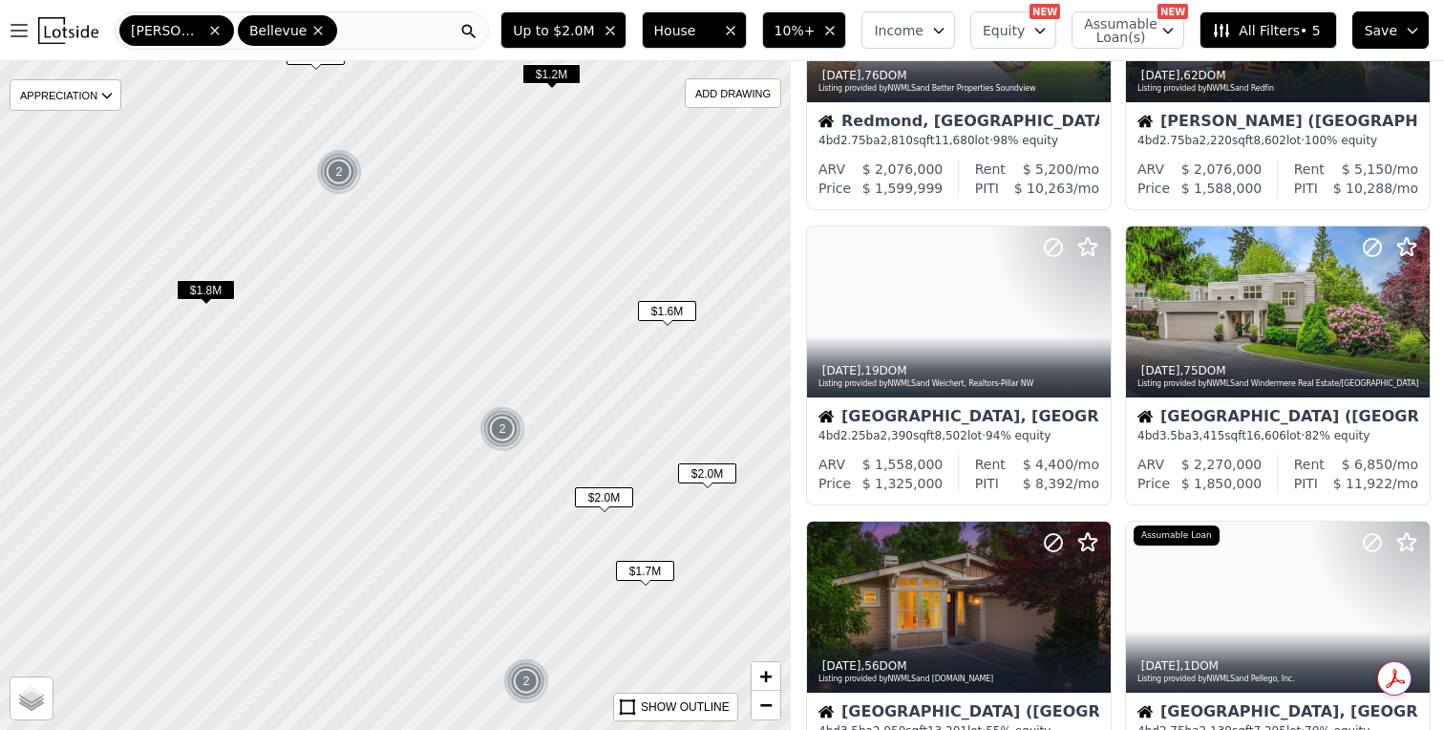
scroll to position [182, 0]
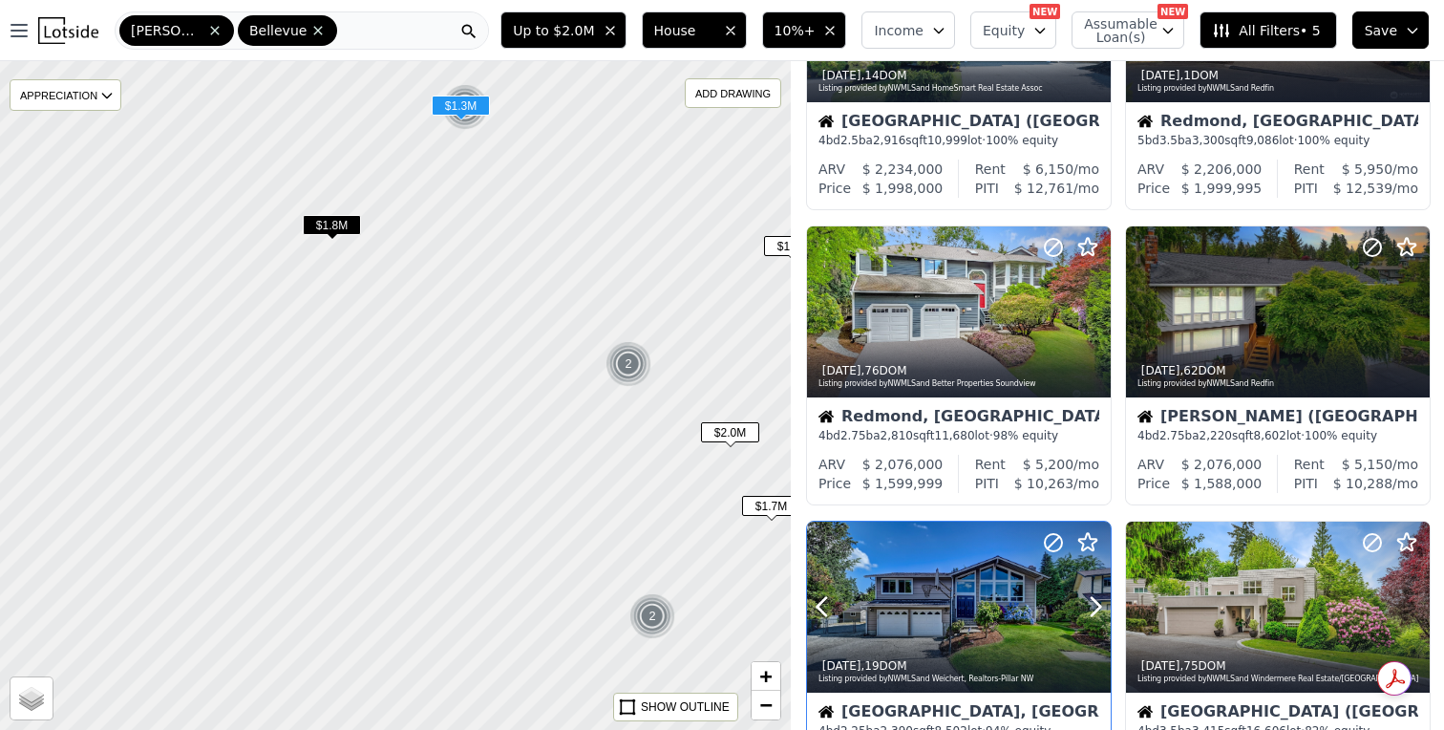
drag, startPoint x: 750, startPoint y: 651, endPoint x: 875, endPoint y: 587, distance: 140.6
click at [875, 587] on div "$1.2M $1.8M $1.2M 2 $1.6M 2 $2.0M $1.7M $2.0M 2 $1.3M APPRECIATION None 3M 1Y 3…" at bounding box center [722, 426] width 1444 height 730
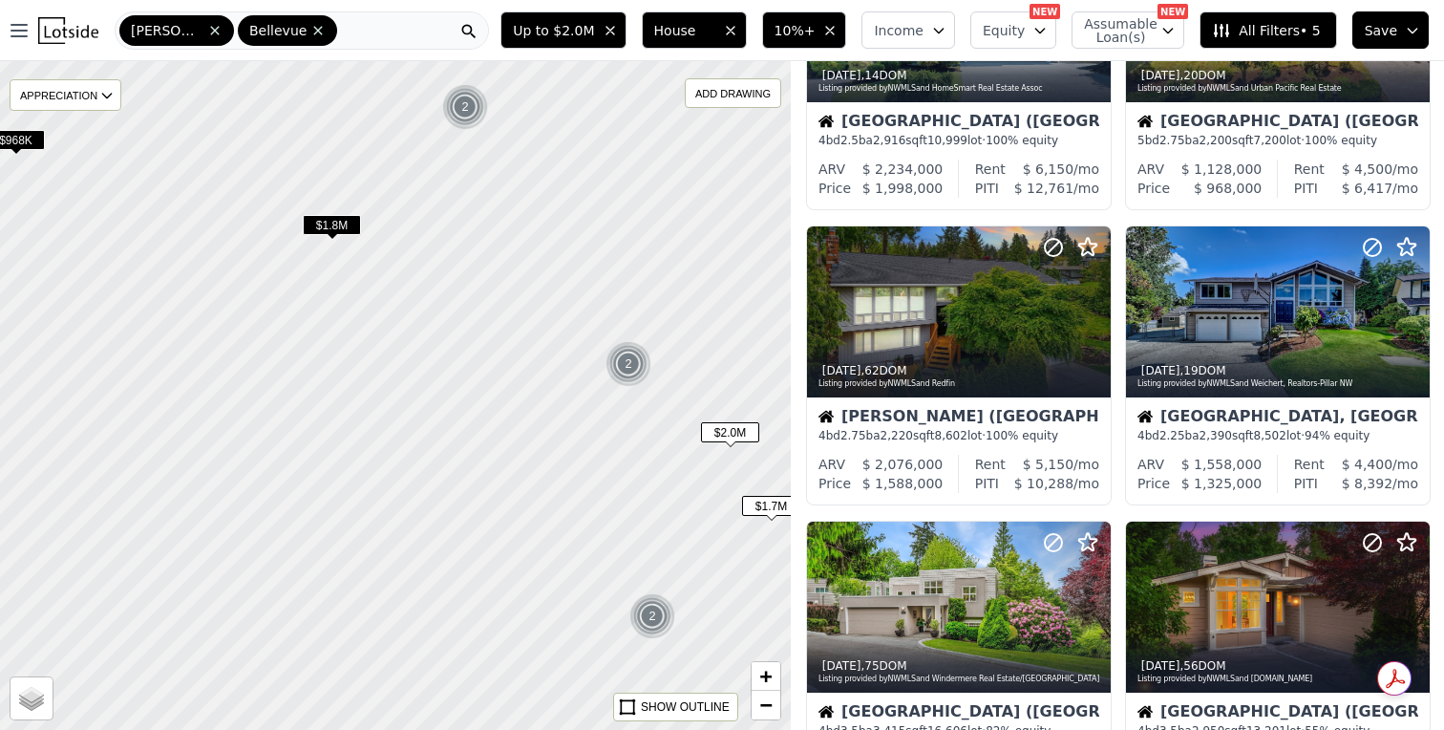
click at [234, 588] on div at bounding box center [396, 395] width 950 height 802
drag, startPoint x: 421, startPoint y: 423, endPoint x: 664, endPoint y: 236, distance: 306.5
click at [664, 236] on div at bounding box center [396, 395] width 950 height 802
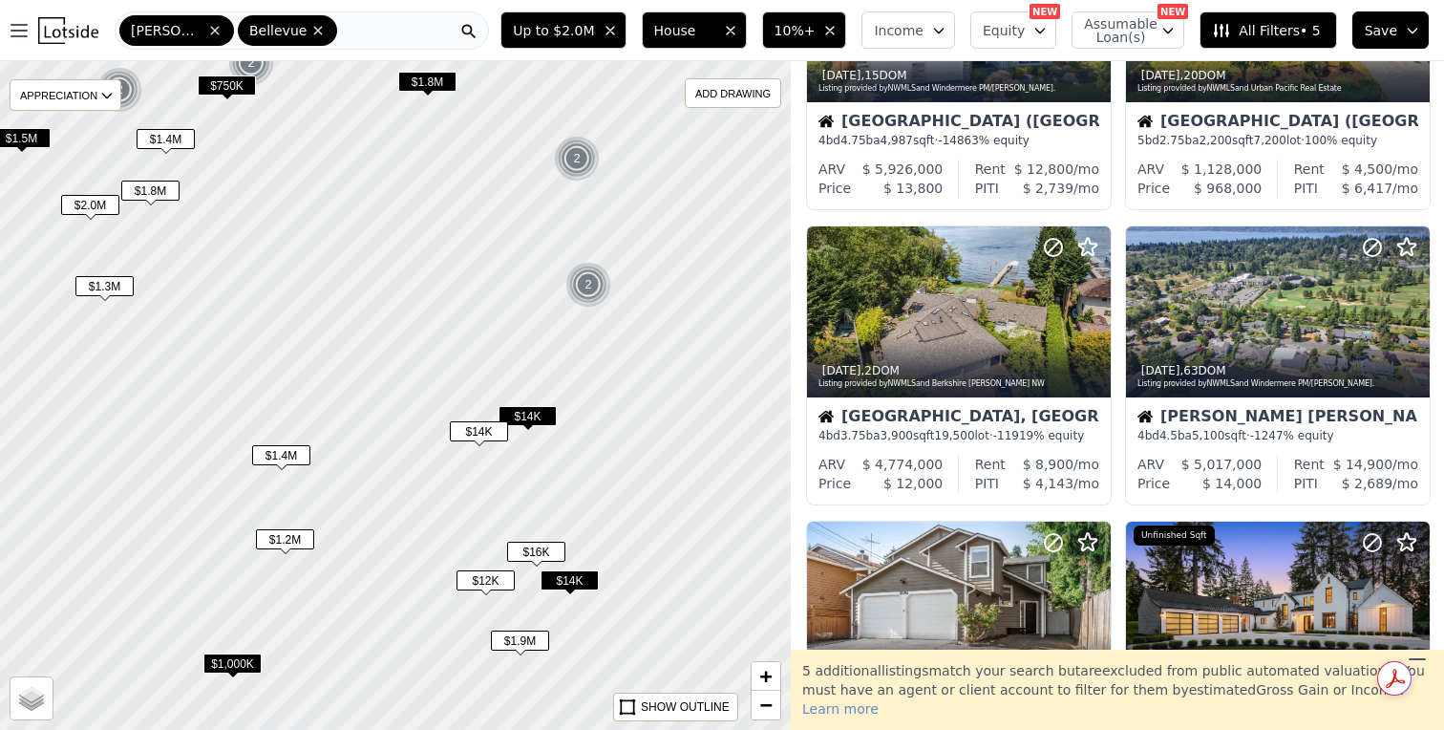
drag, startPoint x: 650, startPoint y: 469, endPoint x: 459, endPoint y: 421, distance: 196.9
click at [459, 421] on span "$14K" at bounding box center [479, 431] width 58 height 20
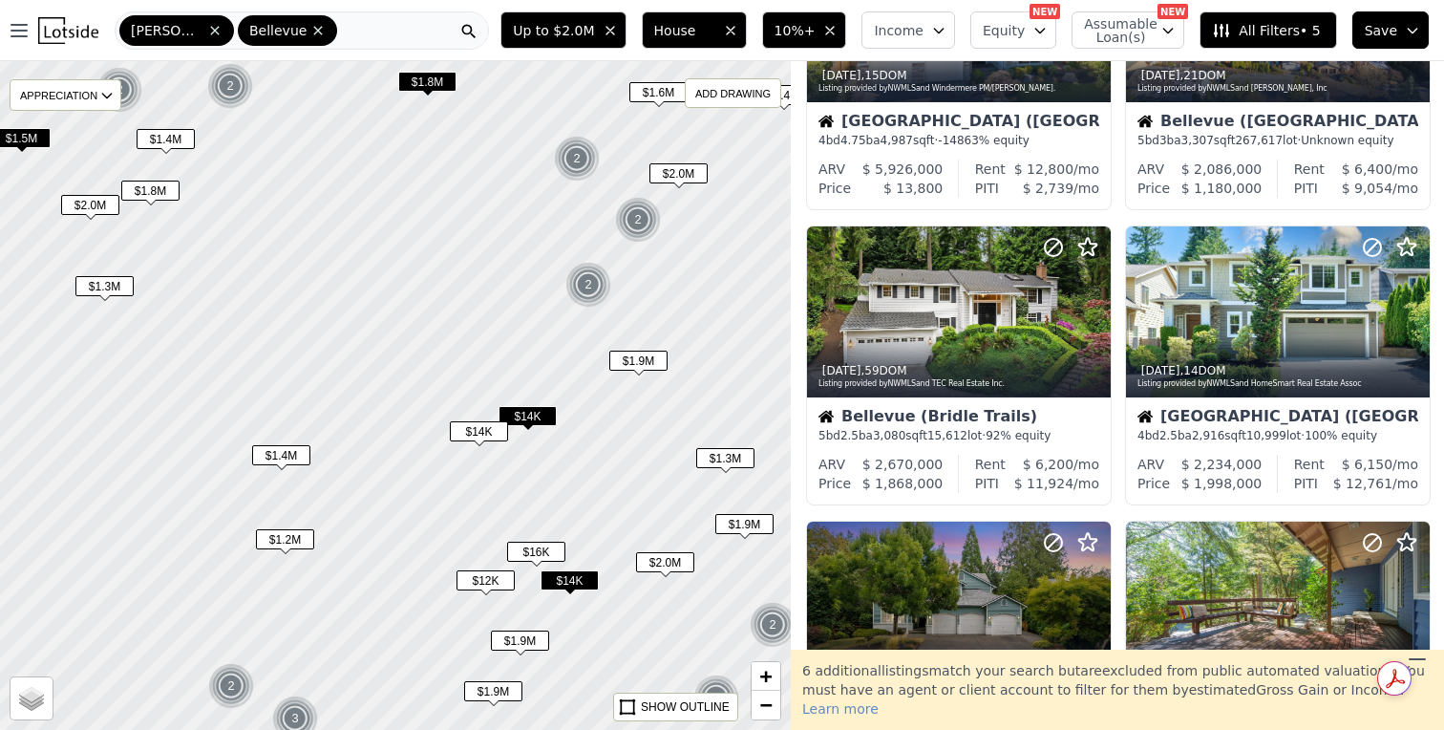
click at [493, 590] on div "$12K" at bounding box center [486, 584] width 58 height 28
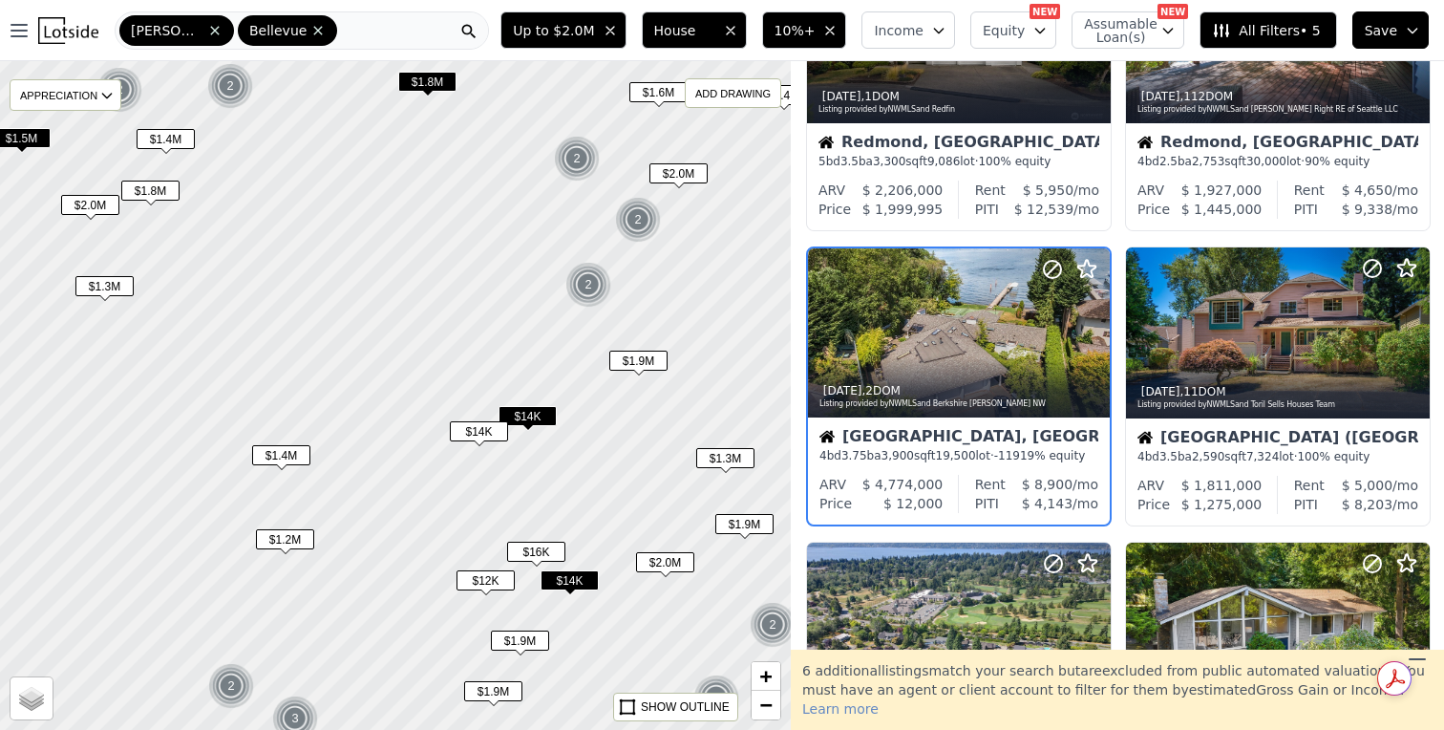
scroll to position [773, 0]
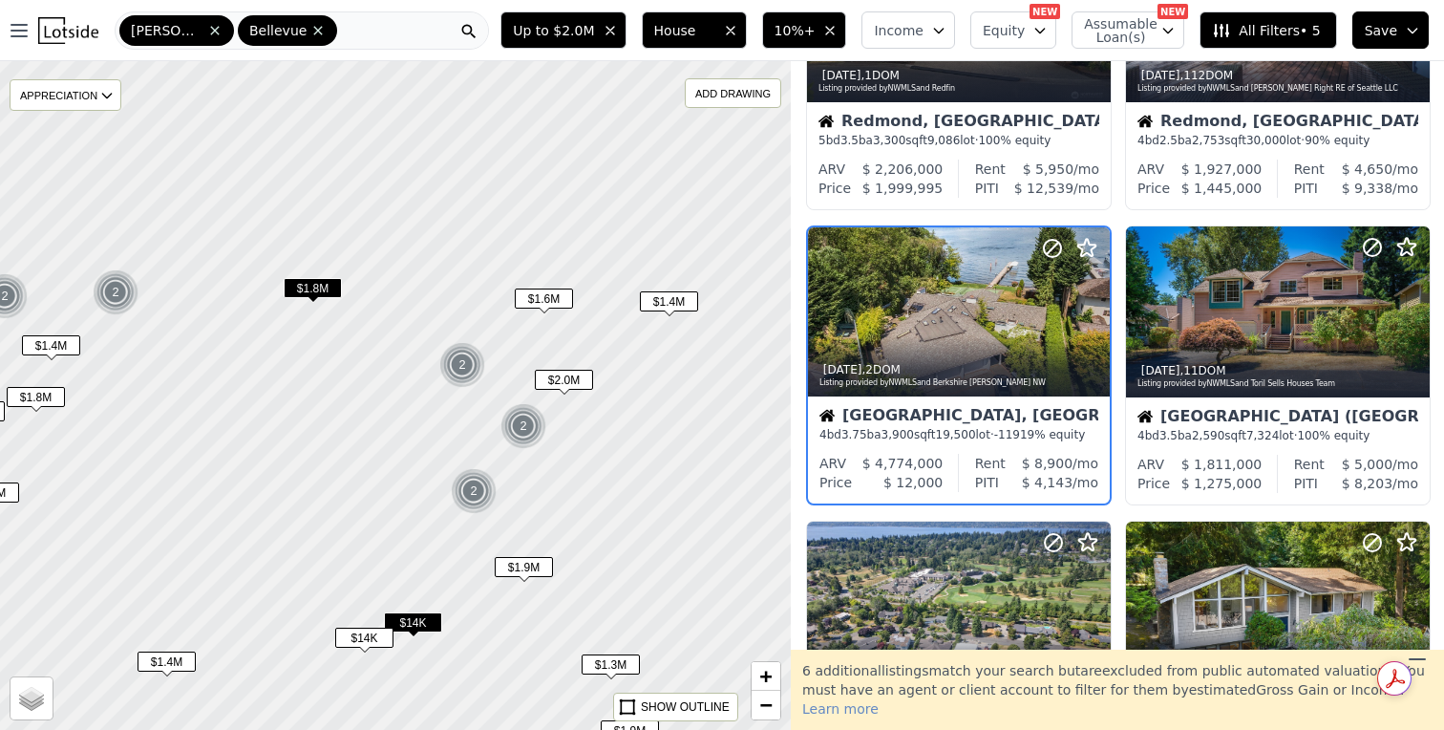
drag, startPoint x: 553, startPoint y: 368, endPoint x: 438, endPoint y: 574, distance: 236.0
click at [438, 574] on div at bounding box center [396, 395] width 950 height 802
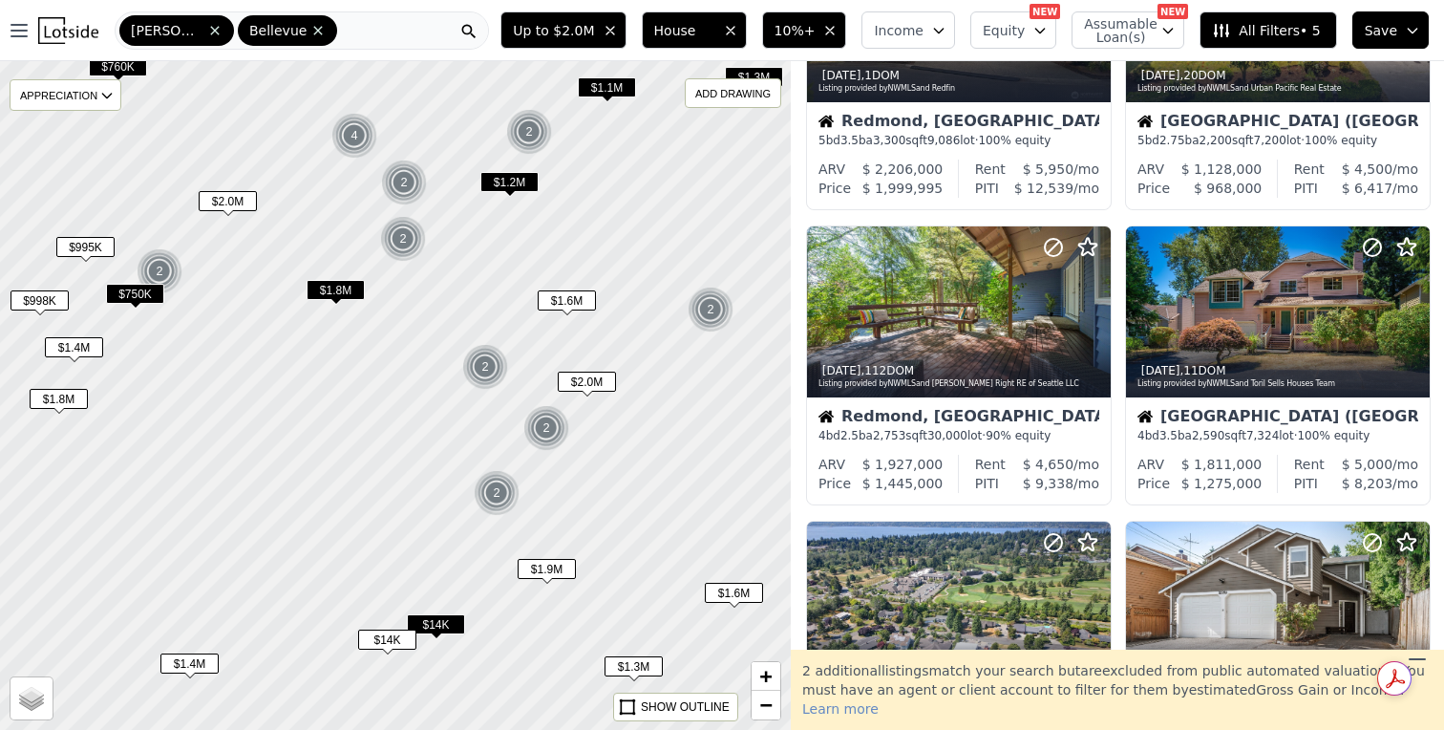
drag, startPoint x: 570, startPoint y: 320, endPoint x: 593, endPoint y: 322, distance: 23.0
click at [593, 322] on div at bounding box center [396, 395] width 950 height 802
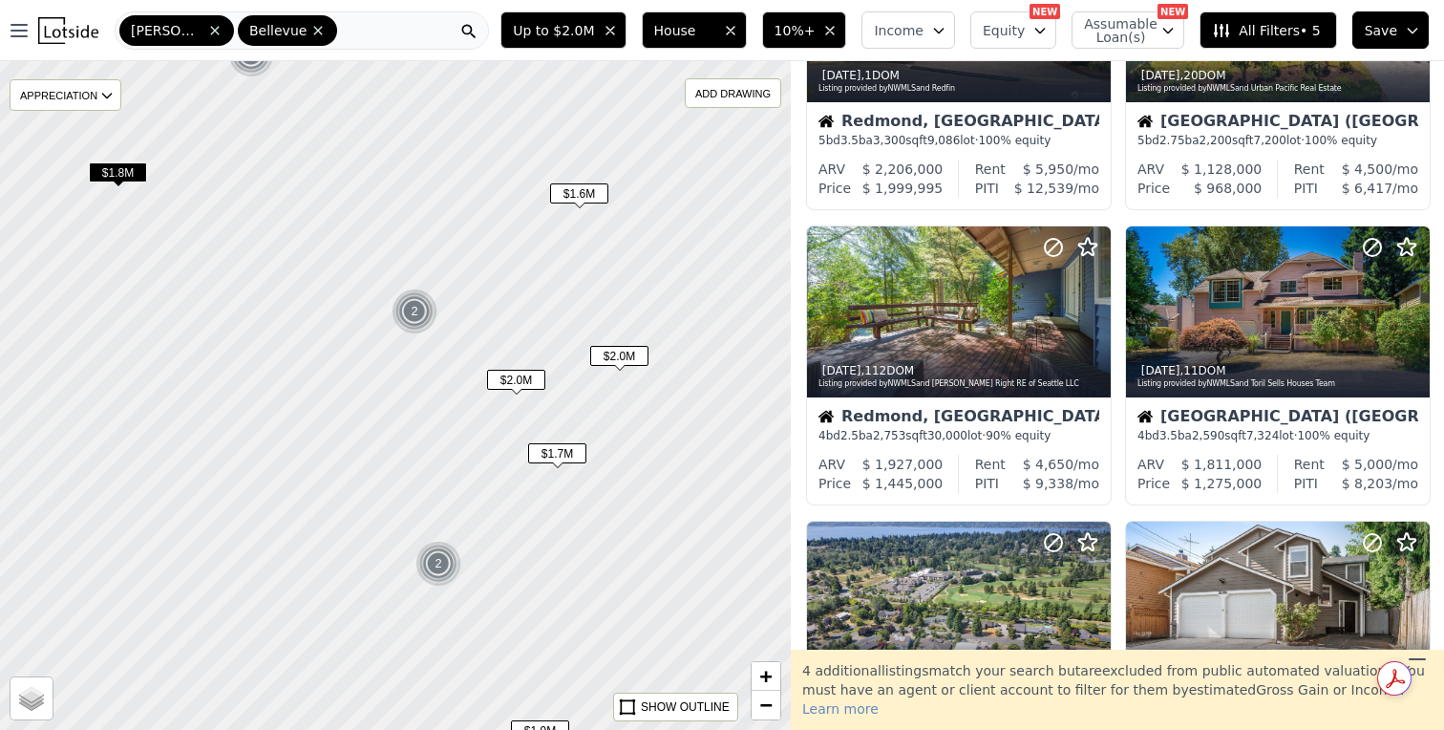
scroll to position [182, 0]
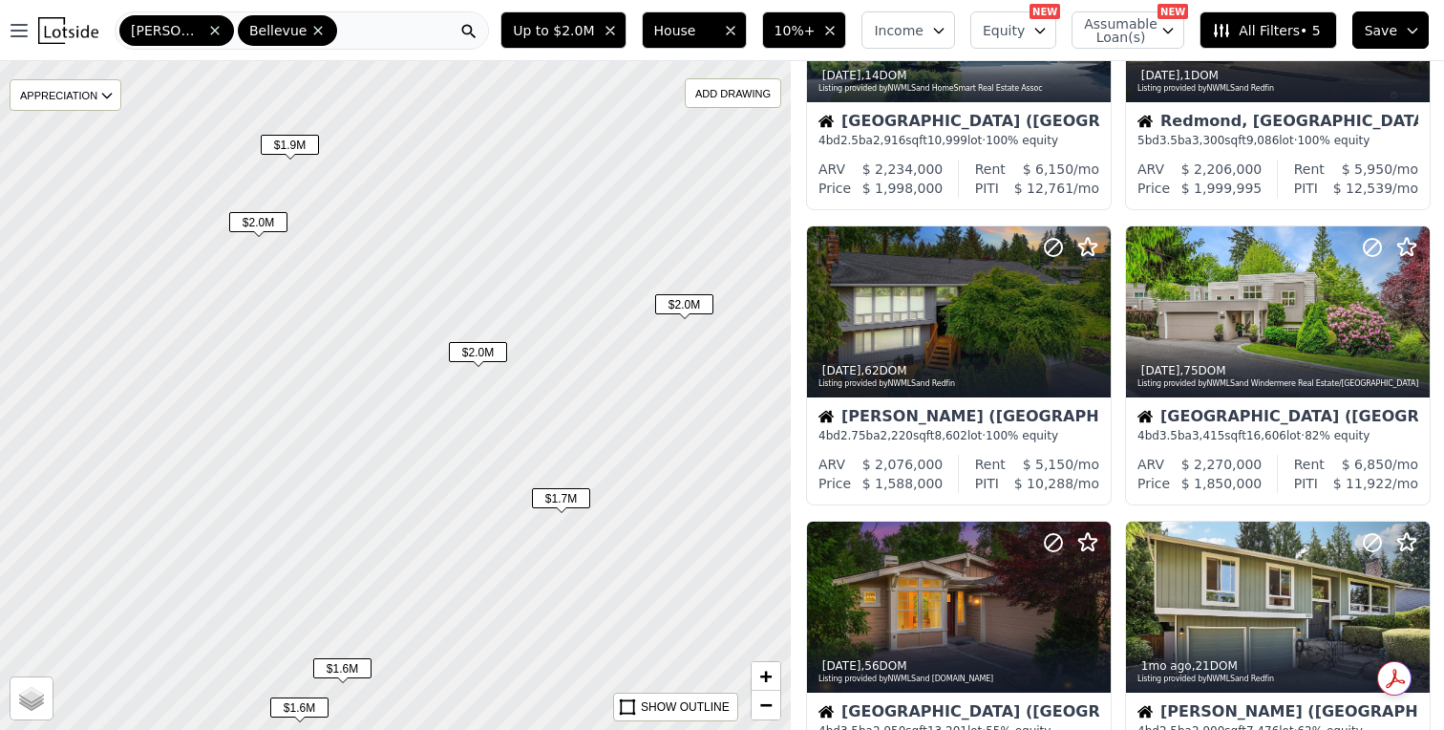
click at [284, 142] on span "$1.9M" at bounding box center [290, 145] width 58 height 20
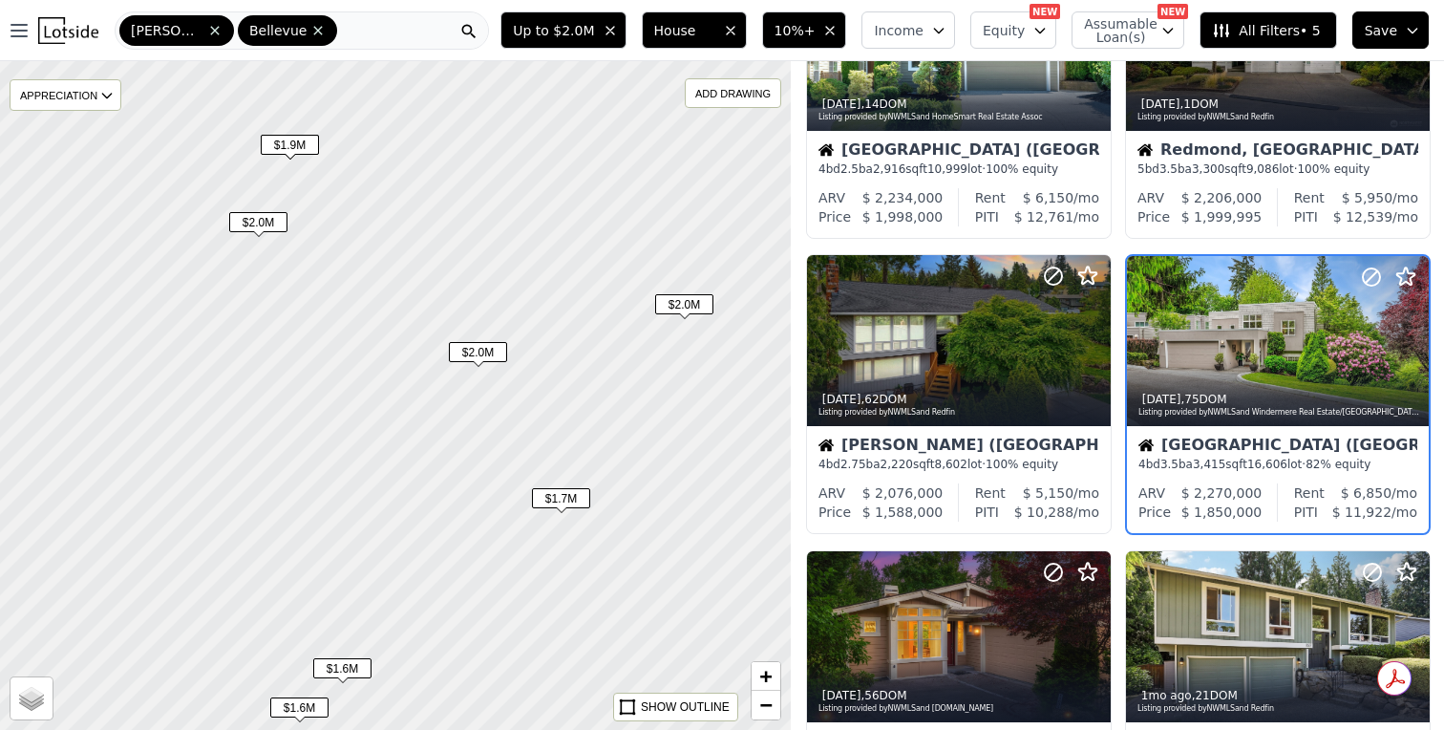
scroll to position [122, 0]
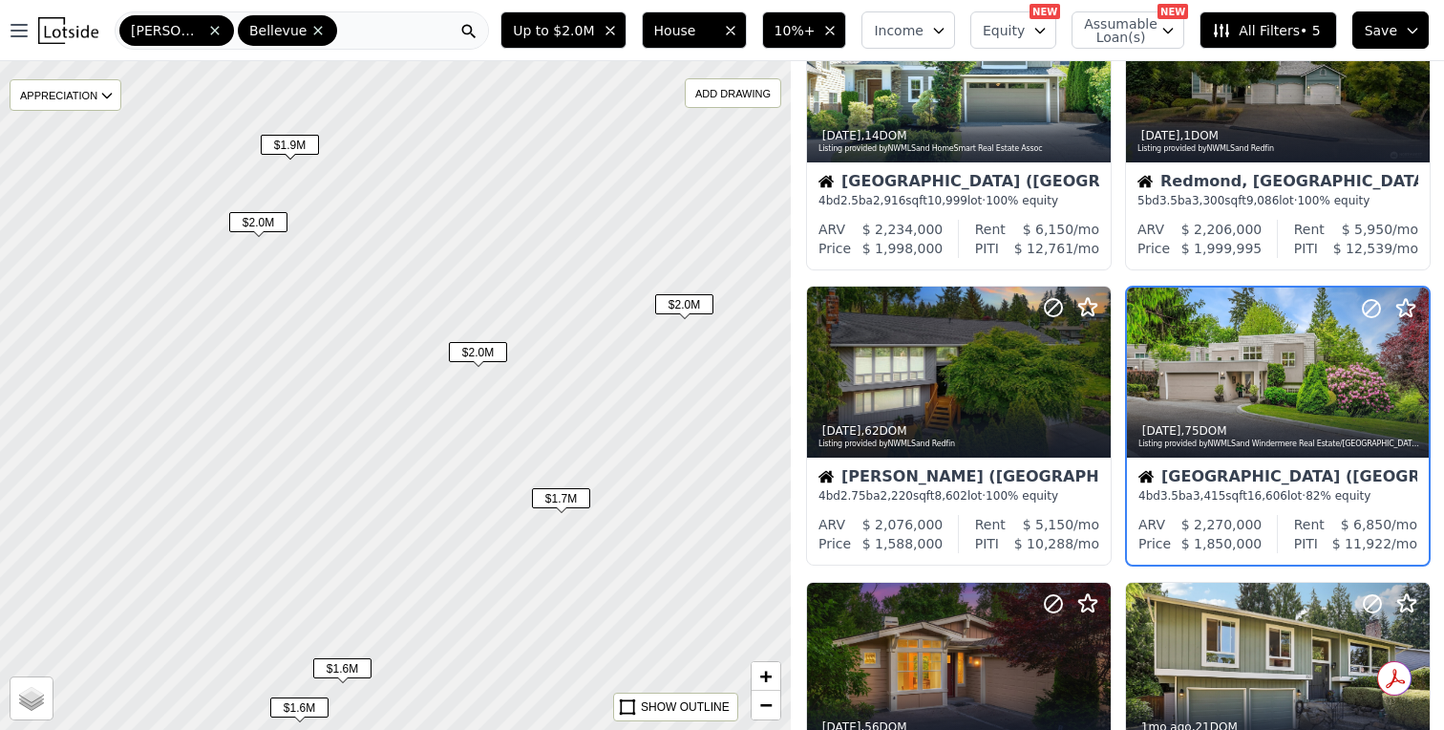
click at [257, 223] on span "$2.0M" at bounding box center [258, 222] width 58 height 20
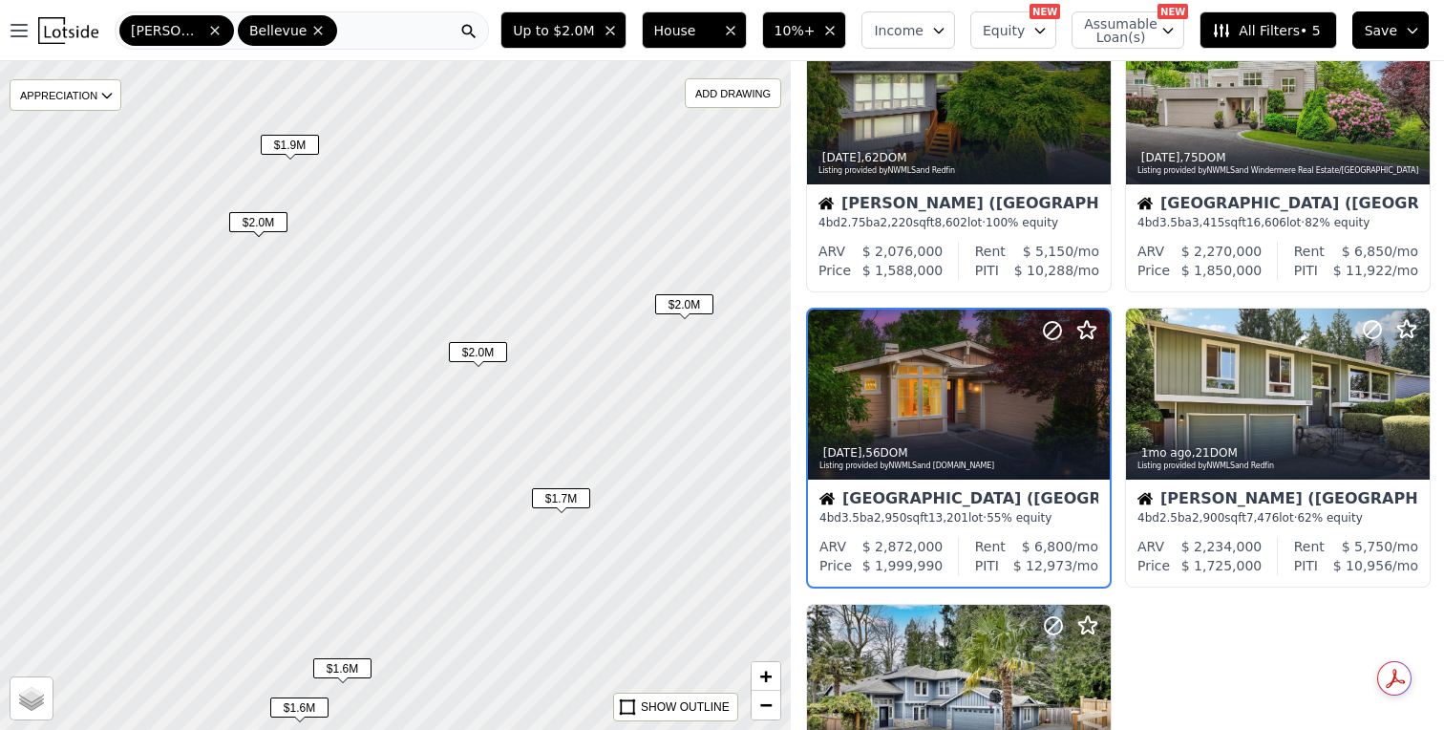
scroll to position [416, 0]
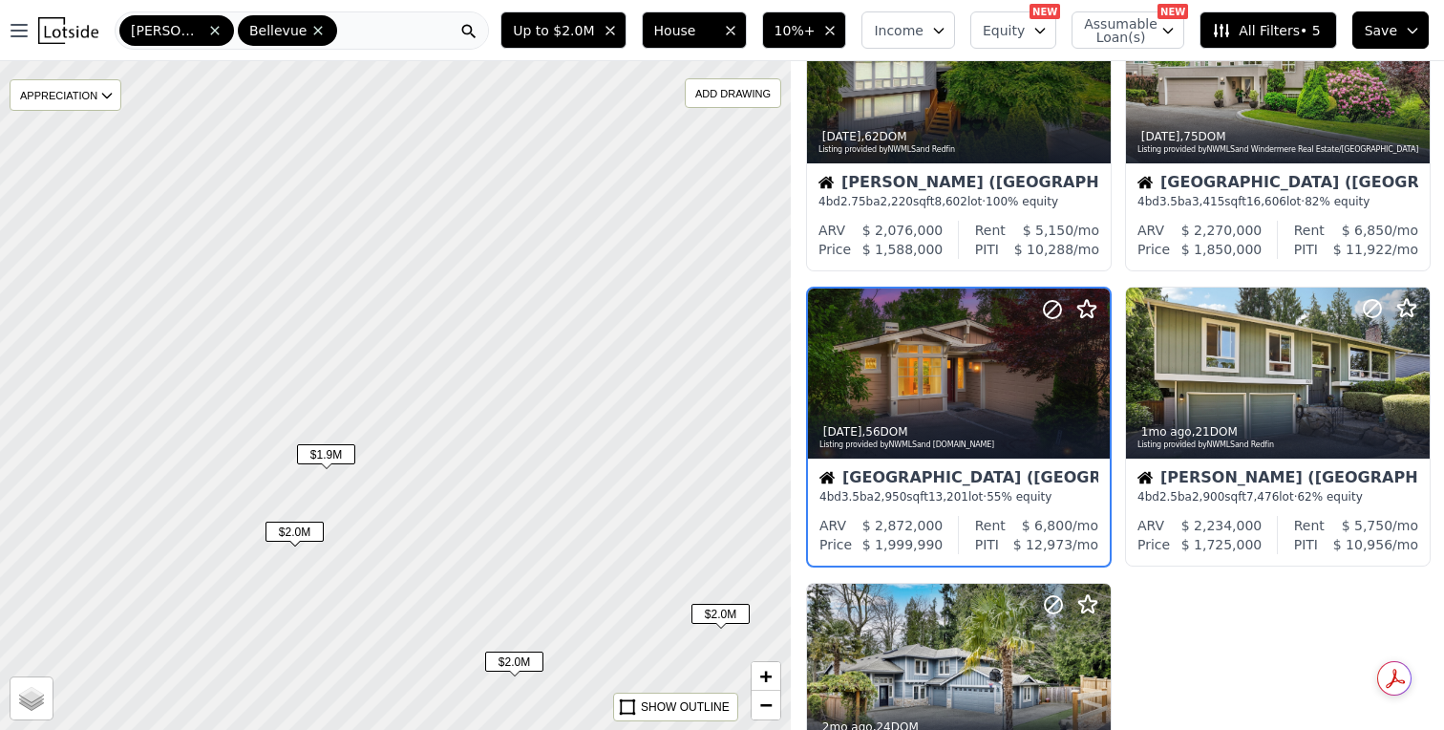
drag, startPoint x: 400, startPoint y: 220, endPoint x: 426, endPoint y: 451, distance: 232.6
click at [426, 451] on div at bounding box center [396, 395] width 950 height 802
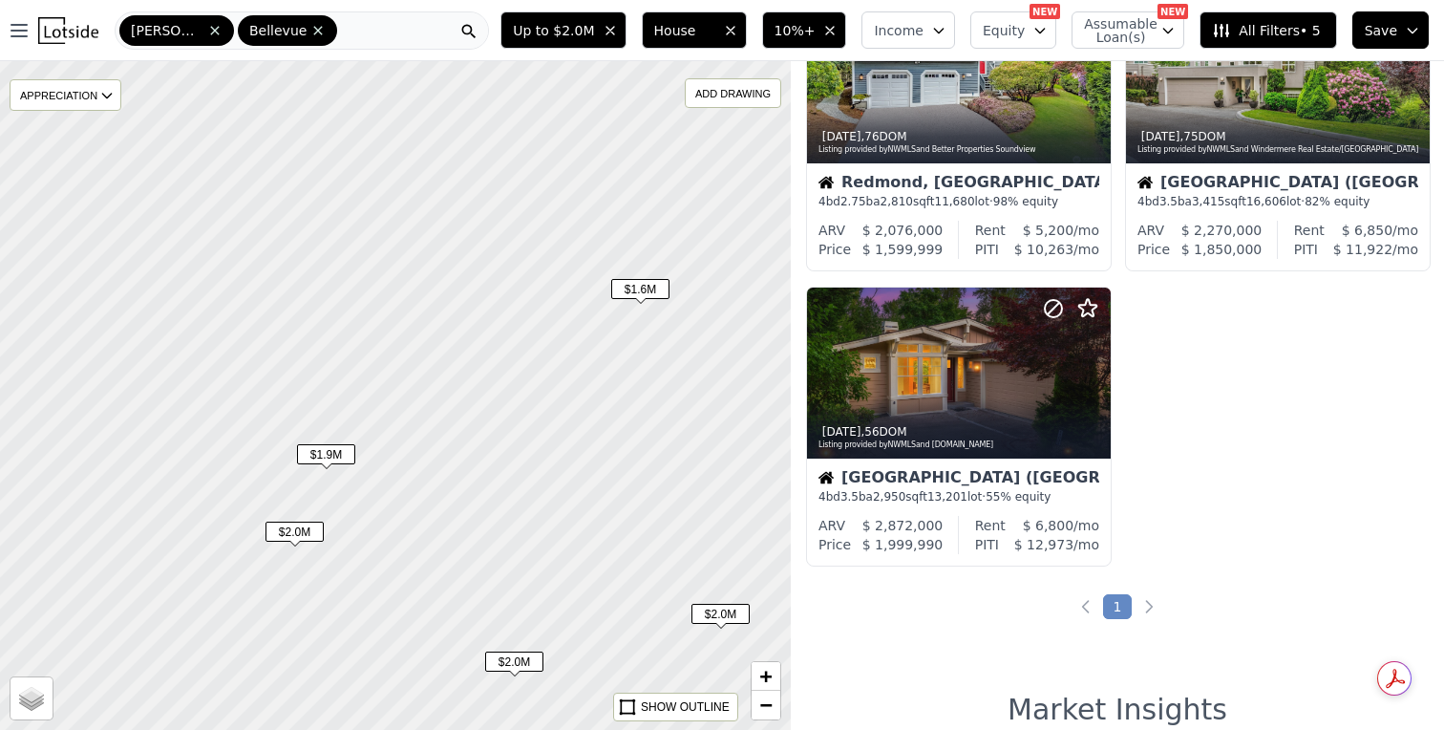
click at [633, 286] on span "$1.6M" at bounding box center [640, 289] width 58 height 20
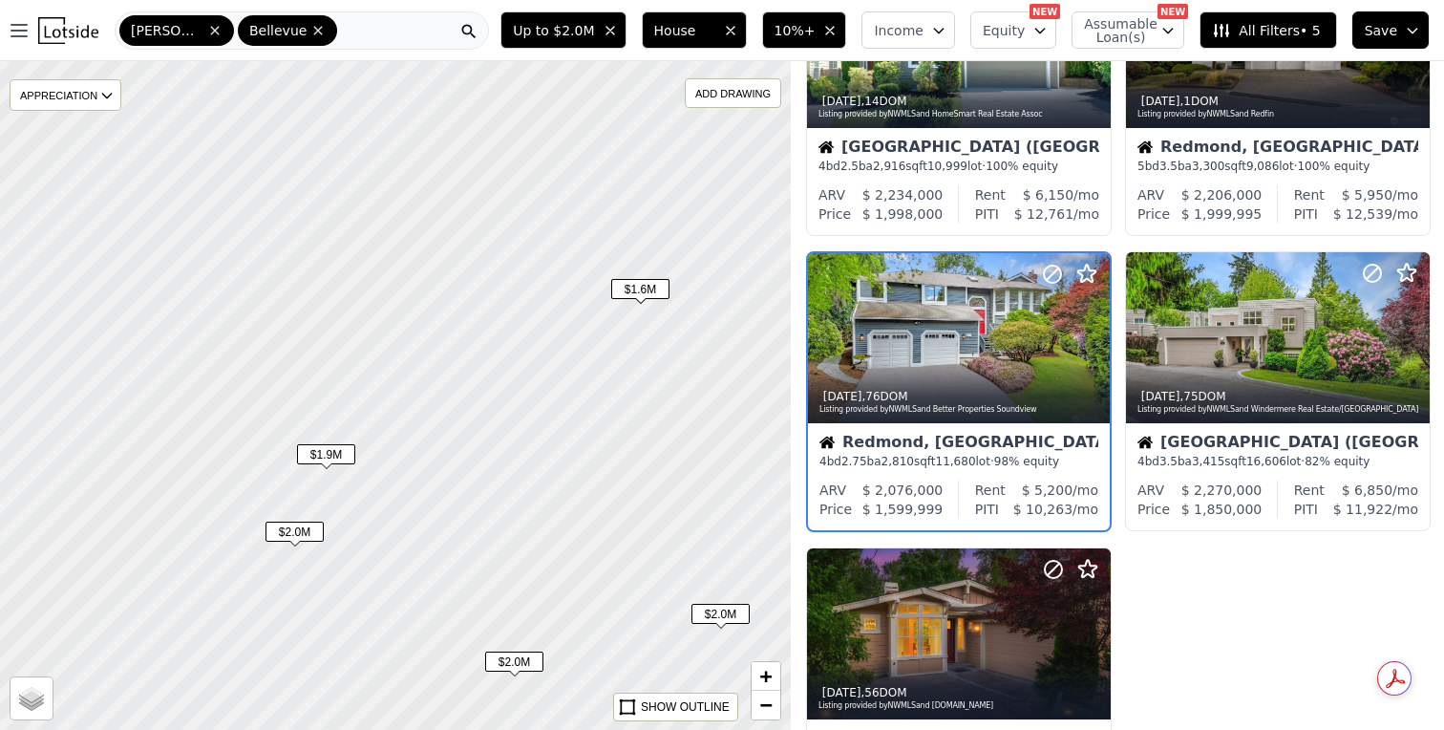
scroll to position [122, 0]
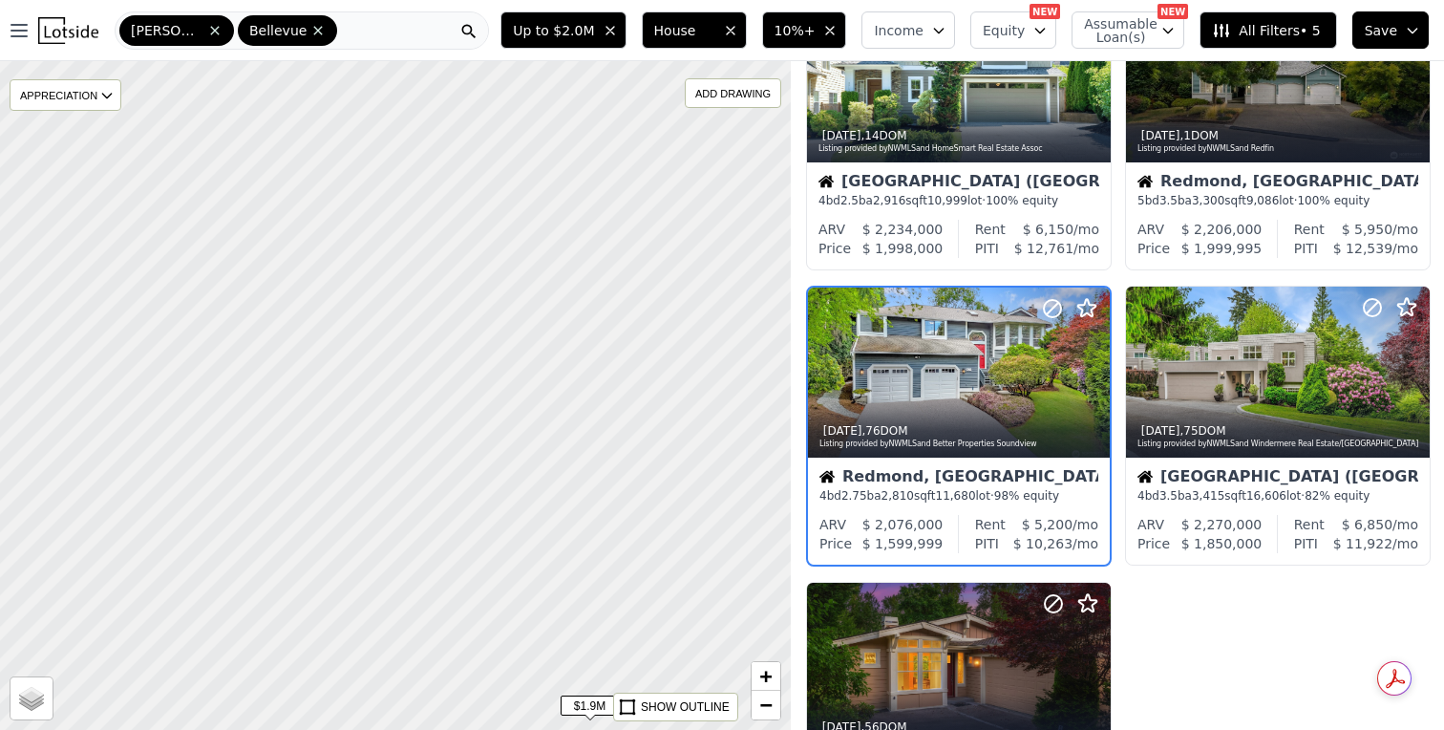
drag, startPoint x: 334, startPoint y: 307, endPoint x: 598, endPoint y: 558, distance: 364.2
click at [598, 558] on div at bounding box center [396, 395] width 950 height 802
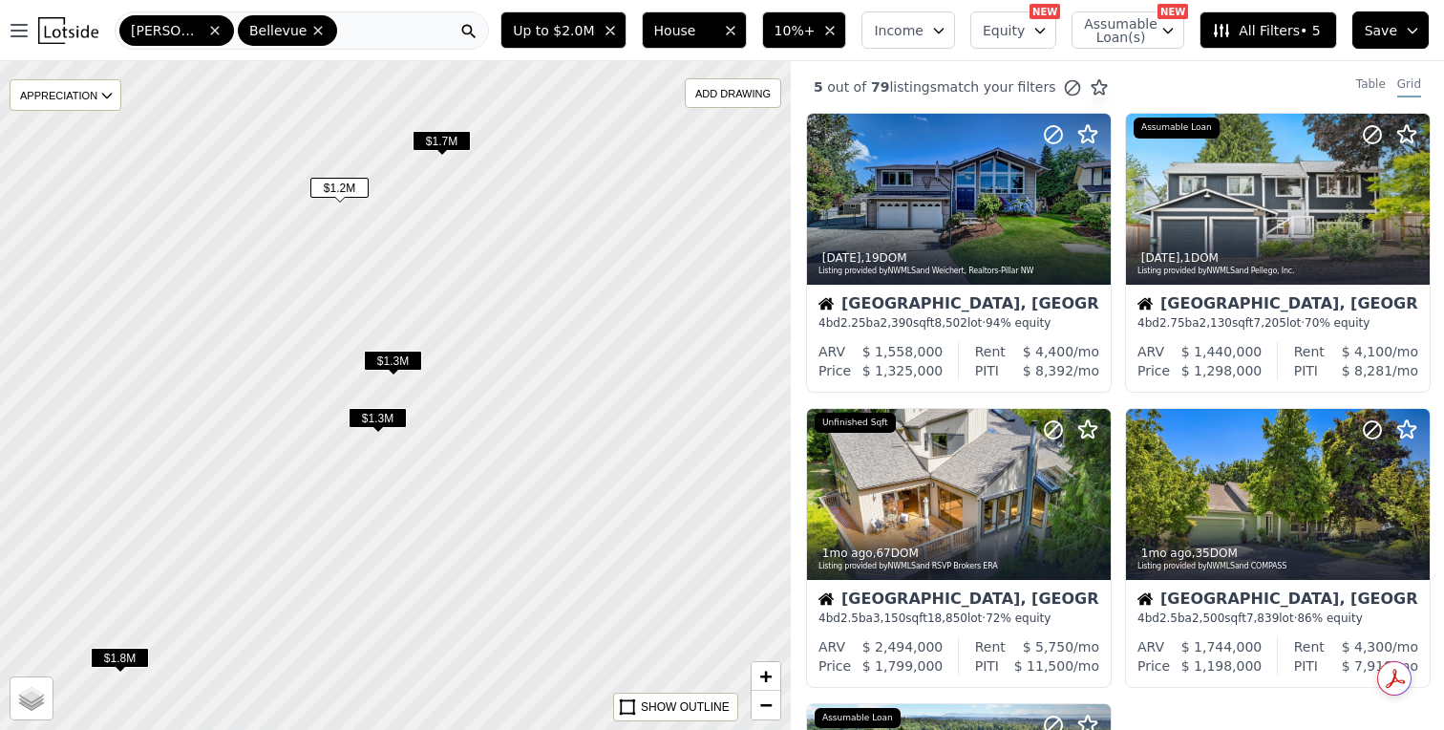
click at [406, 364] on span "$1.3M" at bounding box center [393, 361] width 58 height 20
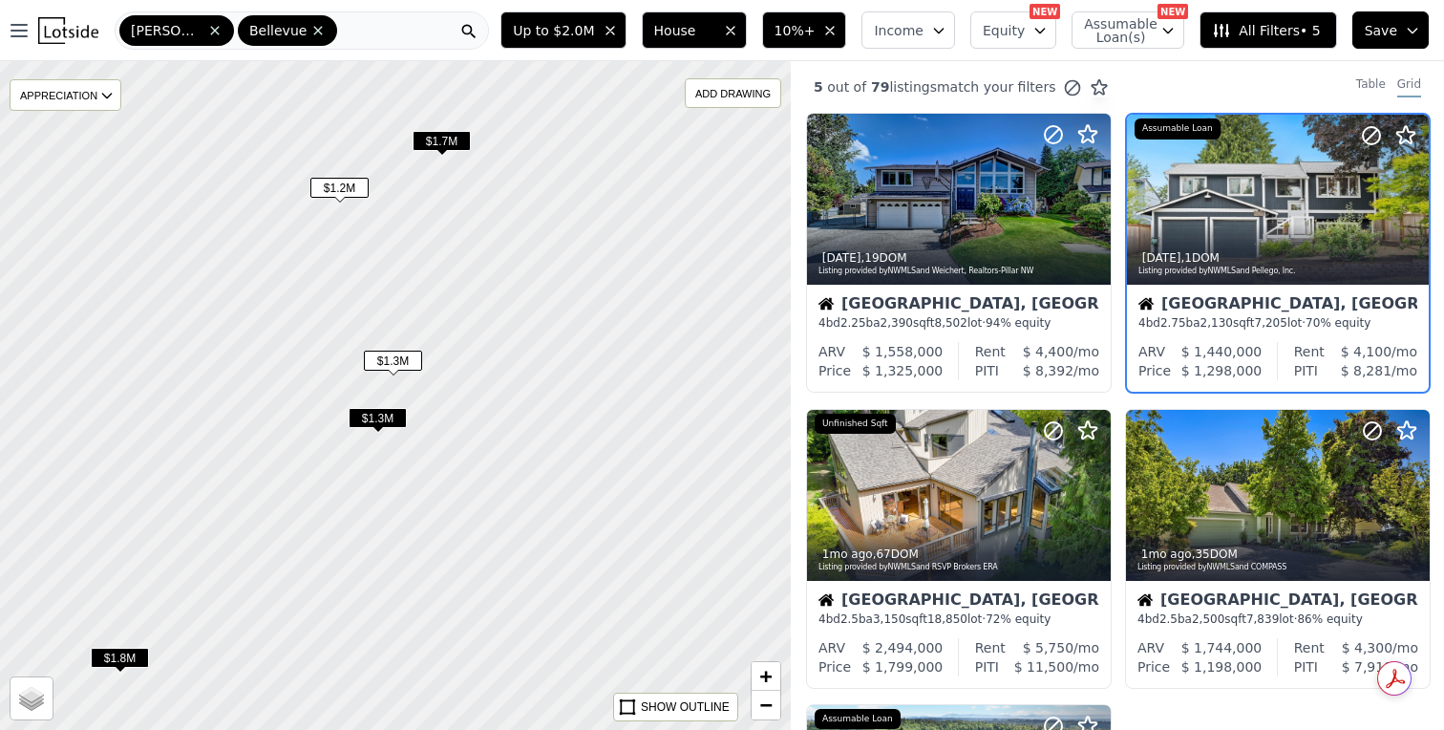
click at [338, 186] on span "$1.2M" at bounding box center [339, 188] width 58 height 20
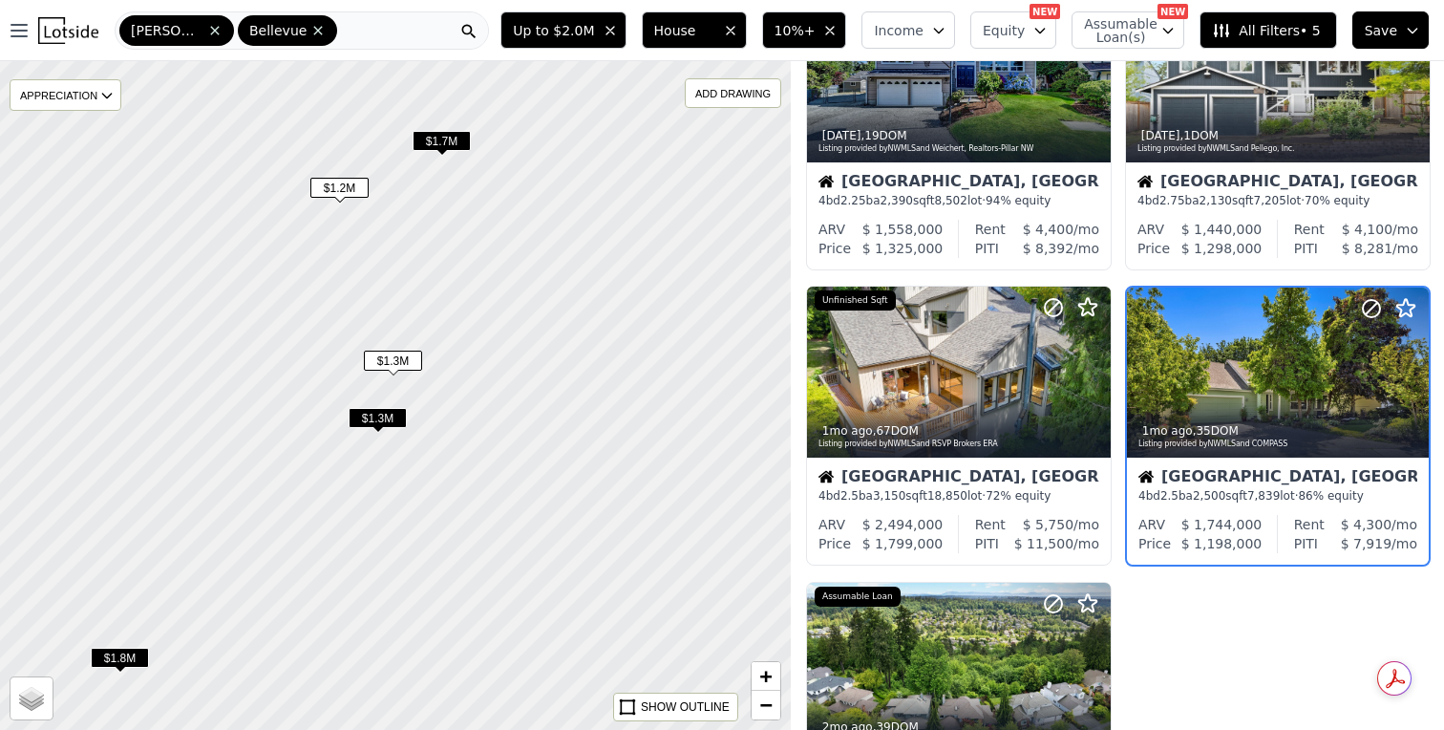
click at [444, 135] on span "$1.7M" at bounding box center [442, 141] width 58 height 20
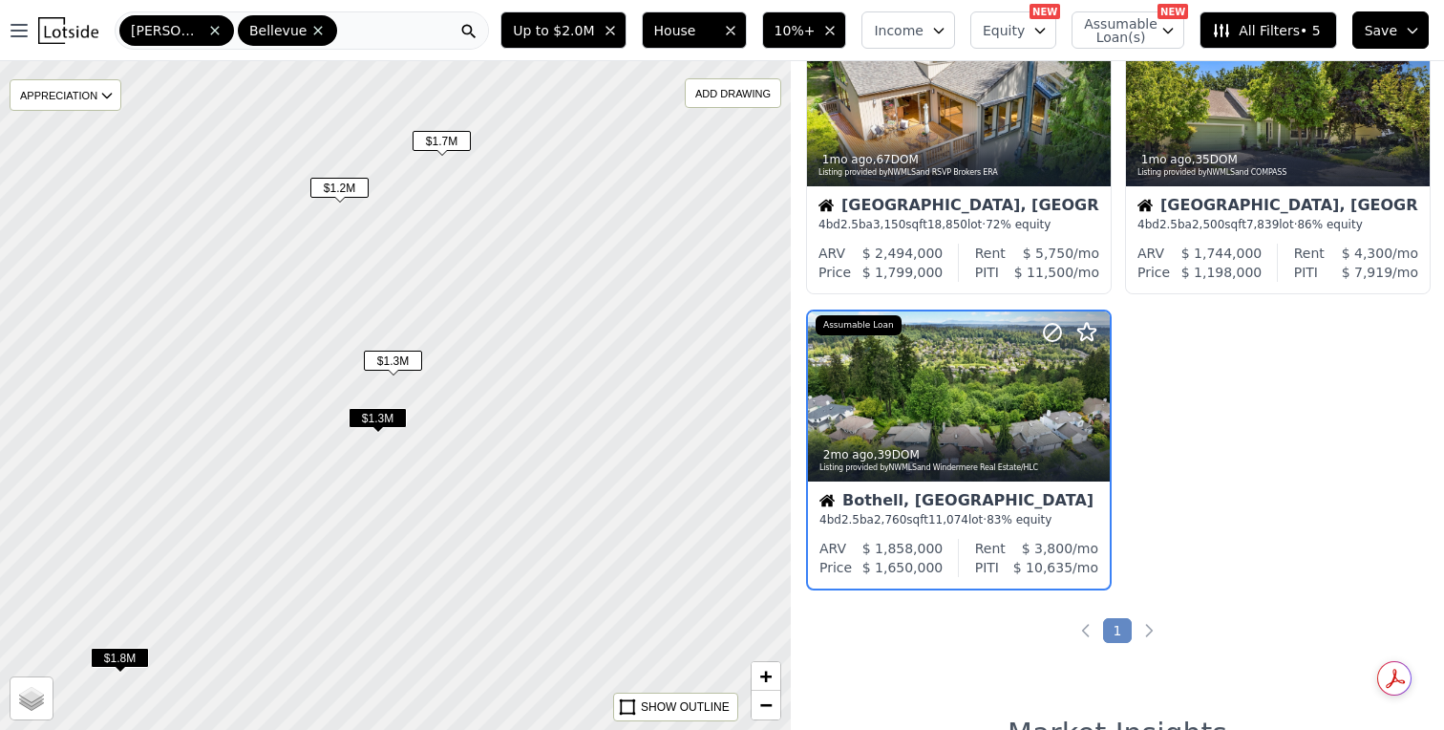
scroll to position [416, 0]
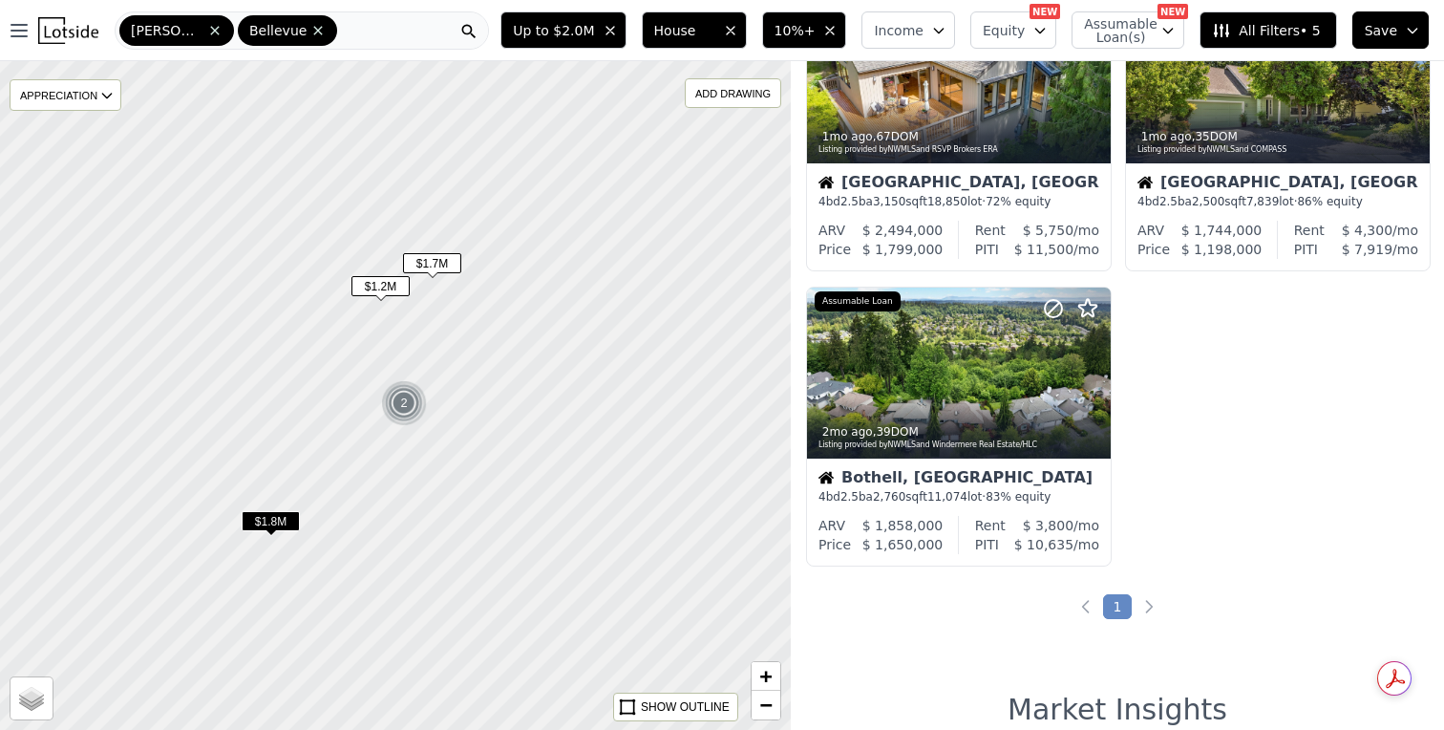
scroll to position [1007, 0]
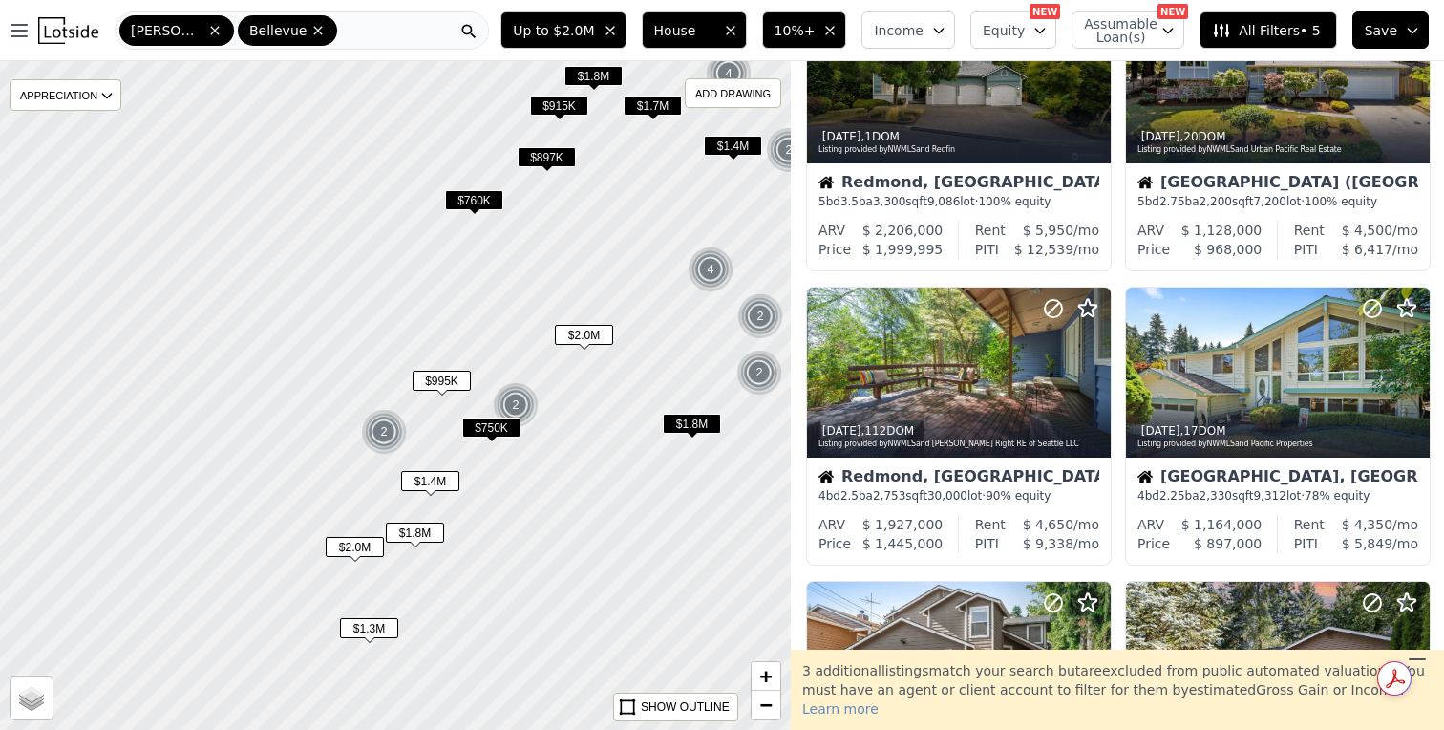
drag, startPoint x: 232, startPoint y: 499, endPoint x: 577, endPoint y: 467, distance: 346.3
click at [577, 467] on div at bounding box center [396, 395] width 950 height 802
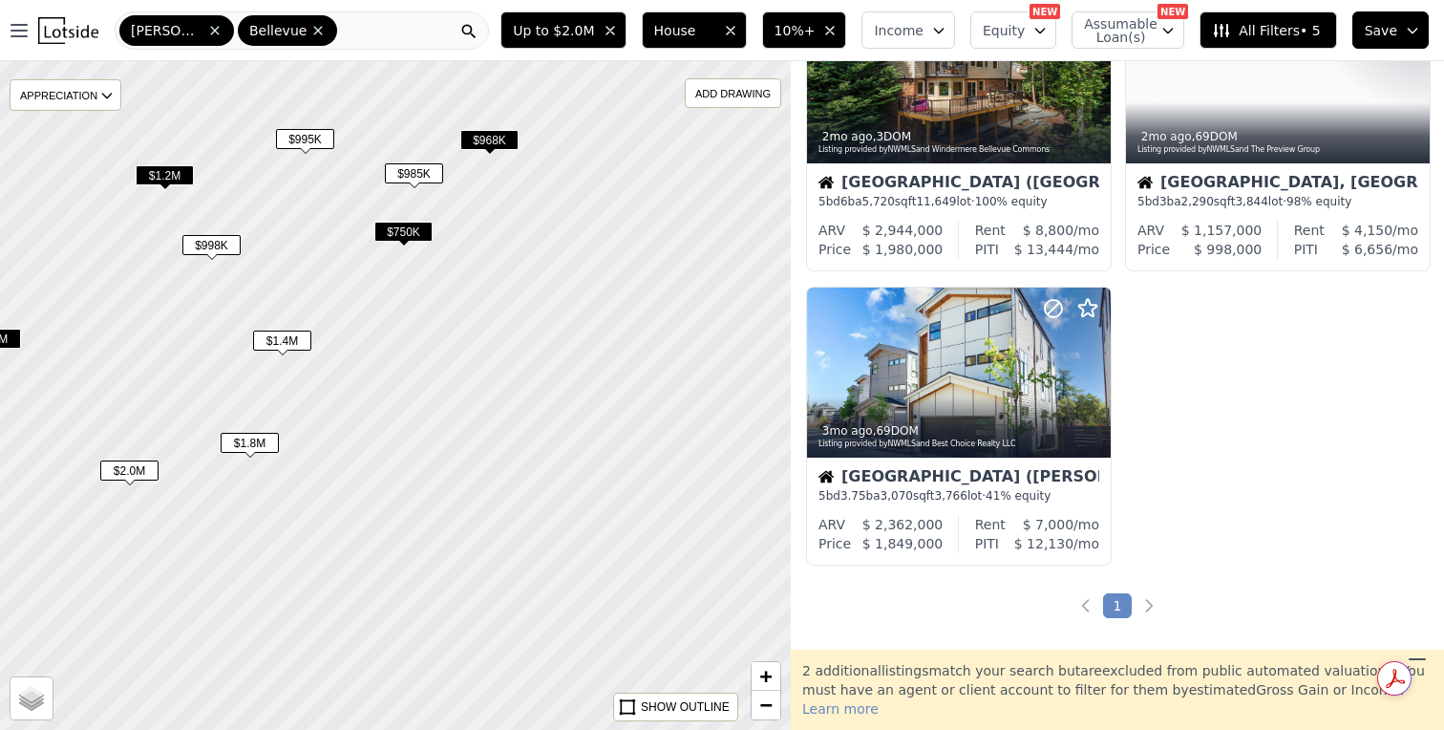
drag, startPoint x: 509, startPoint y: 456, endPoint x: 442, endPoint y: 277, distance: 190.7
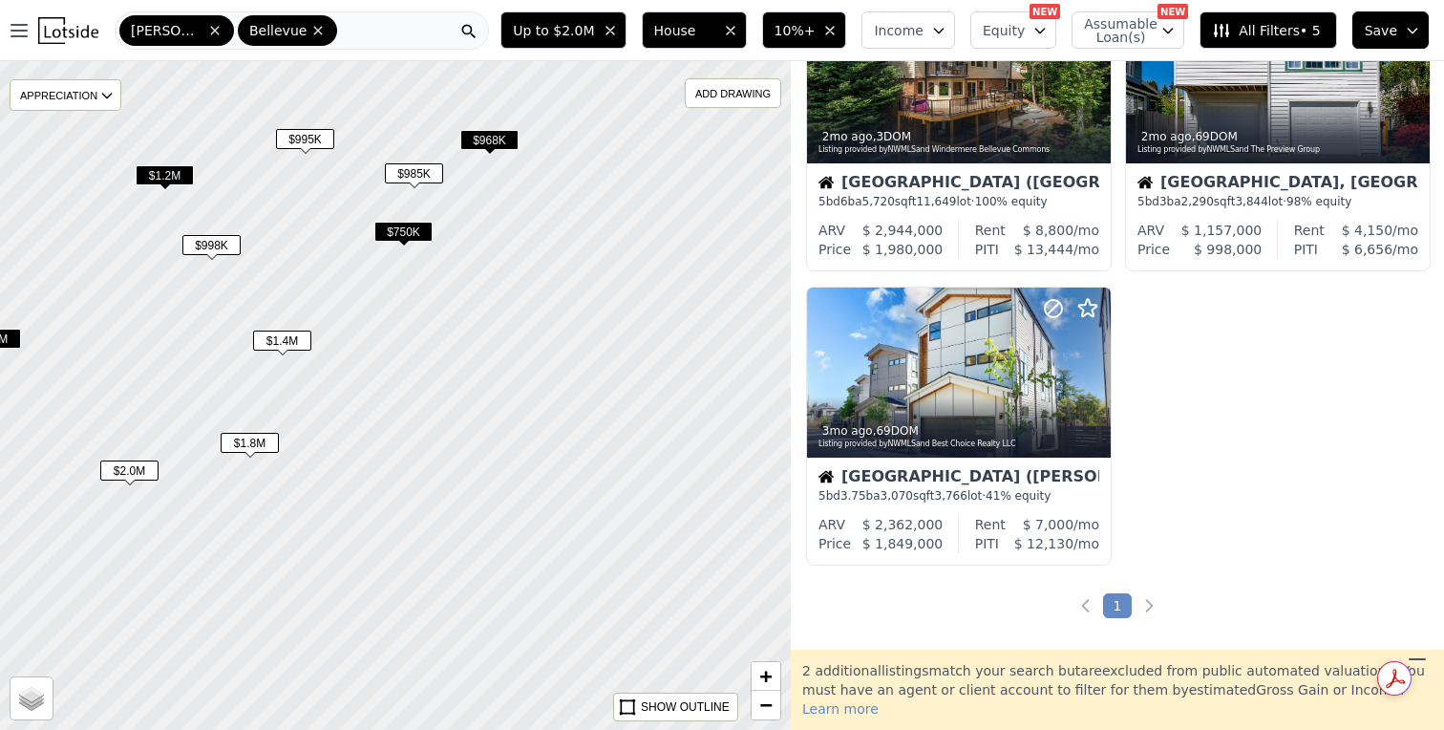
click at [442, 277] on div at bounding box center [396, 395] width 950 height 802
click at [499, 133] on span "$968K" at bounding box center [489, 140] width 58 height 20
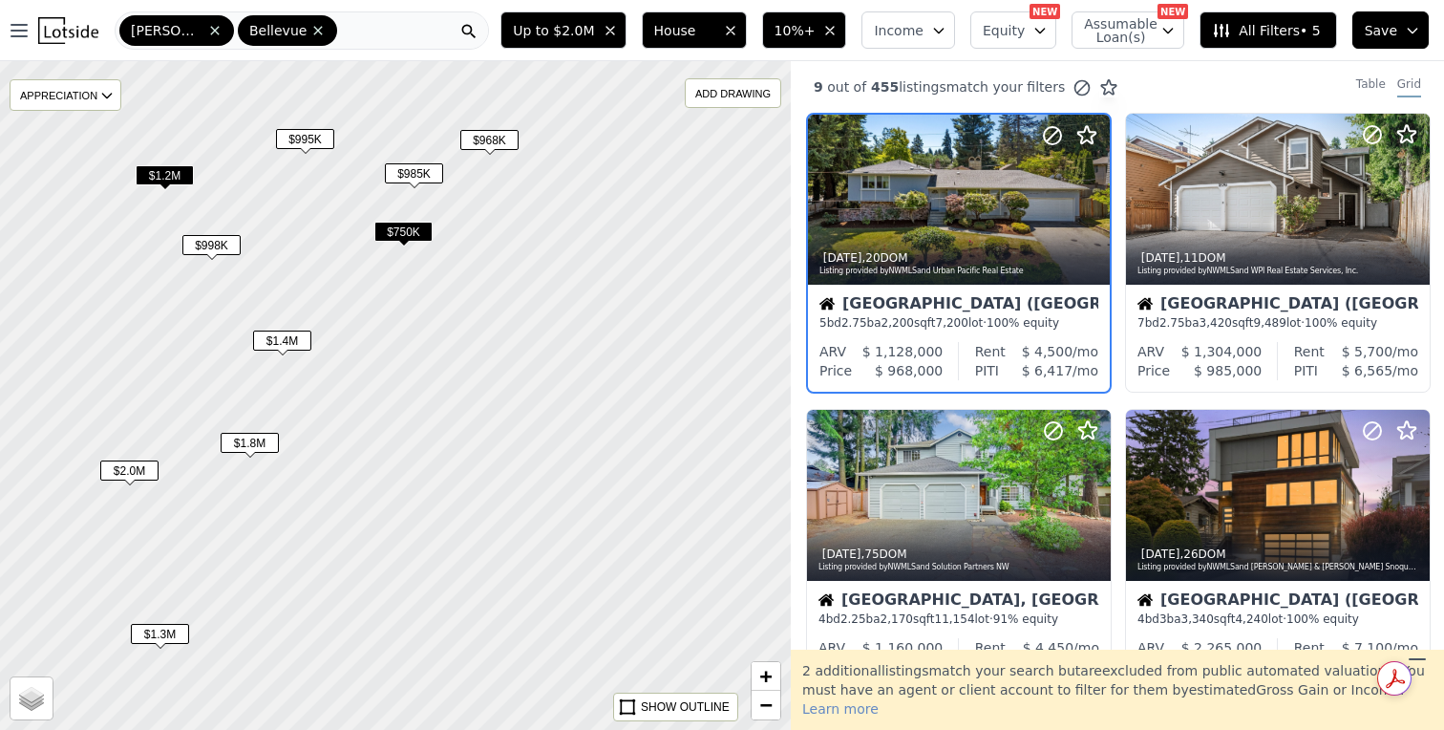
click at [167, 184] on span "$1.2M" at bounding box center [165, 175] width 58 height 20
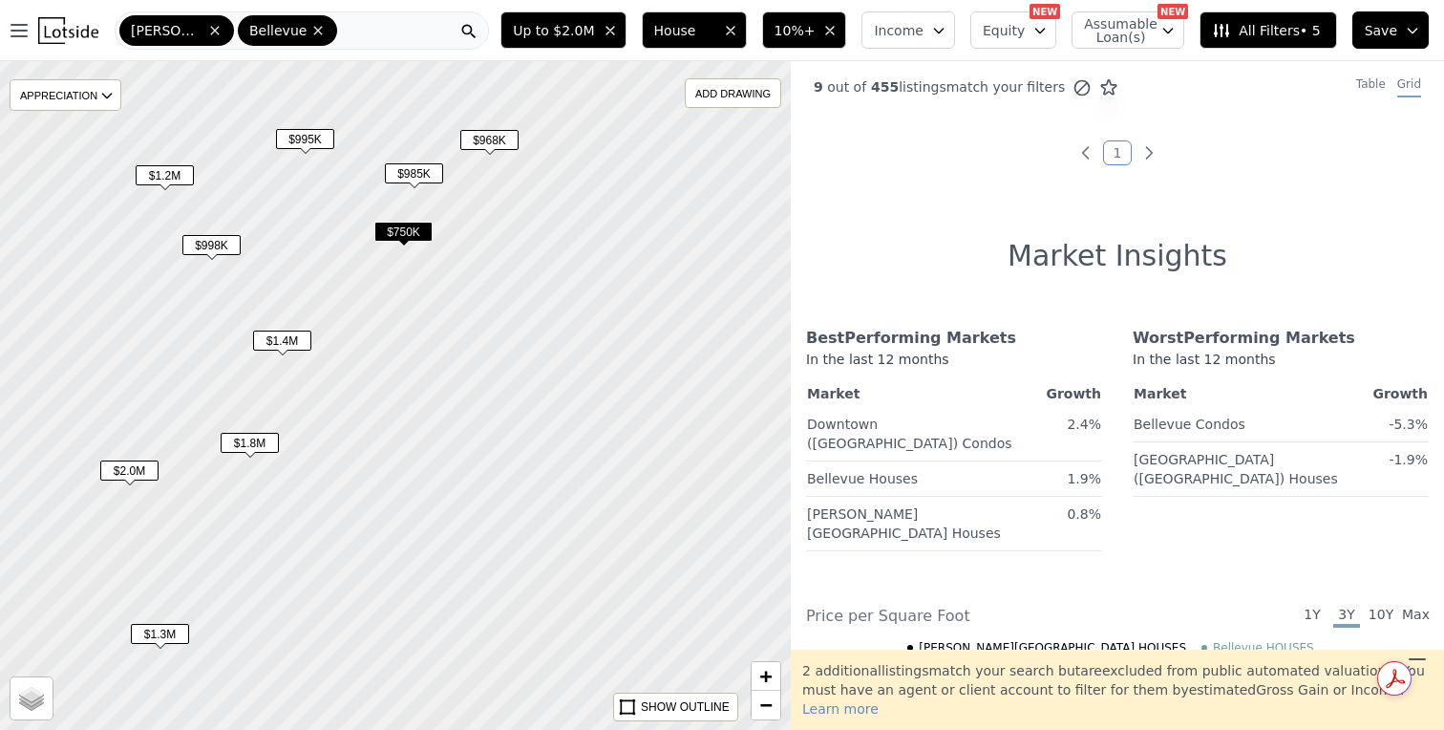
click at [158, 162] on div at bounding box center [396, 395] width 950 height 802
click at [159, 173] on span "$1.2M" at bounding box center [165, 175] width 58 height 20
click at [416, 232] on span "$750K" at bounding box center [403, 232] width 58 height 20
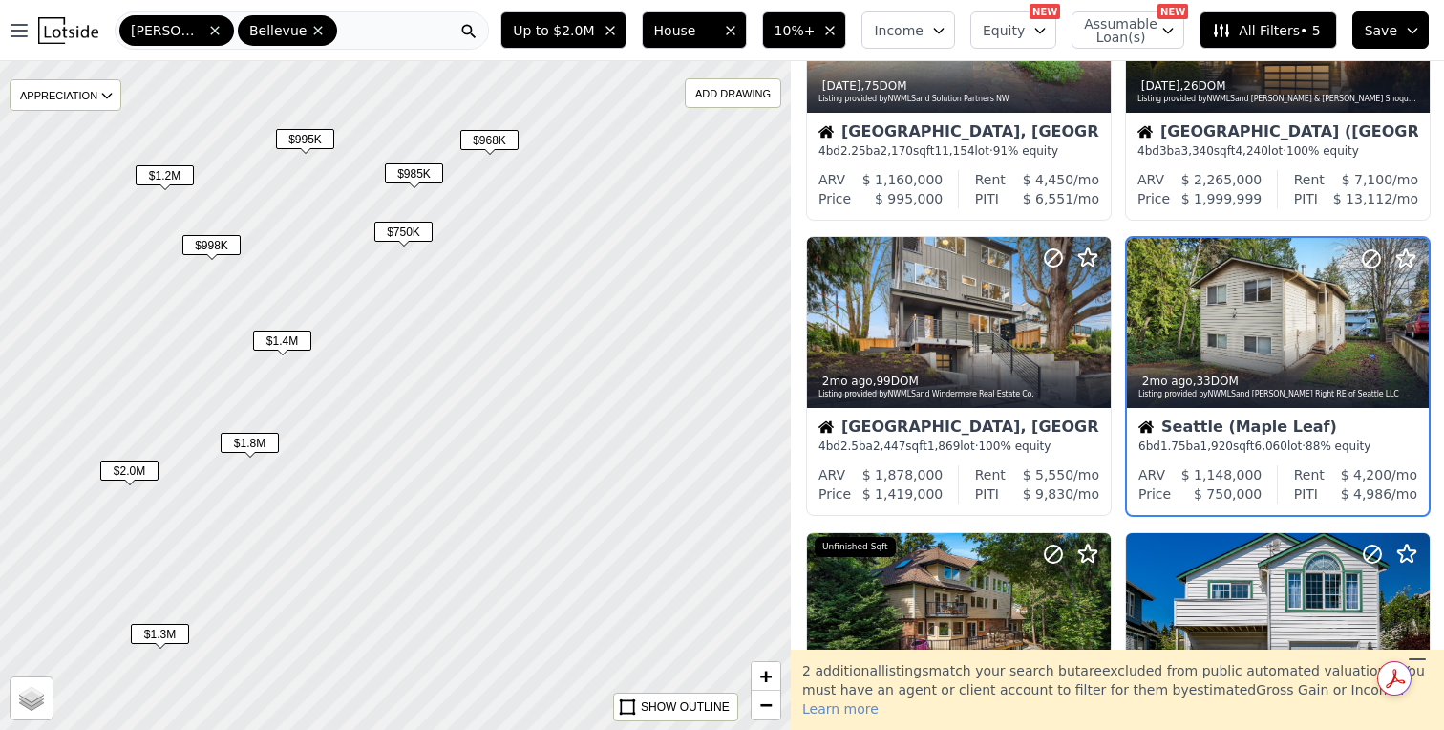
scroll to position [478, 0]
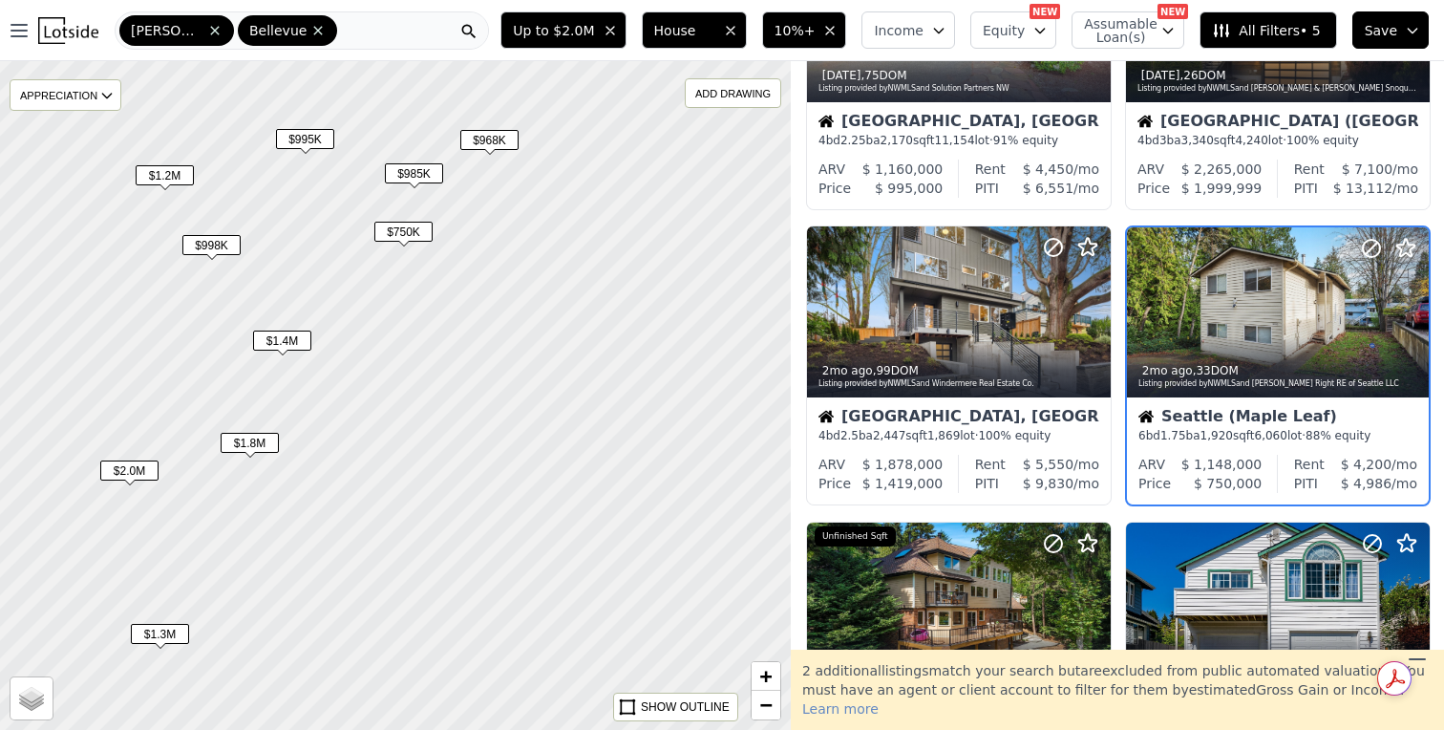
click at [200, 268] on div at bounding box center [396, 395] width 950 height 802
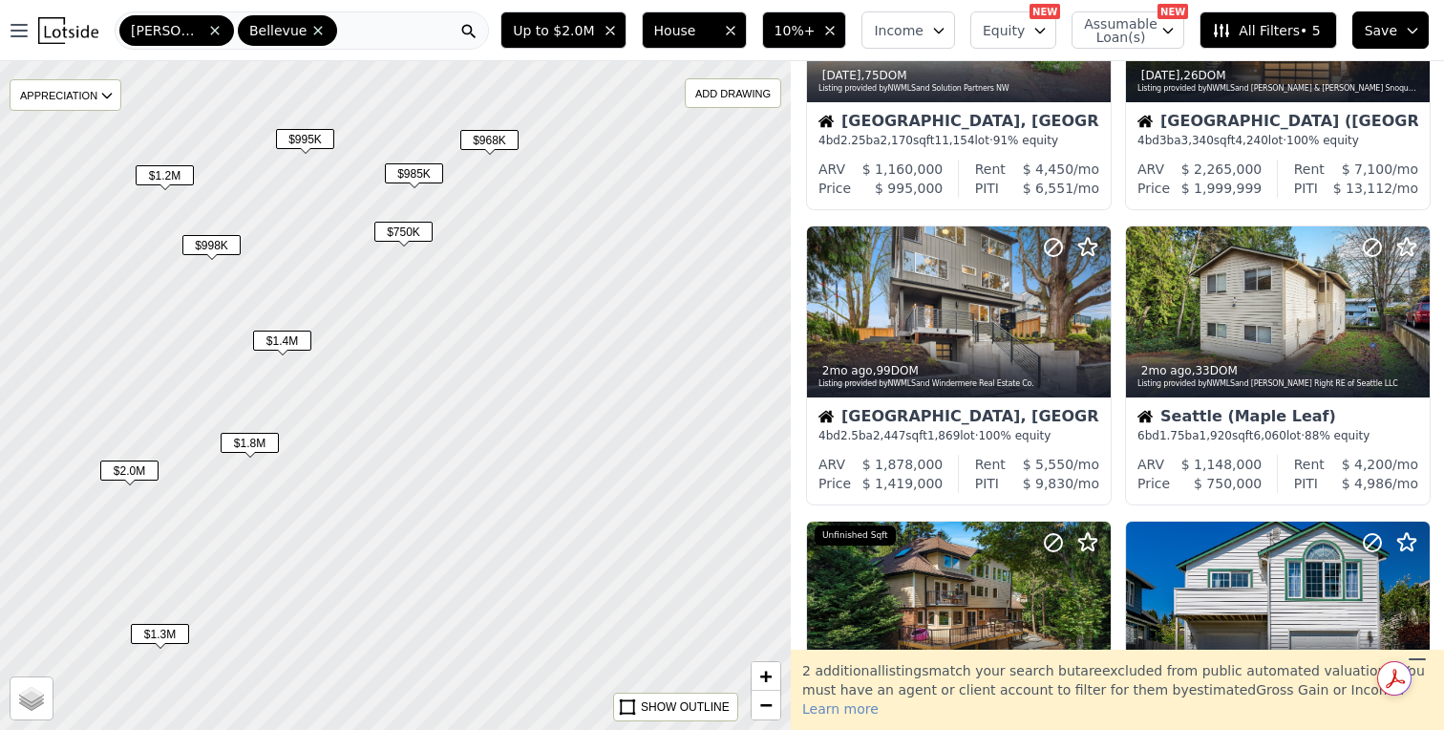
click at [206, 250] on span "$998K" at bounding box center [211, 245] width 58 height 20
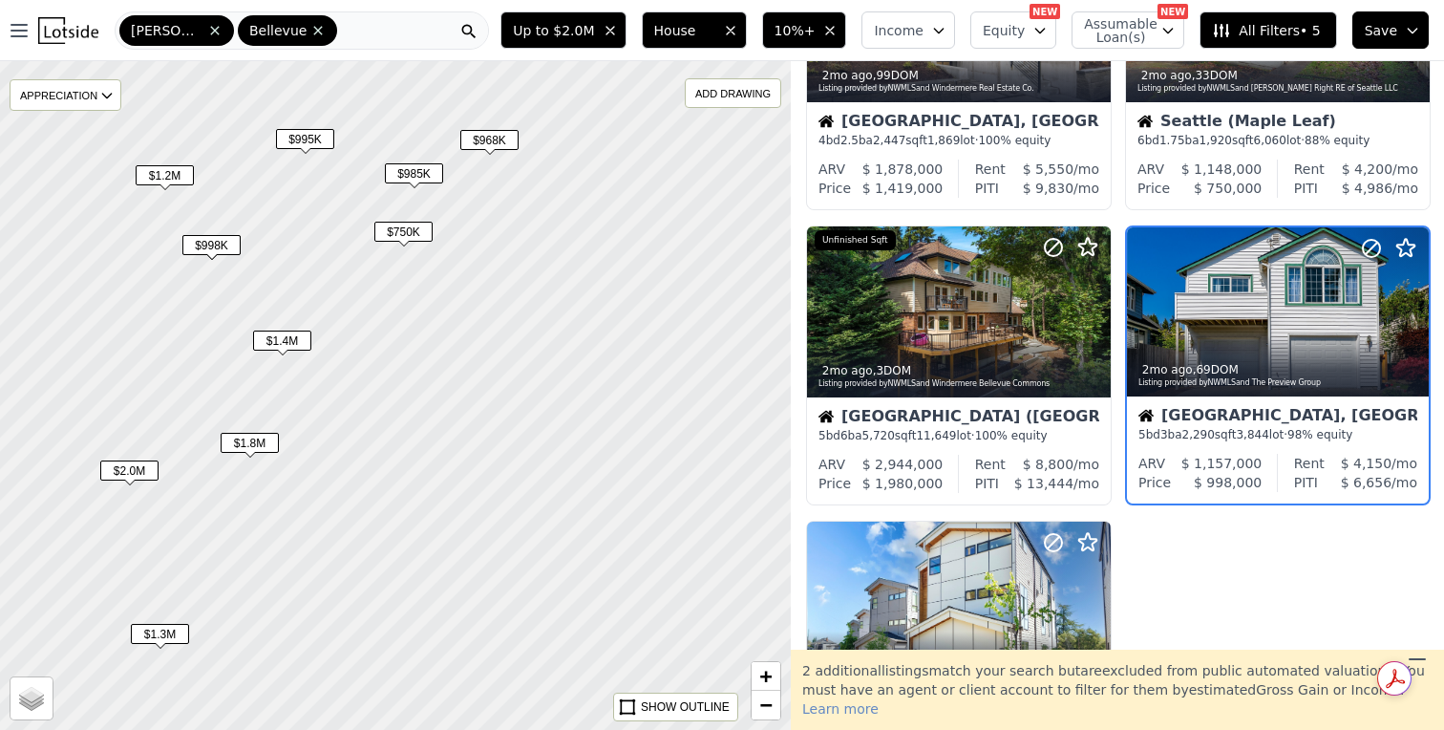
click at [284, 343] on span "$1.4M" at bounding box center [282, 341] width 58 height 20
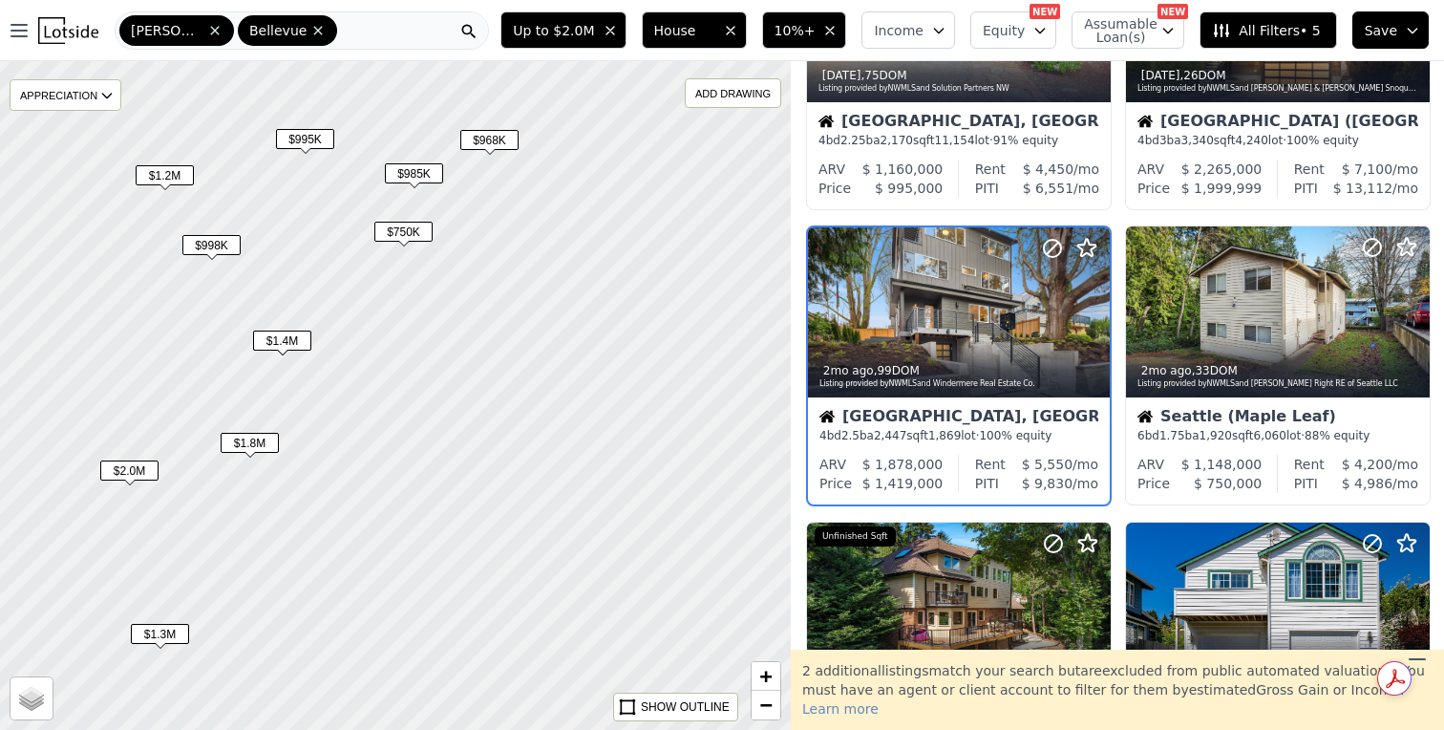
click at [273, 442] on span "$1.8M" at bounding box center [250, 443] width 58 height 20
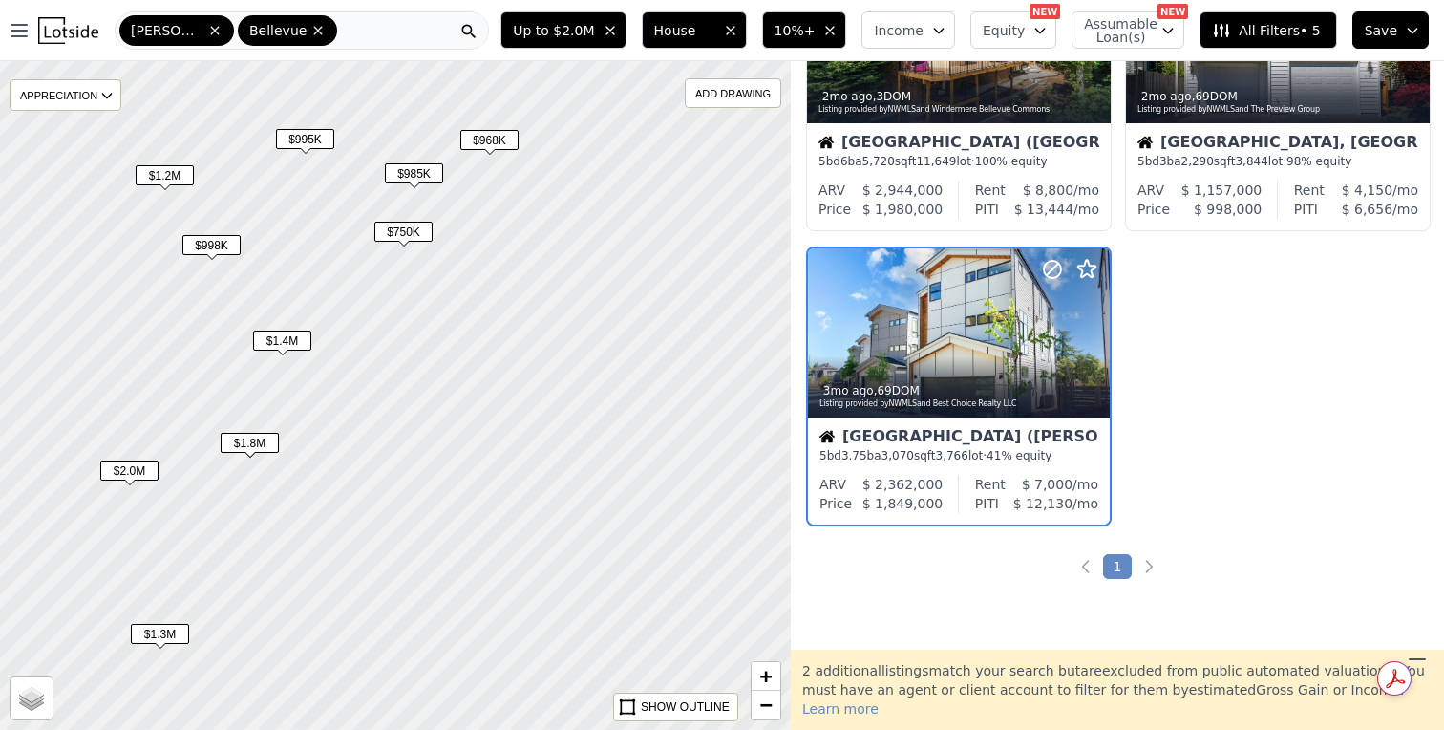
scroll to position [1068, 0]
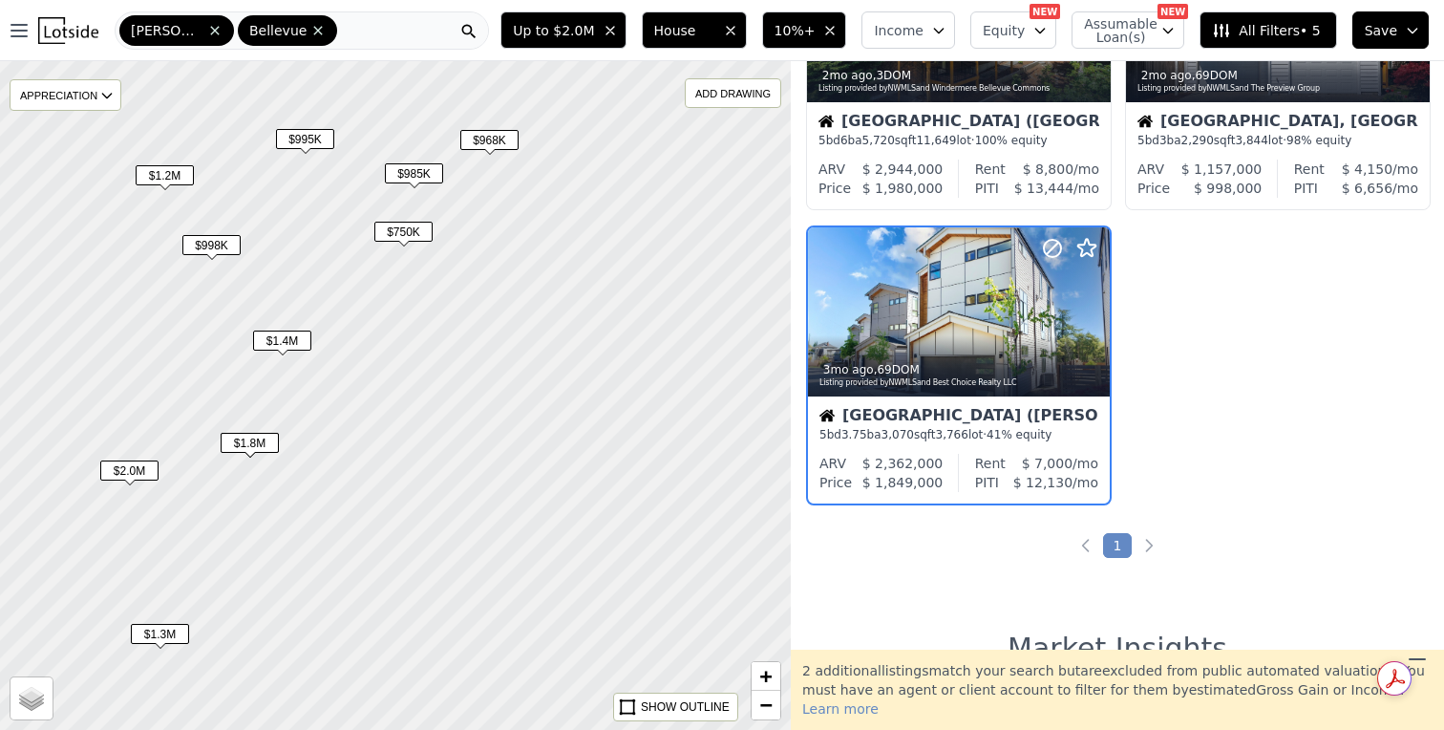
click at [105, 471] on span "$2.0M" at bounding box center [129, 470] width 58 height 20
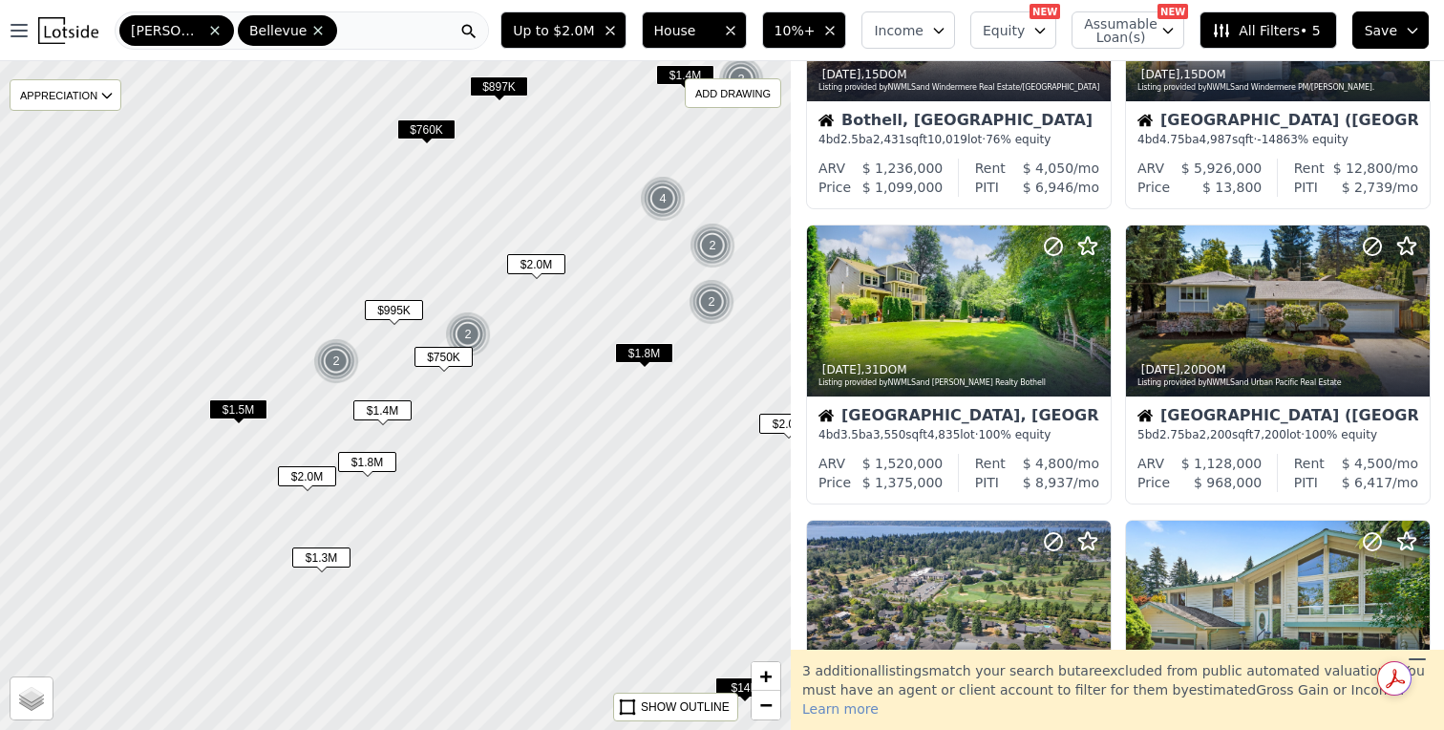
scroll to position [479, 0]
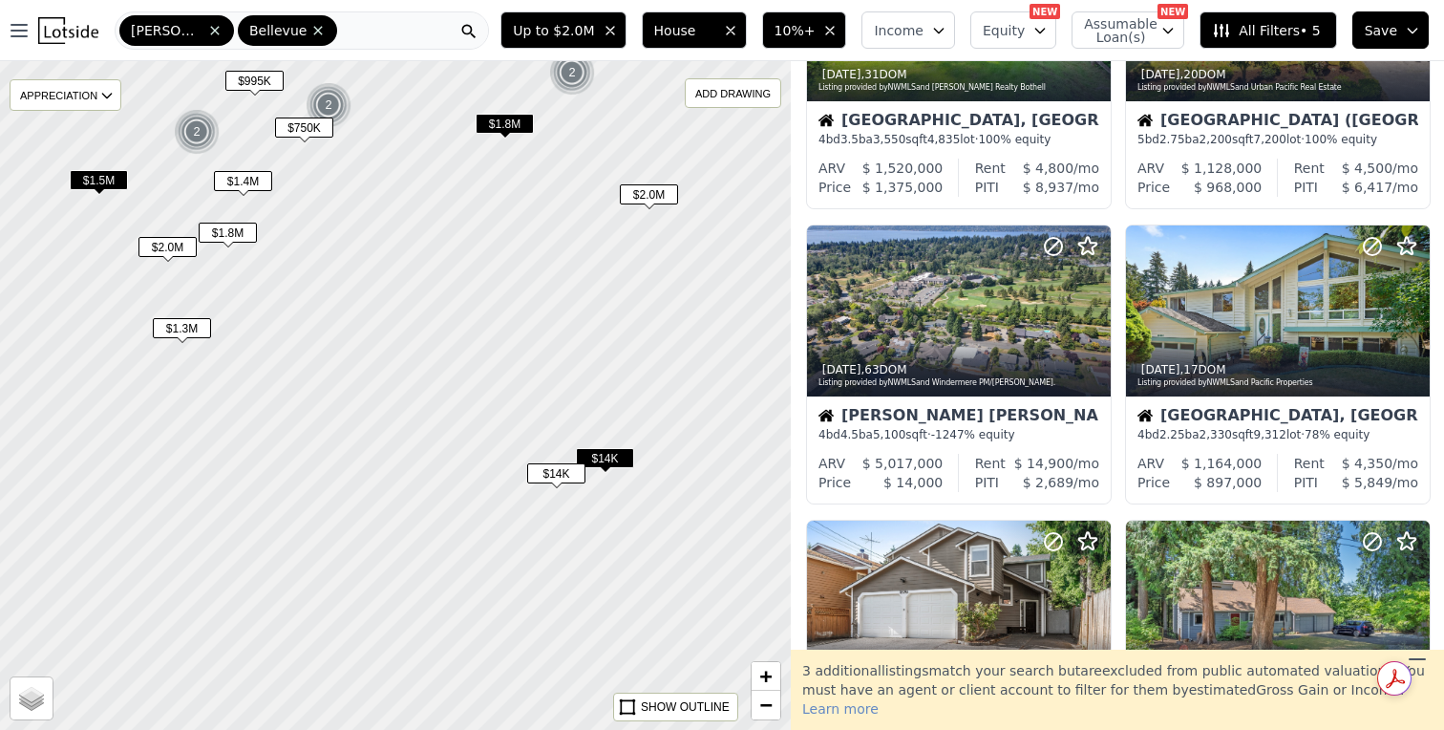
drag, startPoint x: 534, startPoint y: 523, endPoint x: 395, endPoint y: 293, distance: 268.4
click at [395, 293] on div at bounding box center [396, 395] width 950 height 802
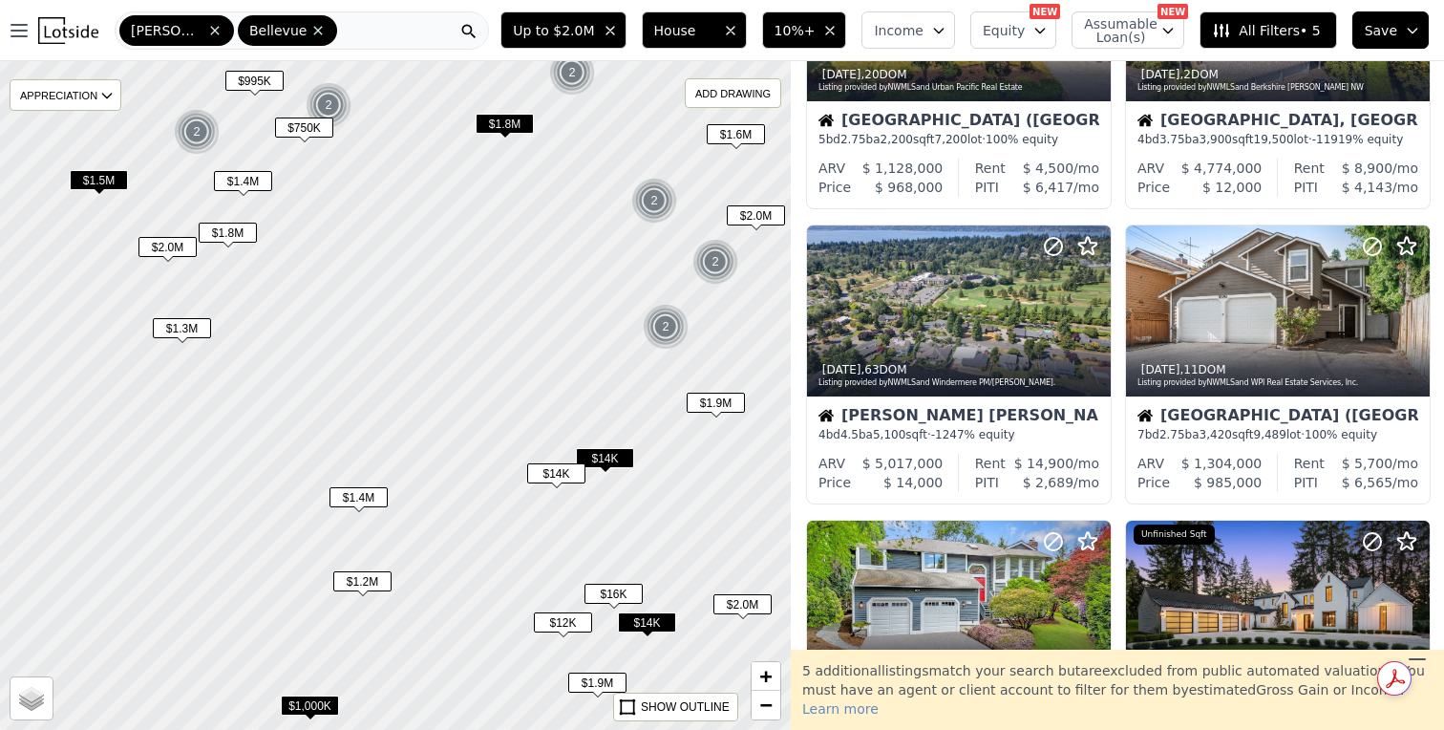
click at [515, 128] on span "$1.8M" at bounding box center [505, 124] width 58 height 20
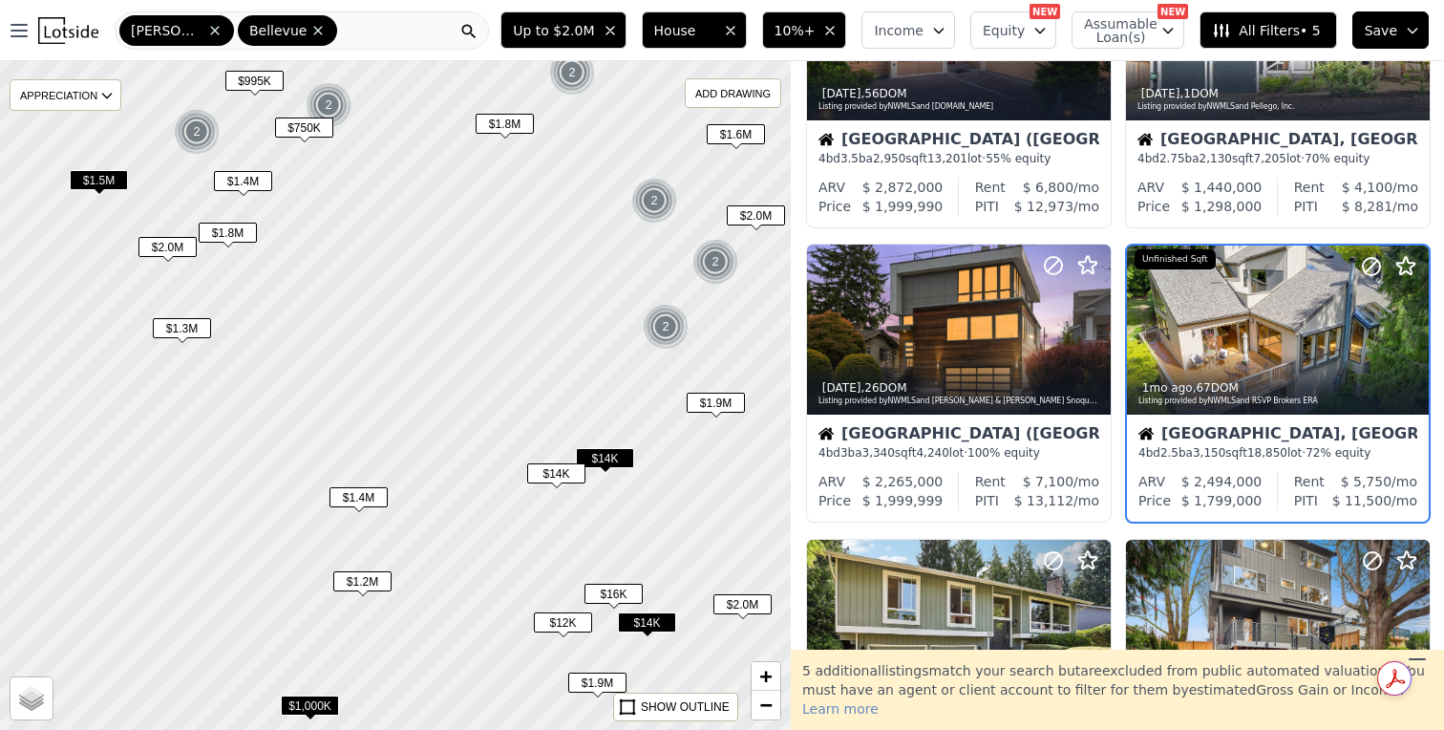
scroll to position [1068, 0]
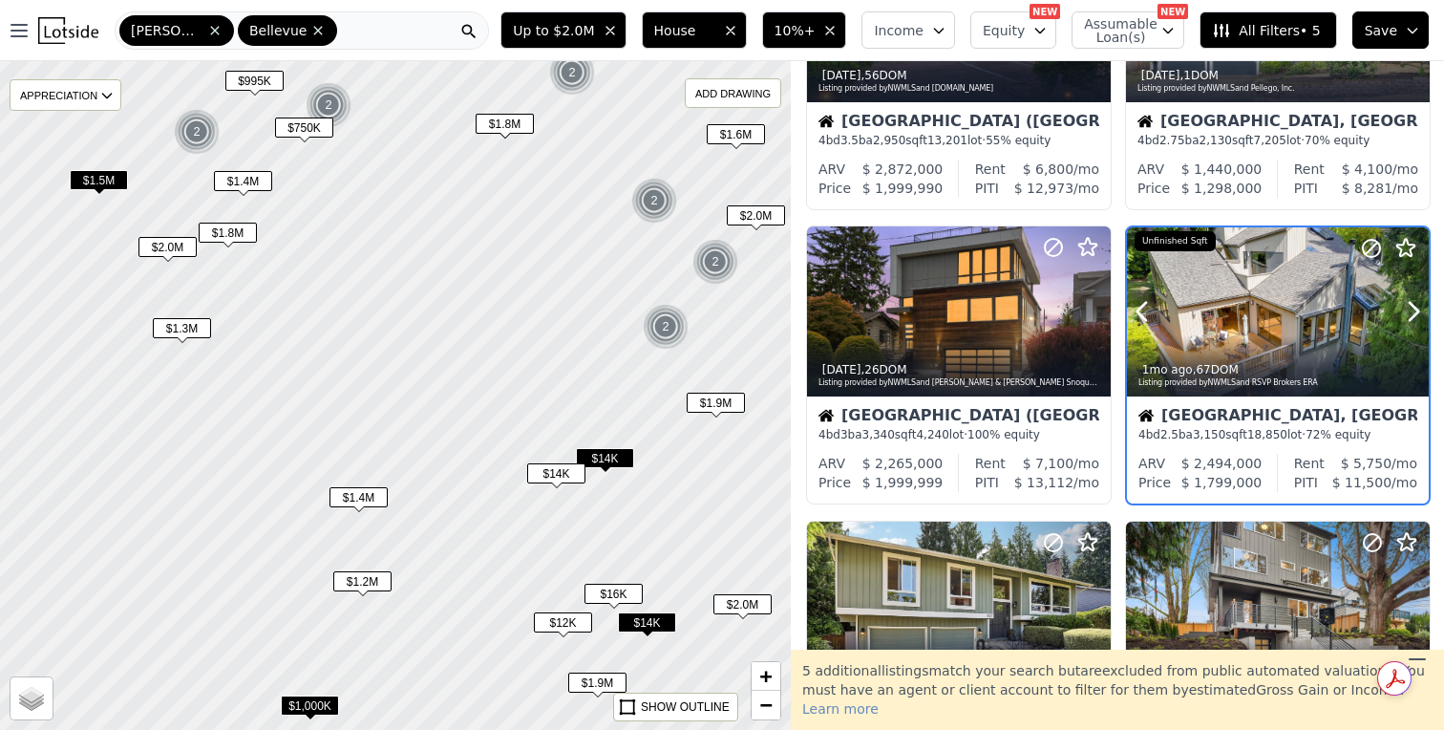
click at [1185, 308] on button at bounding box center [1165, 312] width 76 height 170
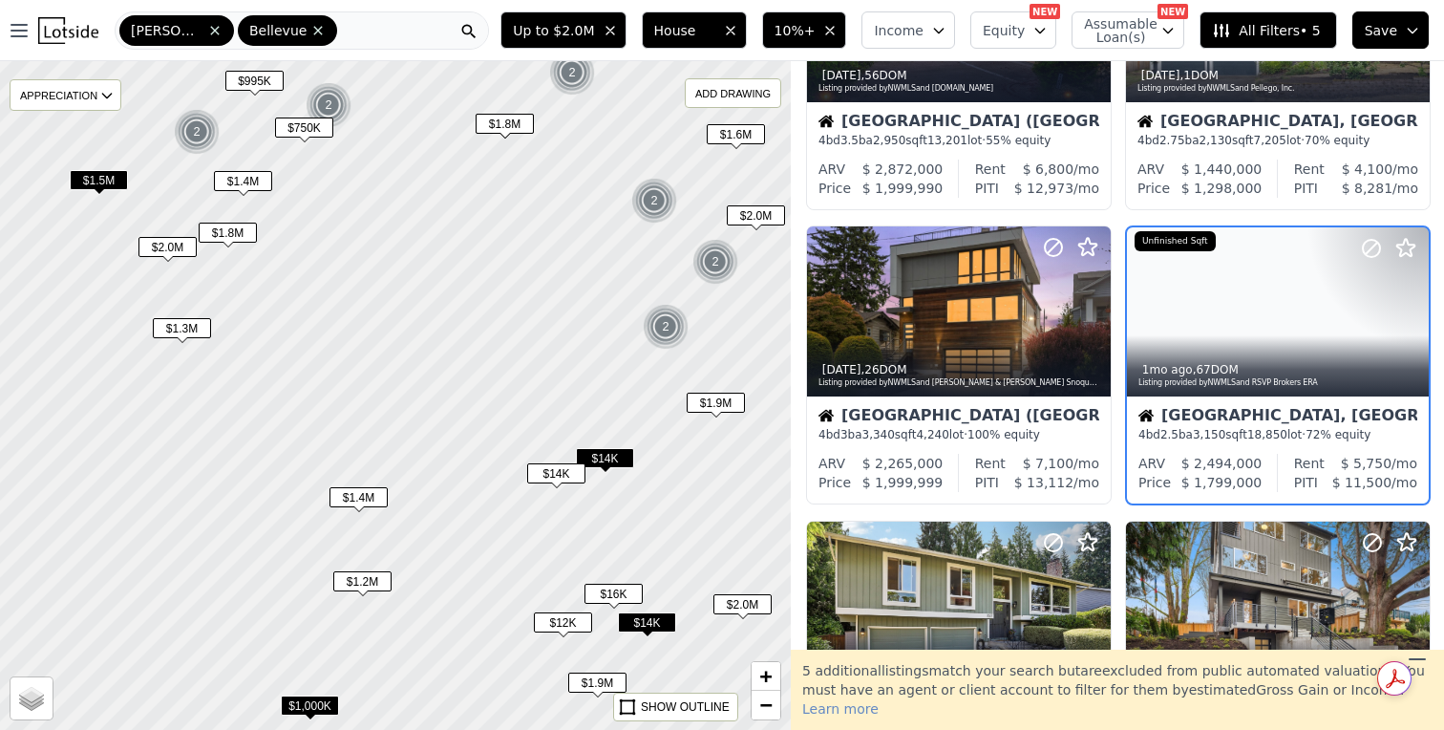
click at [1273, 437] on span "18,850" at bounding box center [1268, 434] width 40 height 13
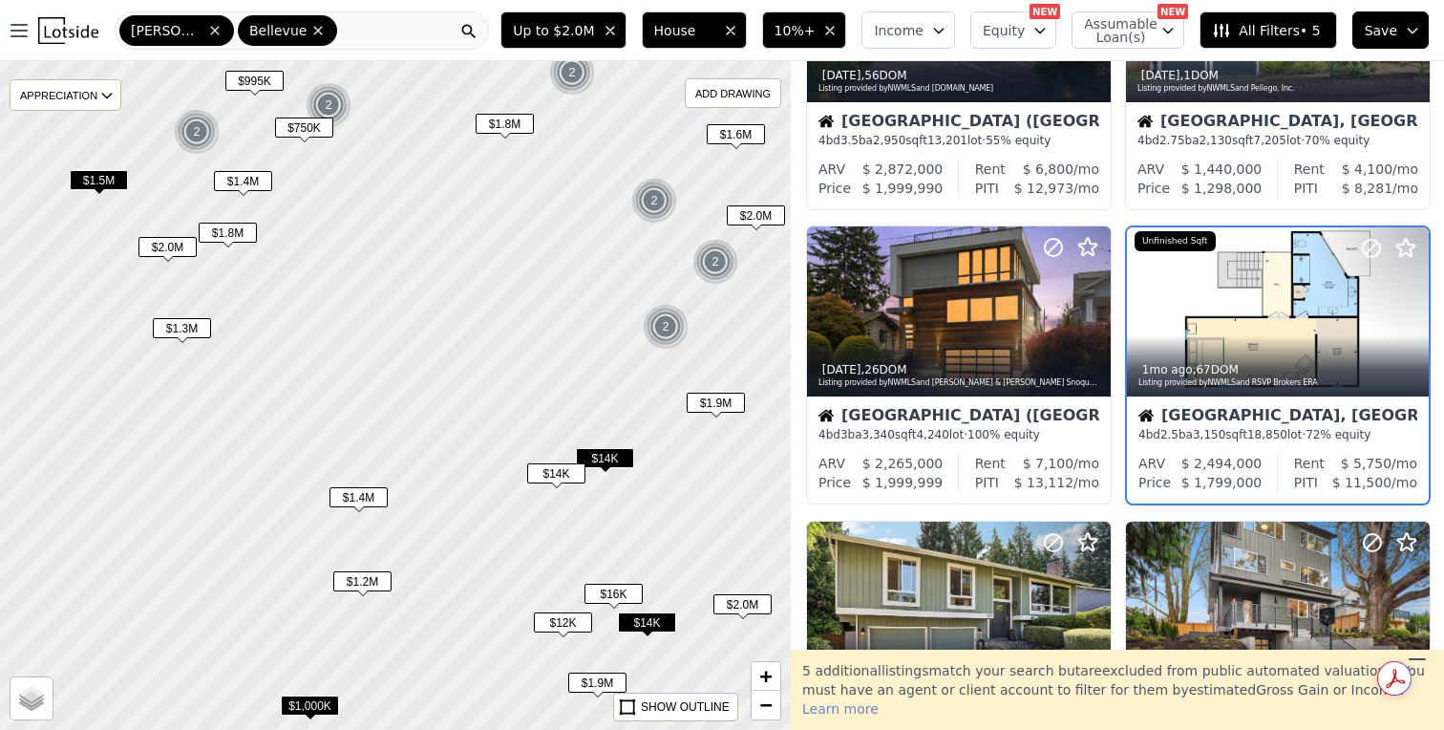
click at [719, 403] on span "$1.9M" at bounding box center [716, 403] width 58 height 20
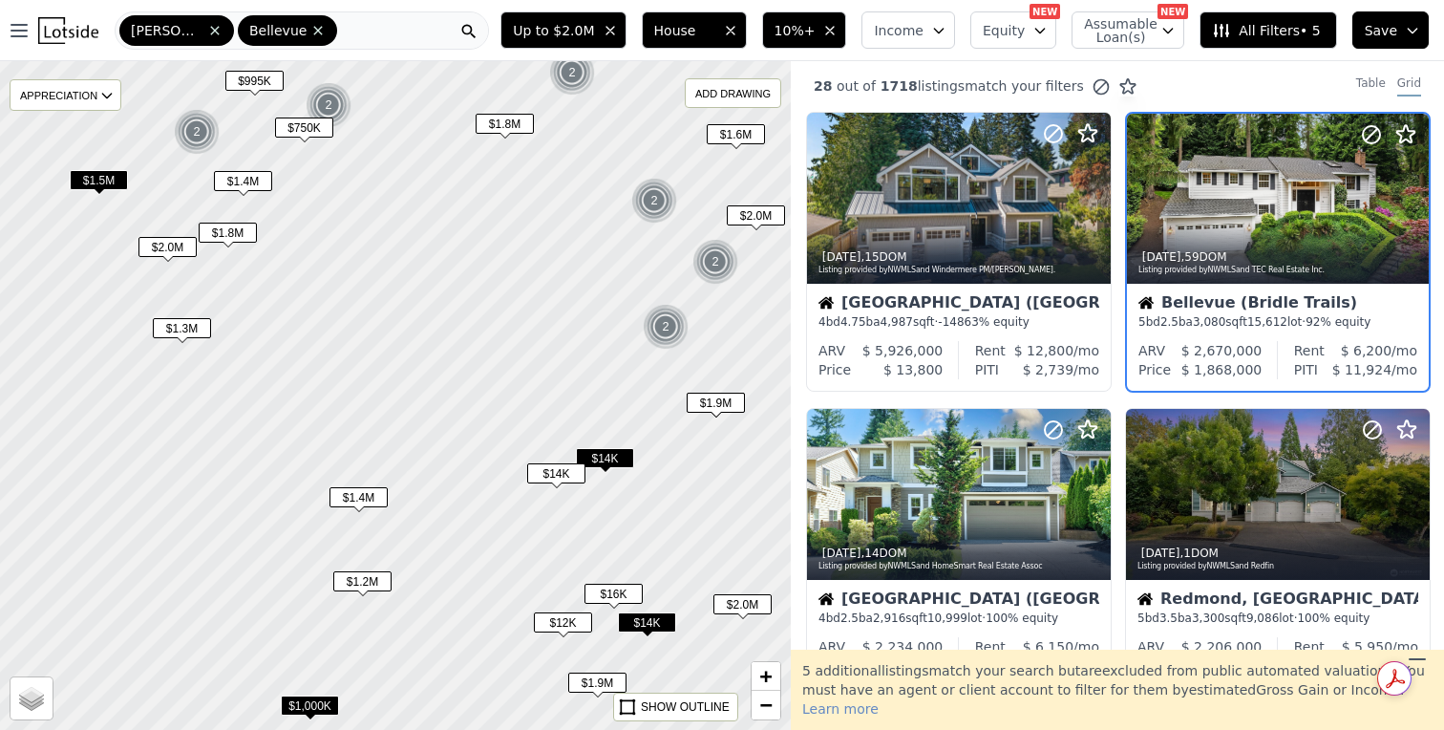
scroll to position [0, 0]
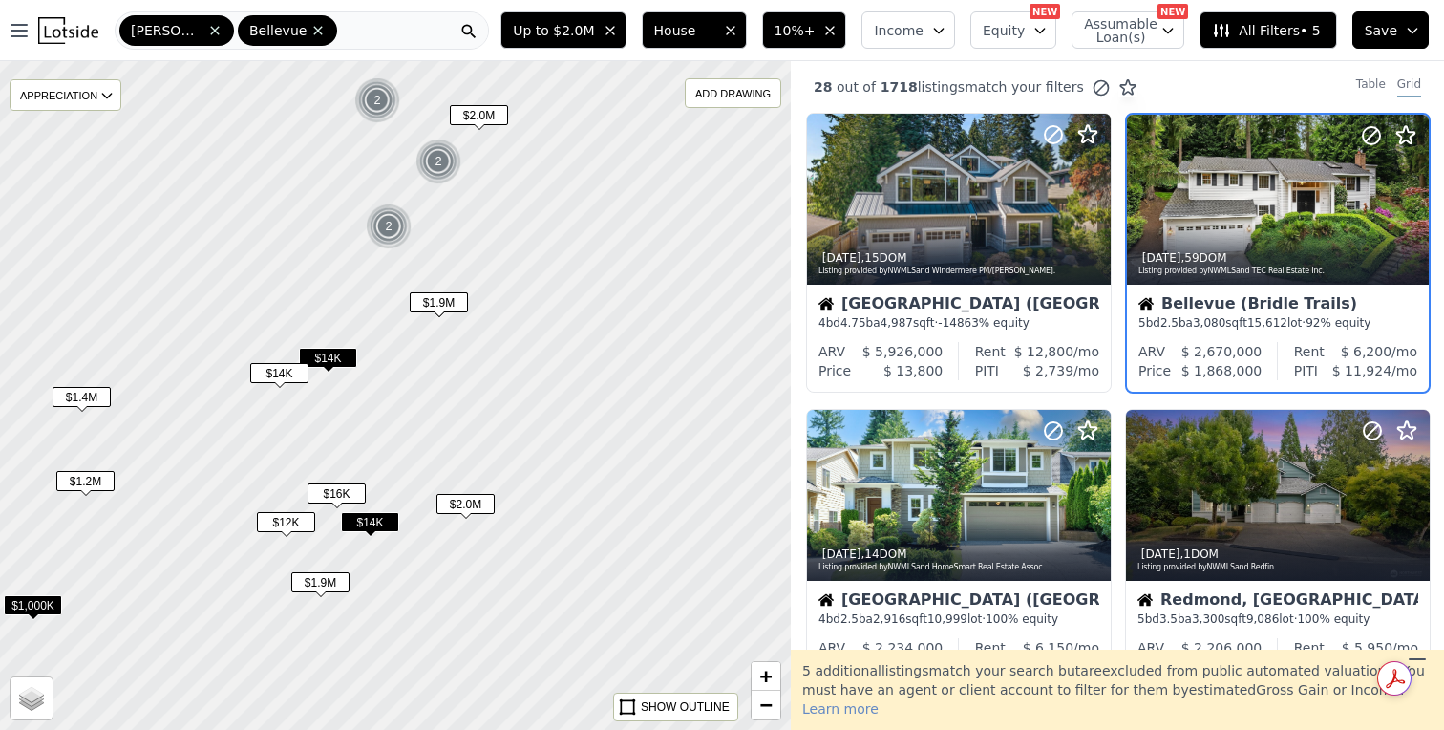
drag, startPoint x: 725, startPoint y: 455, endPoint x: 448, endPoint y: 353, distance: 295.0
click at [448, 353] on div at bounding box center [396, 395] width 950 height 802
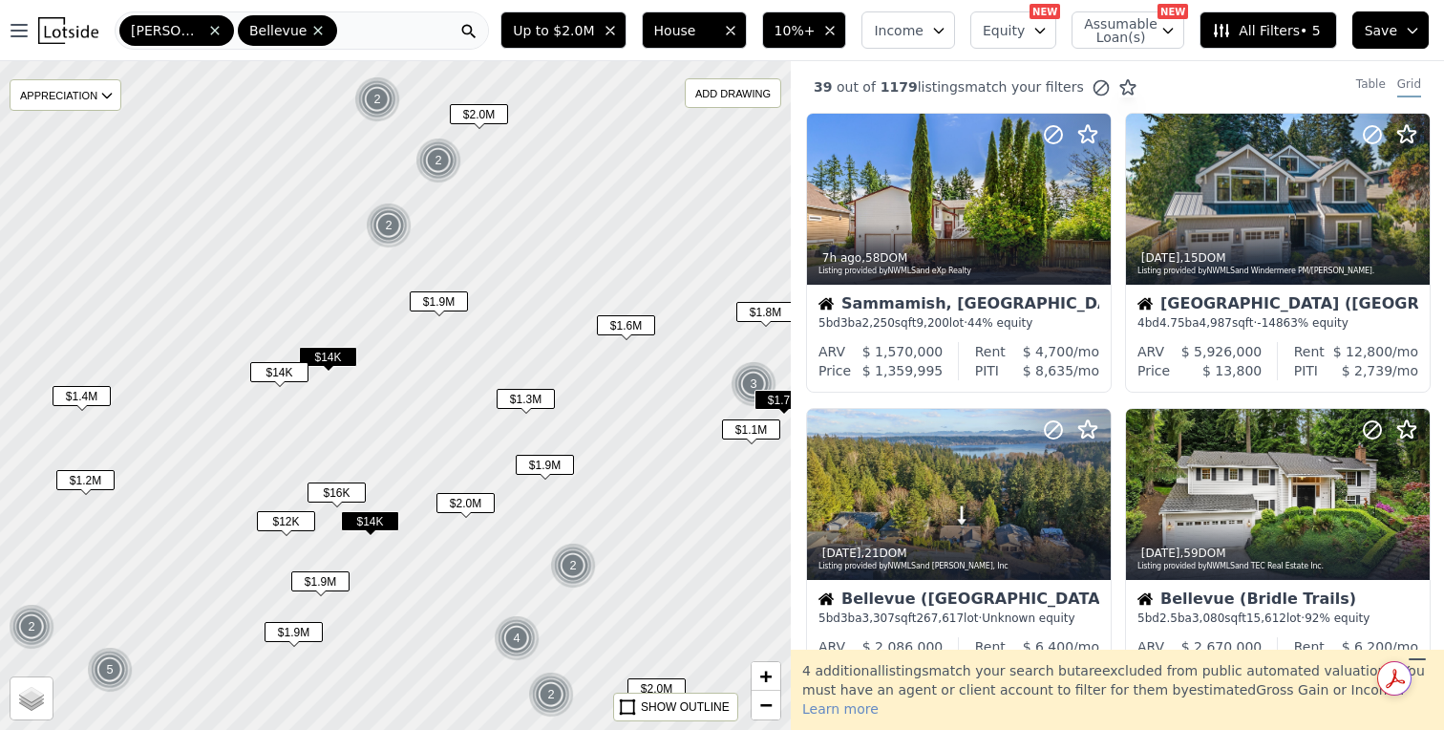
click at [547, 471] on span "$1.9M" at bounding box center [545, 465] width 58 height 20
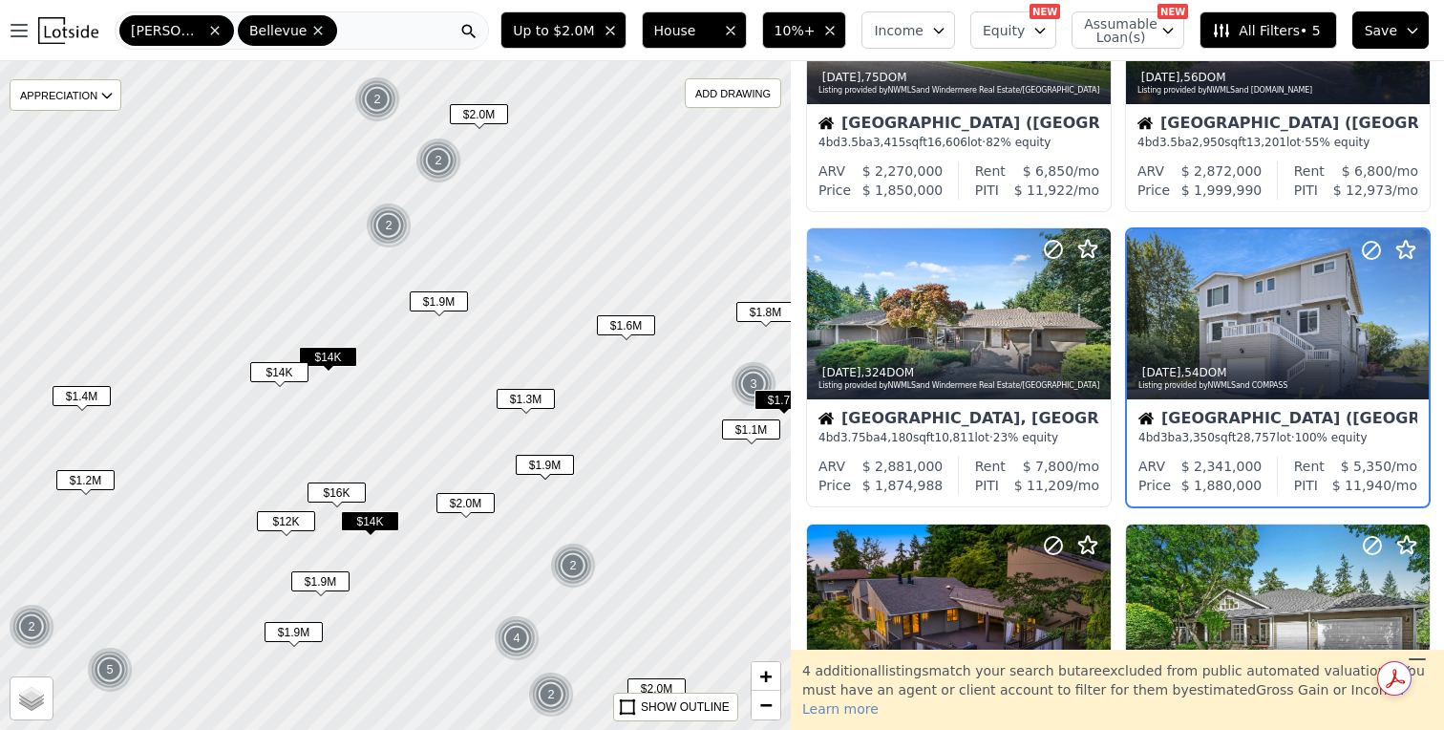
scroll to position [478, 0]
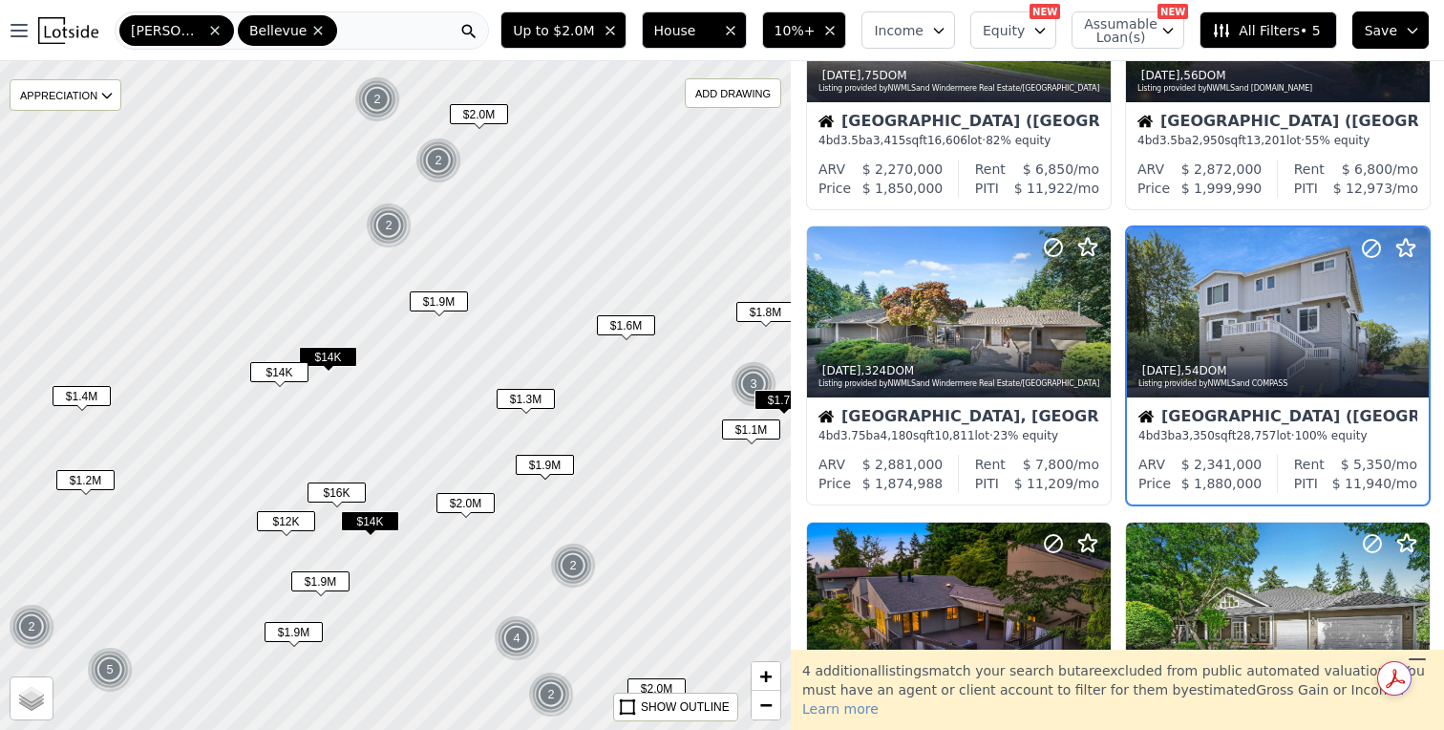
click at [526, 406] on span "$1.3M" at bounding box center [526, 399] width 58 height 20
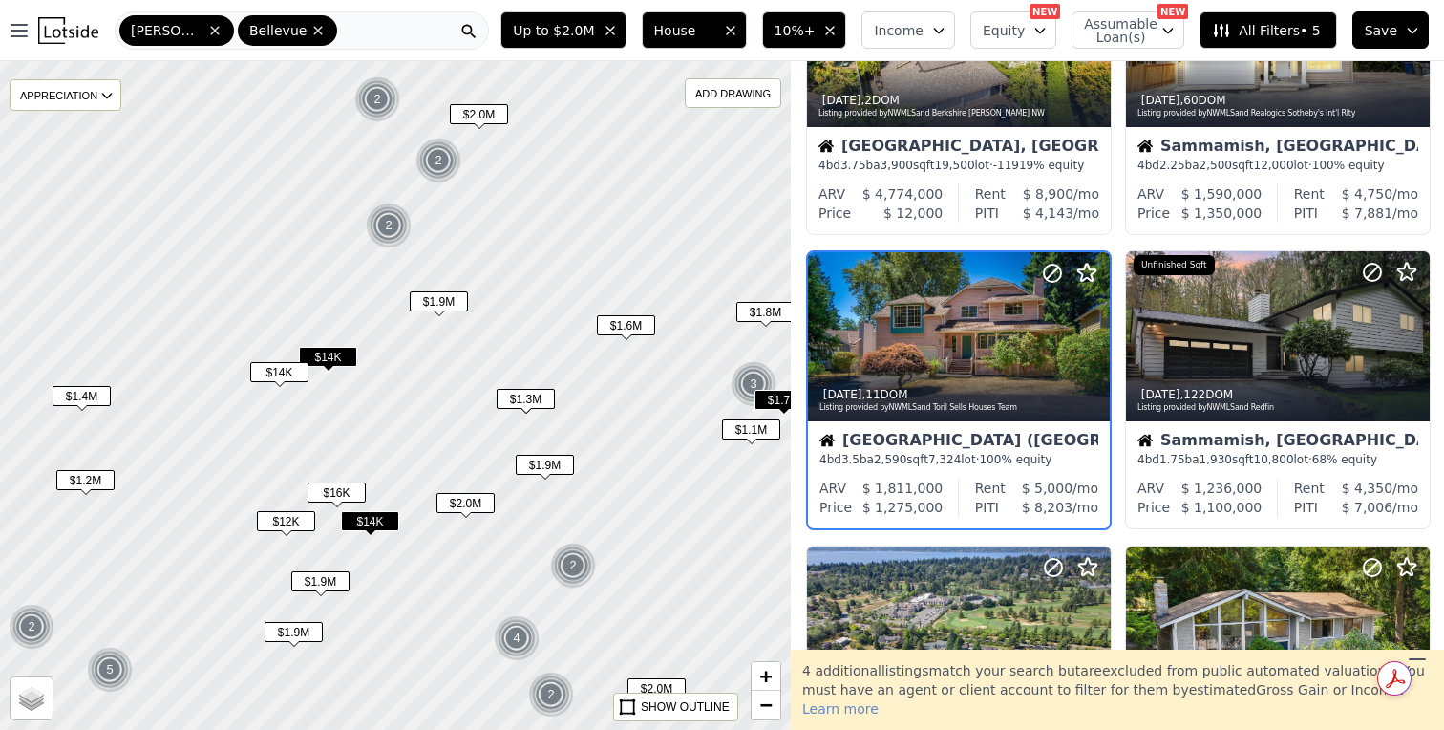
scroll to position [1068, 0]
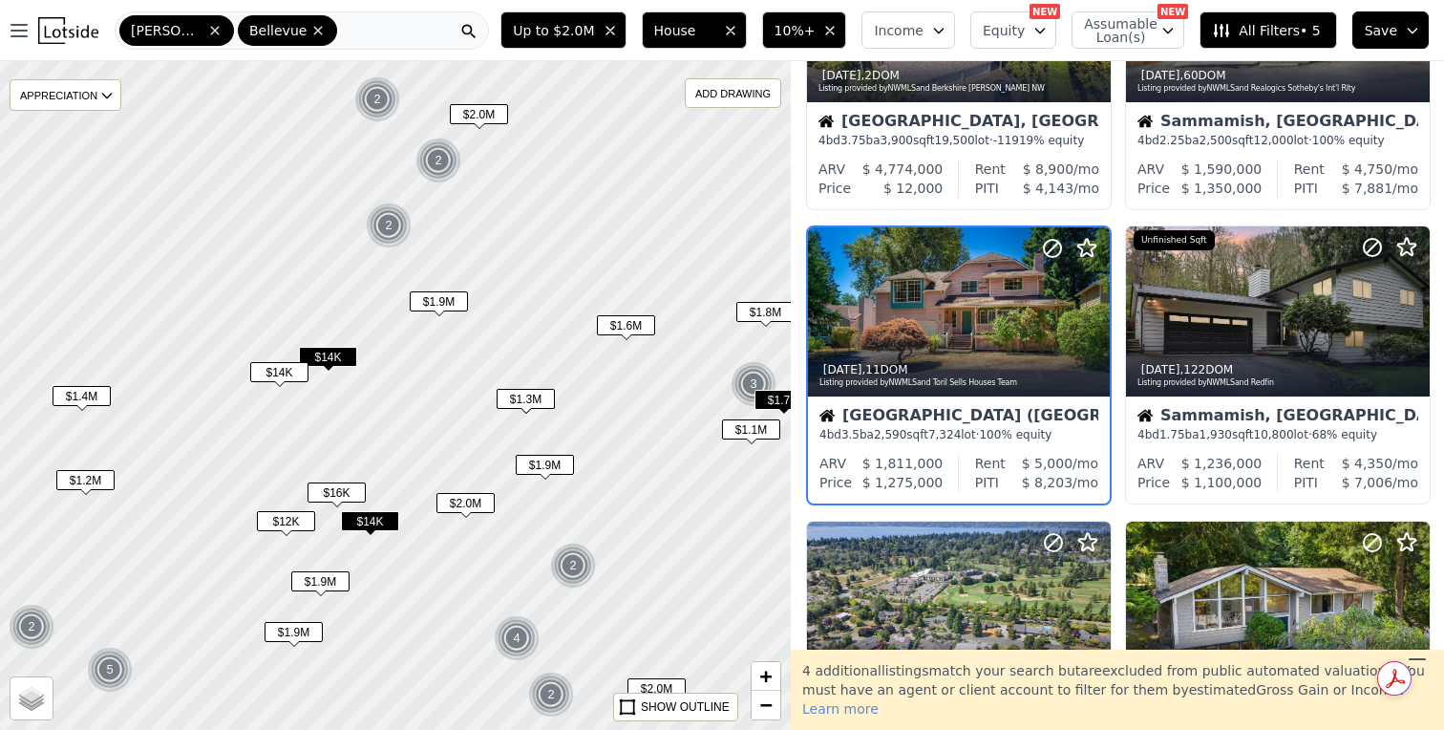
click at [967, 402] on div "Bellevue (Lake Hills) 4 bd 3.5 ba 2,590 sqft 7,324 lot · 100% equity" at bounding box center [959, 424] width 302 height 57
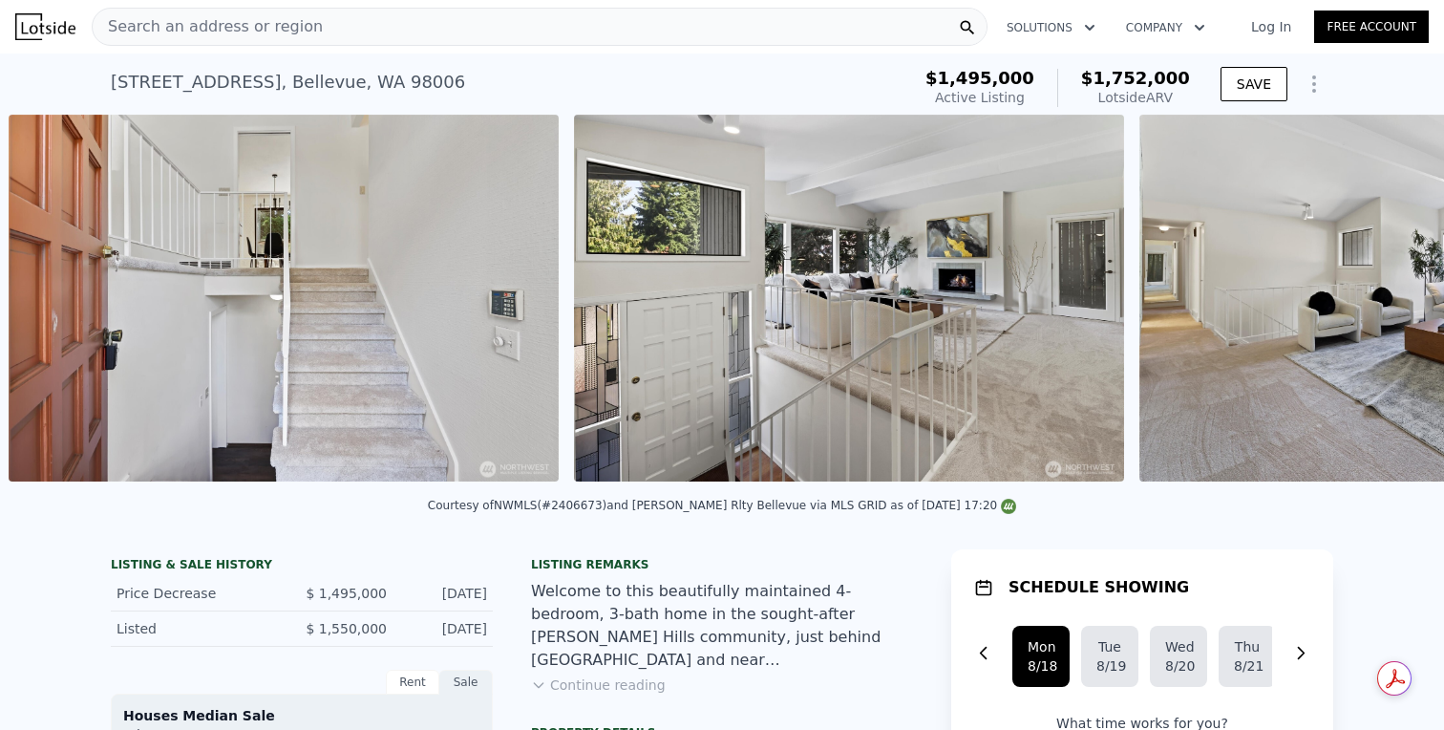
scroll to position [0, 3965]
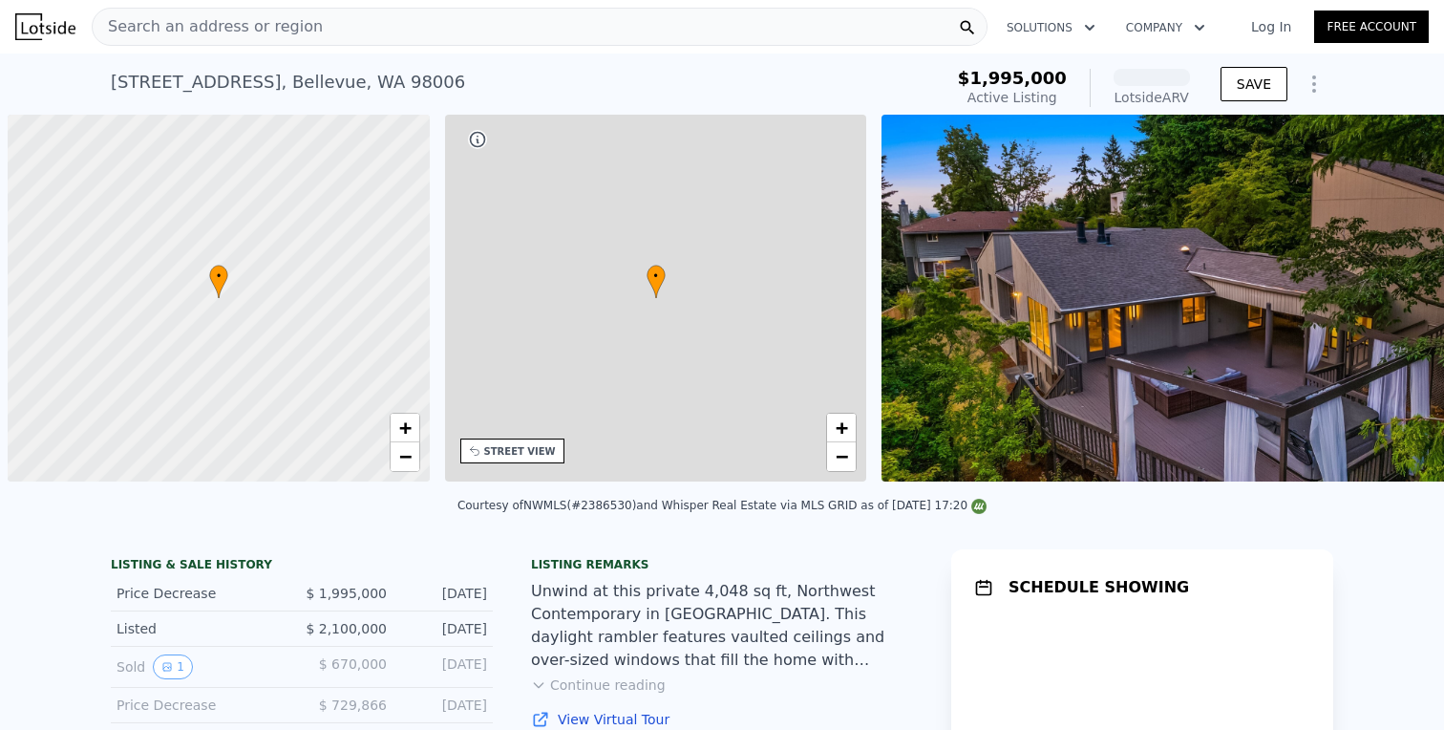
scroll to position [0, 8]
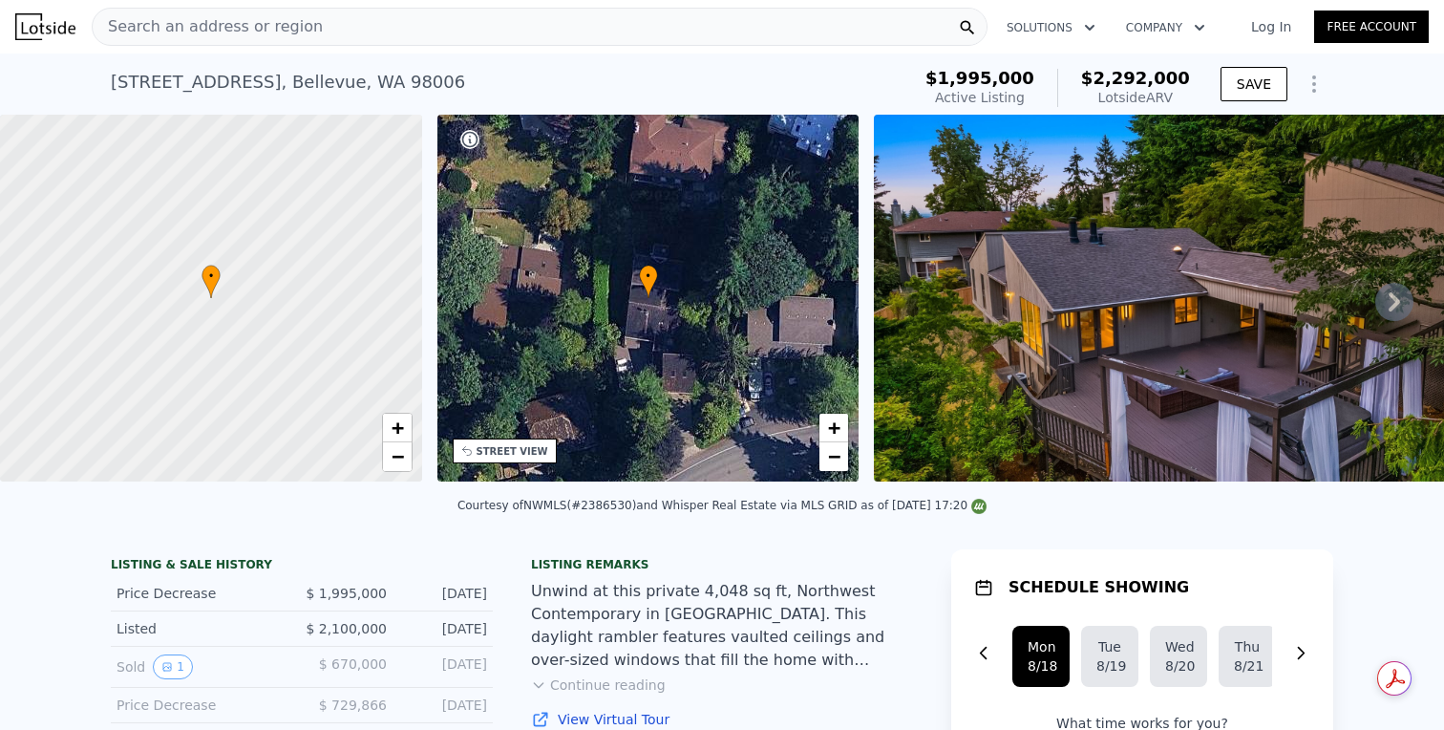
click at [1398, 299] on icon at bounding box center [1394, 301] width 11 height 19
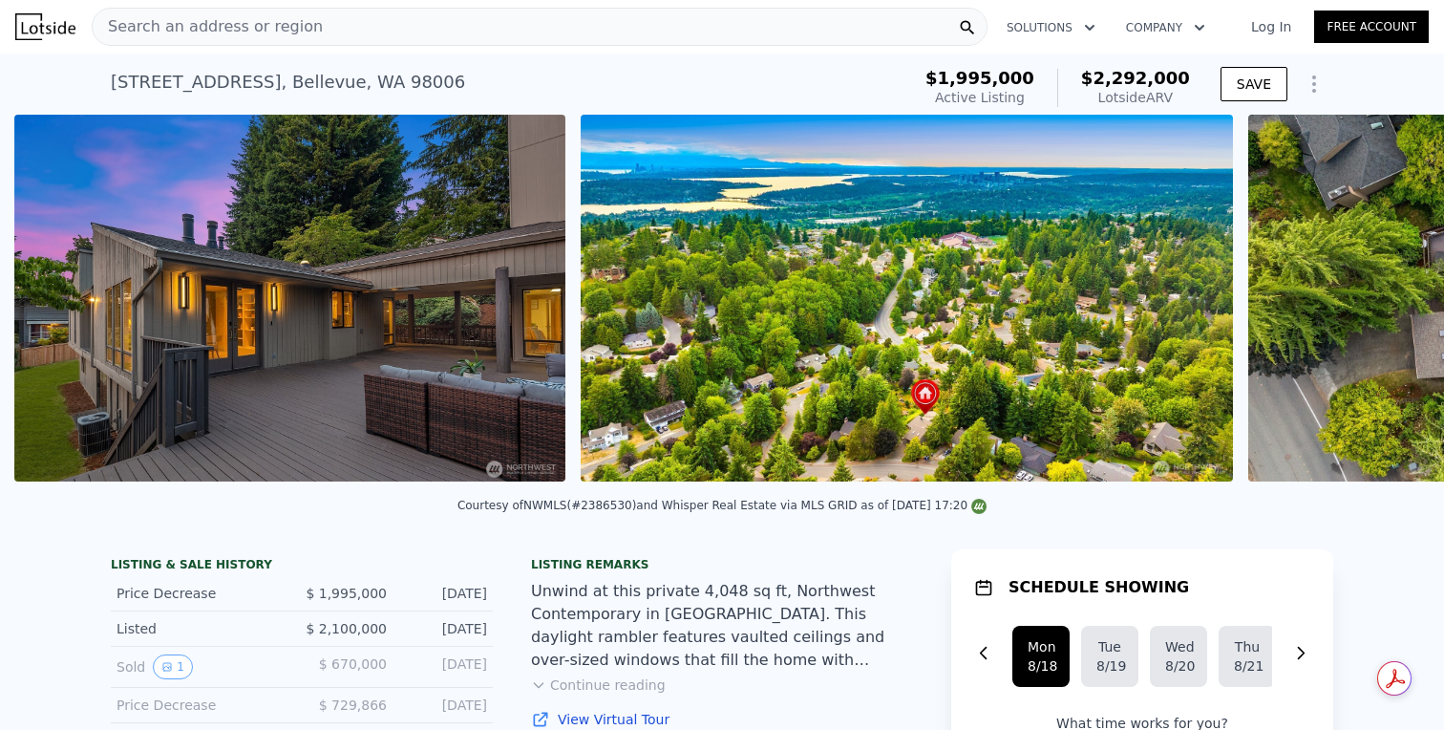
scroll to position [0, 2107]
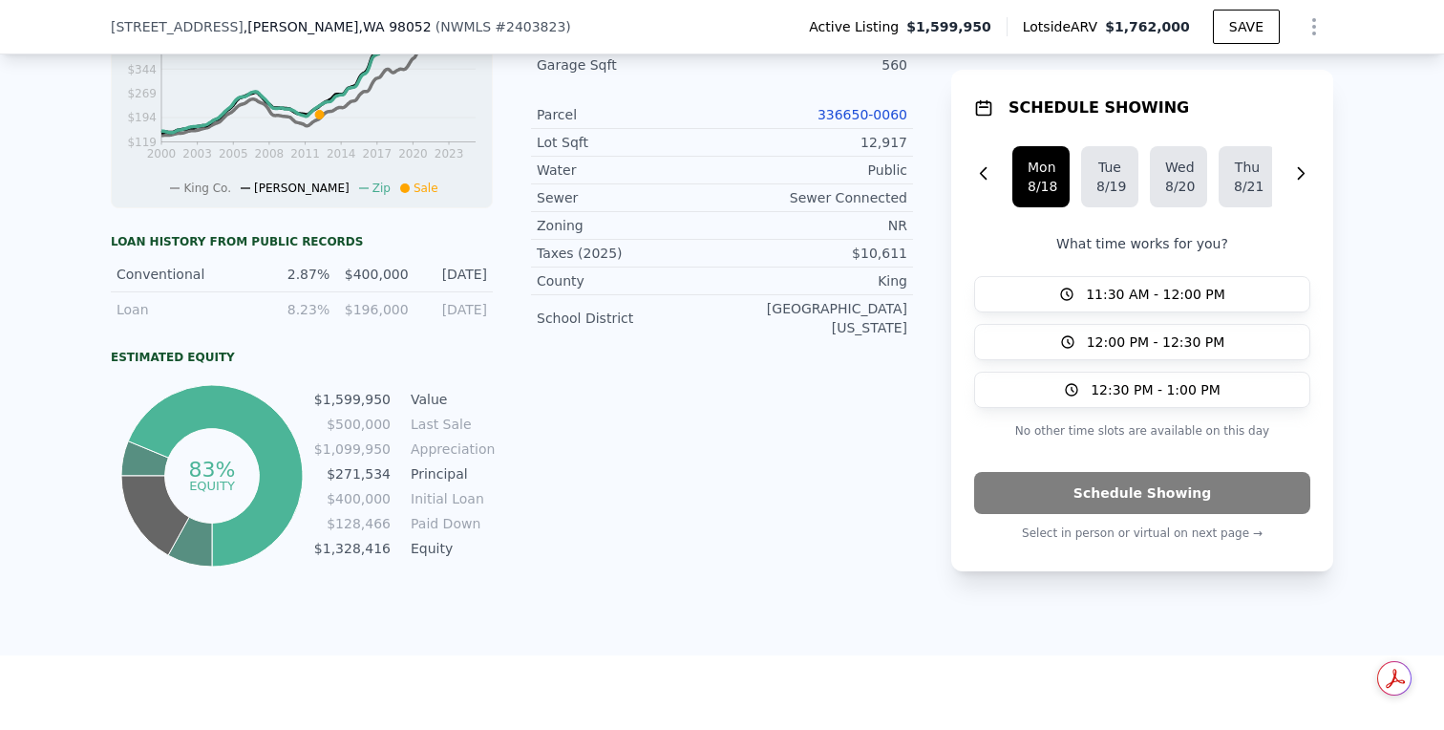
scroll to position [472, 0]
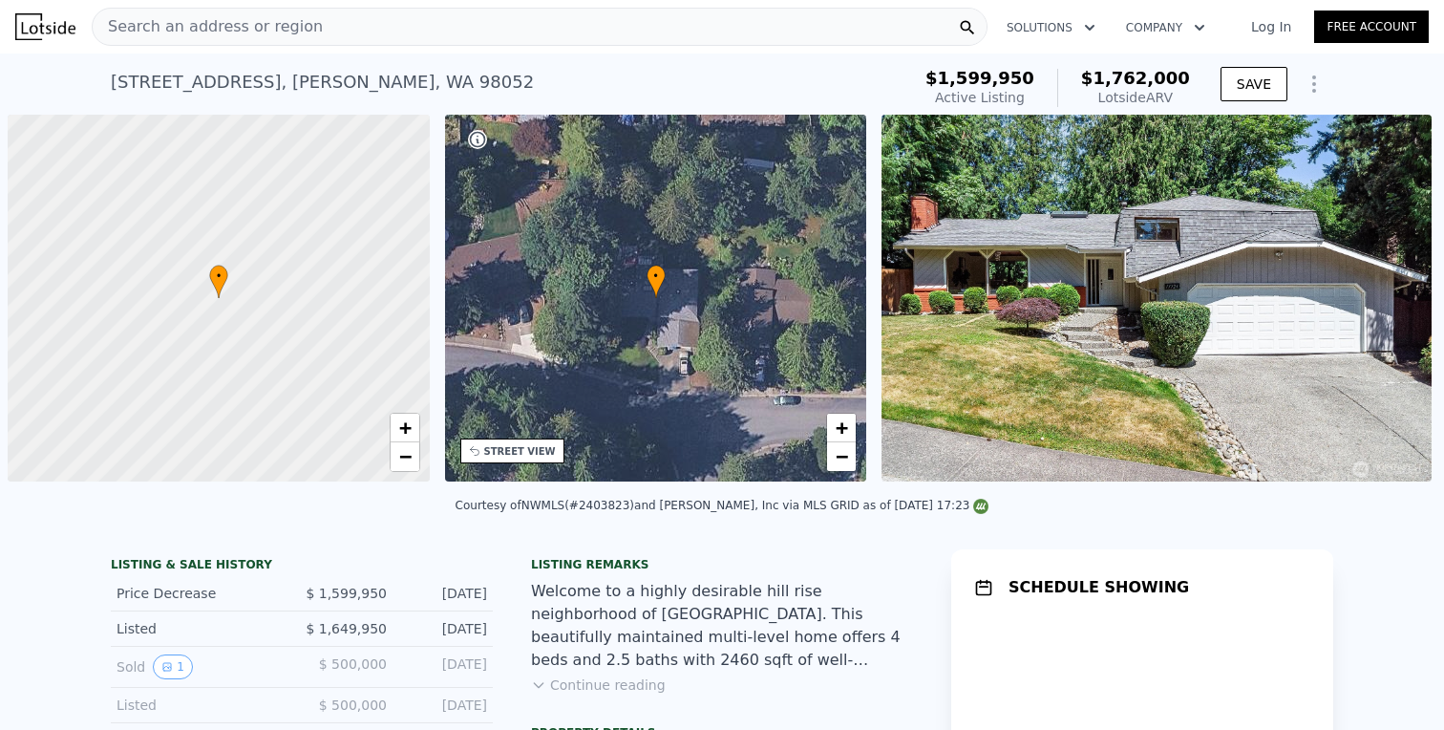
scroll to position [0, 8]
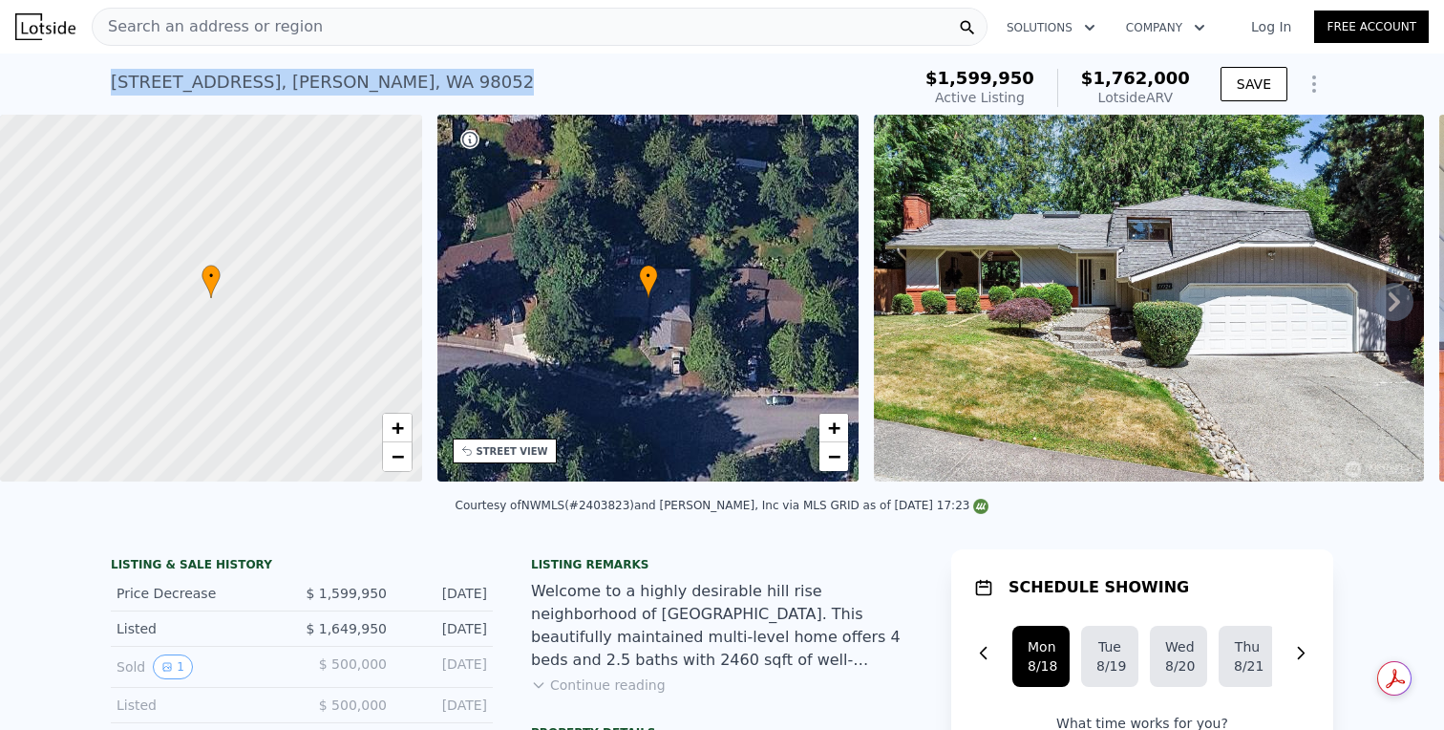
drag, startPoint x: 466, startPoint y: 74, endPoint x: 466, endPoint y: 54, distance: 19.1
click at [466, 54] on div "17726 NE 26th St , Redmond , WA 98052 Active at $1.600m (~ARV $1.762m ) $1,599,…" at bounding box center [722, 83] width 1223 height 61
copy div "17726 NE 26th St , Redmond , WA 98052"
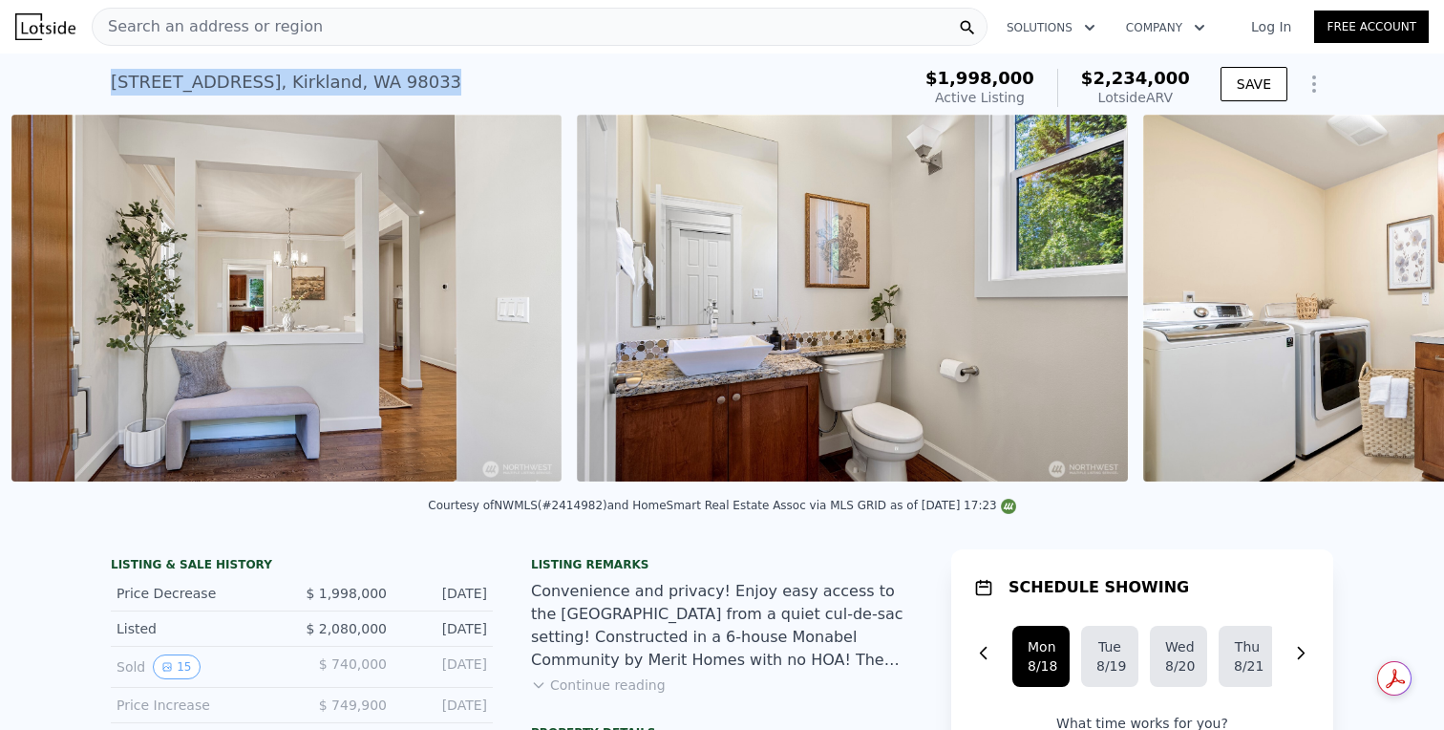
scroll to position [0, 17278]
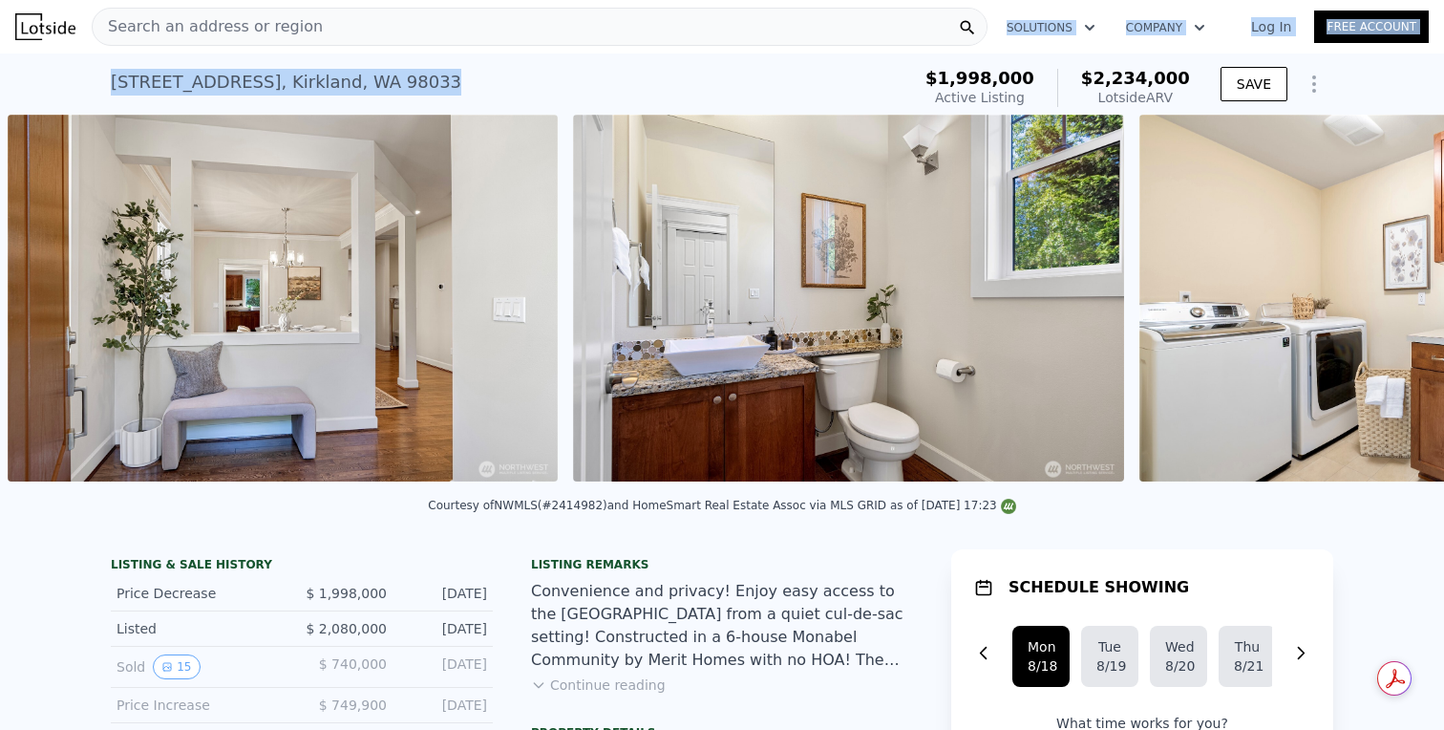
drag, startPoint x: 604, startPoint y: 81, endPoint x: 600, endPoint y: 40, distance: 41.3
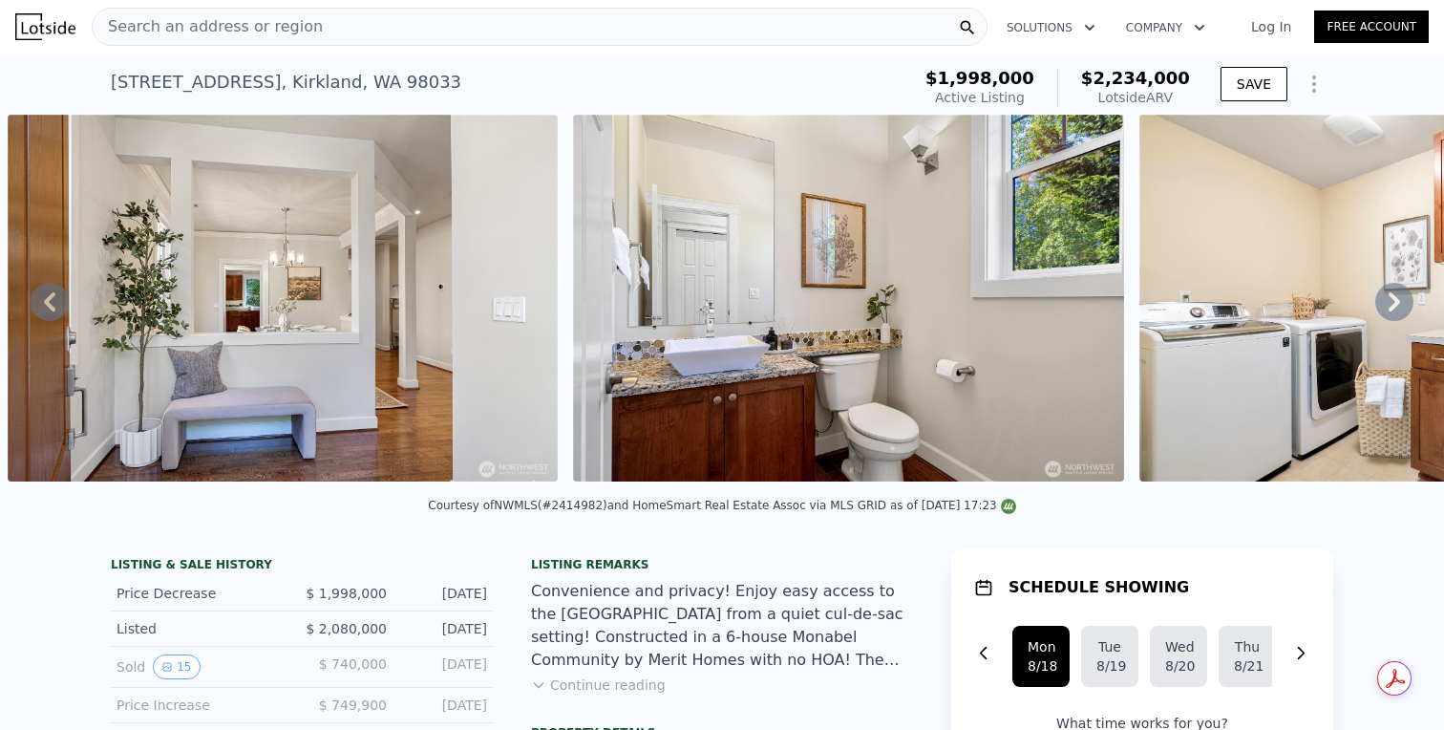
click at [600, 60] on div "8910 125th Ln NE , Kirkland , WA 98033 Active at $1.998m (~ARV $2.234m ) $1,998…" at bounding box center [722, 83] width 1223 height 61
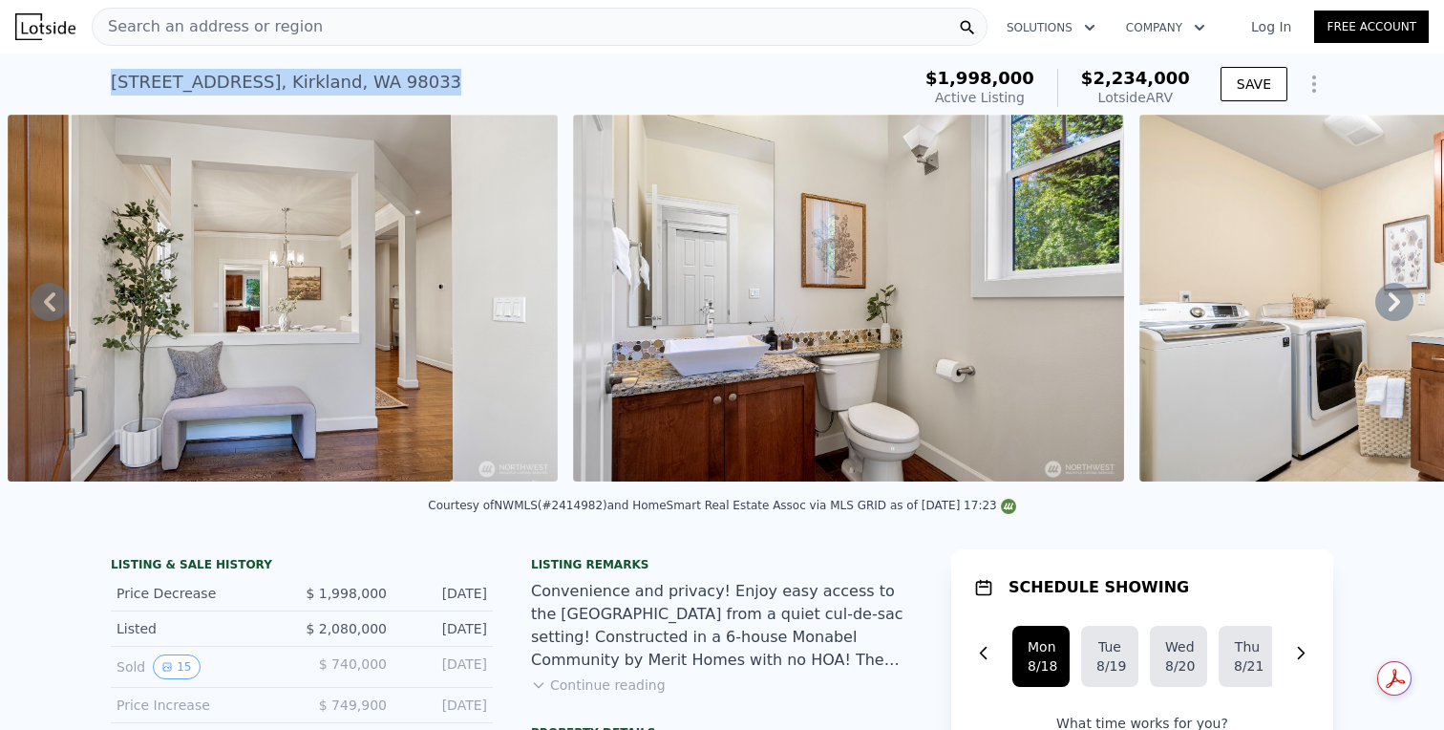
drag, startPoint x: 593, startPoint y: 78, endPoint x: 595, endPoint y: 61, distance: 17.3
click at [595, 61] on div "8910 125th Ln NE , Kirkland , WA 98033 Active at $1.998m (~ARV $2.234m )" at bounding box center [507, 87] width 792 height 53
copy div "8910 125th Ln NE , Kirkland , WA 98033"
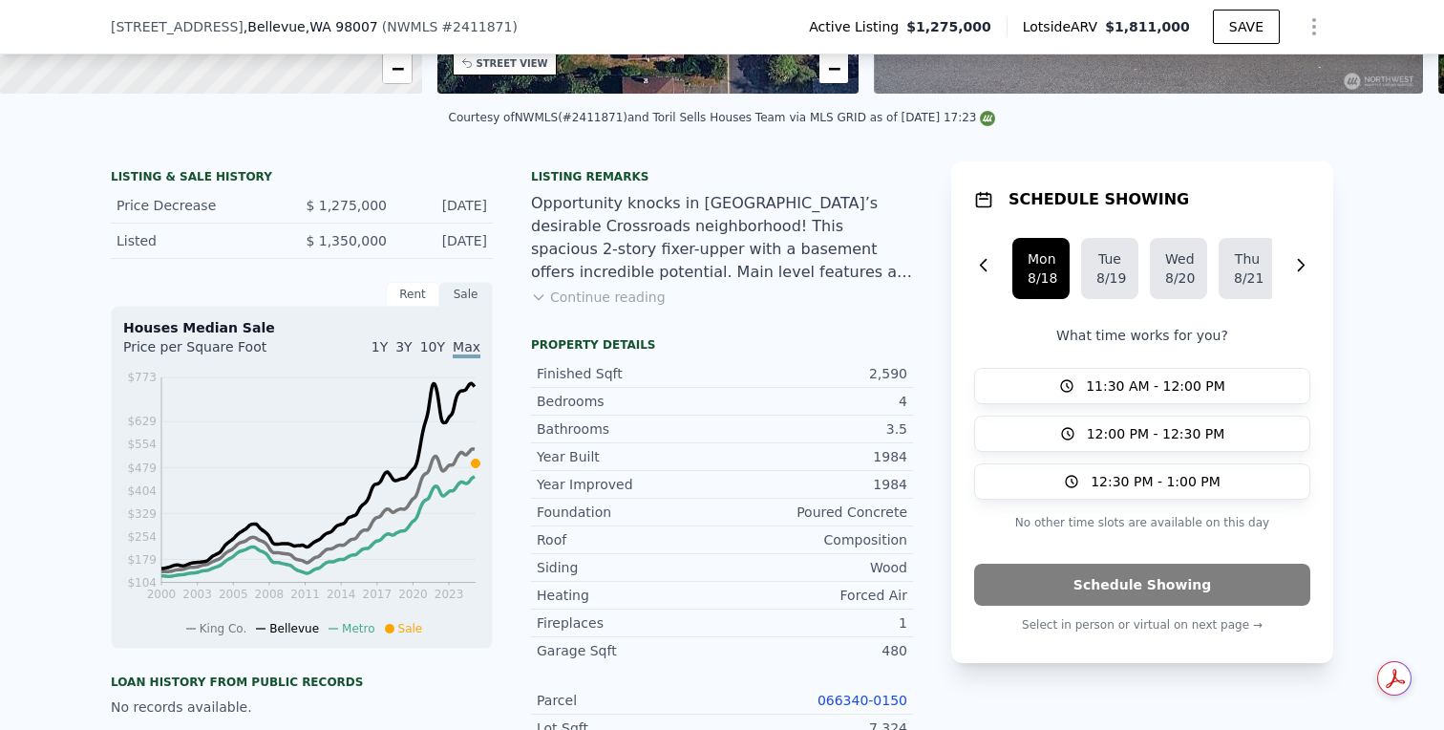
scroll to position [7, 0]
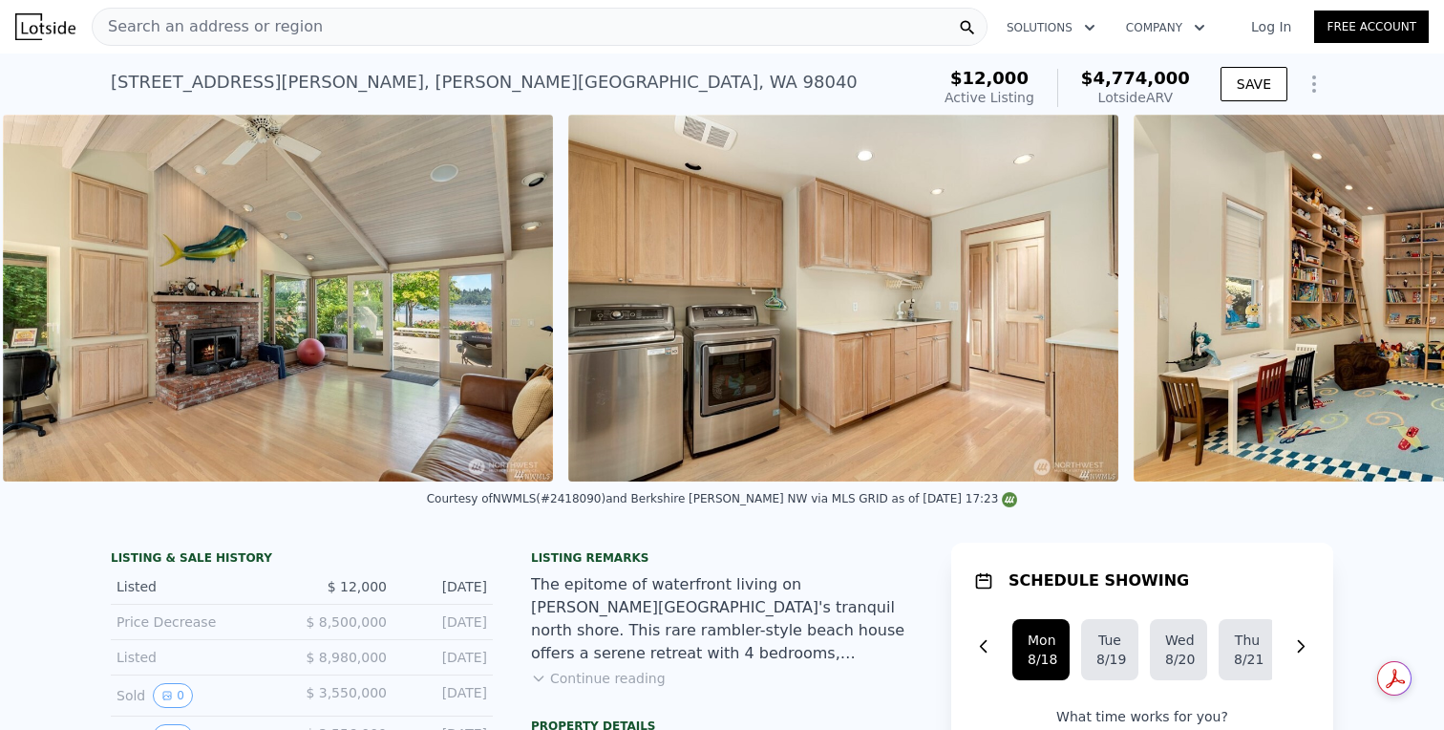
scroll to position [0, 8169]
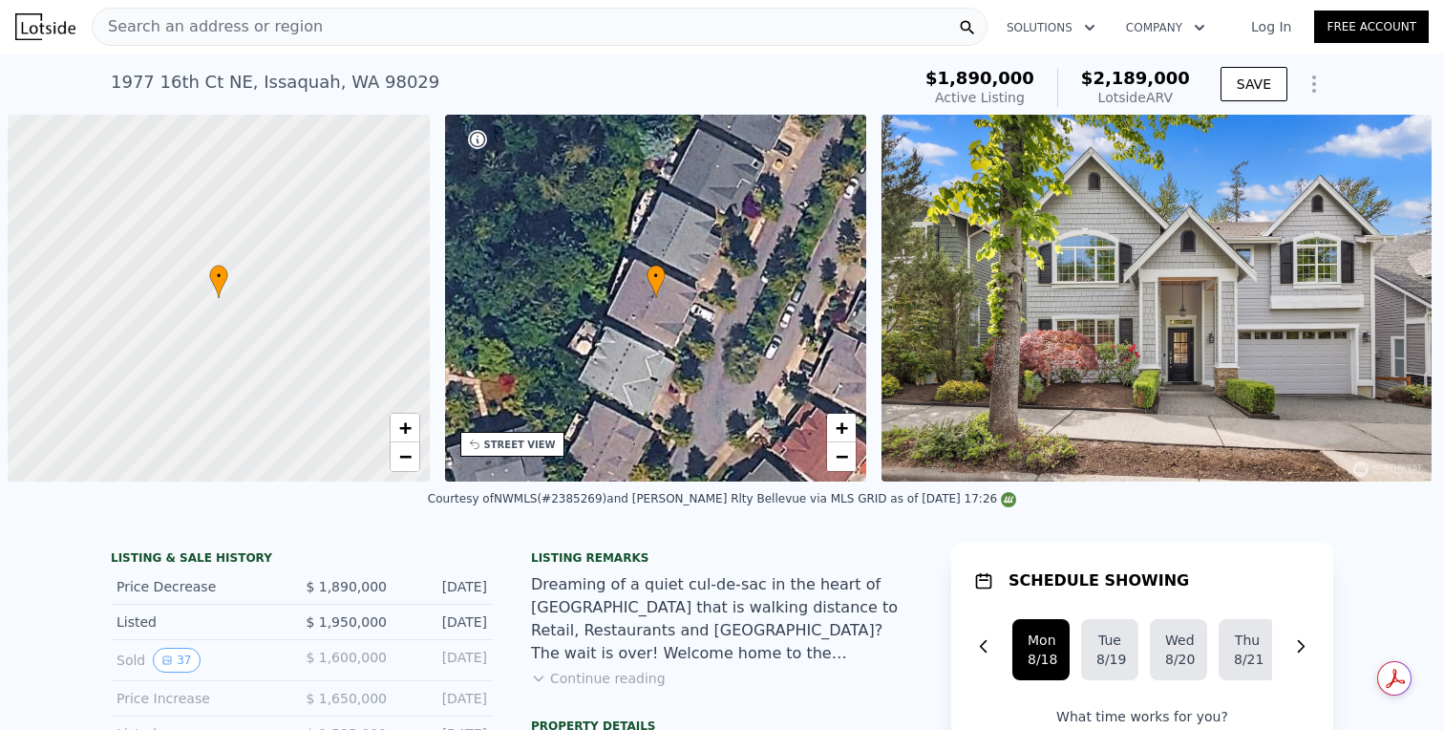
scroll to position [0, 8]
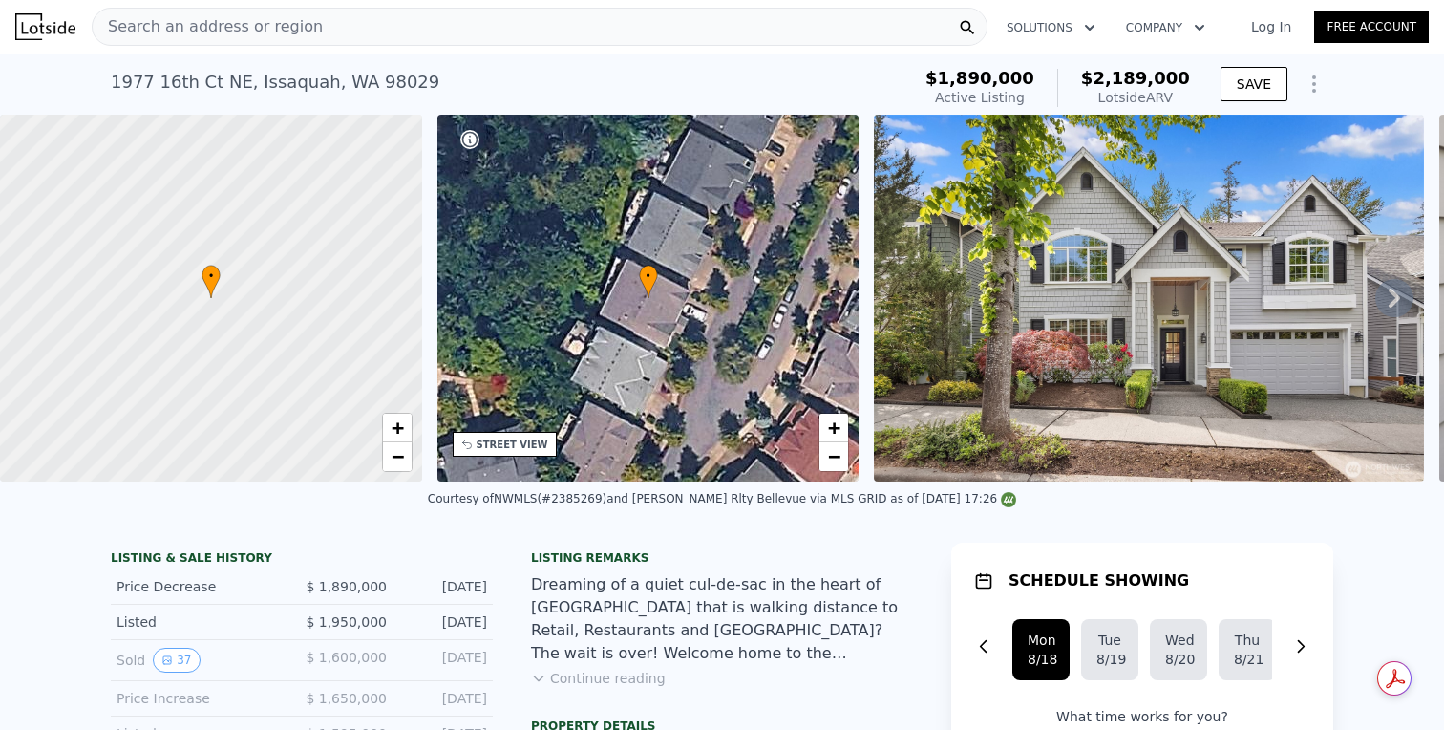
click at [576, 69] on div "1977 16th Ct NE , Issaquah , WA 98029 Active at $1.890m (~ARV $2.189m )" at bounding box center [507, 87] width 792 height 53
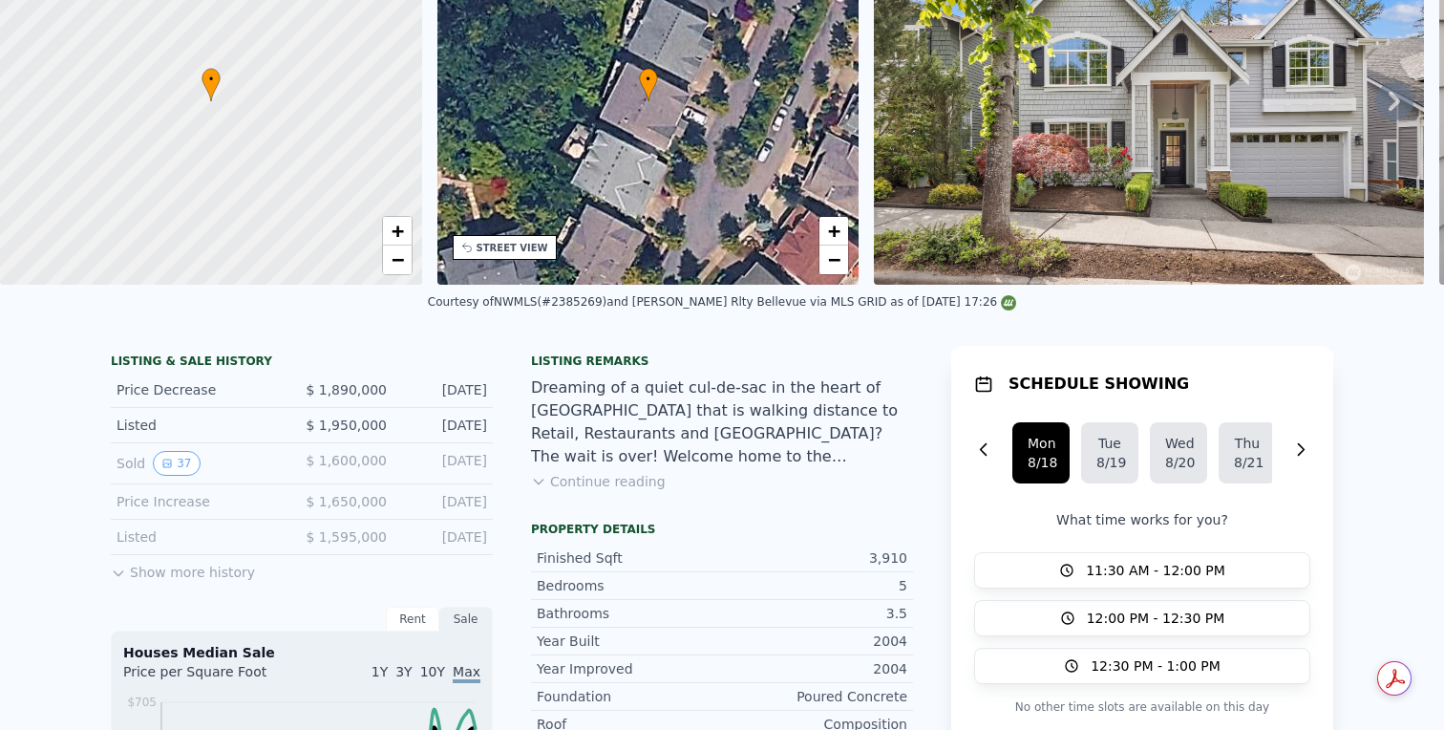
scroll to position [0, 0]
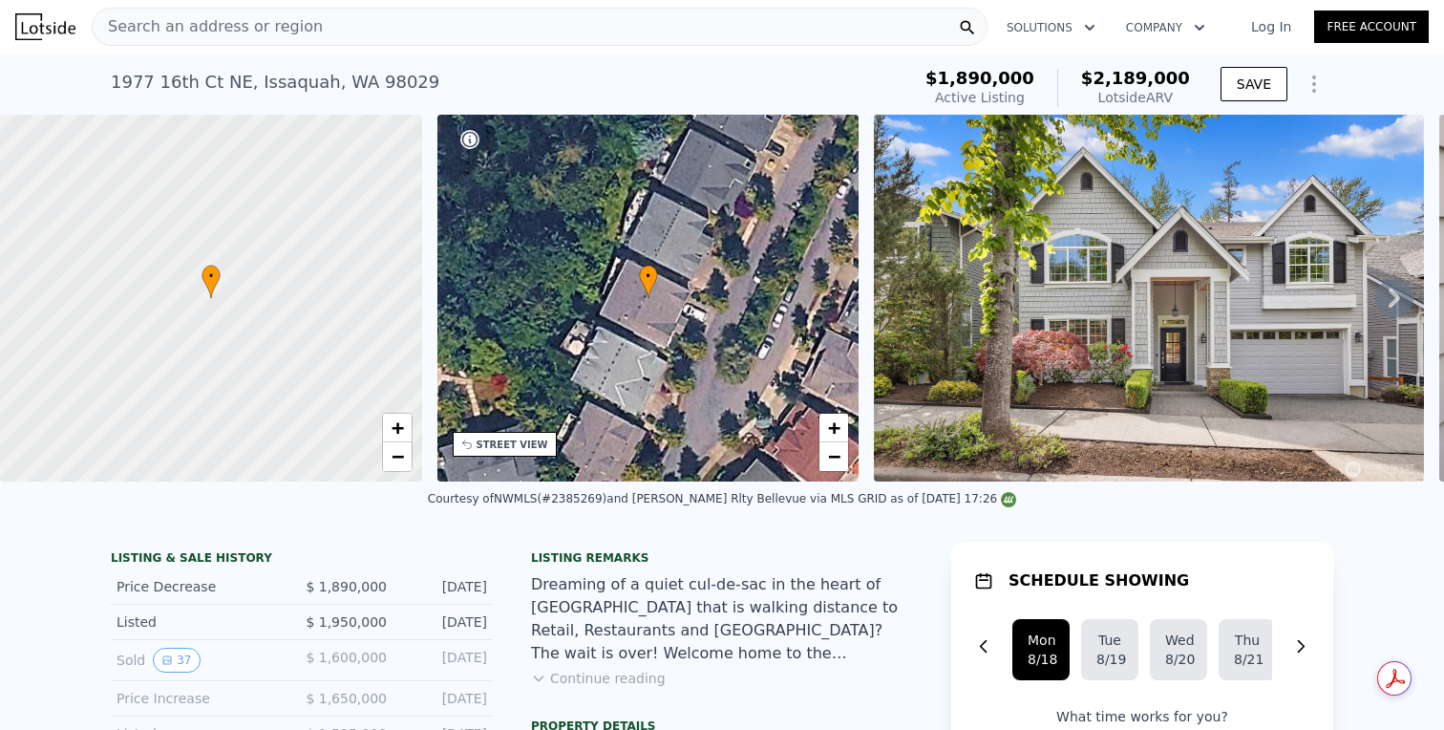
click at [655, 335] on div "• + −" at bounding box center [649, 298] width 422 height 367
click at [1146, 349] on img at bounding box center [1149, 298] width 550 height 367
drag, startPoint x: 460, startPoint y: 91, endPoint x: 446, endPoint y: 59, distance: 34.6
click at [446, 59] on div "1977 16th Ct NE , Issaquah , WA 98029 Active at $1.890m (~ARV $2.189m ) $1,890,…" at bounding box center [722, 83] width 1223 height 61
copy div "1977 16th Ct NE , Issaquah , WA 98029"
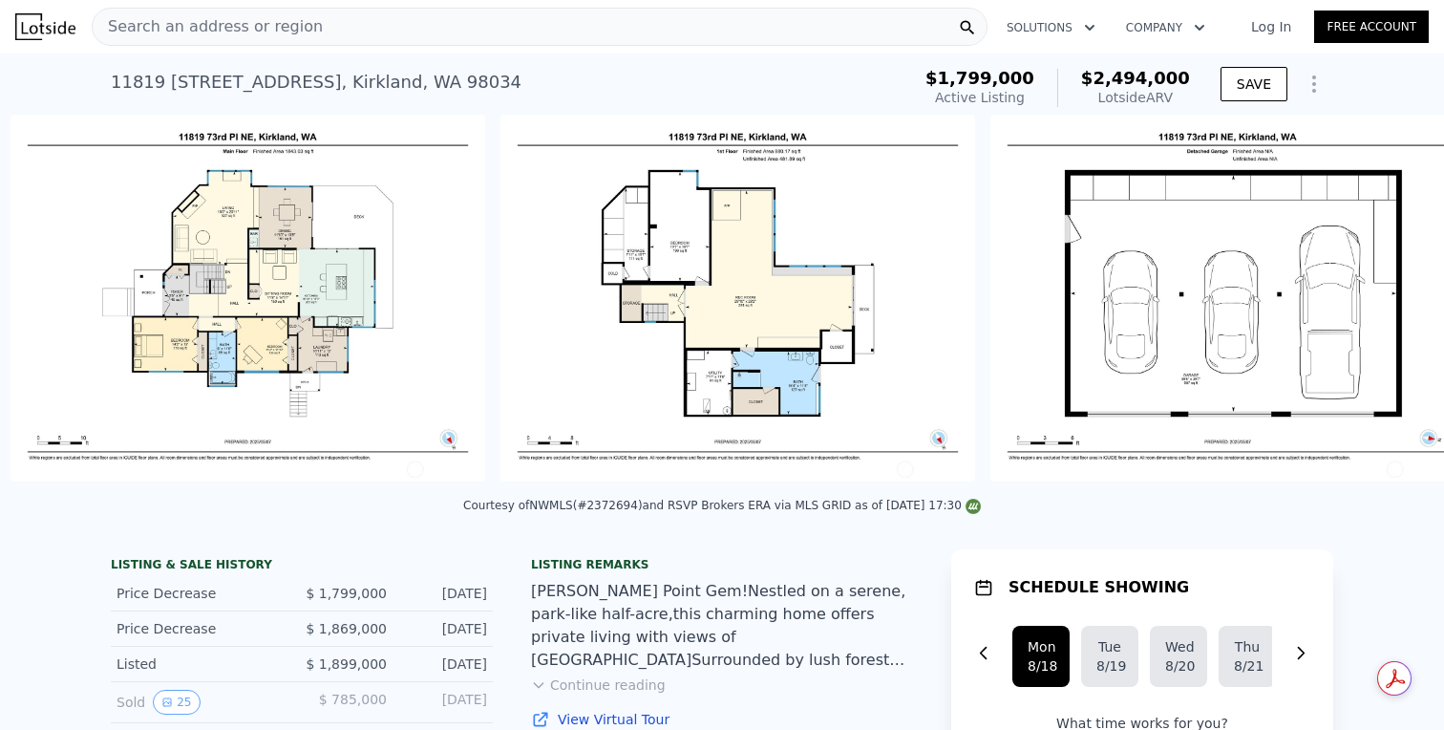
scroll to position [0, 18847]
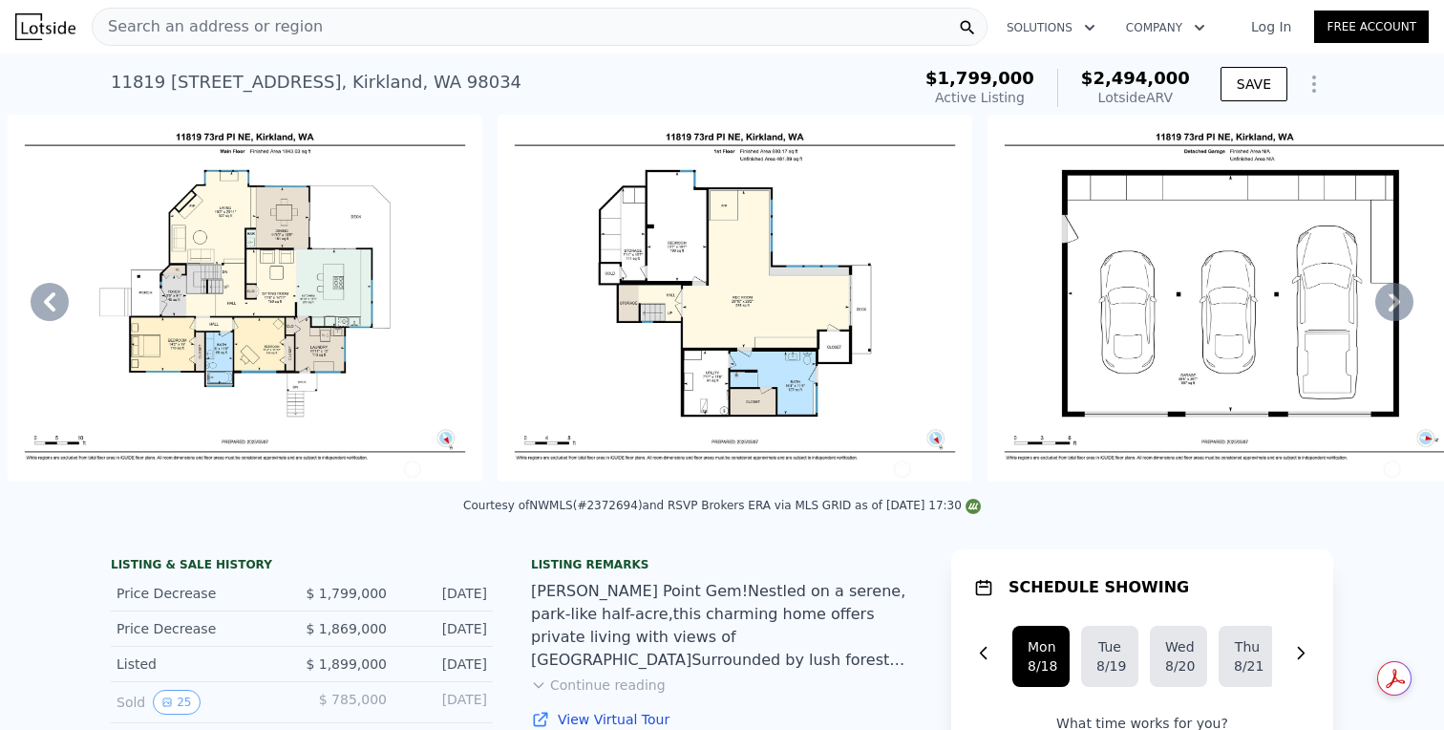
click at [370, 331] on img at bounding box center [245, 298] width 475 height 367
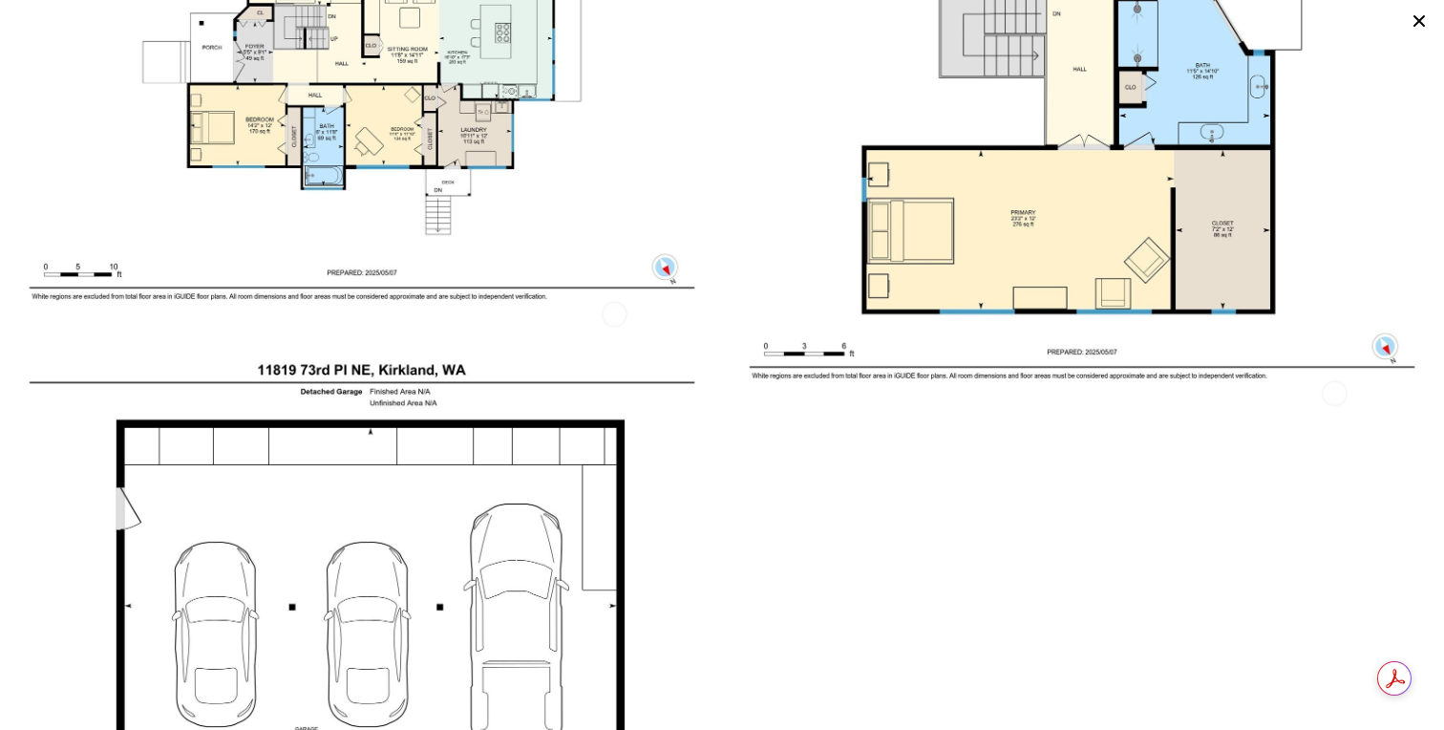
scroll to position [8559, 0]
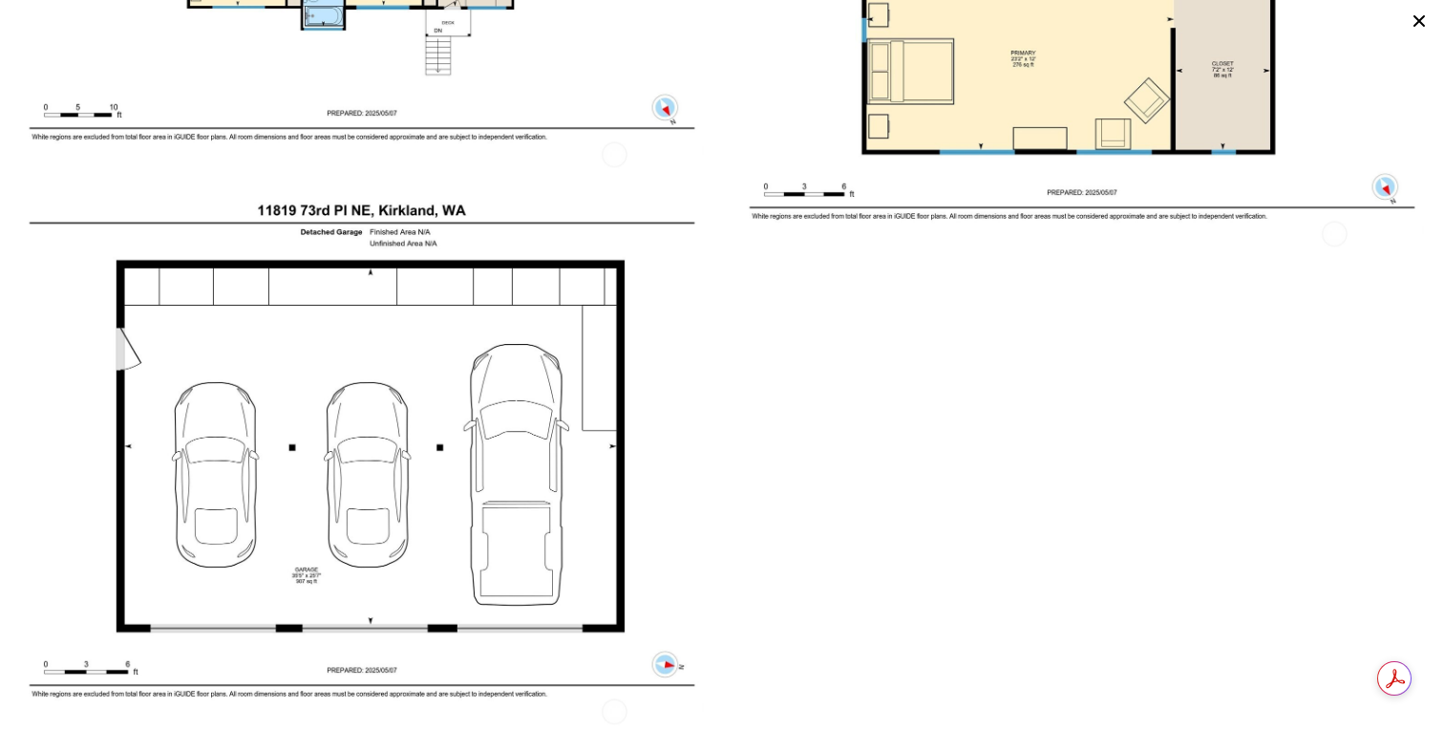
click at [335, 425] on img at bounding box center [362, 453] width 716 height 553
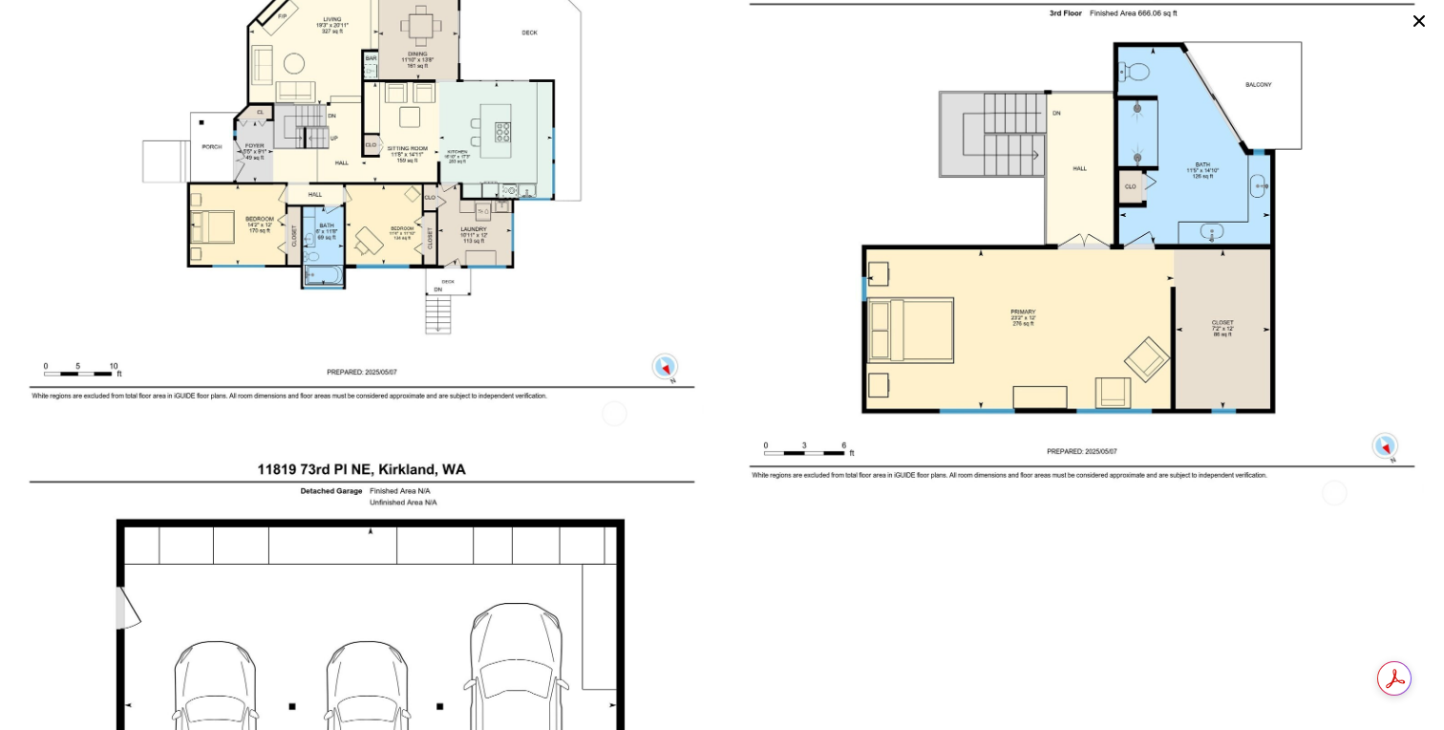
scroll to position [8258, 0]
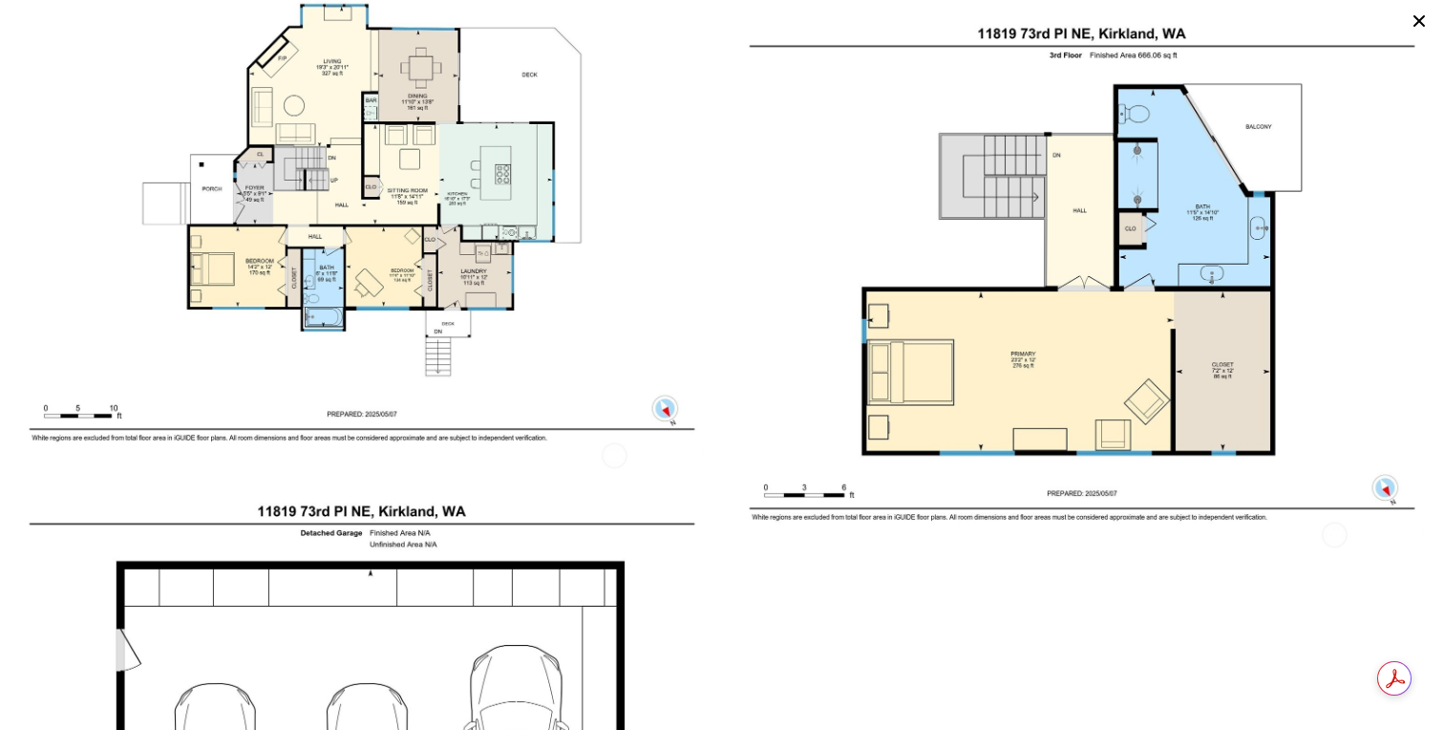
click at [1114, 340] on img at bounding box center [1082, 276] width 716 height 553
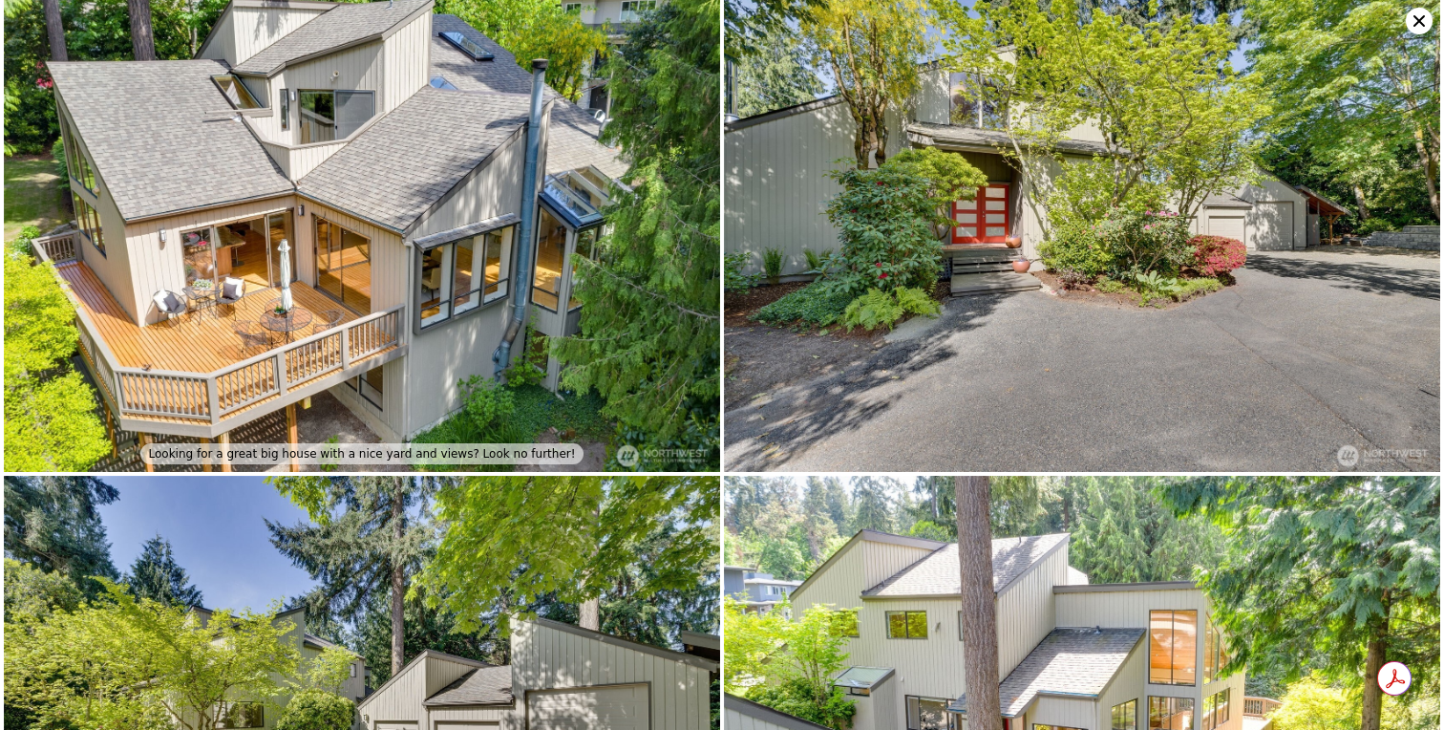
scroll to position [0, 0]
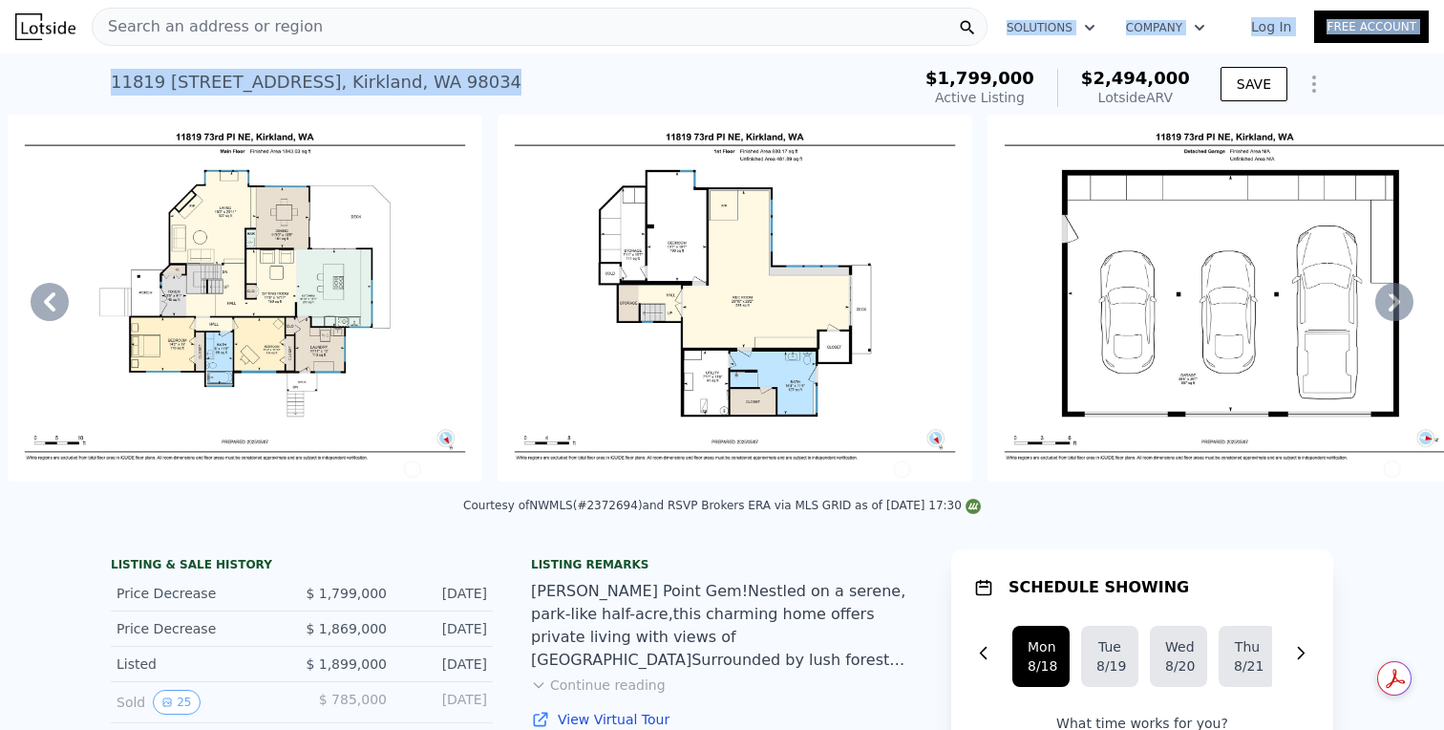
drag, startPoint x: 473, startPoint y: 76, endPoint x: 471, endPoint y: 45, distance: 31.6
copy div "Solutions Company Open main menu Log In Free Account [STREET_ADDRESS]"
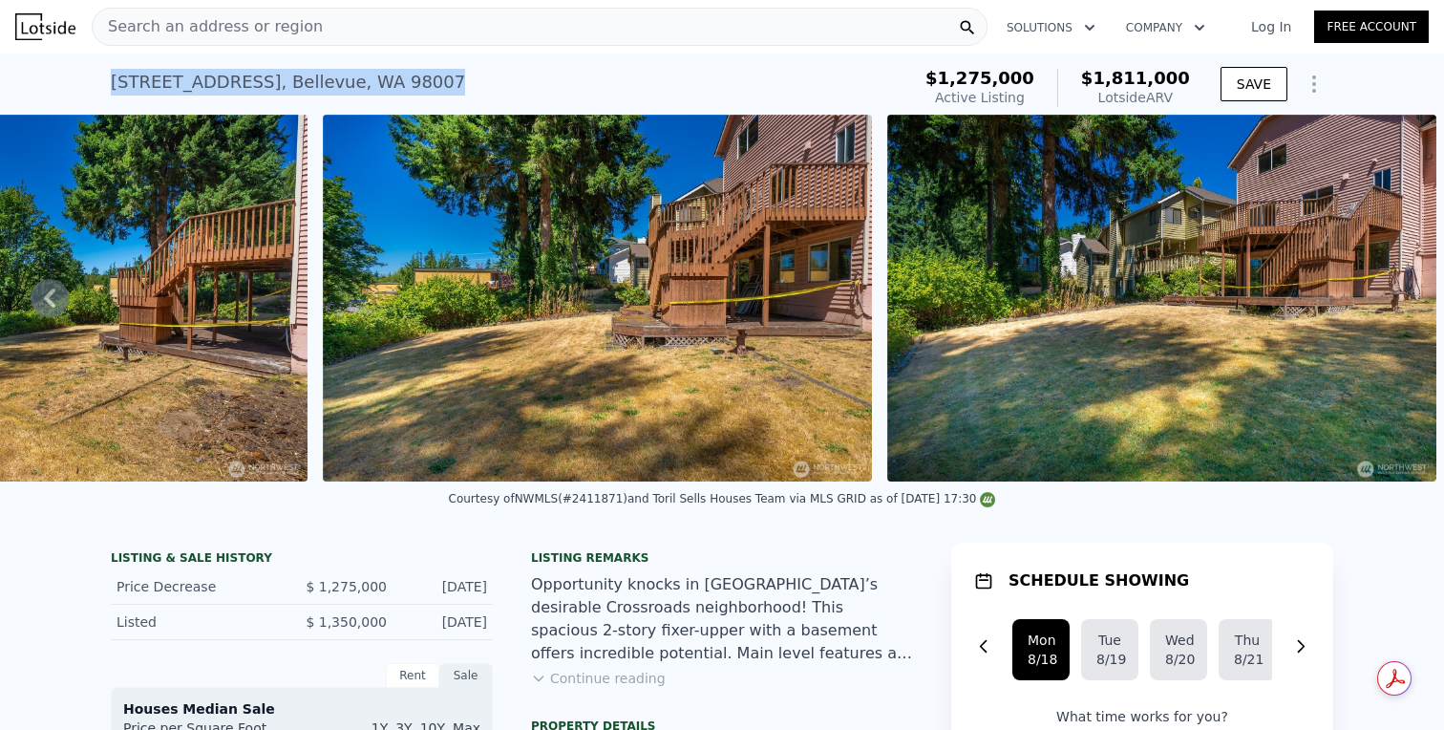
drag, startPoint x: 468, startPoint y: 81, endPoint x: 468, endPoint y: 59, distance: 22.0
click at [468, 59] on div "[STREET_ADDRESS] Active at $1.275m (~ARV $1.811m ) $1,275,000 Active Listing $1…" at bounding box center [722, 83] width 1223 height 61
copy div "[STREET_ADDRESS]"
